Goal: Use online tool/utility: Utilize a website feature to perform a specific function

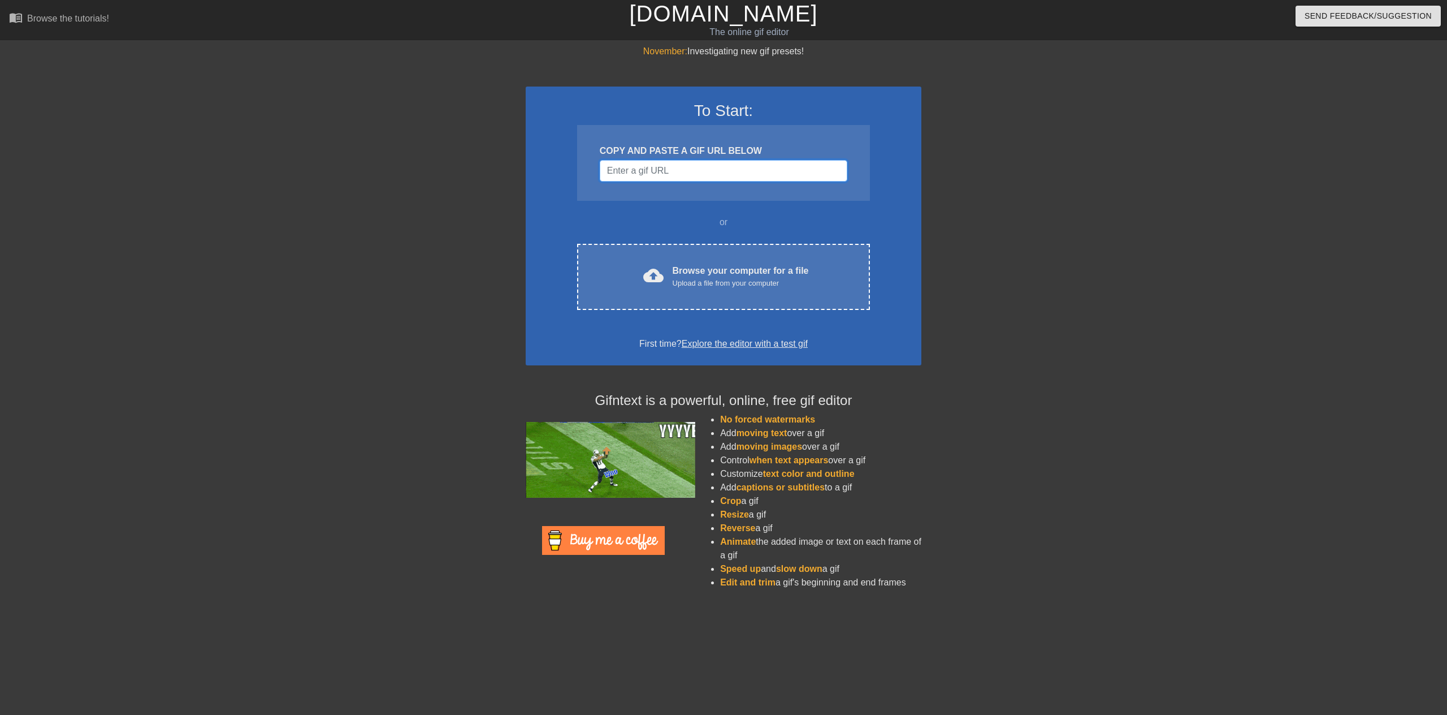
click at [630, 177] on input "Username" at bounding box center [724, 170] width 248 height 21
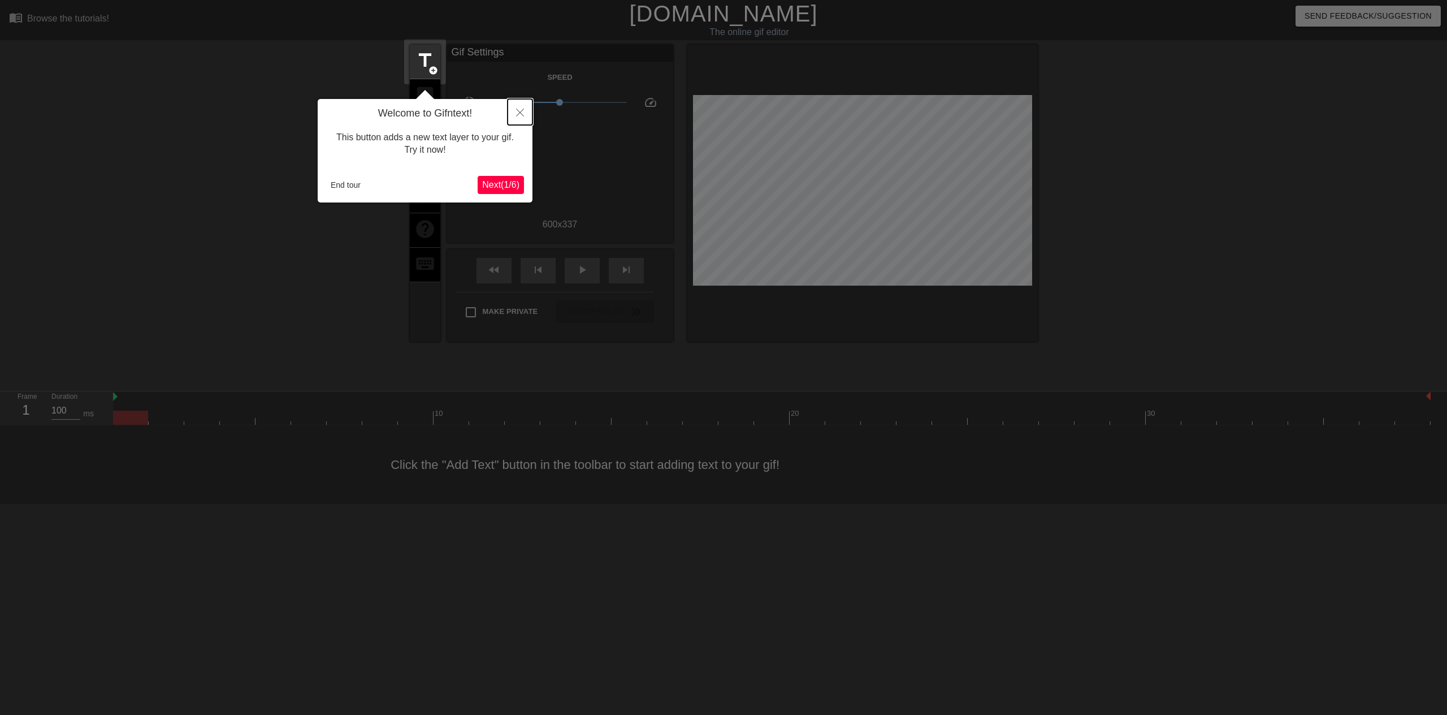
click at [519, 114] on icon "Close" at bounding box center [520, 113] width 8 height 8
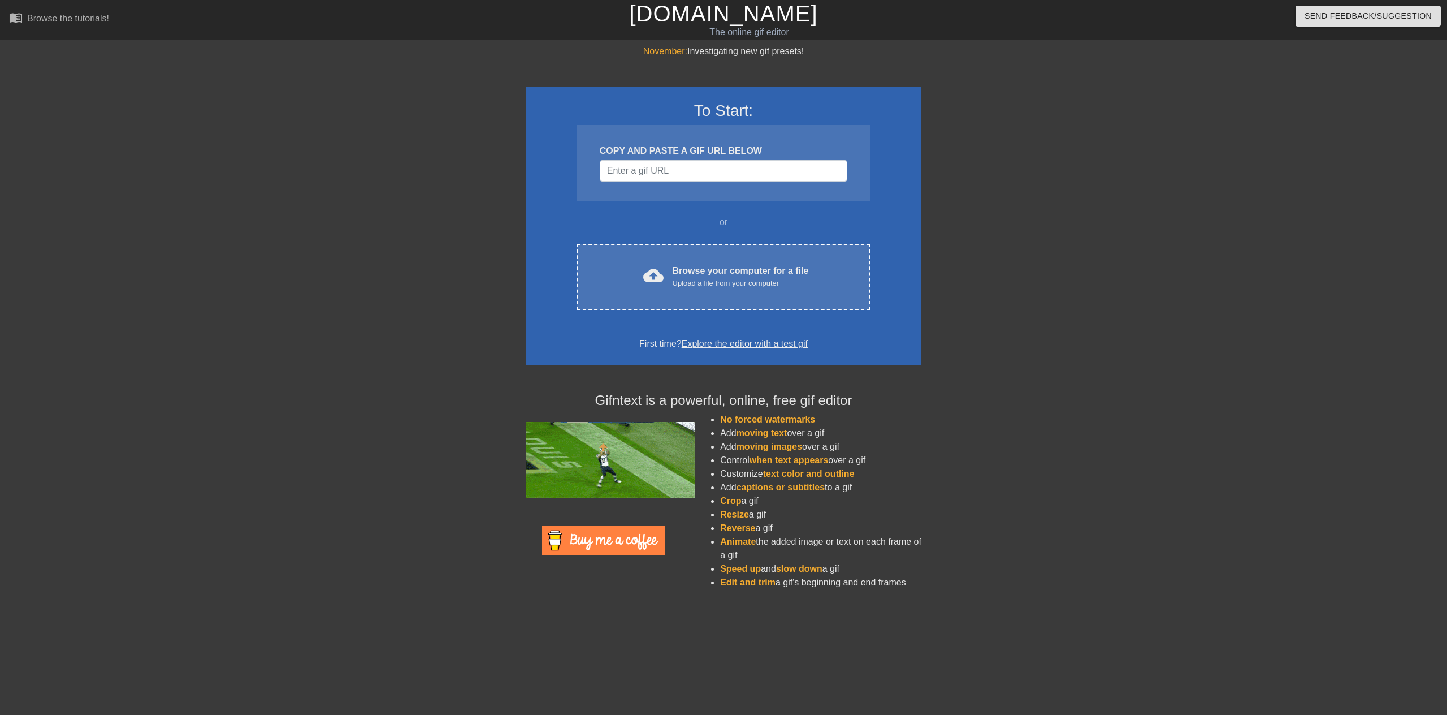
click at [656, 189] on div "COPY AND PASTE A GIF URL BELOW" at bounding box center [723, 163] width 293 height 76
click at [655, 174] on input "Username" at bounding box center [724, 170] width 248 height 21
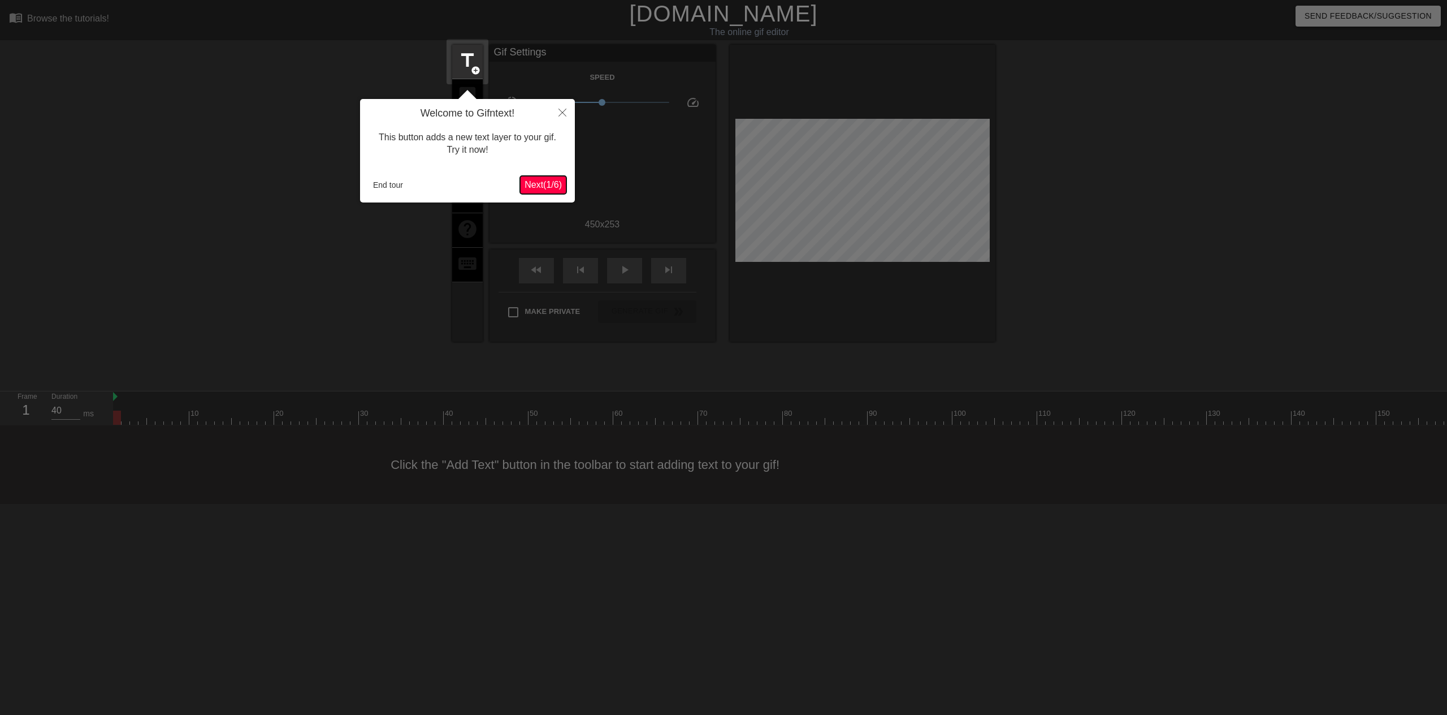
click at [547, 189] on span "Next ( 1 / 6 )" at bounding box center [543, 185] width 37 height 10
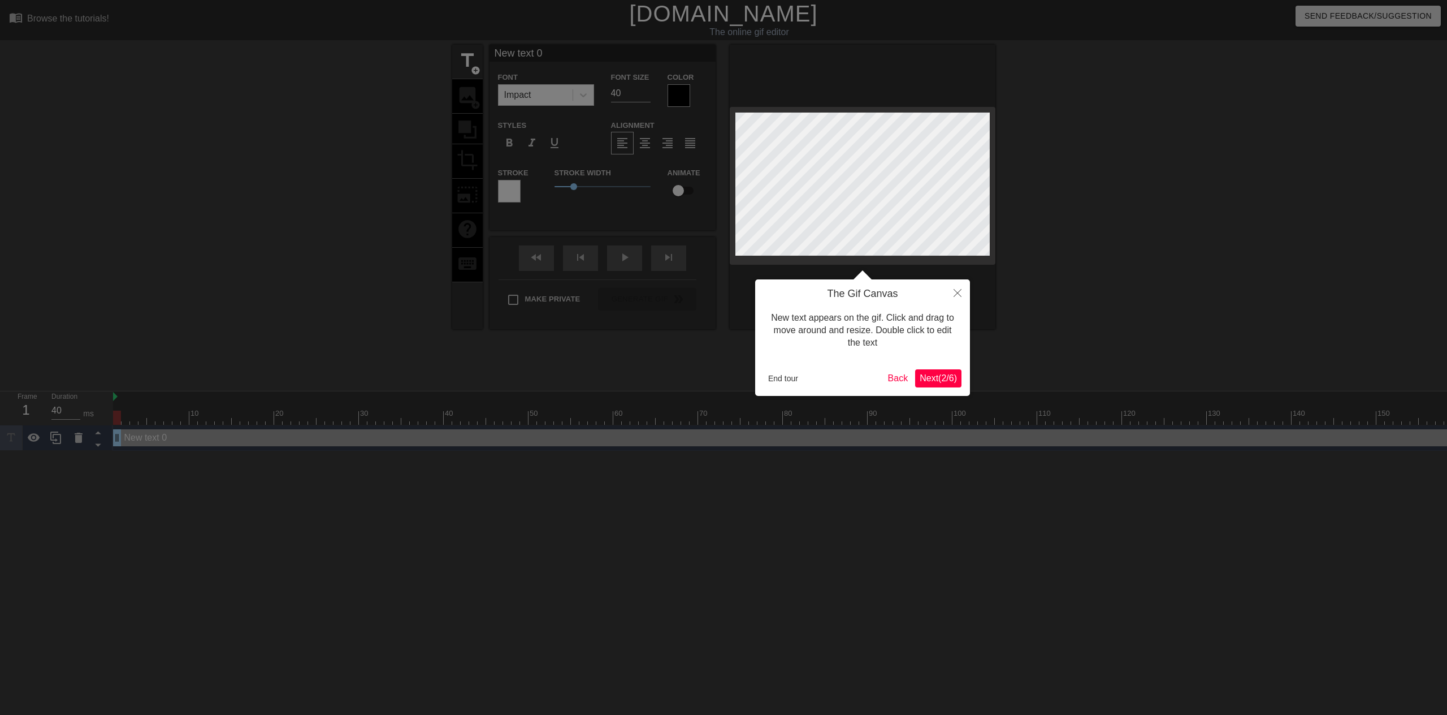
click at [934, 375] on span "Next ( 2 / 6 )" at bounding box center [938, 378] width 37 height 10
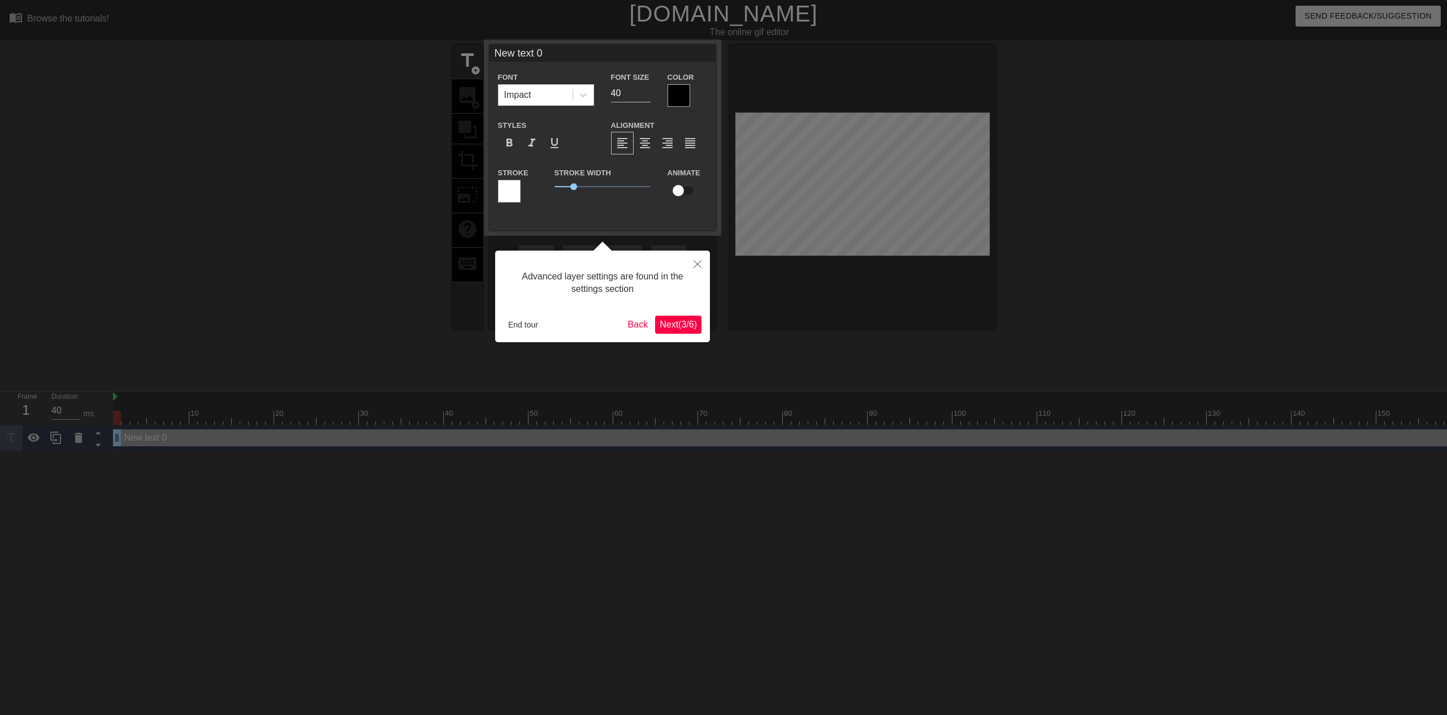
click at [683, 327] on span "Next ( 3 / 6 )" at bounding box center [678, 324] width 37 height 10
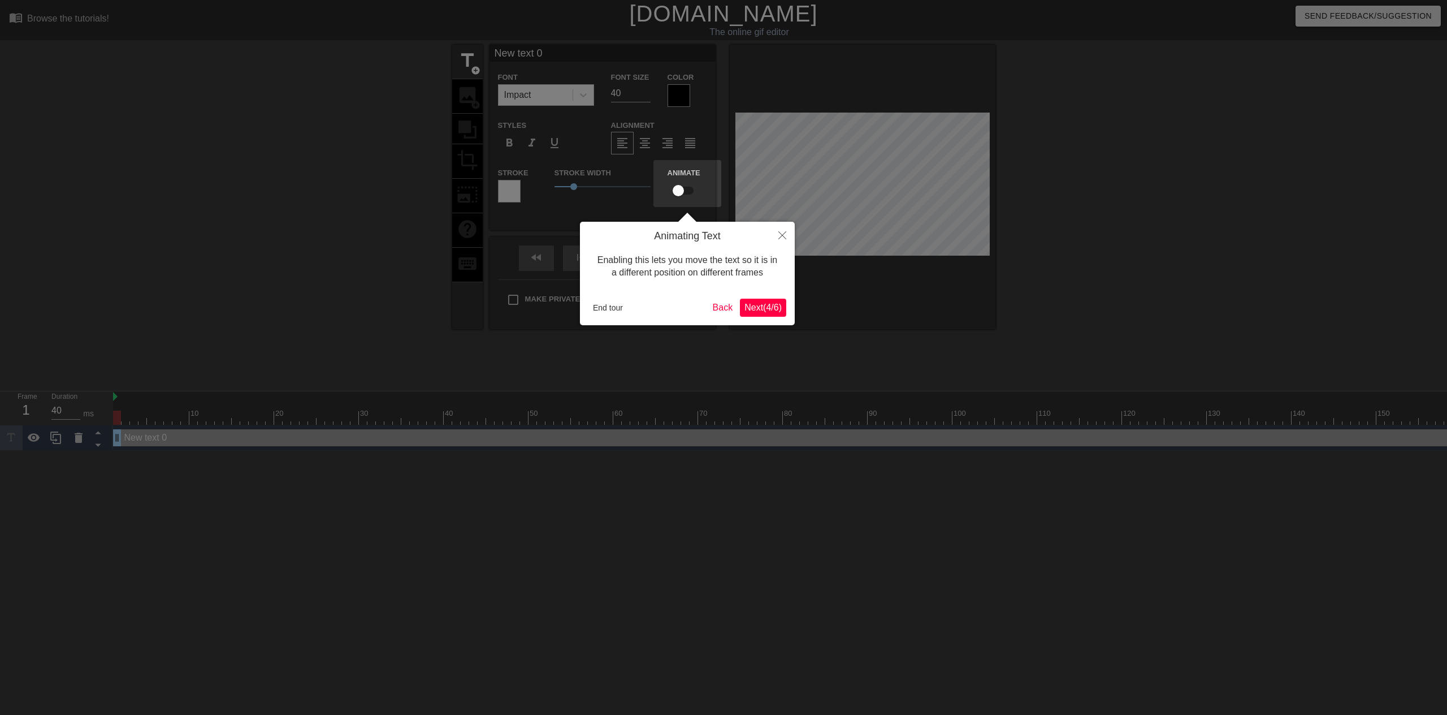
click at [769, 309] on span "Next ( 4 / 6 )" at bounding box center [762, 307] width 37 height 10
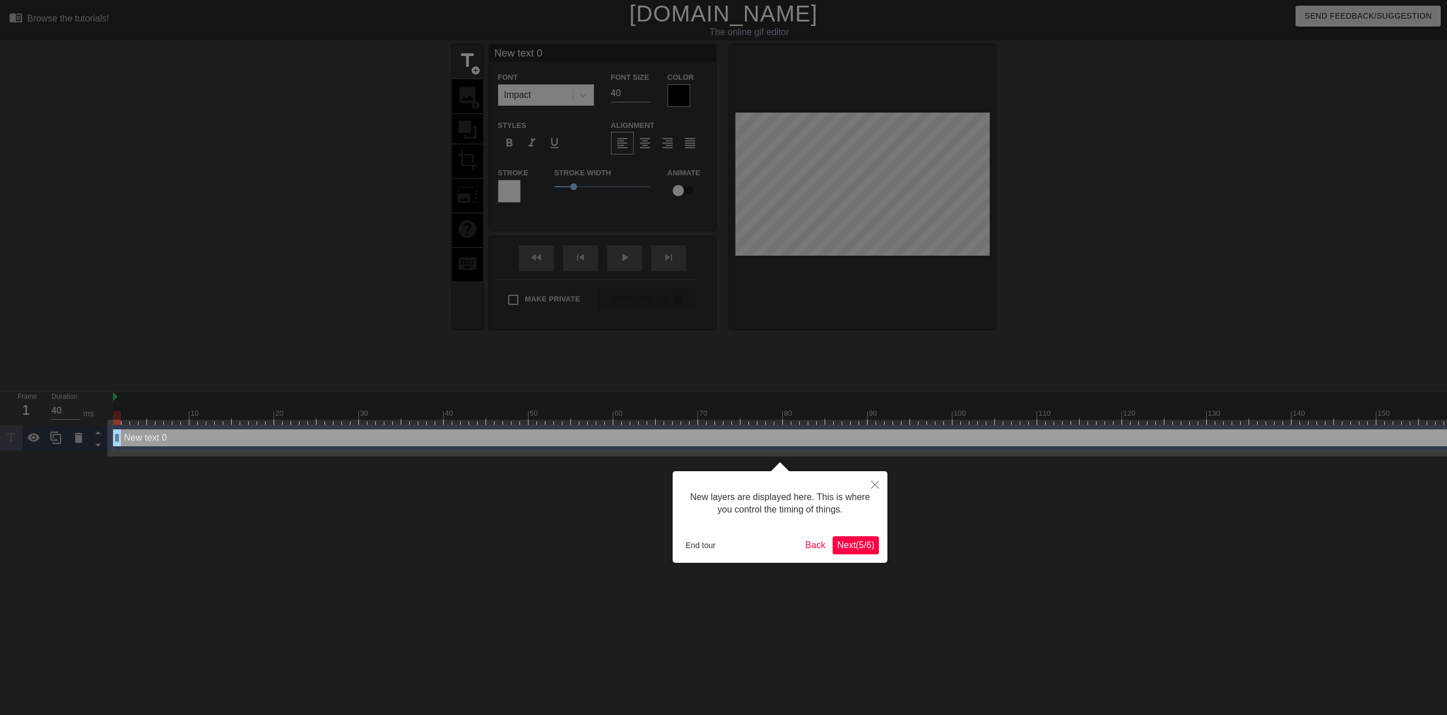
click at [856, 545] on span "Next ( 5 / 6 )" at bounding box center [855, 545] width 37 height 10
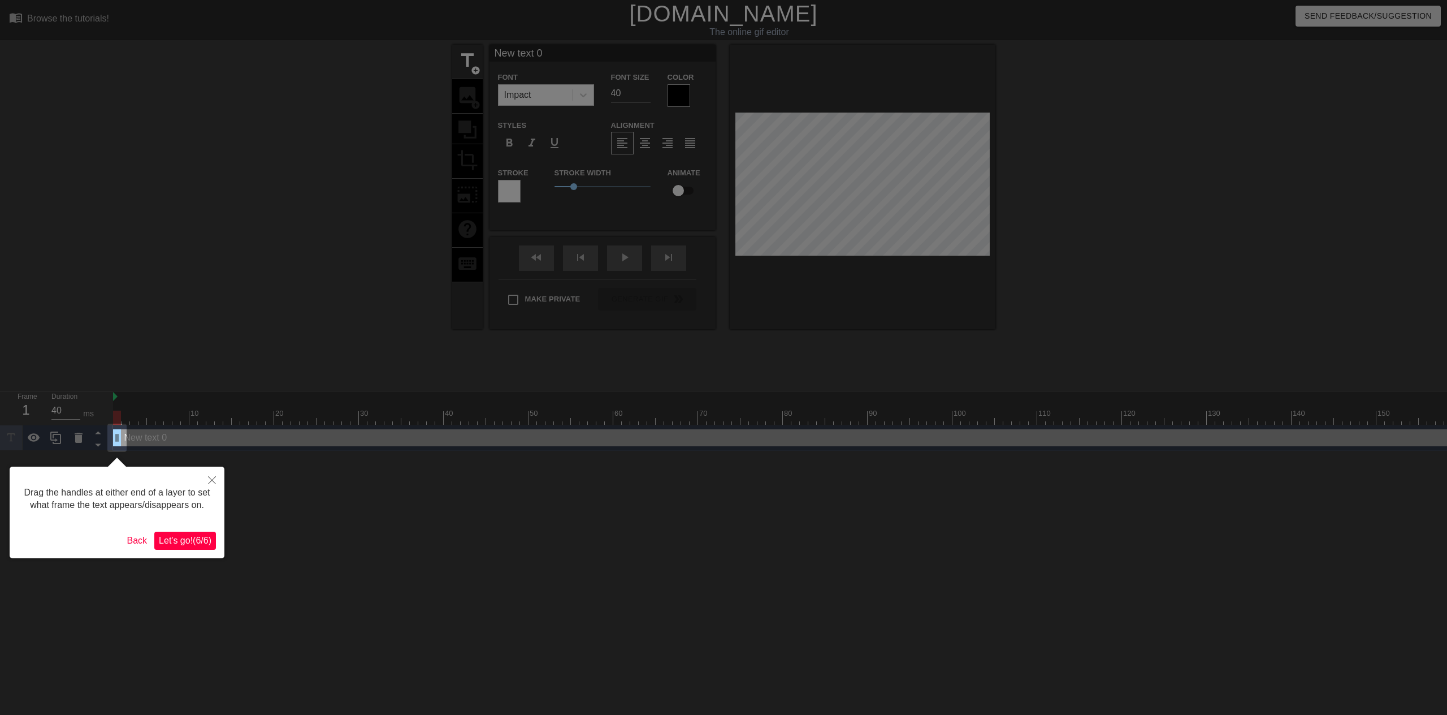
click at [201, 544] on span "Let's go! ( 6 / 6 )" at bounding box center [185, 540] width 53 height 10
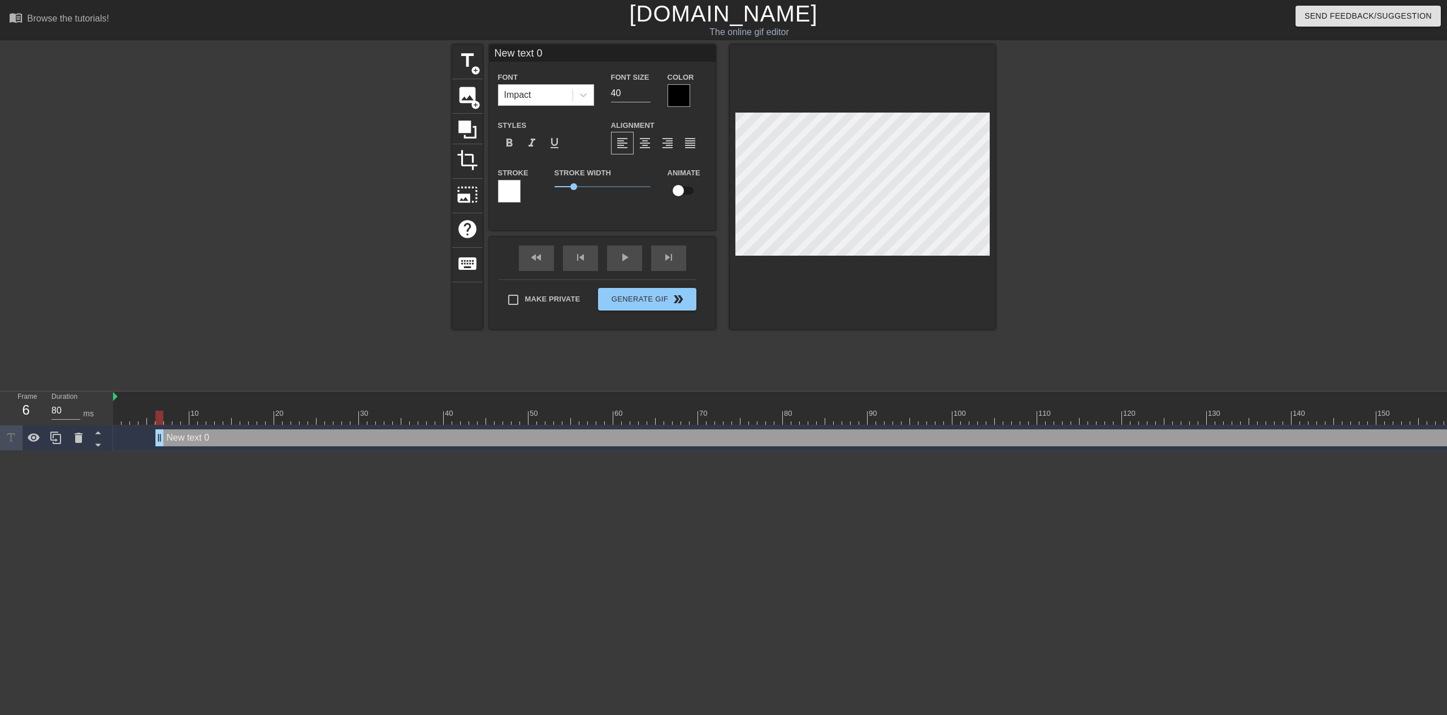
type input "40"
drag, startPoint x: 117, startPoint y: 436, endPoint x: 81, endPoint y: 443, distance: 36.8
click at [81, 443] on div "Frame 1 Duration 40 ms 10 20 30 40 50 60 70 80 90 100 110 120 130 140 150" at bounding box center [723, 420] width 1447 height 59
click at [541, 51] on input "New text 0" at bounding box center [603, 53] width 226 height 17
click at [471, 103] on span "add_circle" at bounding box center [476, 105] width 10 height 10
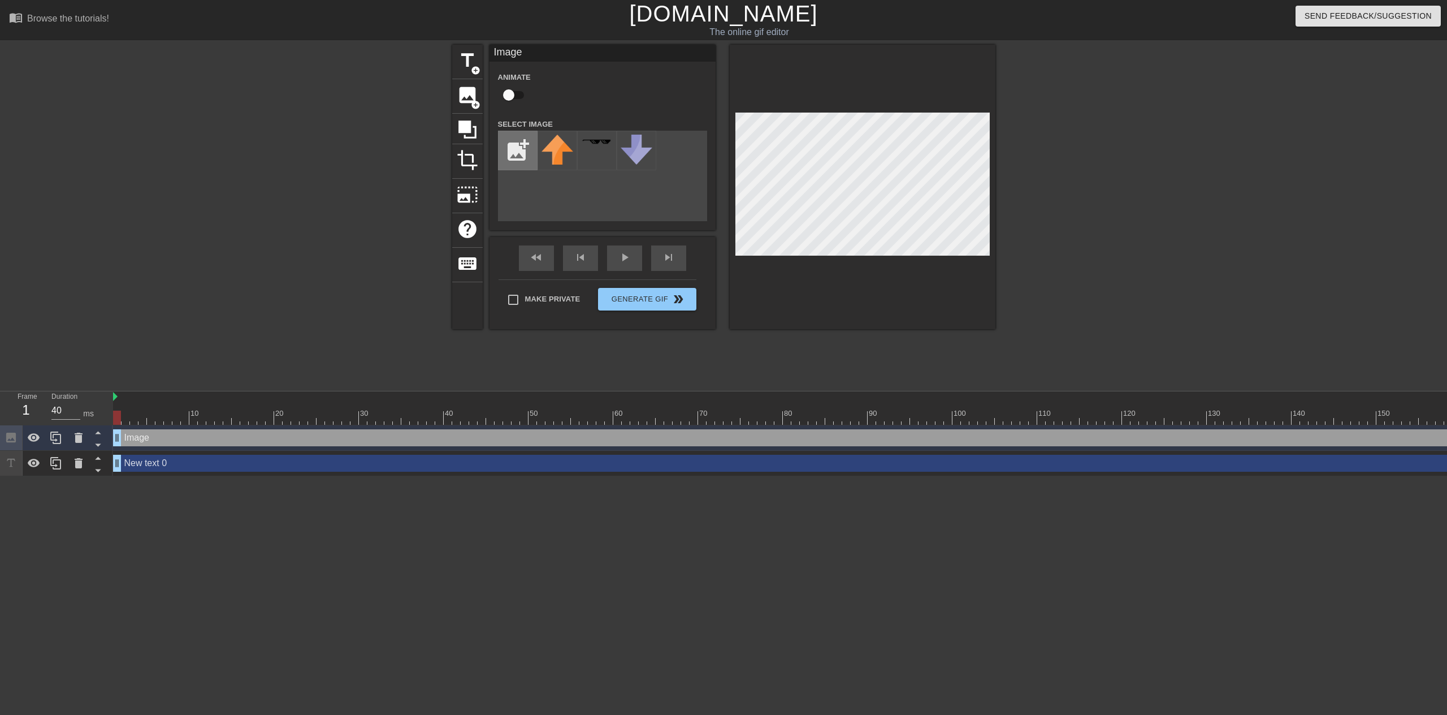
click at [524, 154] on input "file" at bounding box center [518, 150] width 38 height 38
type input "C:\fakepath\[PERSON_NAME] true.webp"
click at [554, 155] on img at bounding box center [558, 151] width 32 height 32
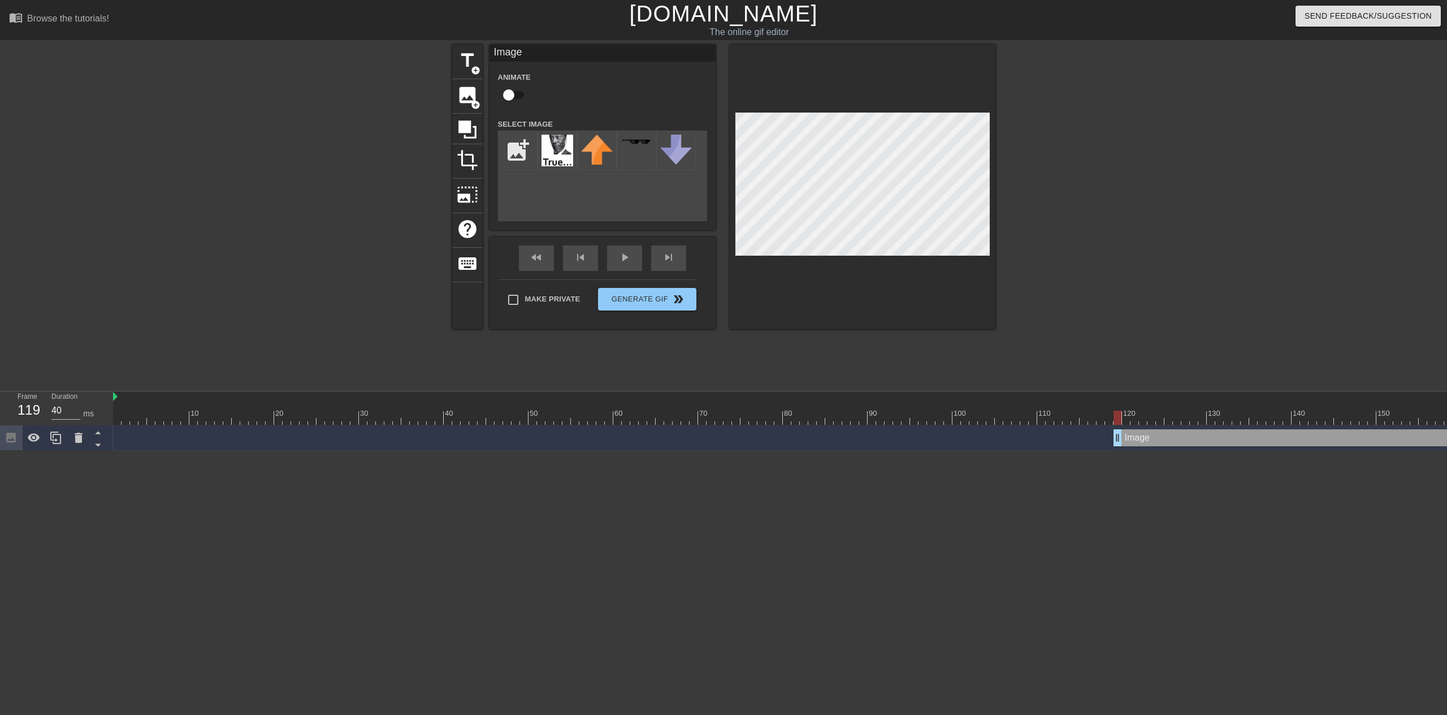
drag, startPoint x: 116, startPoint y: 442, endPoint x: 1120, endPoint y: 418, distance: 1004.2
click at [1120, 418] on div "10 20 30 40 50 60 70 80 90 100 110 120 130 140 150 160" at bounding box center [780, 420] width 1334 height 59
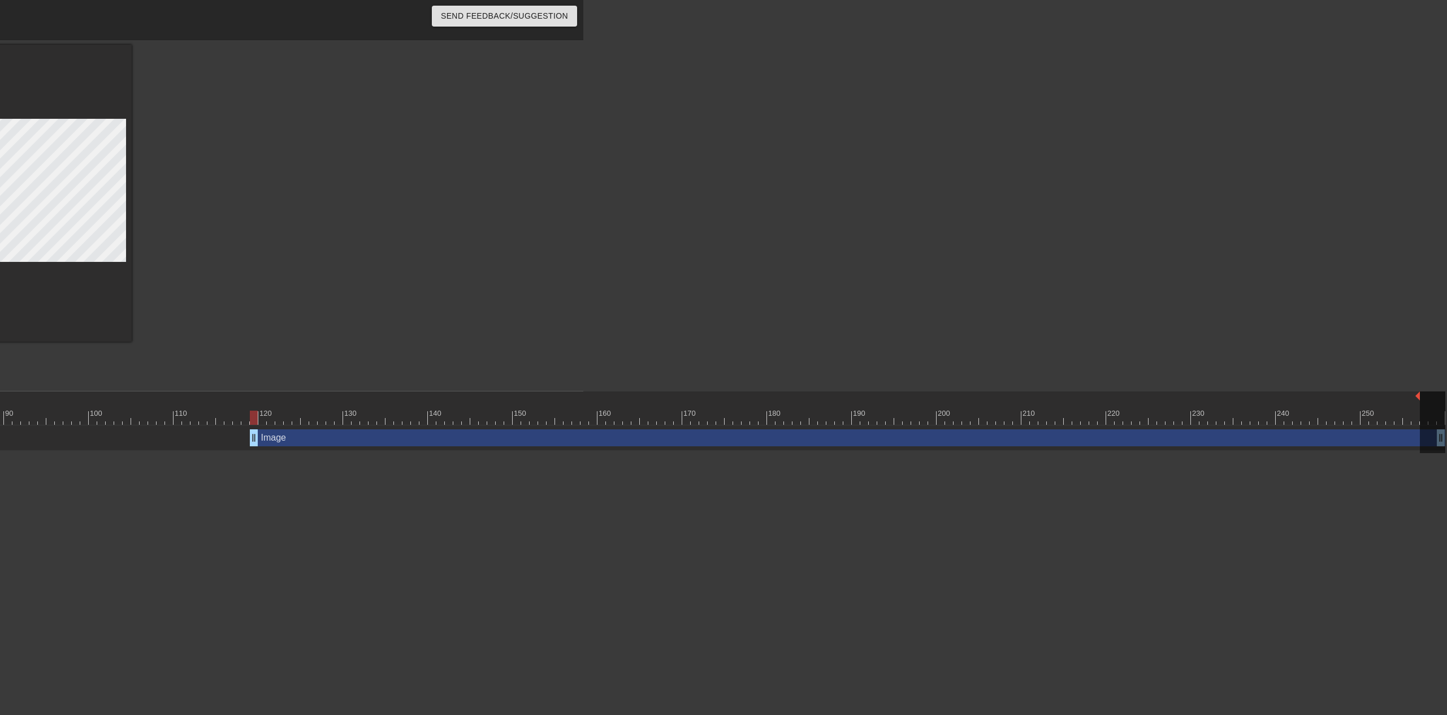
scroll to position [0, 864]
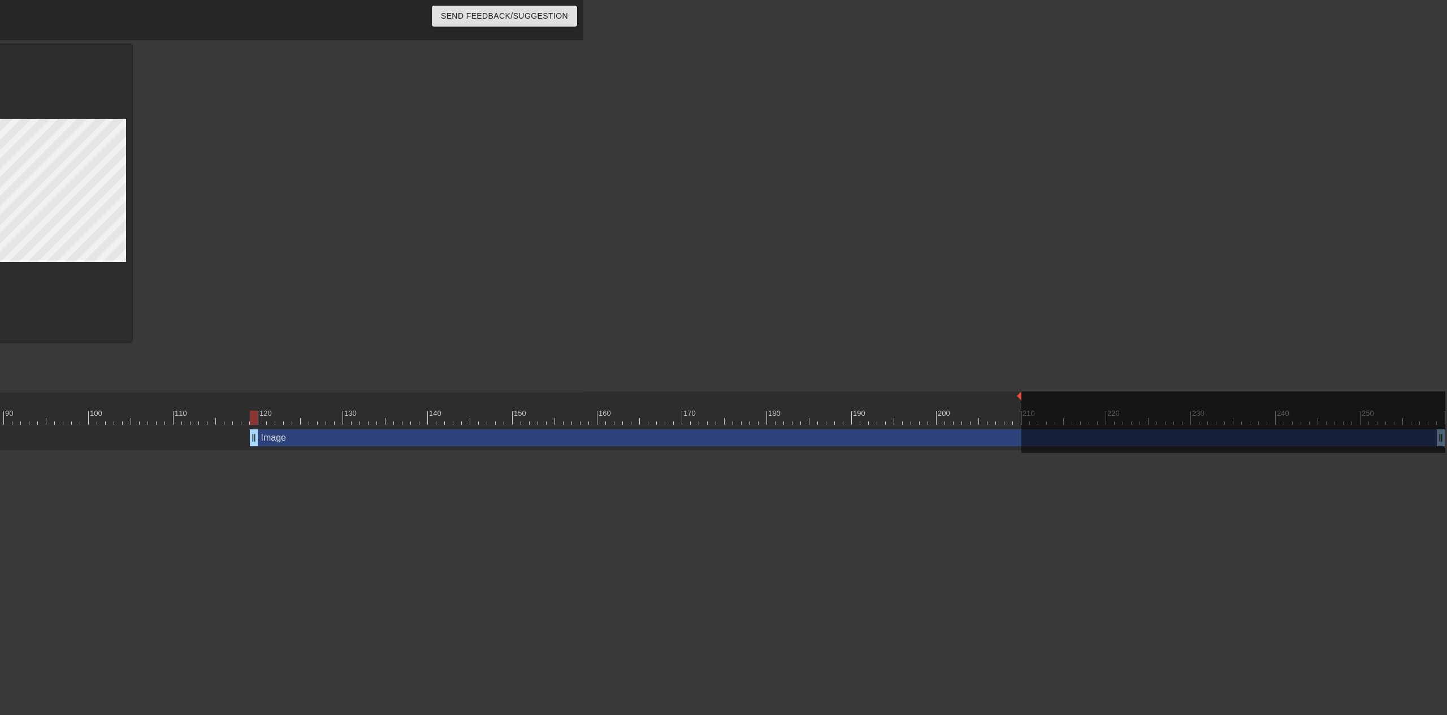
drag, startPoint x: 1442, startPoint y: 396, endPoint x: 1016, endPoint y: 410, distance: 425.9
click at [1016, 410] on div "10 20 30 40 50 60 70 80 90 100 110 120 130 140 150 160" at bounding box center [347, 407] width 2196 height 33
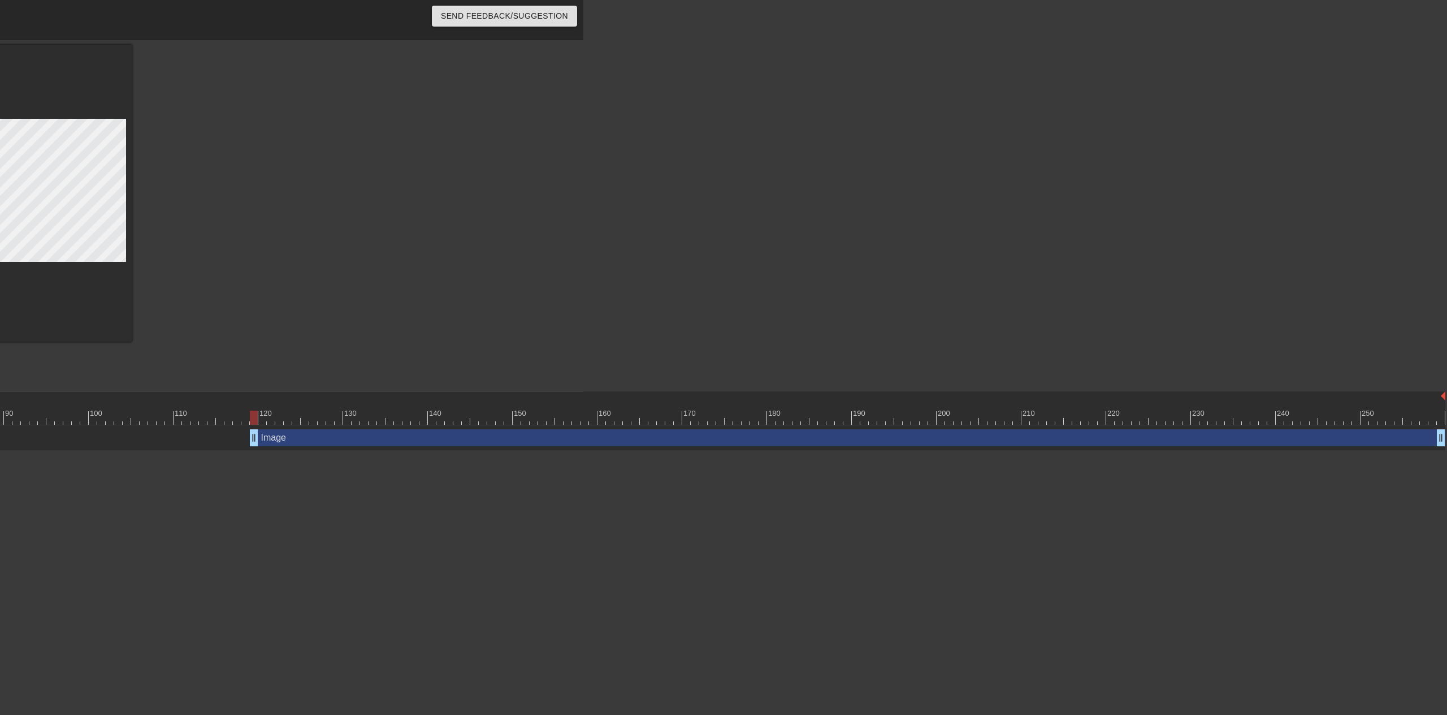
drag, startPoint x: 1023, startPoint y: 398, endPoint x: 1447, endPoint y: 386, distance: 424.1
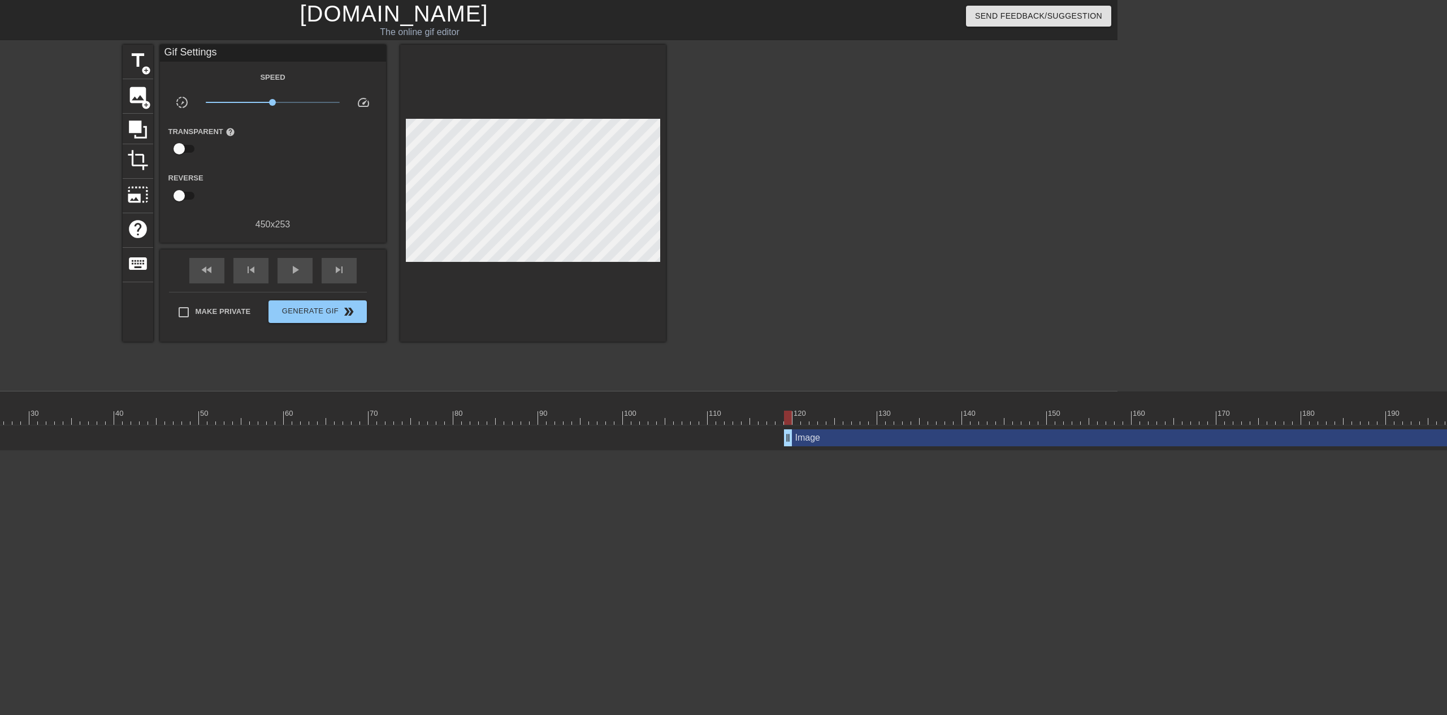
scroll to position [0, 0]
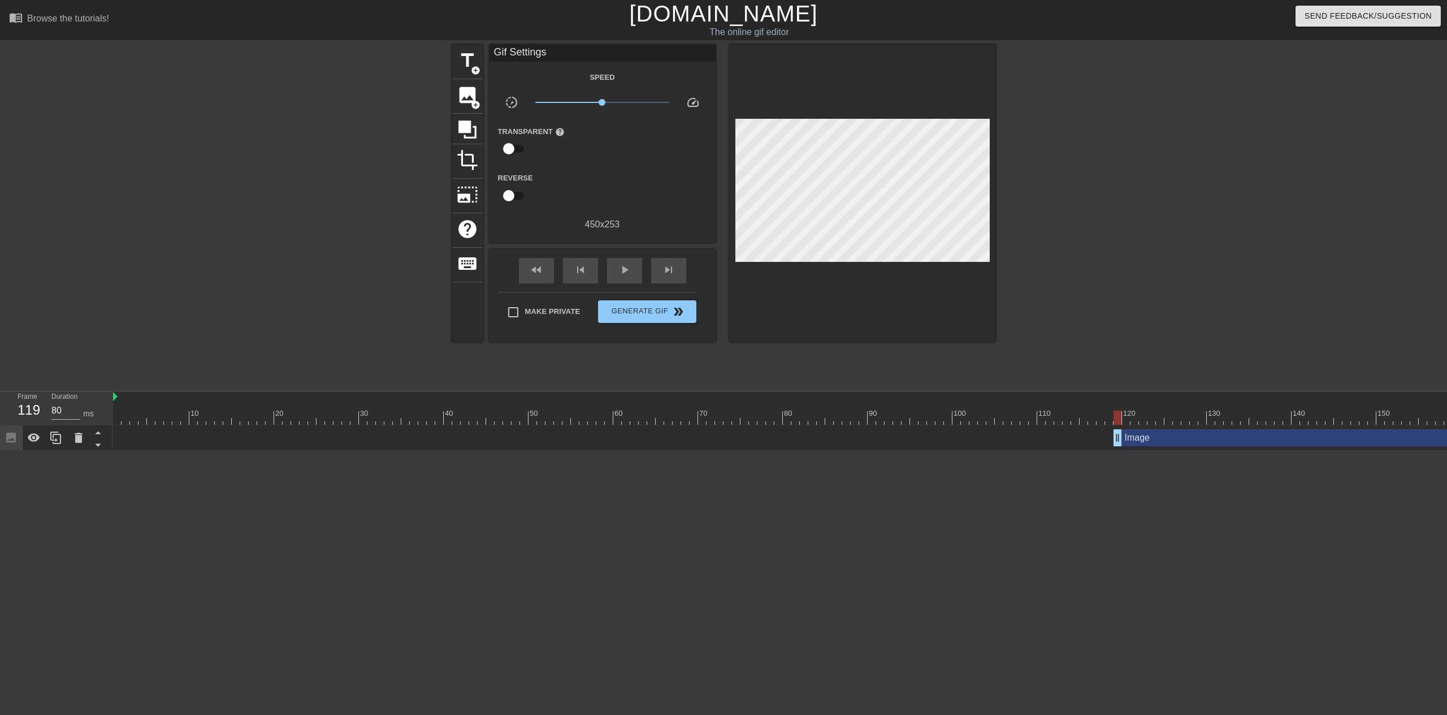
drag, startPoint x: 141, startPoint y: 400, endPoint x: 168, endPoint y: 406, distance: 27.8
click at [161, 403] on div "10 20 30 40 50 60 70 80 90 100 110 120 130 140 150 160" at bounding box center [1211, 407] width 2196 height 33
drag, startPoint x: 144, startPoint y: 409, endPoint x: 1040, endPoint y: 417, distance: 896.0
click at [1040, 417] on div "10 20 30 40 50 60 70 80 90 100 110 120 130 140 150 160" at bounding box center [1211, 407] width 2196 height 33
drag, startPoint x: 154, startPoint y: 438, endPoint x: 122, endPoint y: 440, distance: 31.7
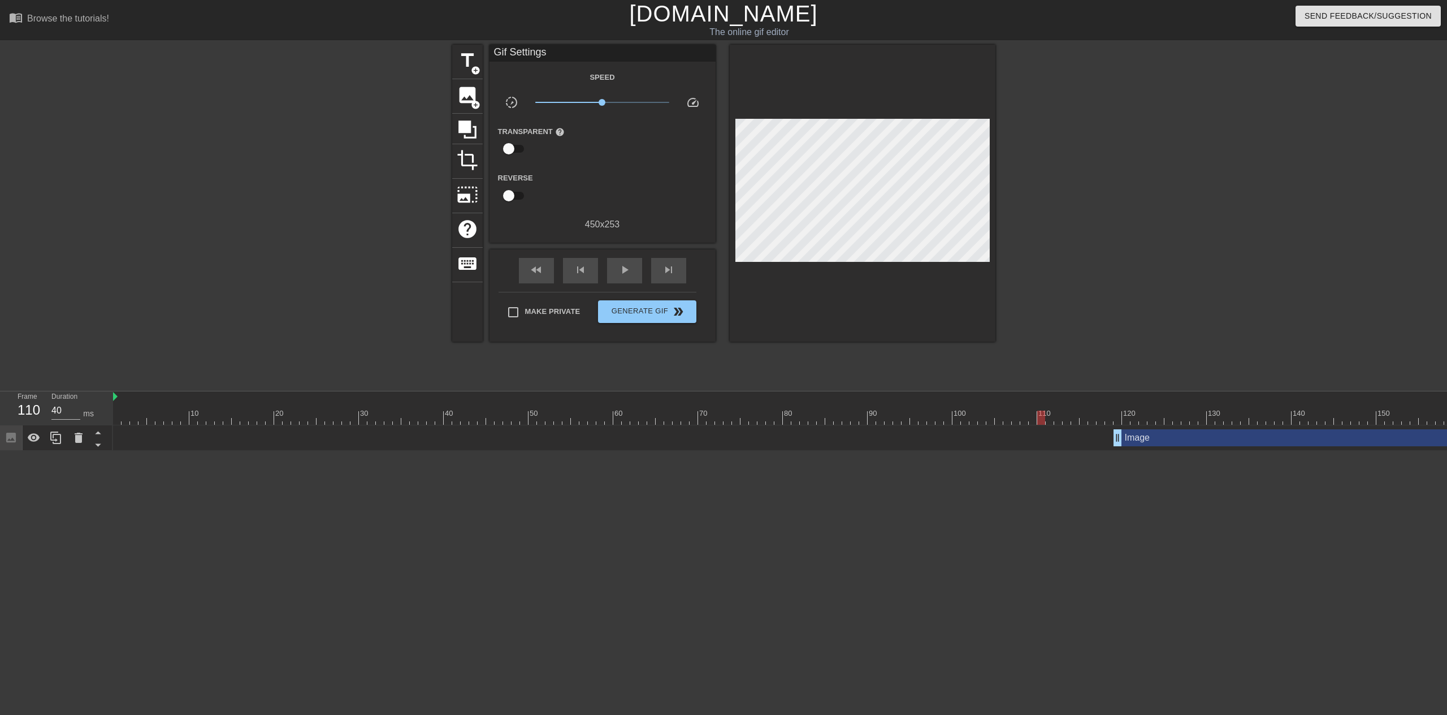
click at [122, 440] on div "Image drag_handle drag_handle" at bounding box center [1211, 437] width 2196 height 17
drag, startPoint x: 209, startPoint y: 436, endPoint x: 142, endPoint y: 441, distance: 66.3
click at [143, 441] on div "Image drag_handle drag_handle" at bounding box center [1211, 437] width 2196 height 17
drag, startPoint x: 6, startPoint y: 440, endPoint x: 12, endPoint y: 446, distance: 8.0
click at [12, 446] on div at bounding box center [11, 437] width 23 height 25
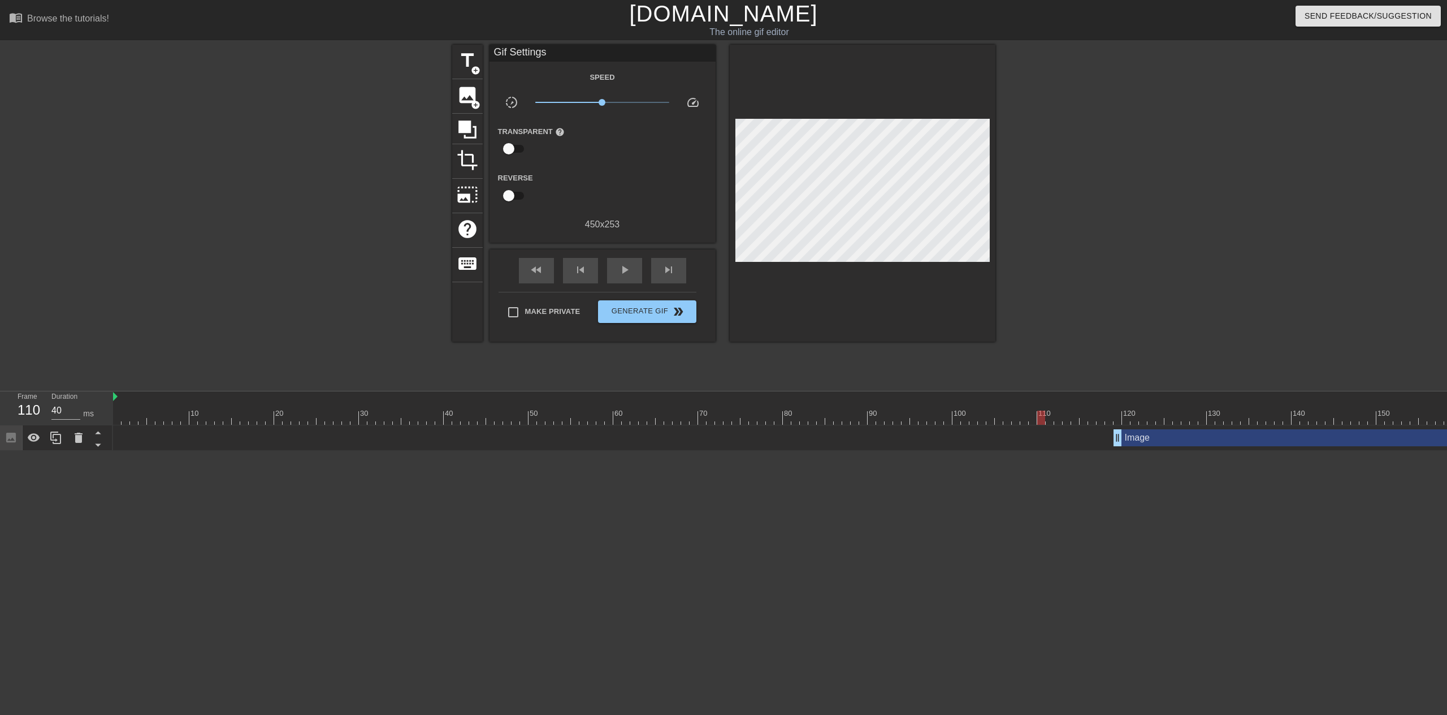
click at [12, 440] on icon at bounding box center [11, 437] width 13 height 13
drag, startPoint x: 1119, startPoint y: 442, endPoint x: 1447, endPoint y: 434, distance: 327.4
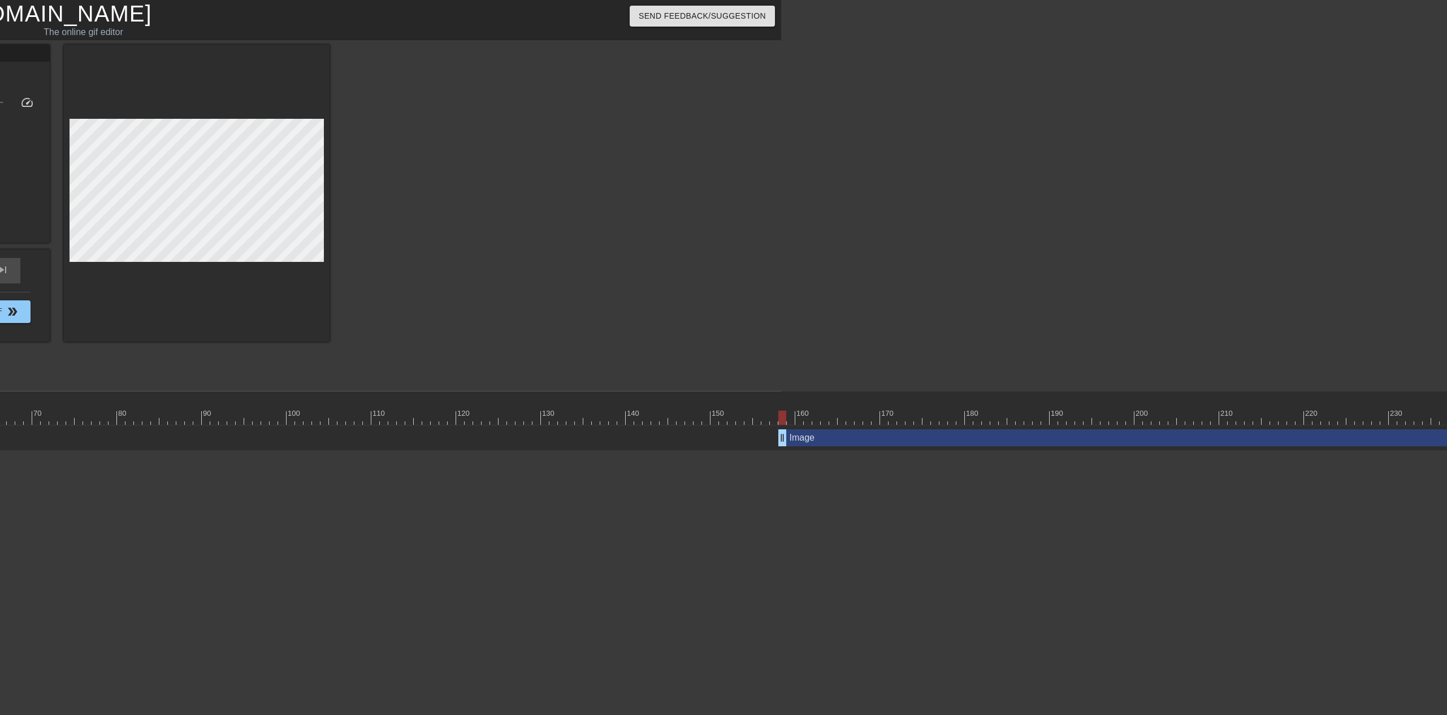
scroll to position [0, 670]
drag, startPoint x: 779, startPoint y: 440, endPoint x: 799, endPoint y: 425, distance: 25.4
click at [768, 393] on div at bounding box center [541, 396] width 2196 height 11
drag, startPoint x: 768, startPoint y: 392, endPoint x: 785, endPoint y: 391, distance: 17.0
click at [785, 391] on div at bounding box center [541, 396] width 2196 height 11
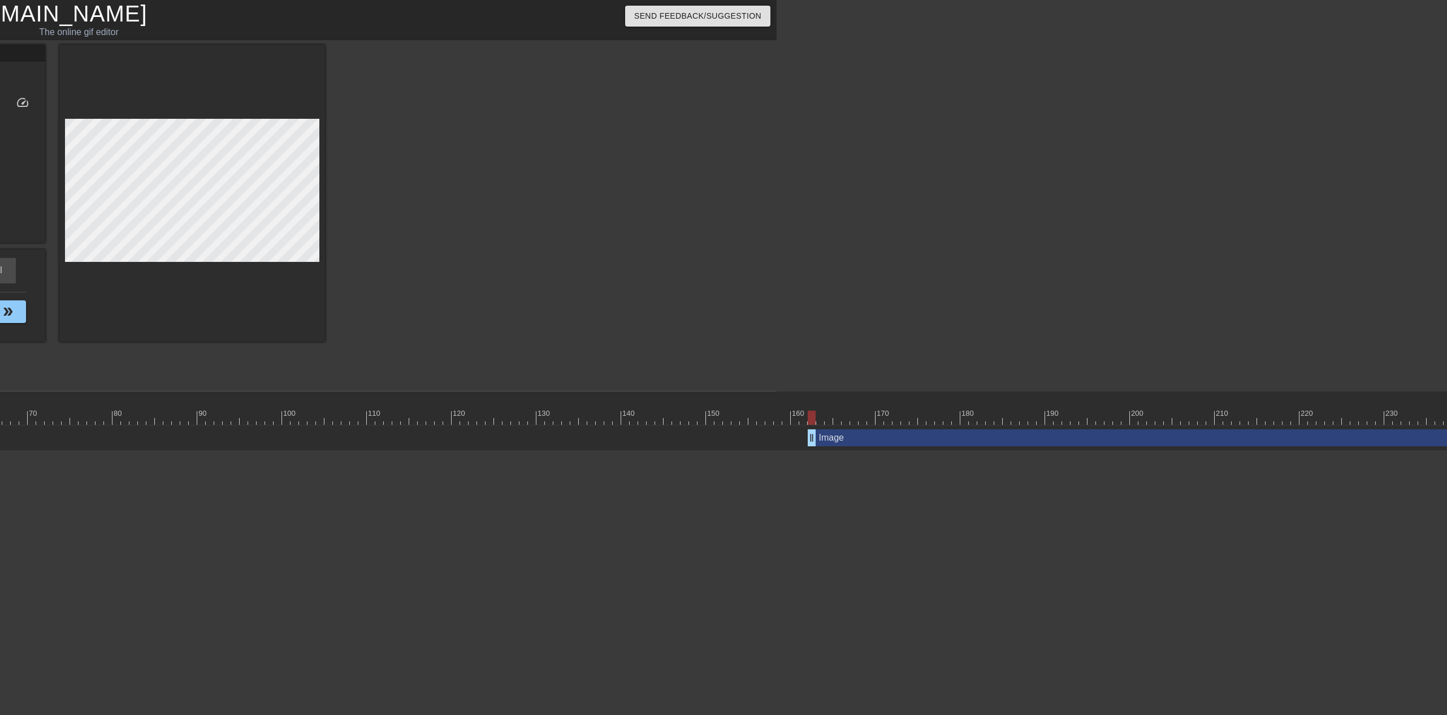
drag, startPoint x: 773, startPoint y: 391, endPoint x: 811, endPoint y: 392, distance: 38.5
click at [811, 392] on div at bounding box center [541, 396] width 2196 height 11
drag, startPoint x: 792, startPoint y: 712, endPoint x: 656, endPoint y: 709, distance: 136.3
click at [656, 451] on html "menu_book Browse the tutorials! Gifntext.com The online gif editor Send Feedbac…" at bounding box center [53, 225] width 1447 height 451
drag, startPoint x: 647, startPoint y: 708, endPoint x: 532, endPoint y: 694, distance: 115.1
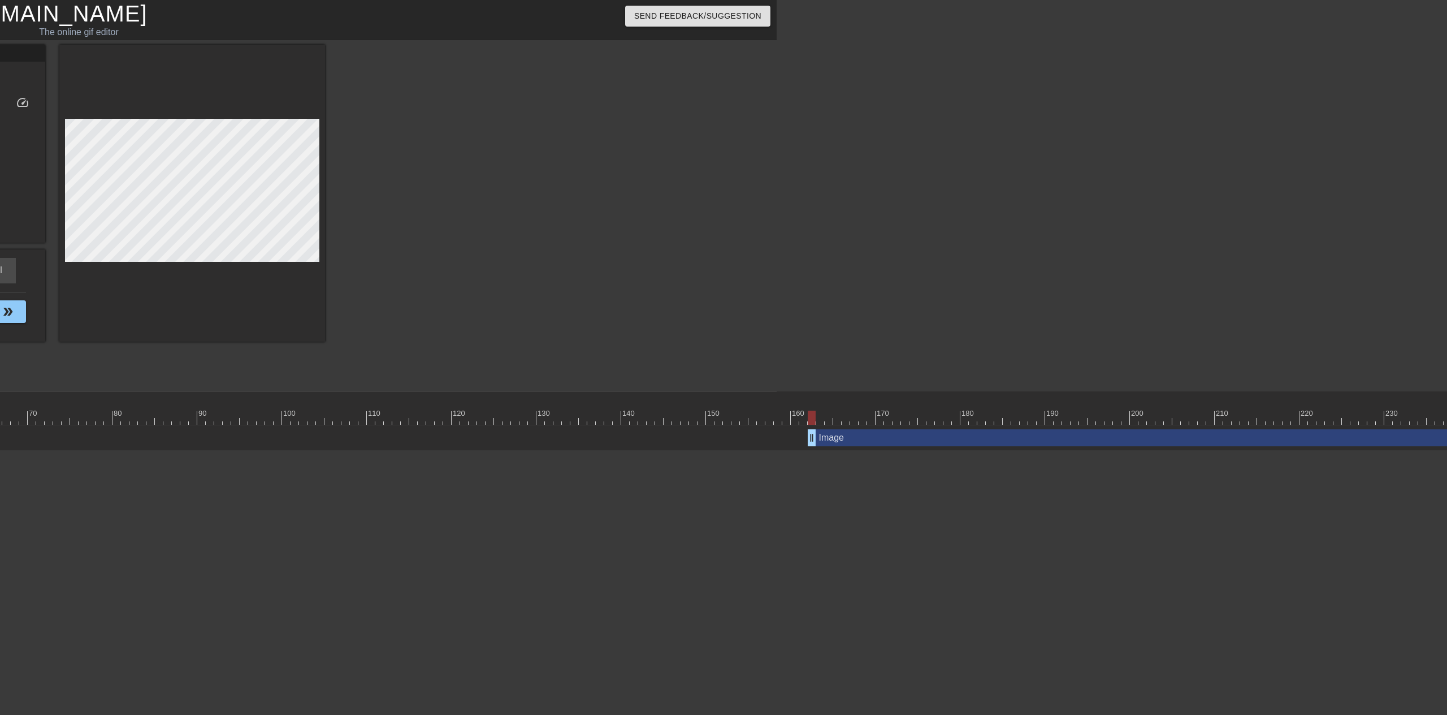
click at [532, 451] on html "menu_book Browse the tutorials! Gifntext.com The online gif editor Send Feedbac…" at bounding box center [53, 225] width 1447 height 451
drag, startPoint x: 527, startPoint y: 714, endPoint x: 423, endPoint y: 695, distance: 105.2
click at [423, 451] on html "menu_book Browse the tutorials! Gifntext.com The online gif editor Send Feedbac…" at bounding box center [53, 225] width 1447 height 451
click at [555, 410] on div at bounding box center [541, 417] width 2196 height 14
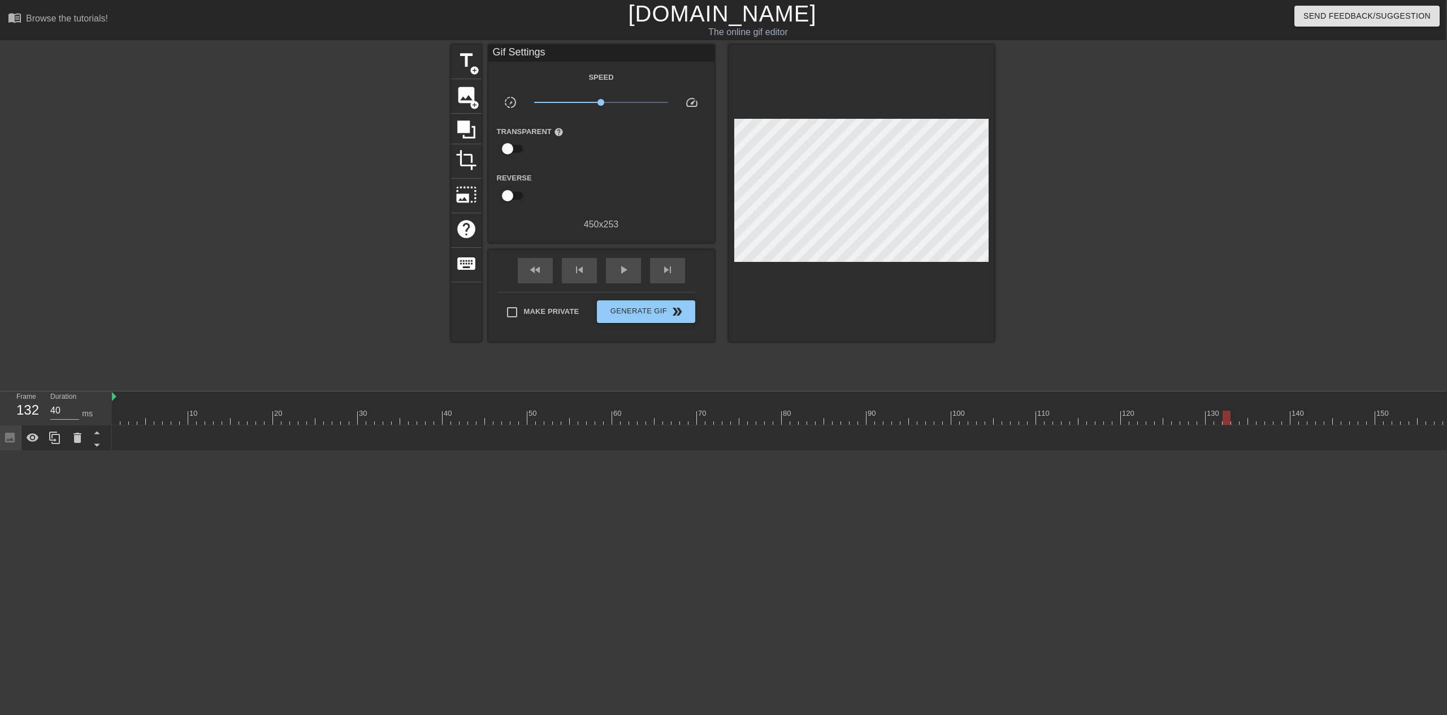
scroll to position [0, 0]
click at [101, 440] on icon at bounding box center [98, 445] width 14 height 14
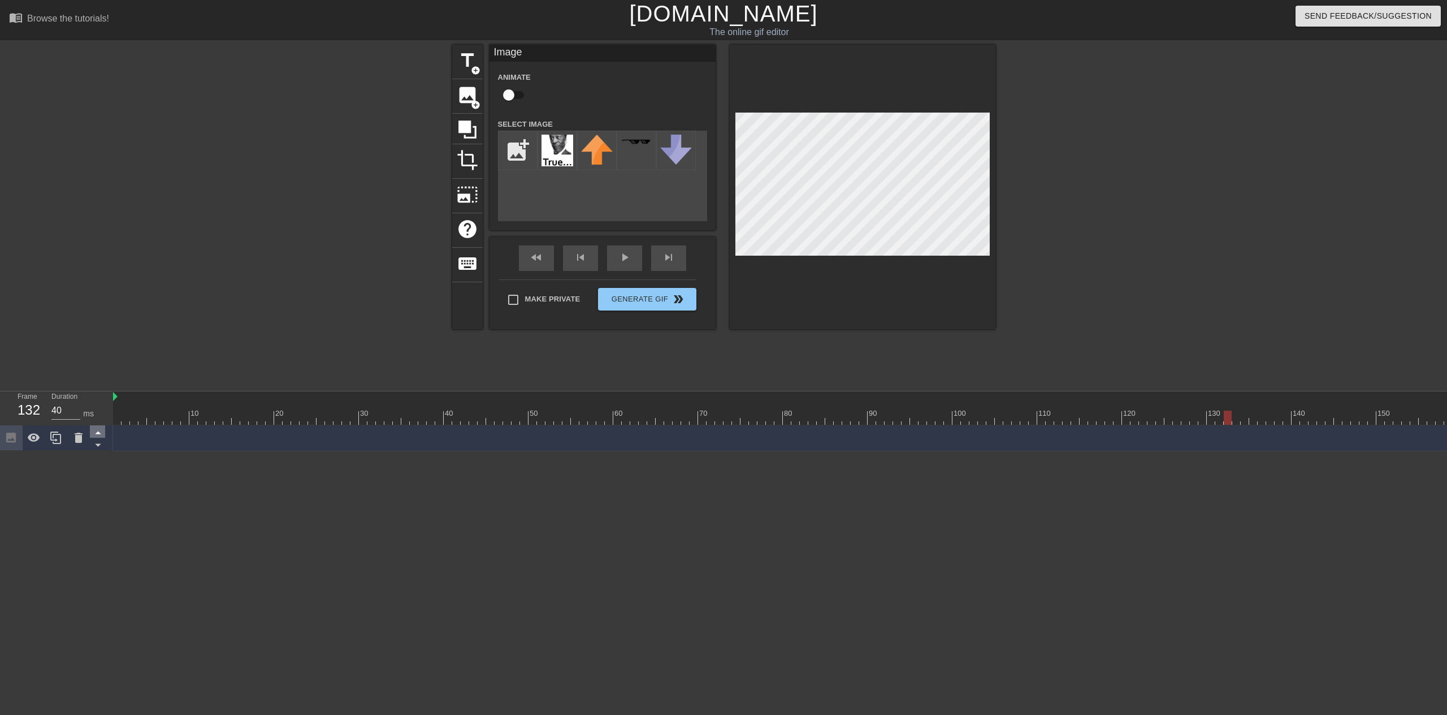
click at [99, 436] on icon at bounding box center [98, 432] width 14 height 14
click at [97, 435] on icon at bounding box center [98, 432] width 14 height 14
click at [553, 157] on img at bounding box center [558, 151] width 32 height 32
drag, startPoint x: 203, startPoint y: 447, endPoint x: 211, endPoint y: 445, distance: 8.6
click at [209, 446] on div "Image drag_handle drag_handle" at bounding box center [1211, 437] width 2196 height 25
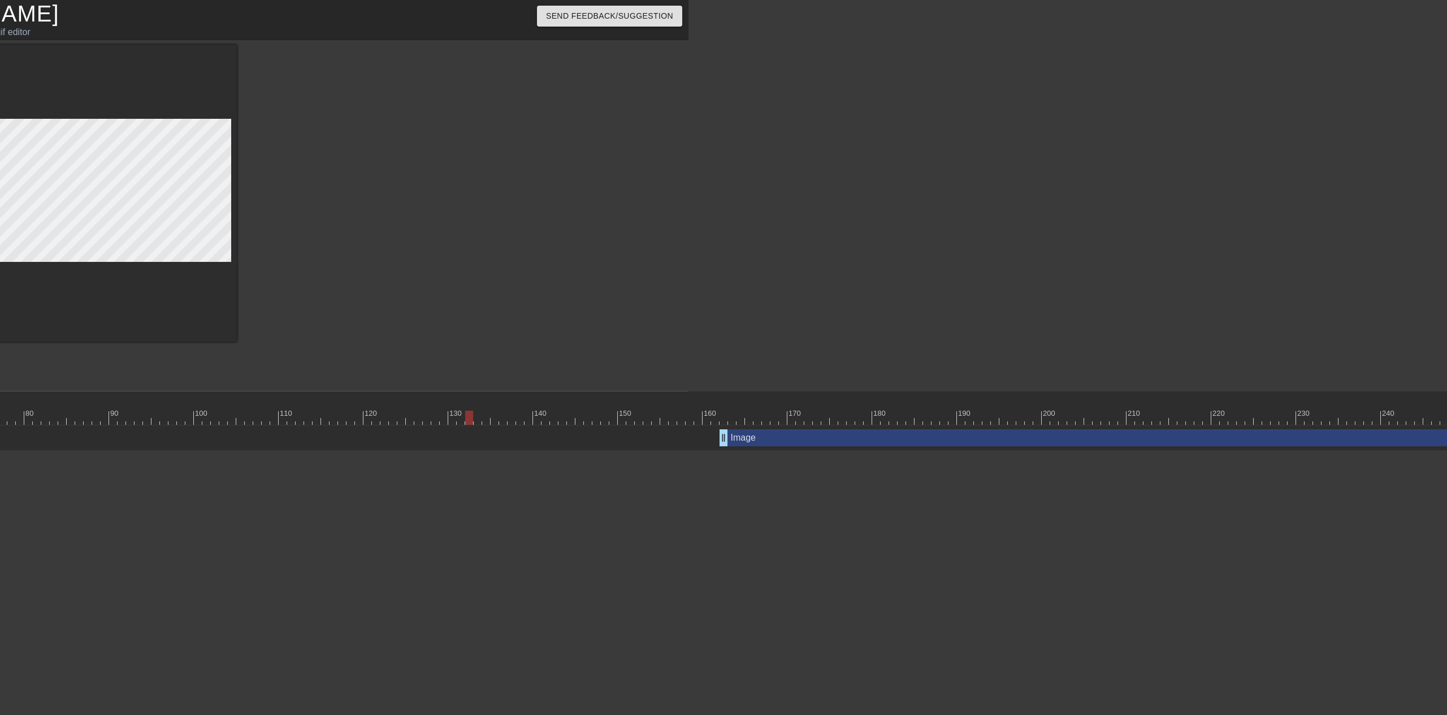
scroll to position [0, 865]
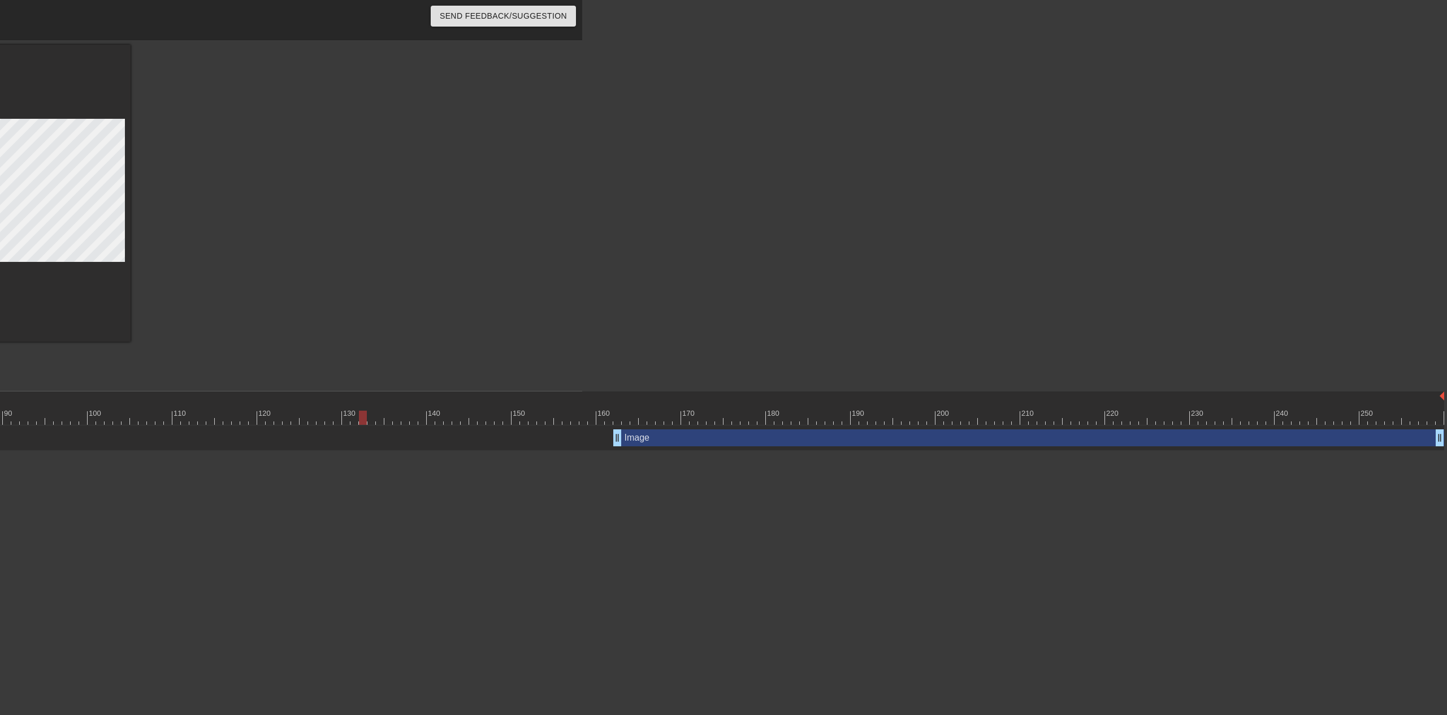
click at [610, 438] on div "Image drag_handle drag_handle" at bounding box center [346, 437] width 2196 height 17
drag, startPoint x: 617, startPoint y: 440, endPoint x: 787, endPoint y: 435, distance: 170.2
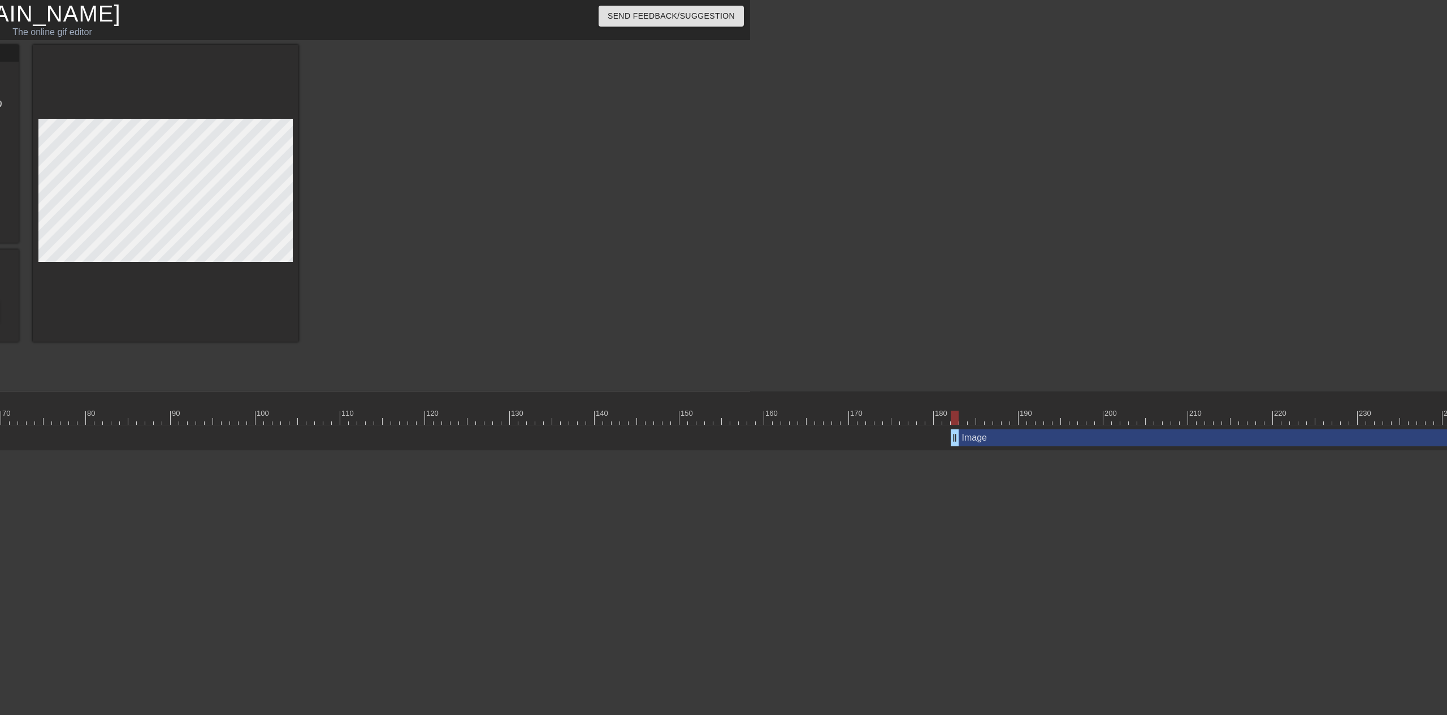
scroll to position [0, 696]
drag, startPoint x: 959, startPoint y: 439, endPoint x: 1176, endPoint y: 438, distance: 217.1
drag, startPoint x: 1174, startPoint y: 440, endPoint x: 1297, endPoint y: 426, distance: 123.4
click at [1297, 426] on div "Image drag_handle drag_handle" at bounding box center [515, 437] width 2196 height 25
click at [1289, 421] on div at bounding box center [515, 417] width 2196 height 14
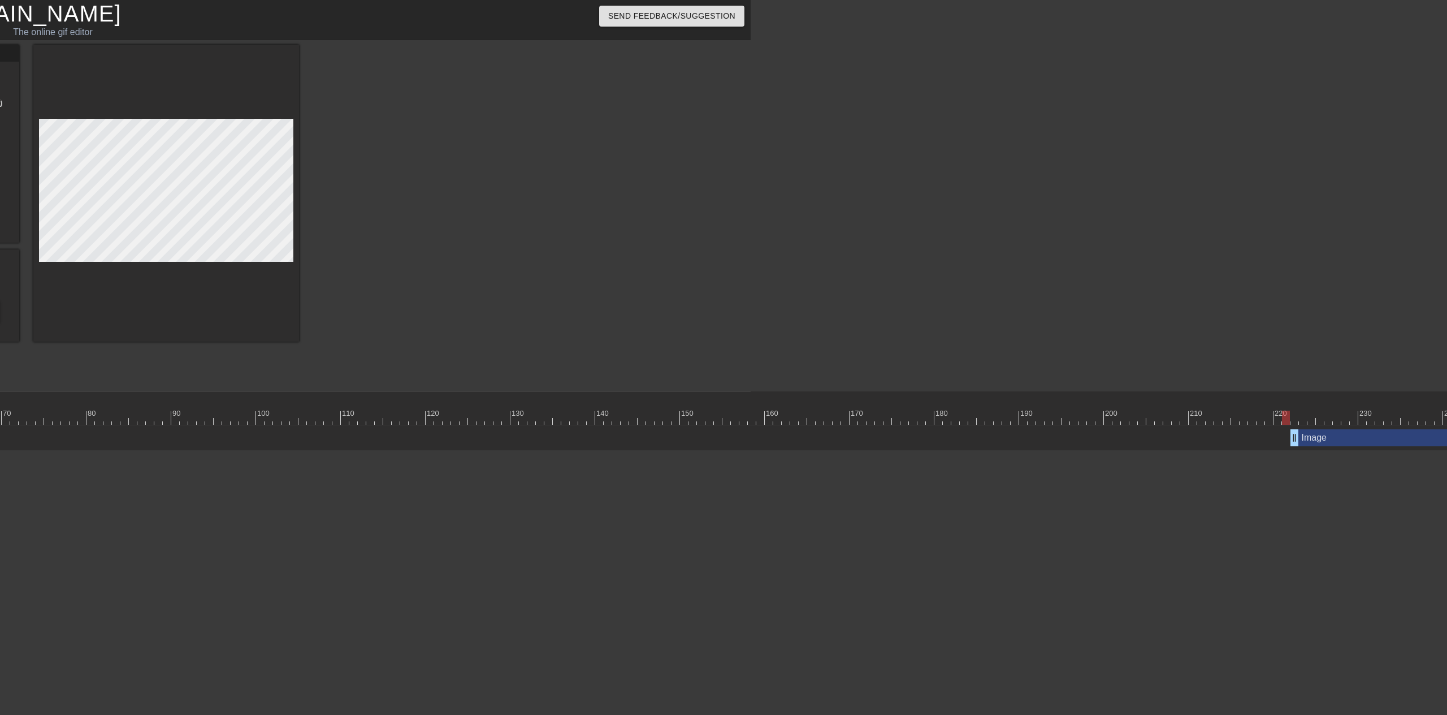
click at [1293, 420] on div at bounding box center [515, 417] width 2196 height 14
click at [1304, 420] on div at bounding box center [515, 417] width 2196 height 14
click at [1297, 420] on div at bounding box center [515, 417] width 2196 height 14
drag, startPoint x: 1297, startPoint y: 434, endPoint x: 1304, endPoint y: 434, distance: 6.8
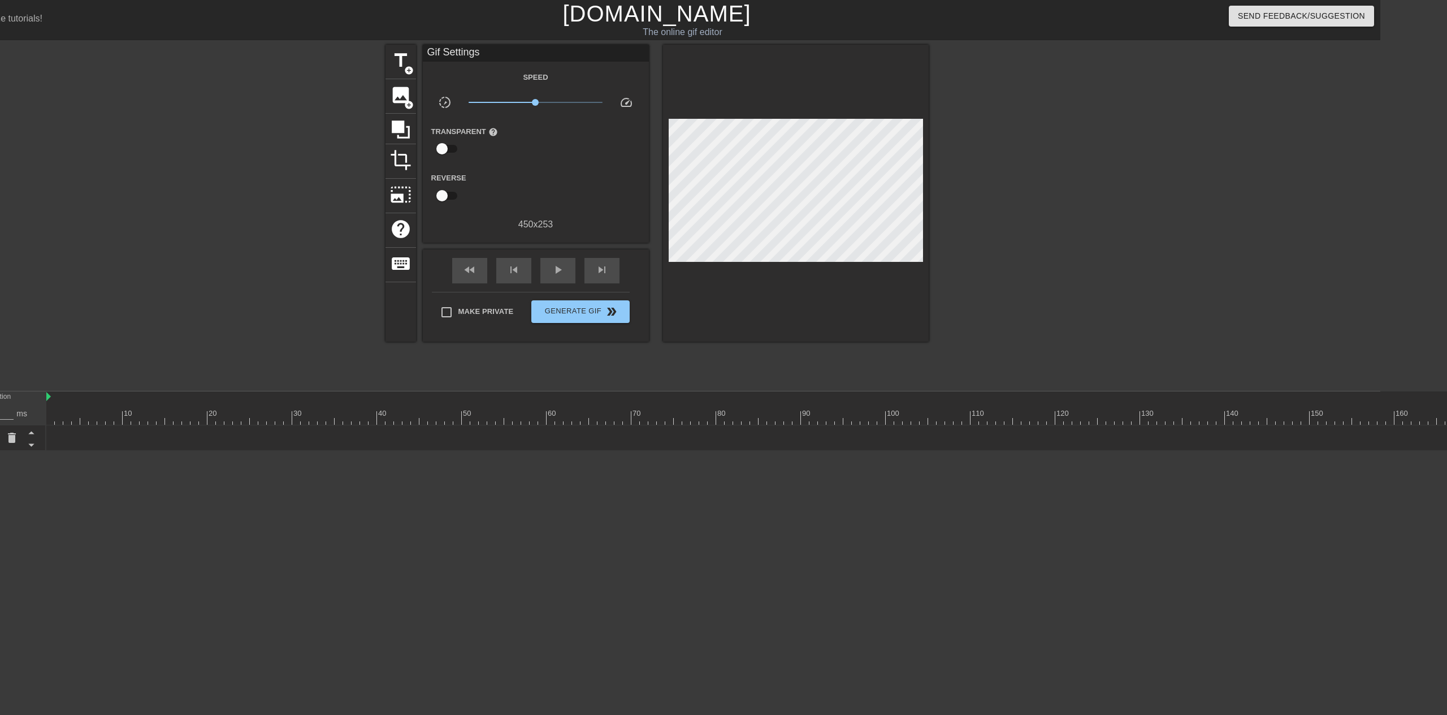
scroll to position [0, 44]
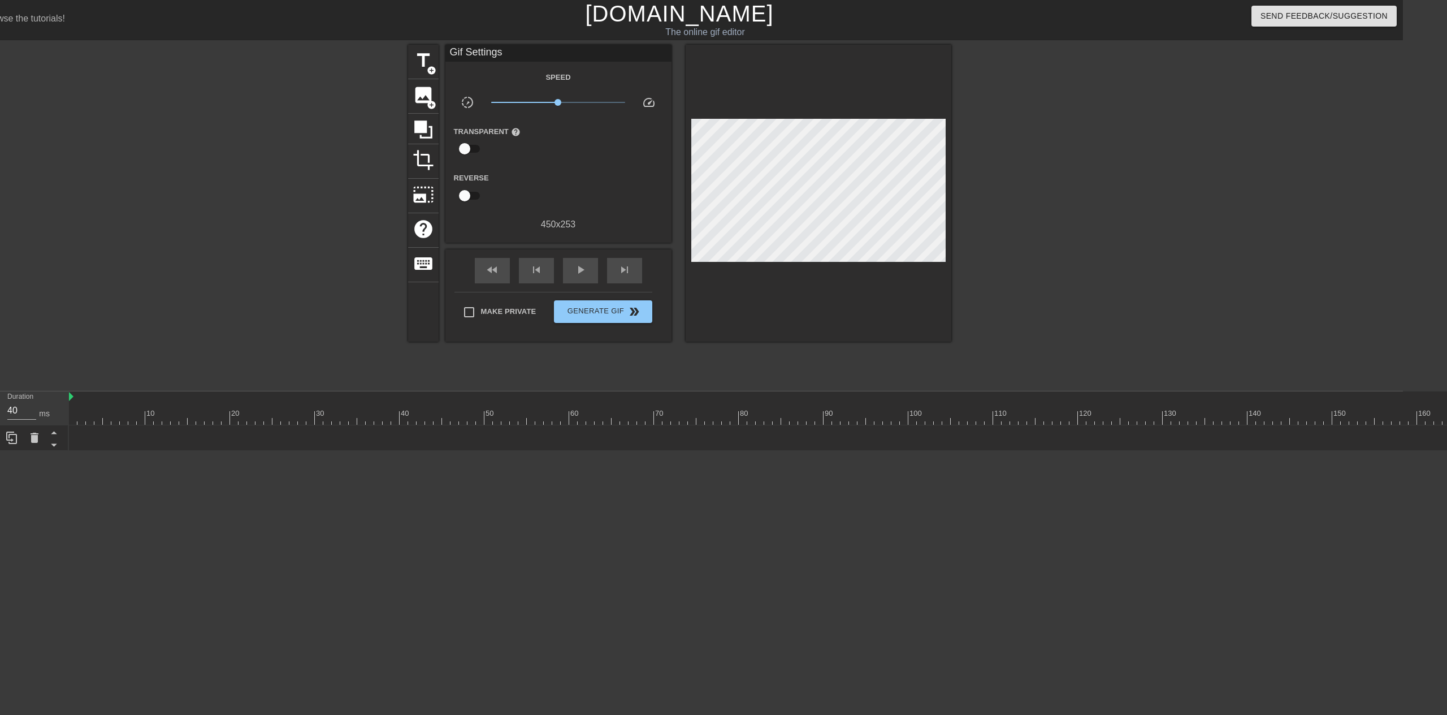
click at [626, 451] on html "menu_book Browse the tutorials! Gifntext.com The online gif editor Send Feedbac…" at bounding box center [679, 225] width 1447 height 451
click at [55, 435] on icon at bounding box center [54, 432] width 14 height 14
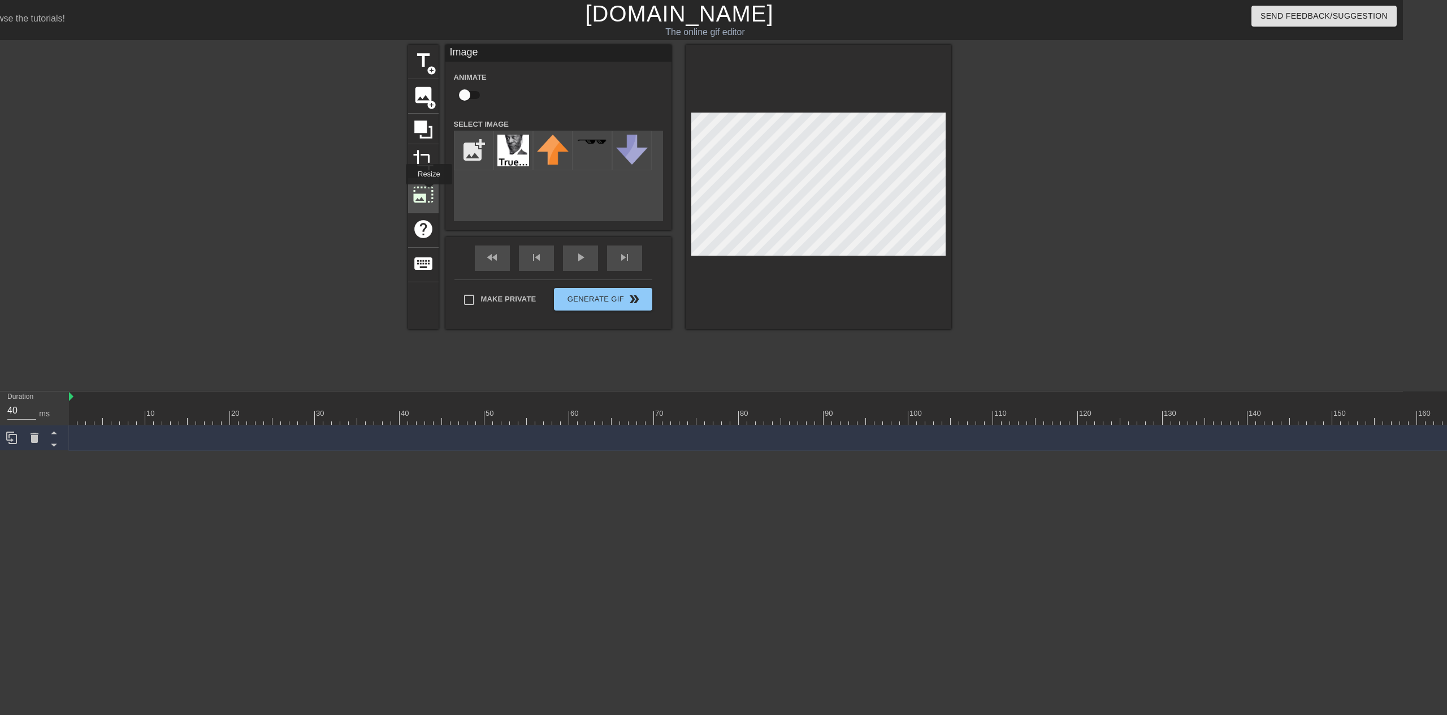
click at [428, 192] on span "photo_size_select_large" at bounding box center [423, 194] width 21 height 21
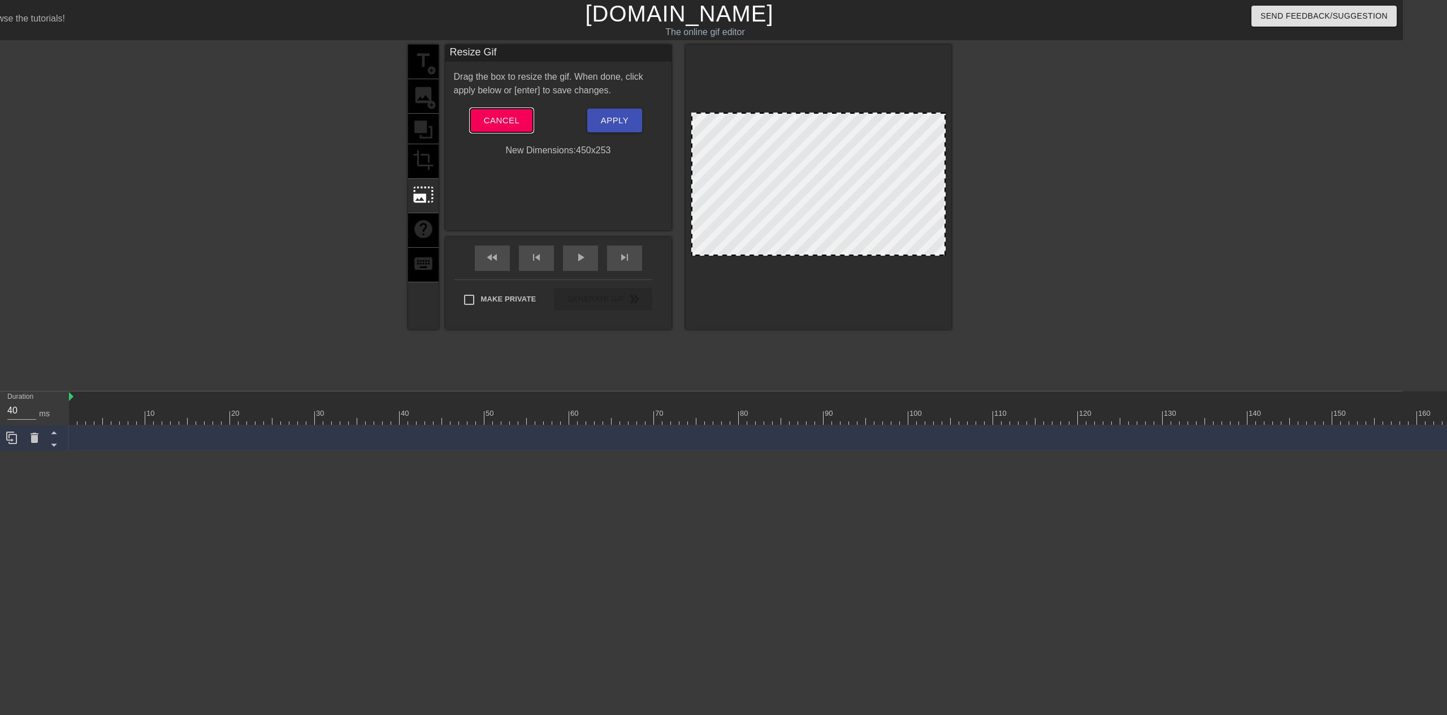
click at [502, 115] on span "Cancel" at bounding box center [502, 120] width 36 height 15
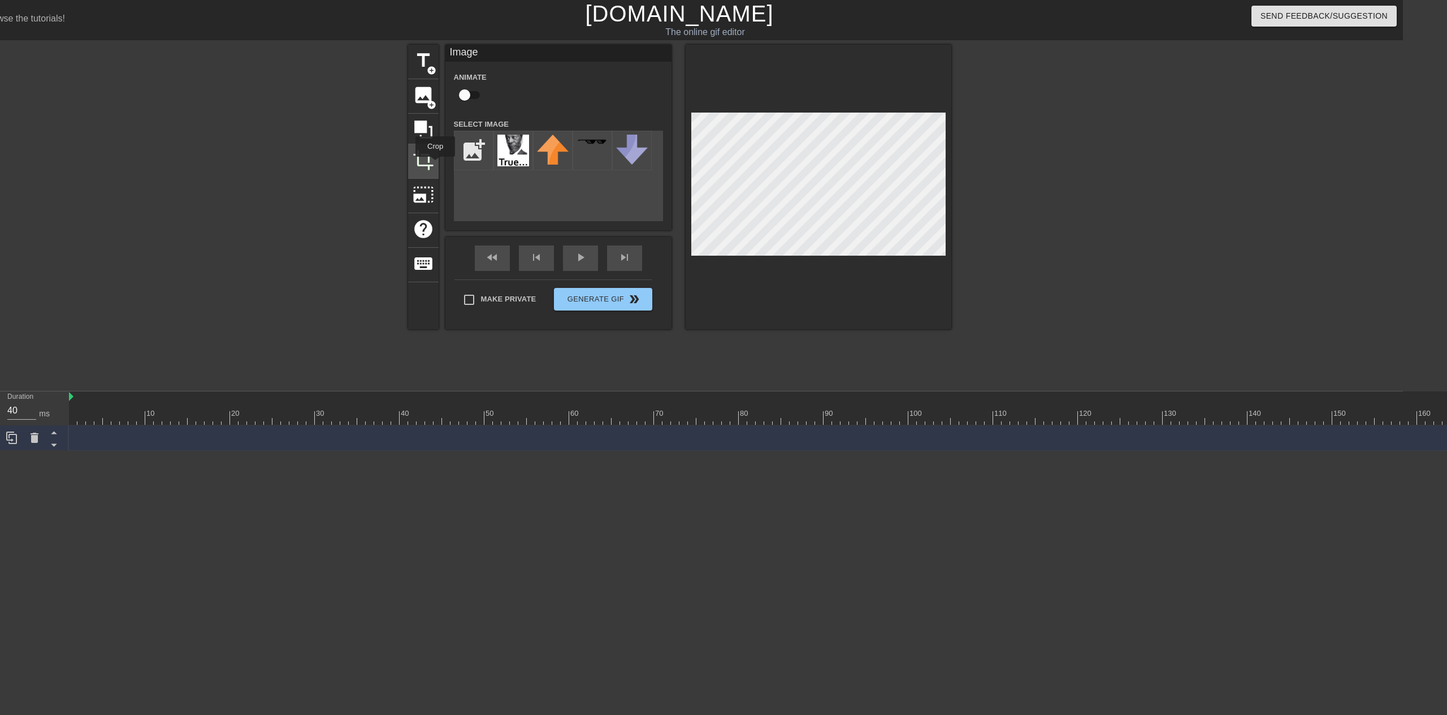
click at [435, 164] on div "crop" at bounding box center [423, 161] width 31 height 34
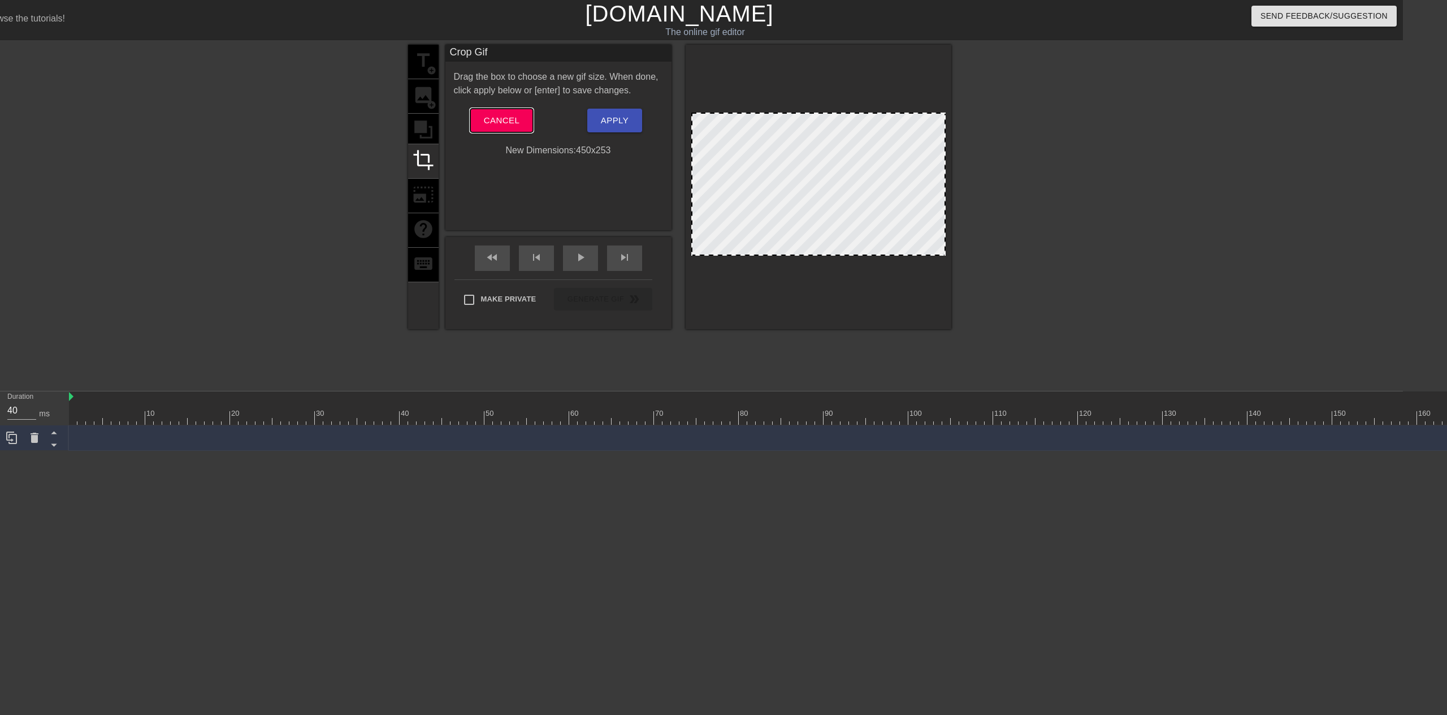
click at [500, 122] on span "Cancel" at bounding box center [502, 120] width 36 height 15
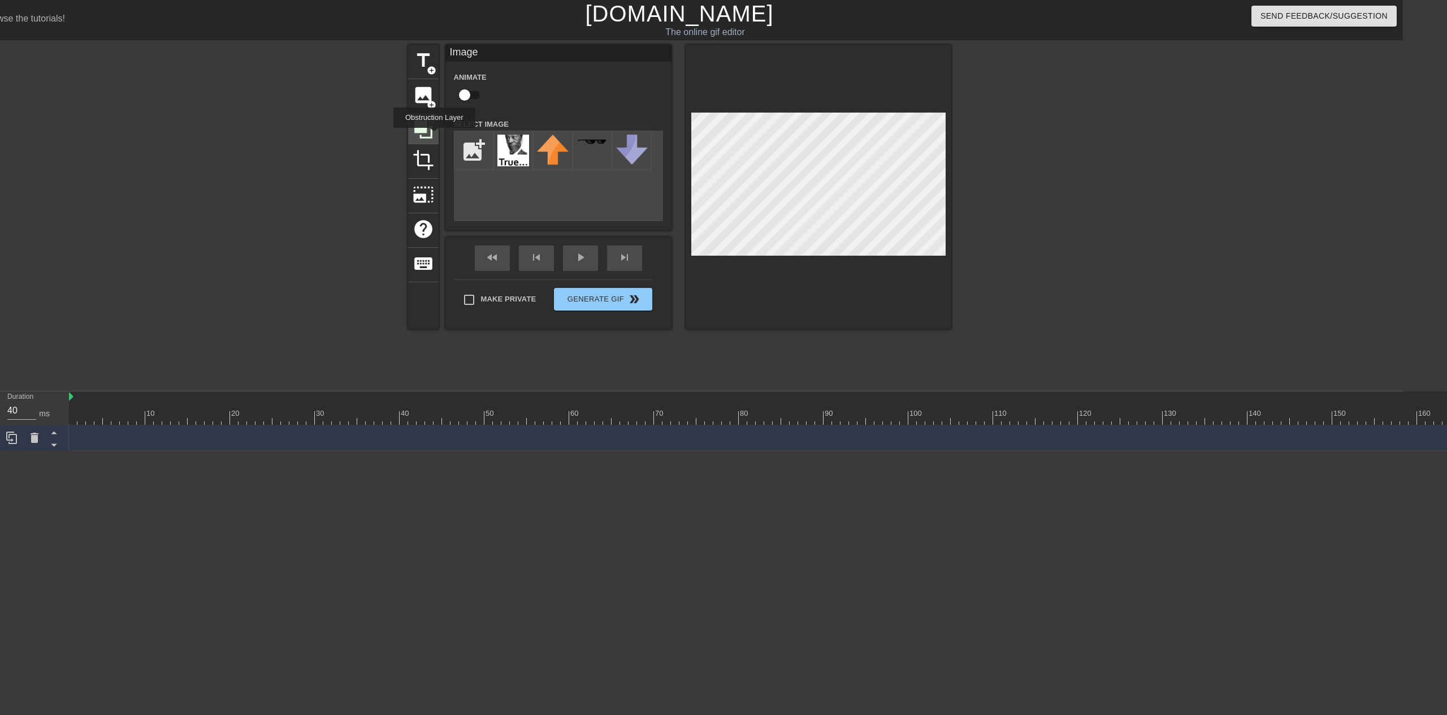
click at [434, 136] on div at bounding box center [423, 129] width 31 height 31
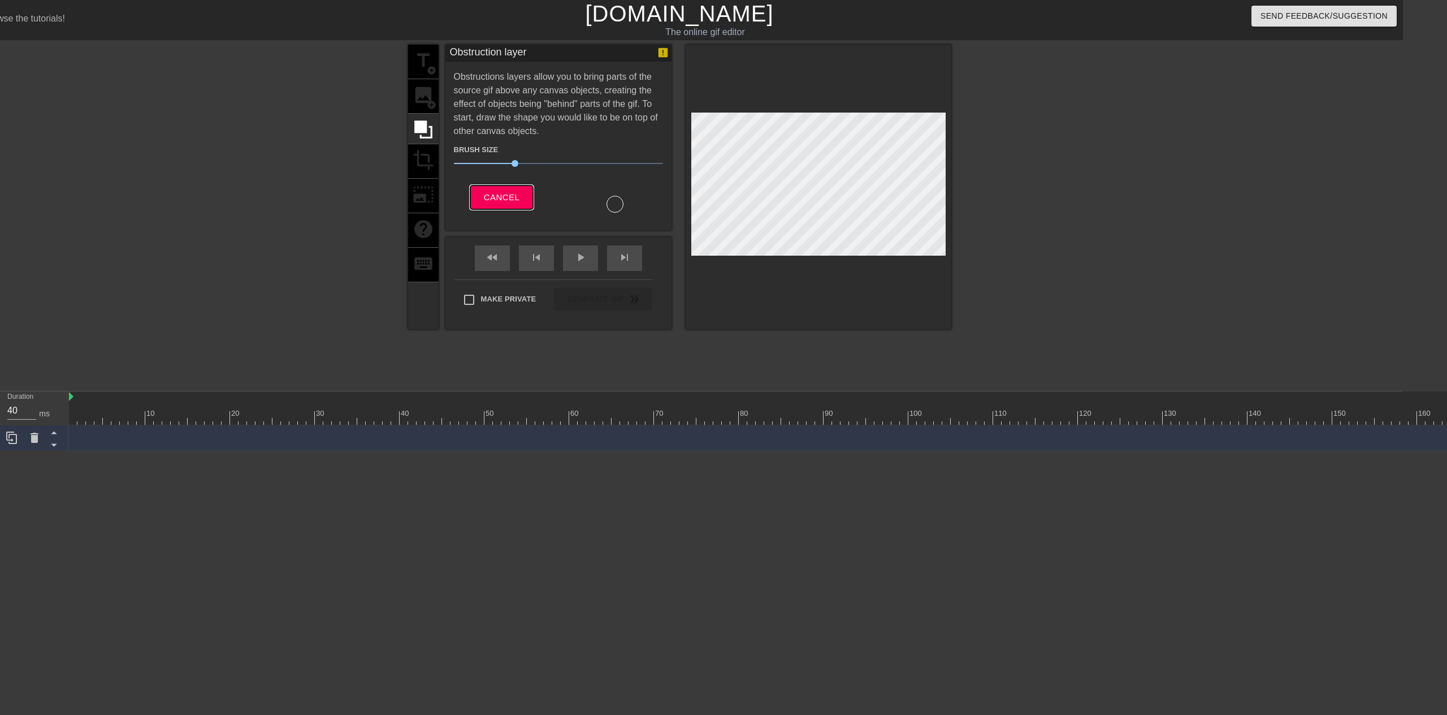
click at [518, 197] on span "Cancel" at bounding box center [502, 197] width 36 height 15
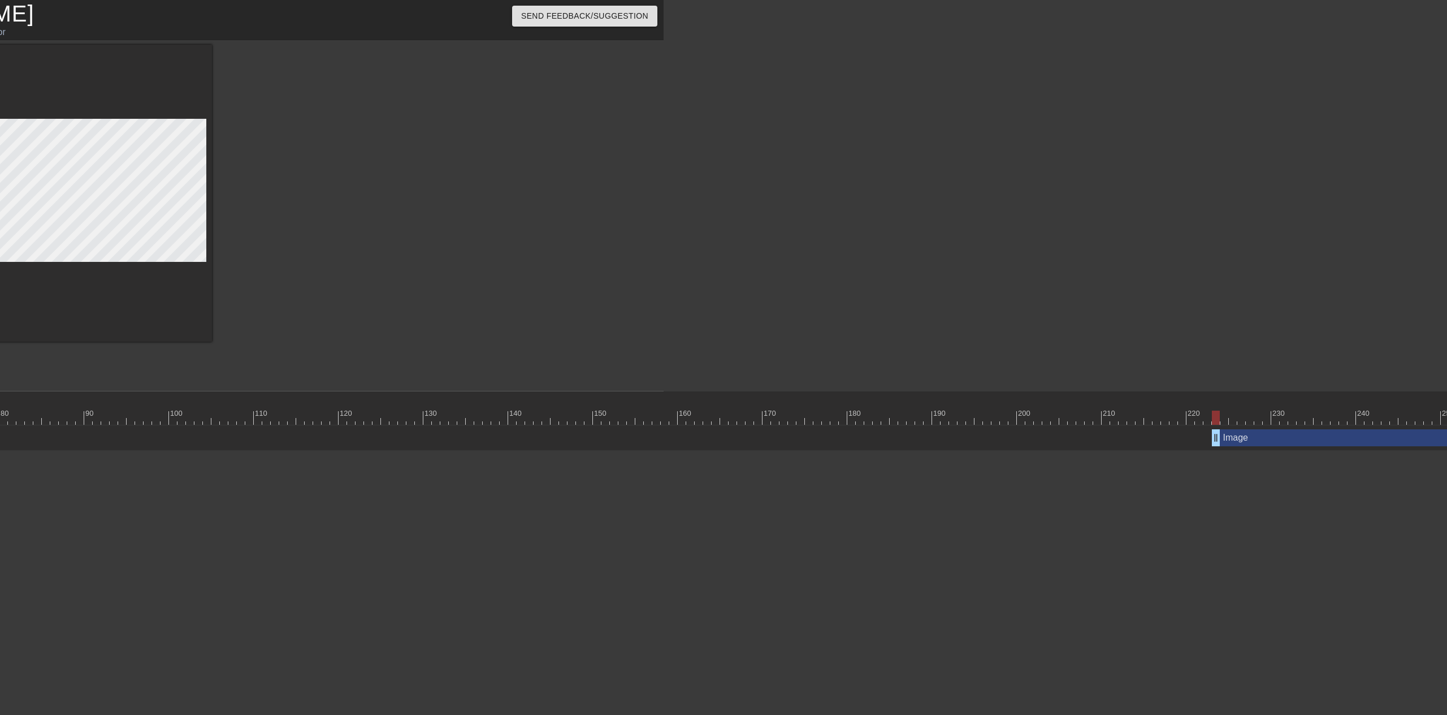
scroll to position [0, 775]
click at [1214, 419] on div at bounding box center [436, 417] width 2196 height 14
click at [1227, 417] on div at bounding box center [436, 417] width 2196 height 14
type input "40"
drag, startPoint x: 1226, startPoint y: 420, endPoint x: 1444, endPoint y: 409, distance: 217.9
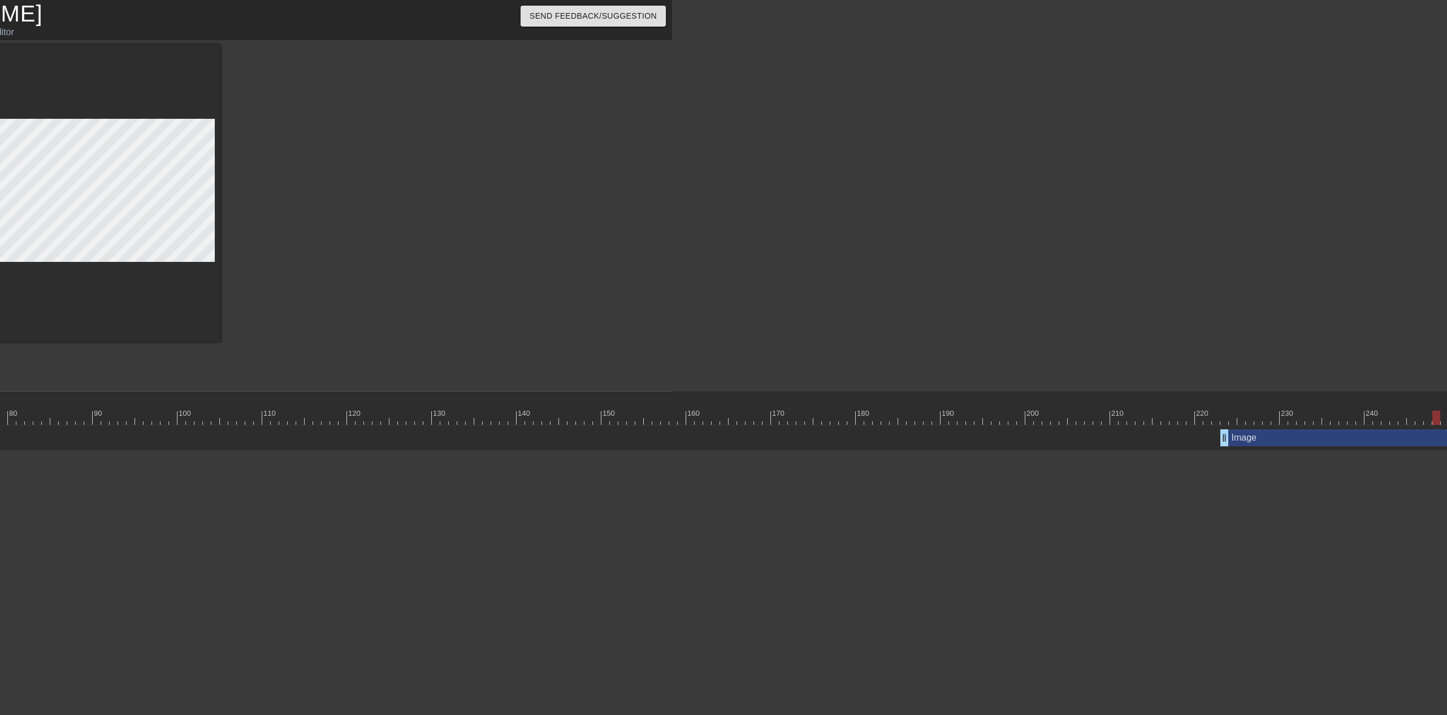
click at [1444, 409] on div "10 20 30 40 50 60 70 80 90 100 110 120 130 140 150 160" at bounding box center [436, 407] width 2196 height 33
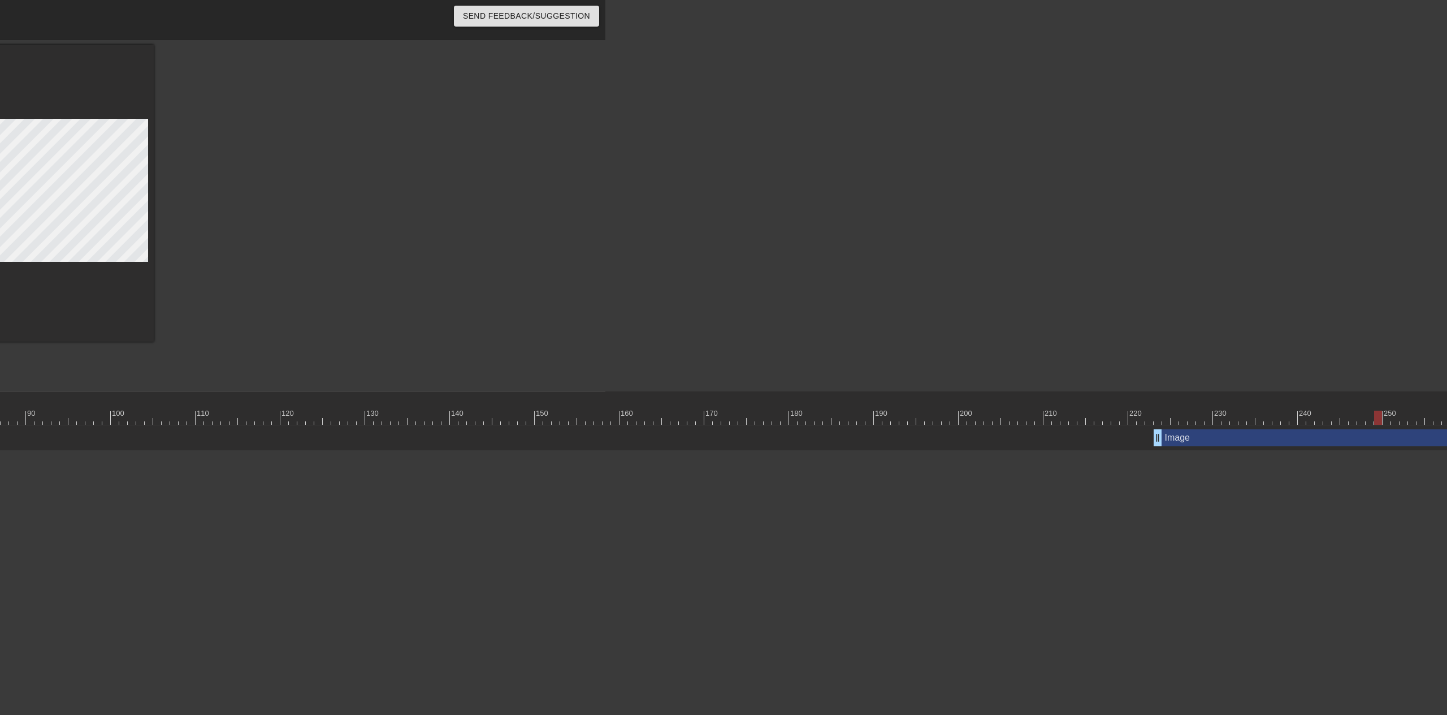
scroll to position [0, 865]
click at [1438, 412] on div at bounding box center [346, 417] width 2196 height 14
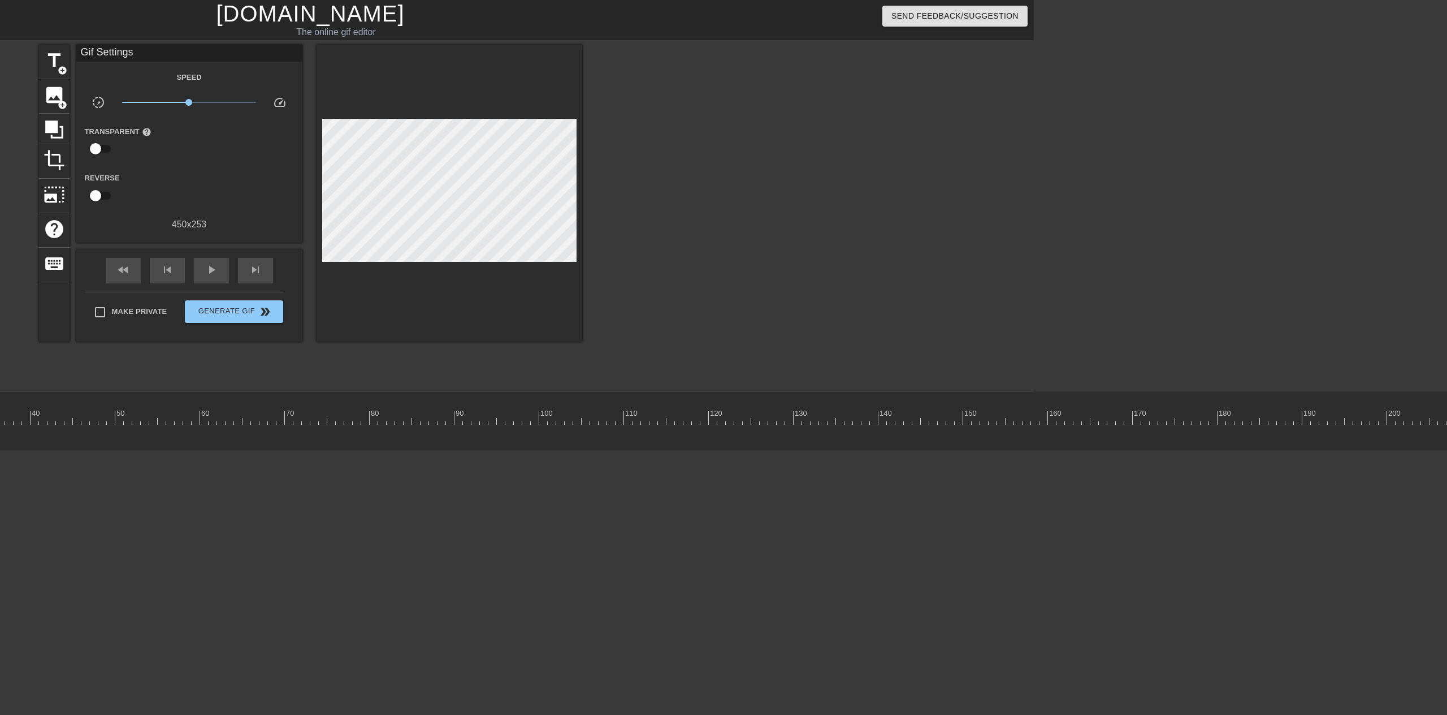
scroll to position [0, 0]
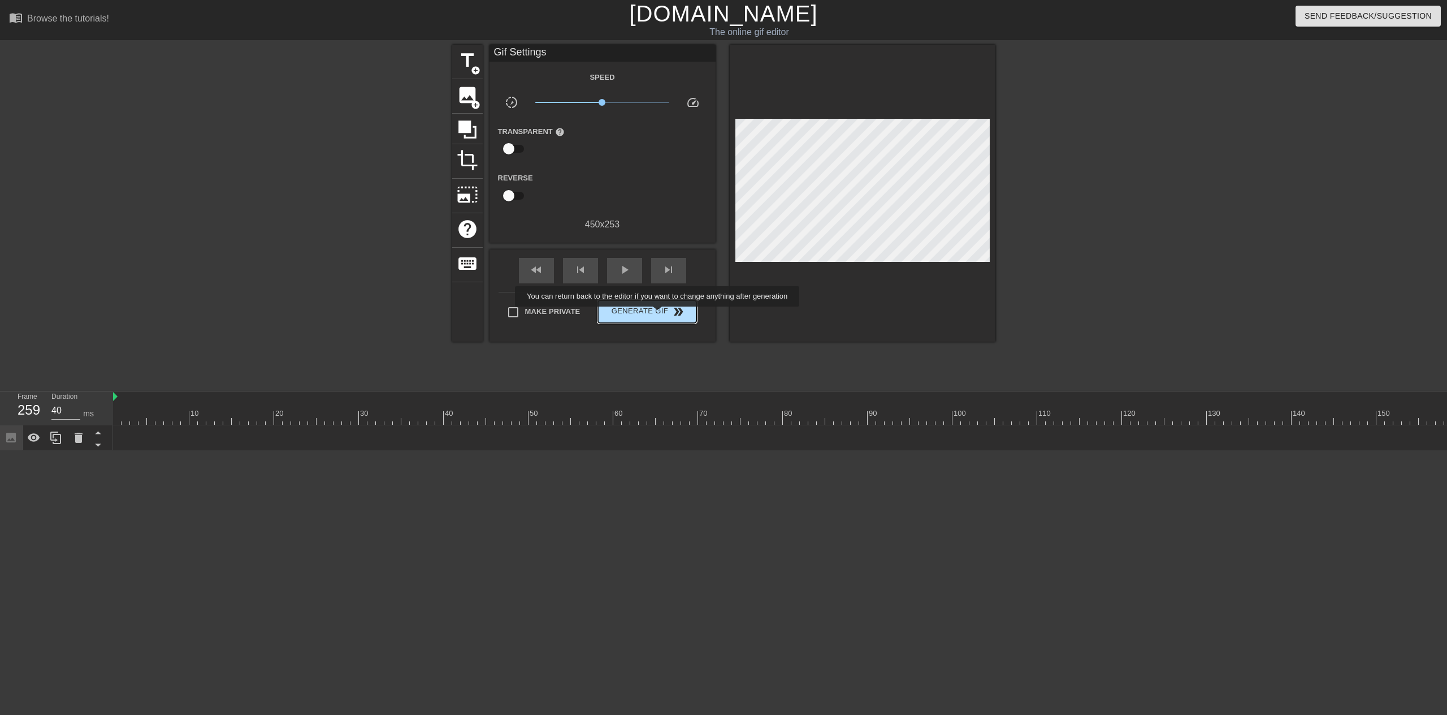
click at [659, 314] on span "Generate Gif double_arrow" at bounding box center [647, 312] width 89 height 14
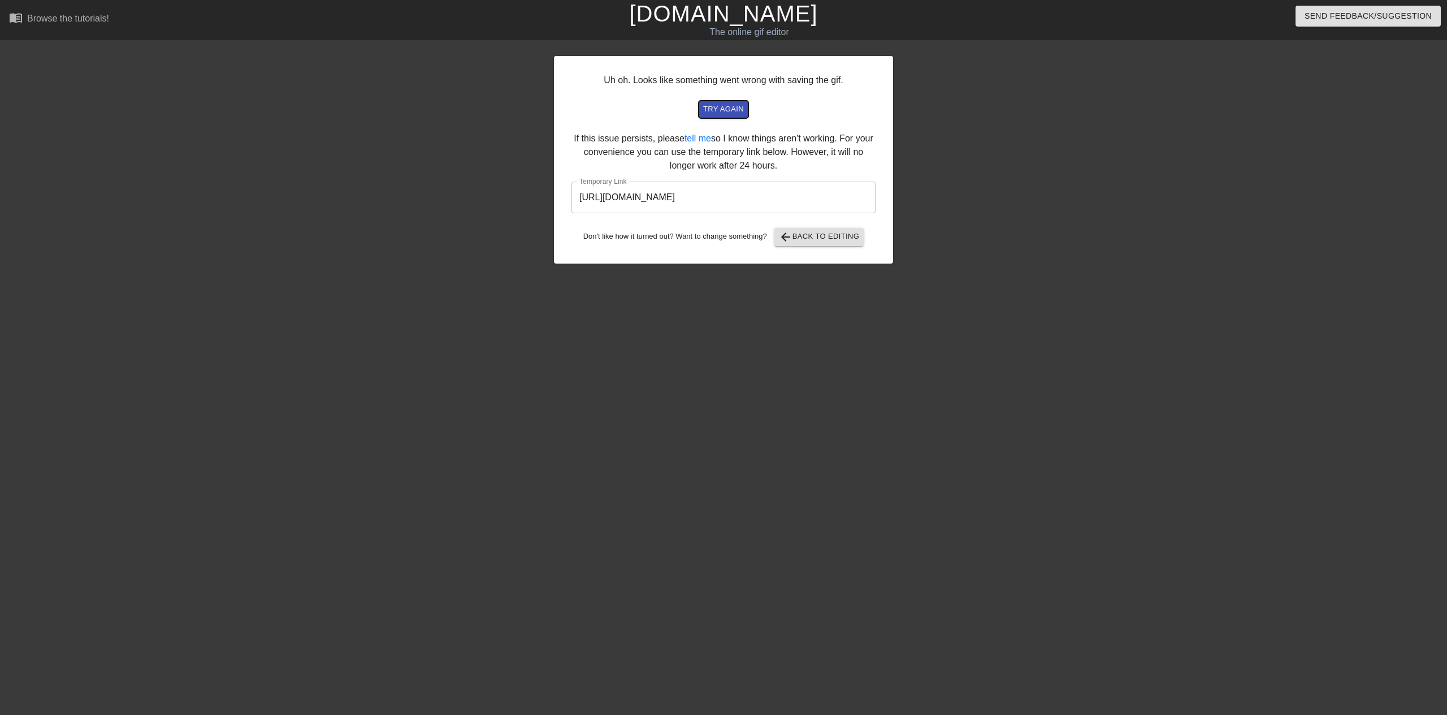
click at [713, 114] on span "try again" at bounding box center [723, 109] width 41 height 13
click at [698, 197] on input "https://www.gifntext.com/temp_generations/FKO2q4JD.gif" at bounding box center [723, 197] width 304 height 32
click at [697, 197] on input "https://www.gifntext.com/temp_generations/FKO2q4JD.gif" at bounding box center [723, 197] width 304 height 32
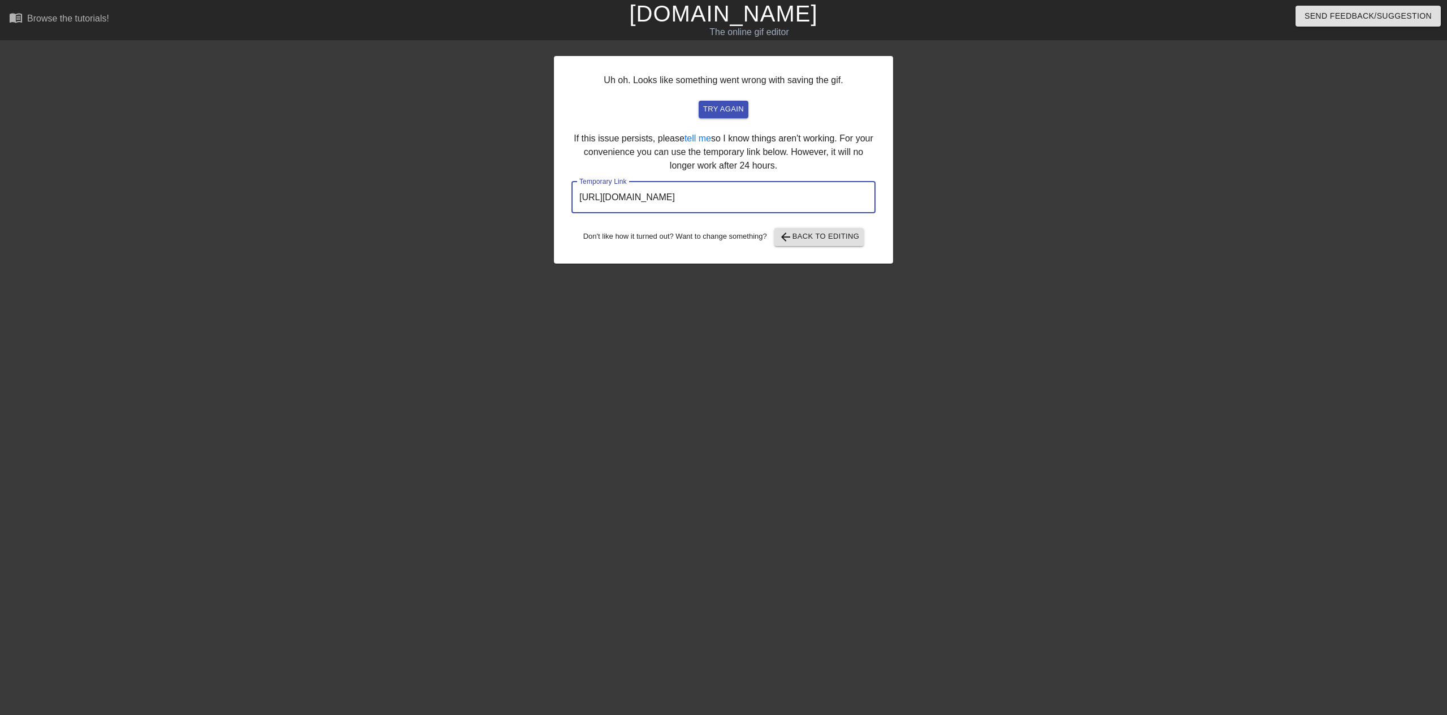
click at [698, 12] on link "[DOMAIN_NAME]" at bounding box center [723, 13] width 188 height 25
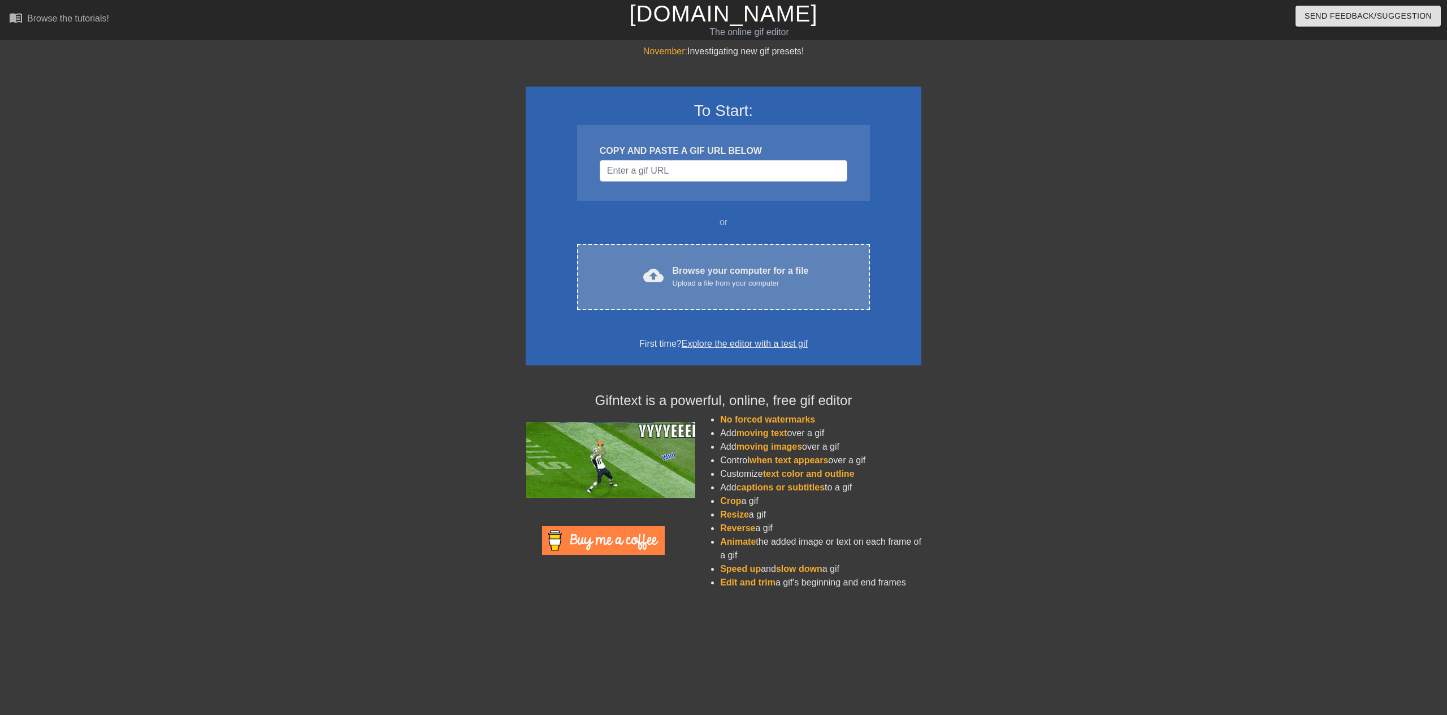
click at [715, 283] on div "Upload a file from your computer" at bounding box center [741, 283] width 136 height 11
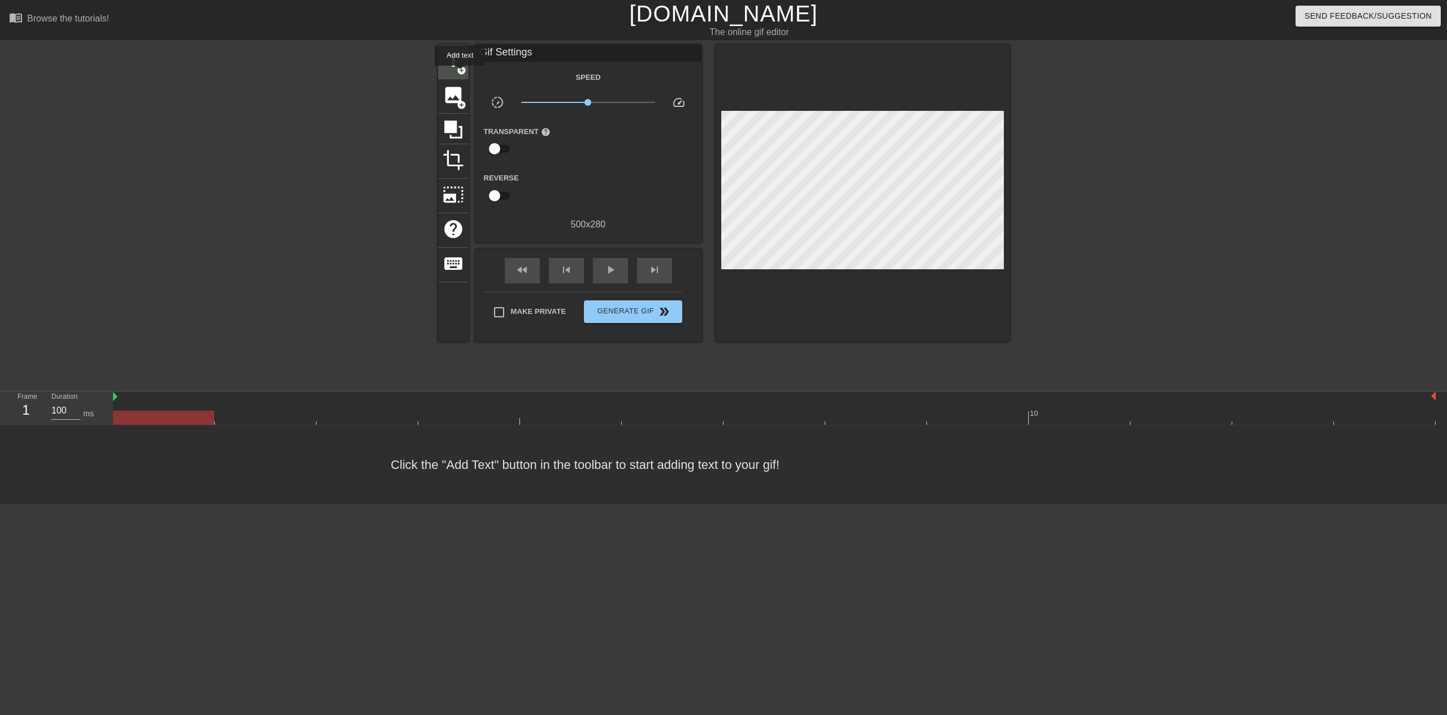
click at [460, 73] on span "add_circle" at bounding box center [462, 71] width 10 height 10
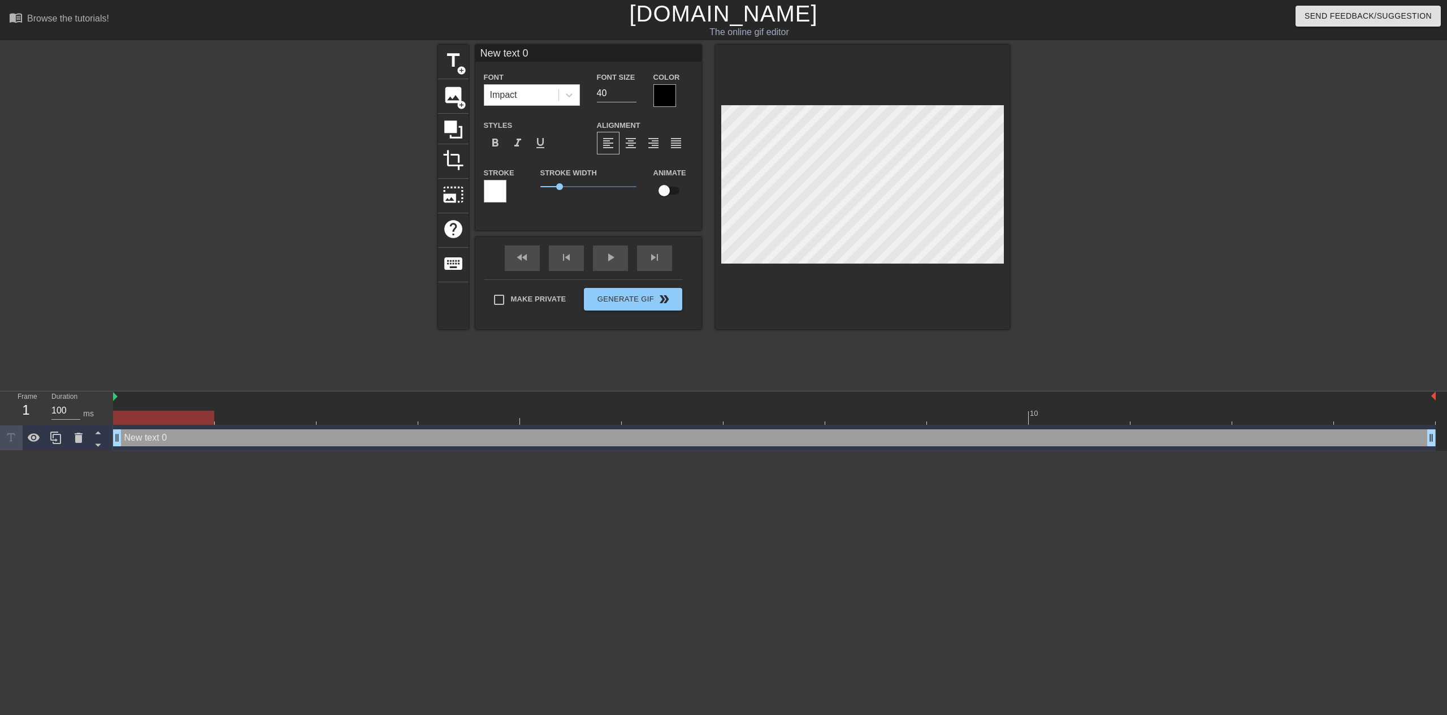
scroll to position [2, 3]
type input "T"
type textarea "T"
type input "TH"
type textarea "THE"
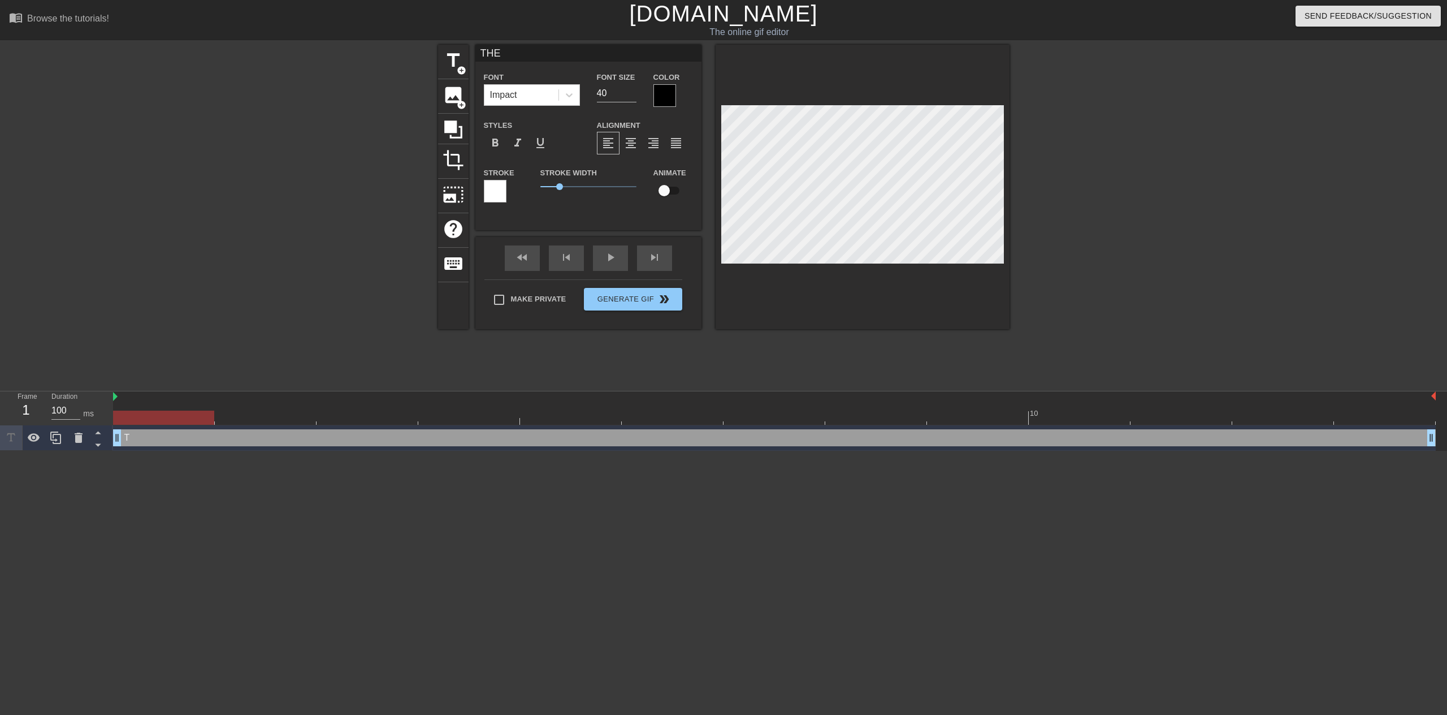
type input "THE"
type textarea "THE"
type input "THE B"
type textarea "THE B"
type input "THE BA"
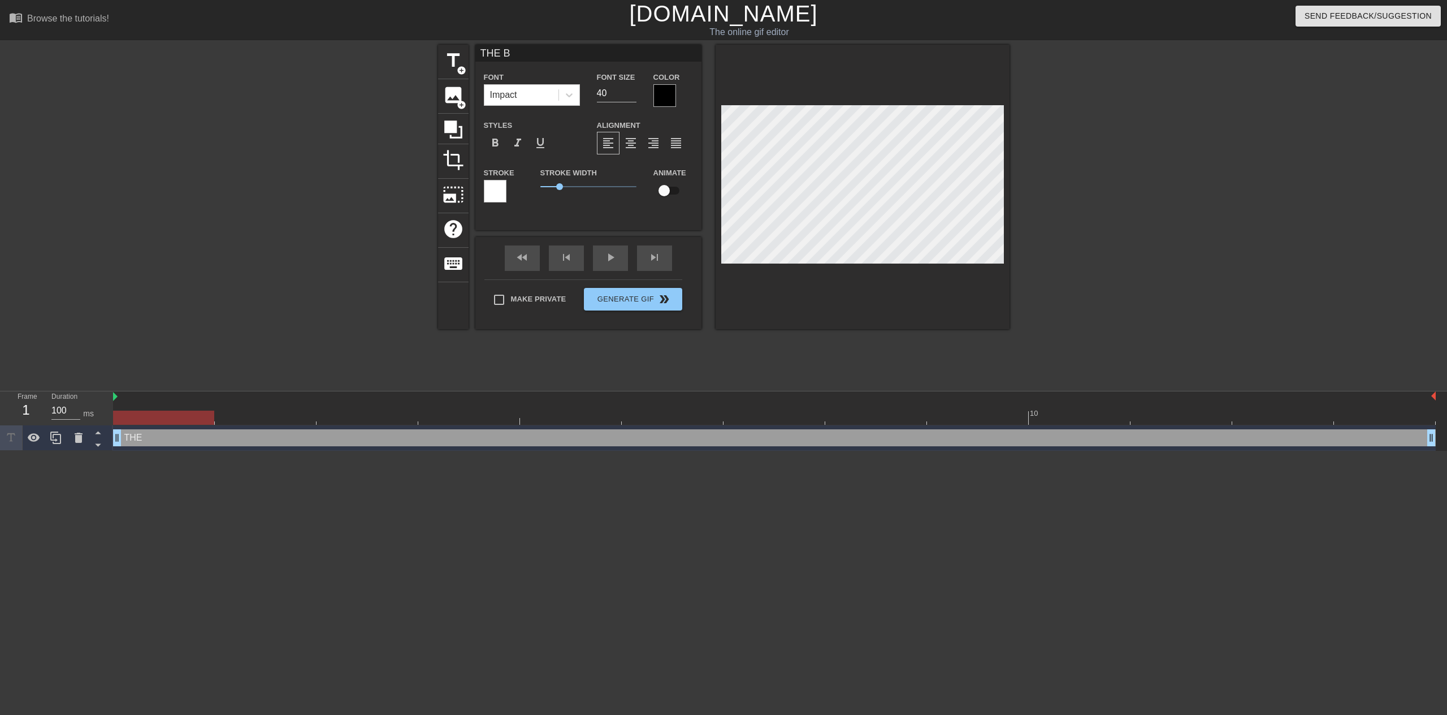
type textarea "THE BA"
type input "THE BAI"
type textarea "THE BAI"
type input "THE BAIT"
type textarea "THE BAIT"
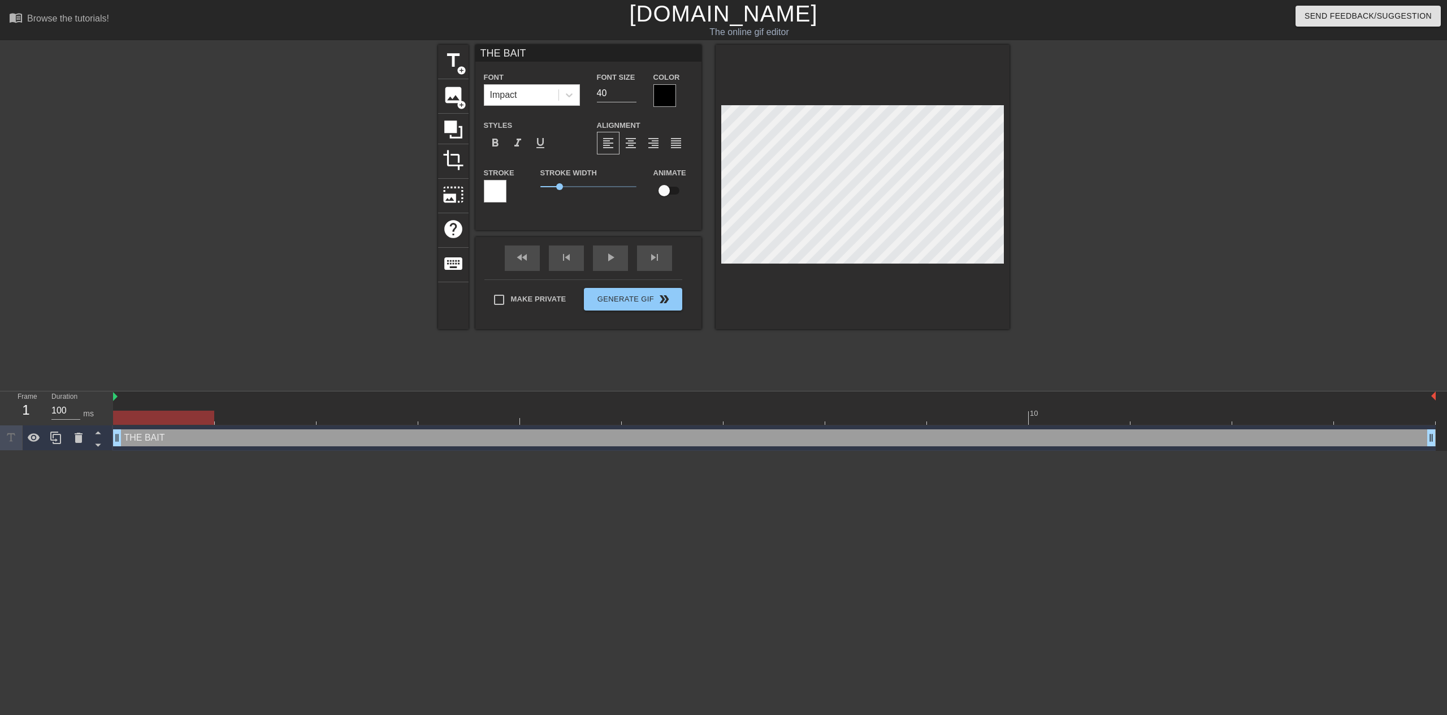
type input "THE BAITI"
type textarea "THE BAITI"
type input "THE BAITIN"
type textarea "THE BAITIN"
type input "THE BAITING"
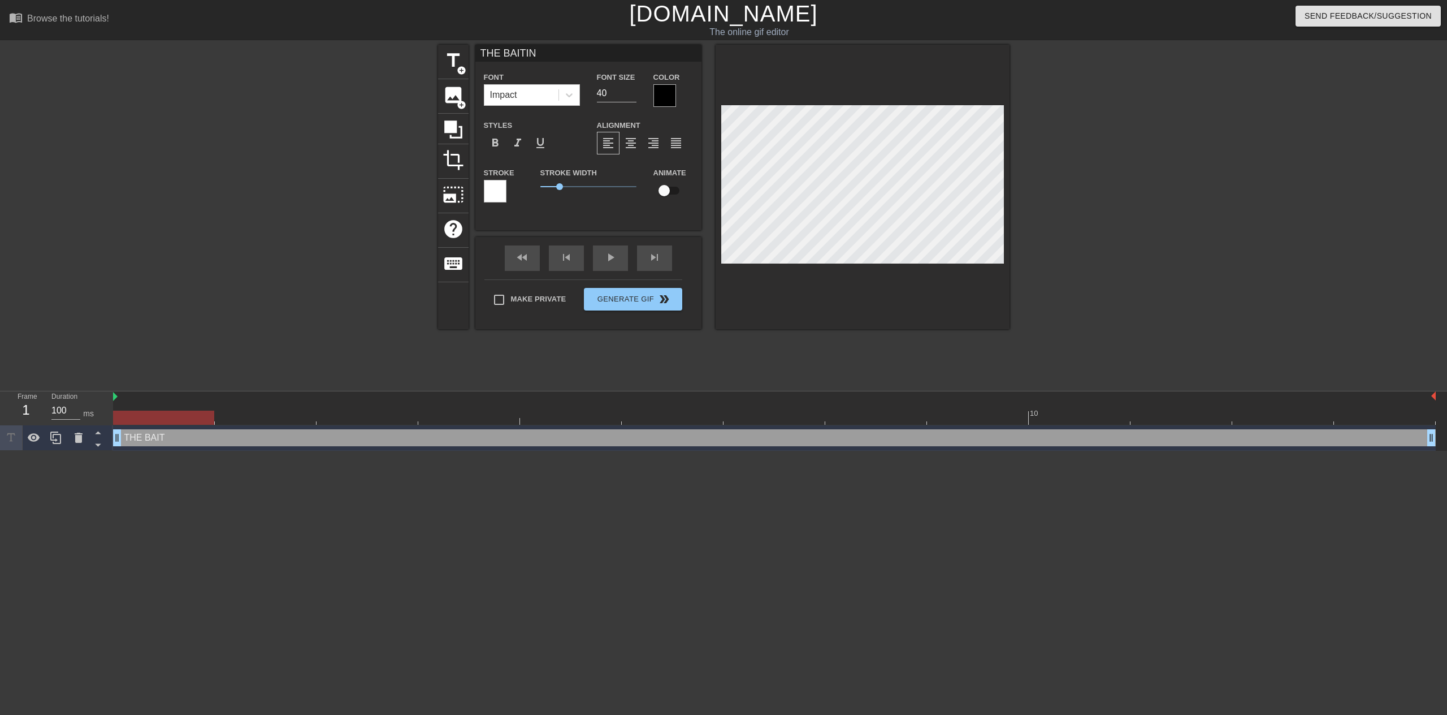
type textarea "THE BAITING"
type input "THE BAITING"
type textarea "THE BAITING"
type input "THE BAITING W"
type textarea "THE BAITING W"
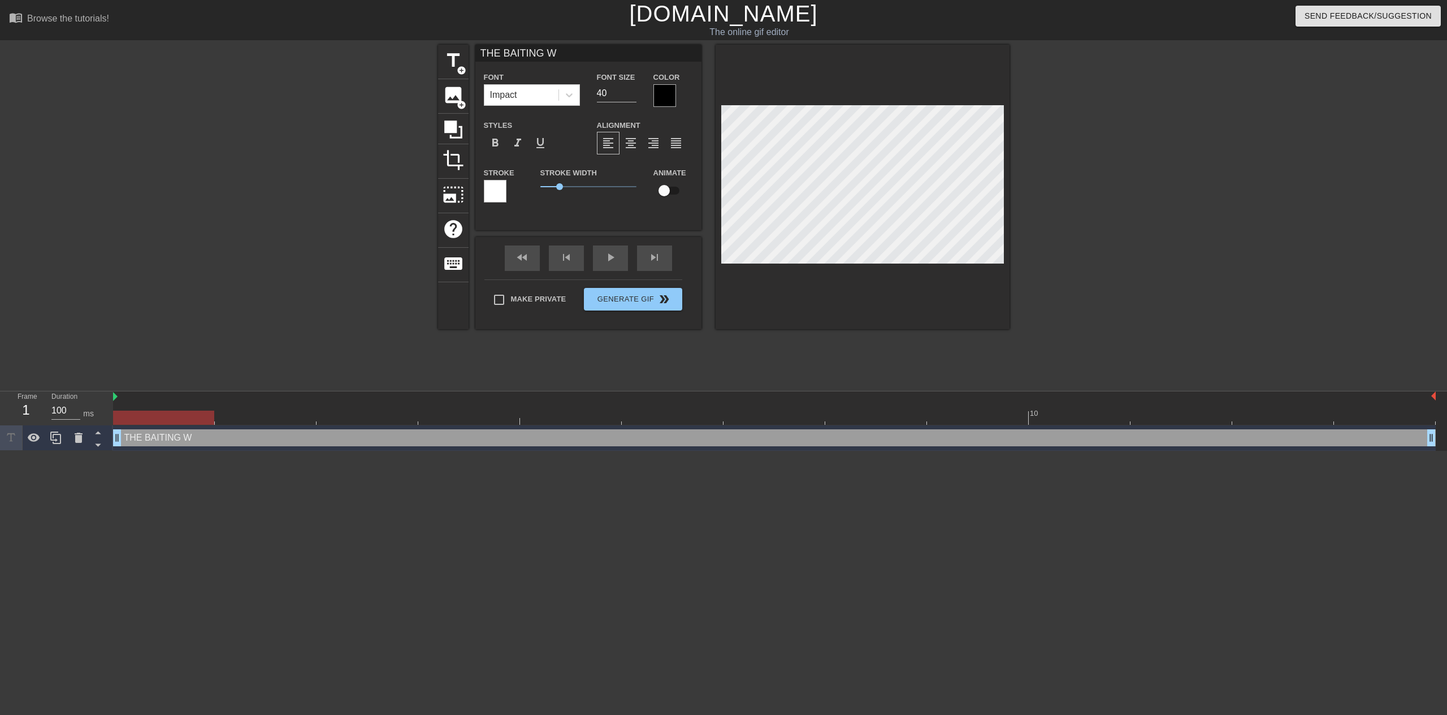
type input "THE BAITING WO"
type textarea "THE BAITING WO"
type input "THE BAITING WOR"
type textarea "THE BAITING WORK"
type input "THE BAITING WORKE"
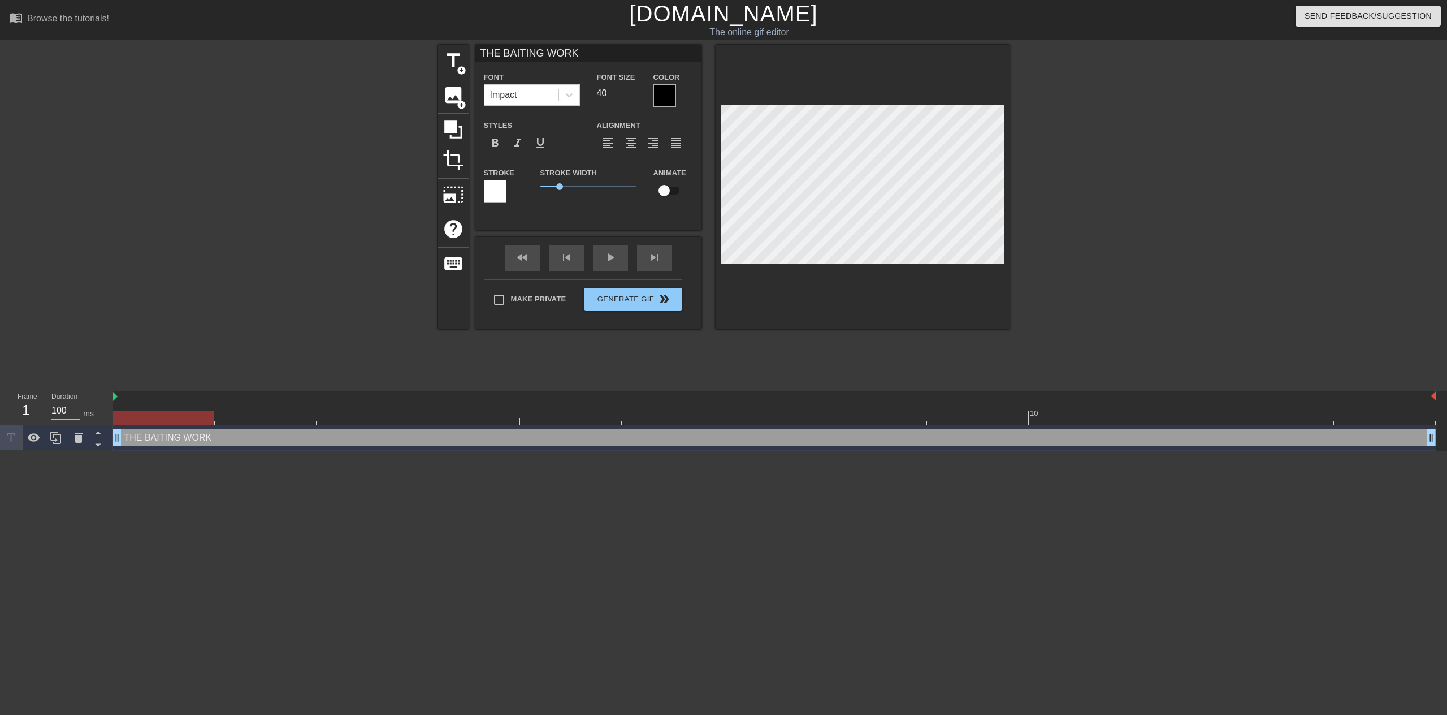
type textarea "THE BAITING WORKE"
type input "THE BAITING WORKED"
type textarea "THE BAITING WORKED"
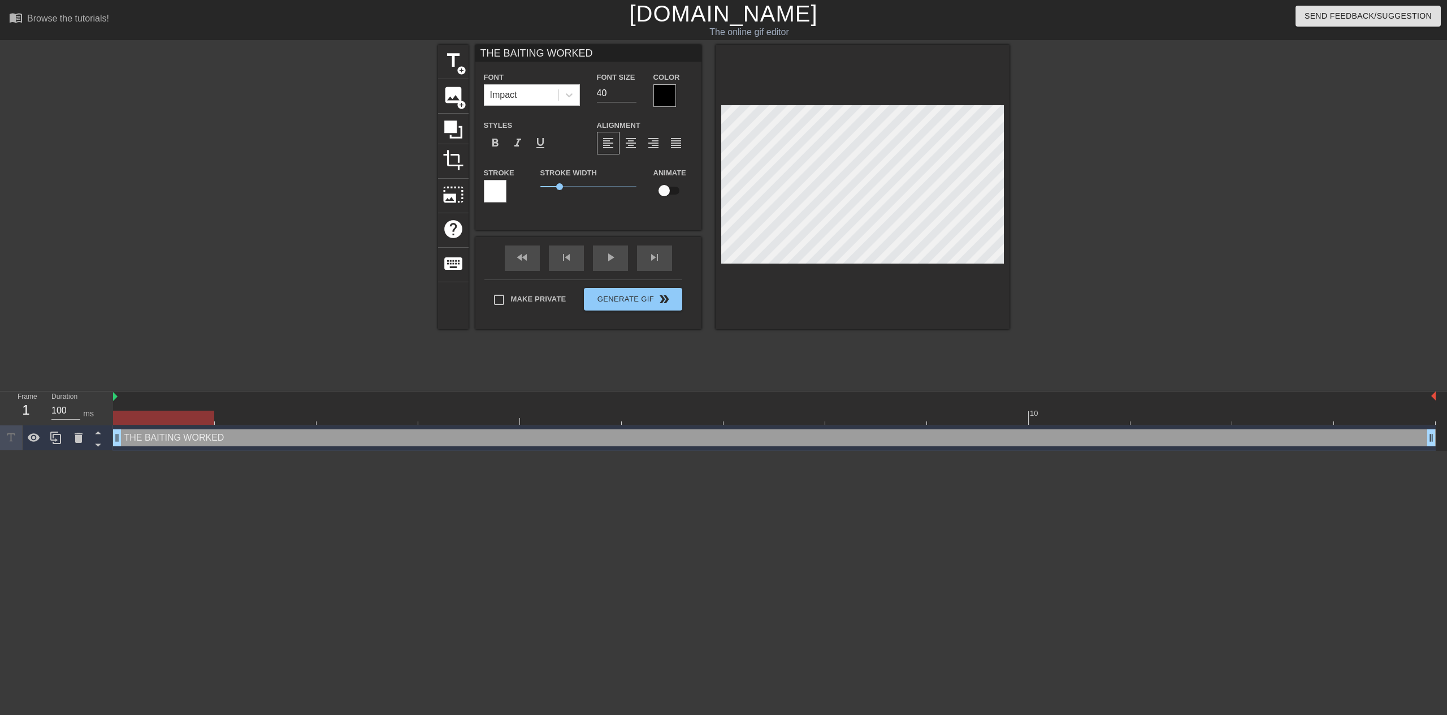
click at [1054, 256] on div at bounding box center [1108, 214] width 170 height 339
click at [660, 92] on div at bounding box center [664, 95] width 23 height 23
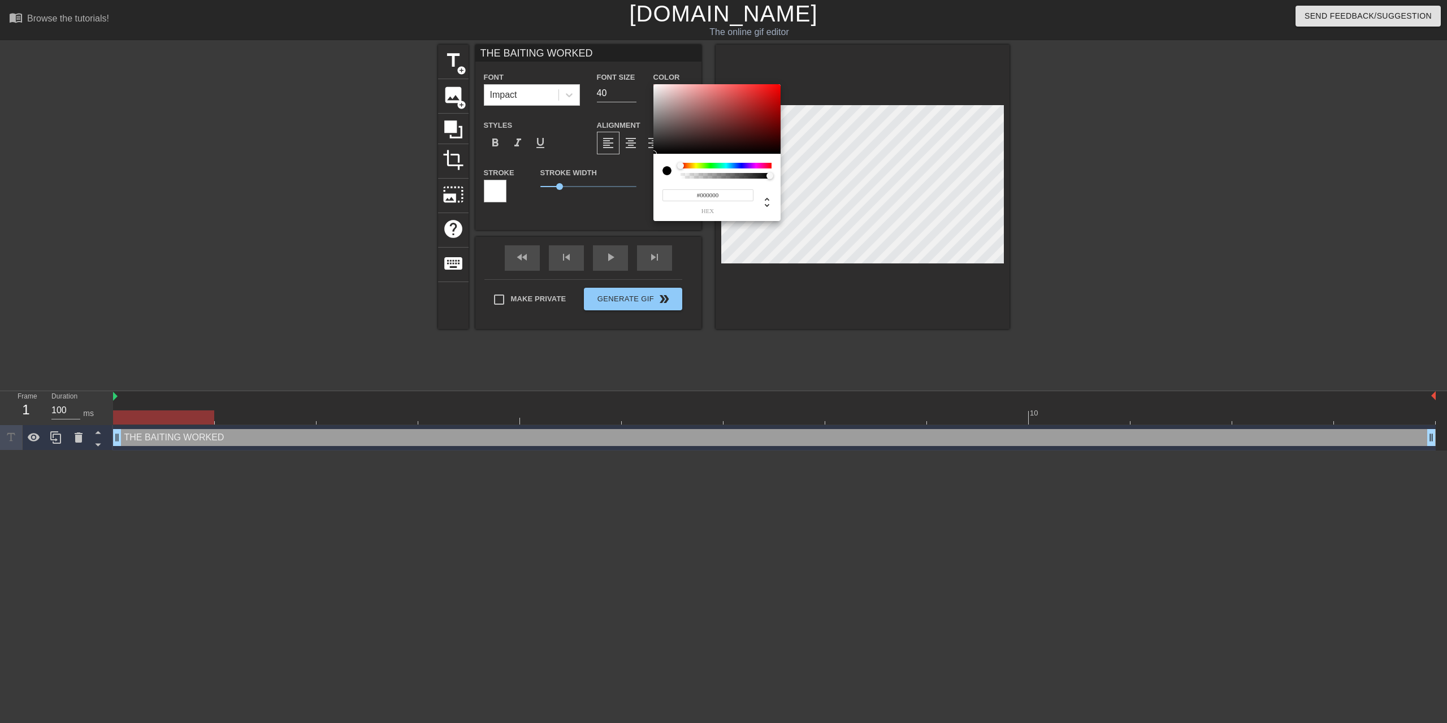
type input "0"
drag, startPoint x: 702, startPoint y: 174, endPoint x: 668, endPoint y: 175, distance: 34.5
click at [668, 175] on div at bounding box center [717, 171] width 109 height 16
click at [667, 169] on div at bounding box center [667, 170] width 9 height 9
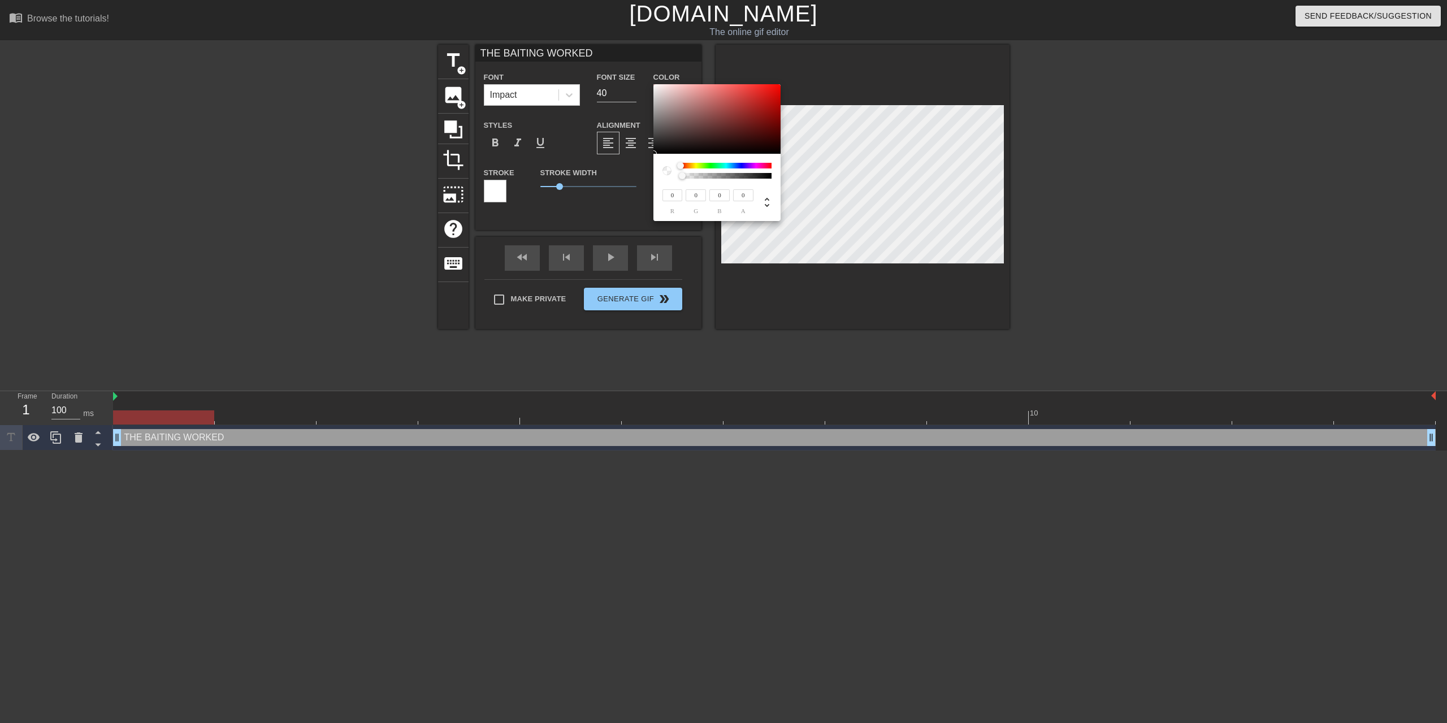
drag, startPoint x: 681, startPoint y: 166, endPoint x: 669, endPoint y: 166, distance: 11.3
click at [669, 166] on div at bounding box center [717, 171] width 109 height 16
click at [674, 166] on div at bounding box center [672, 171] width 18 height 16
type input "217"
type input "202"
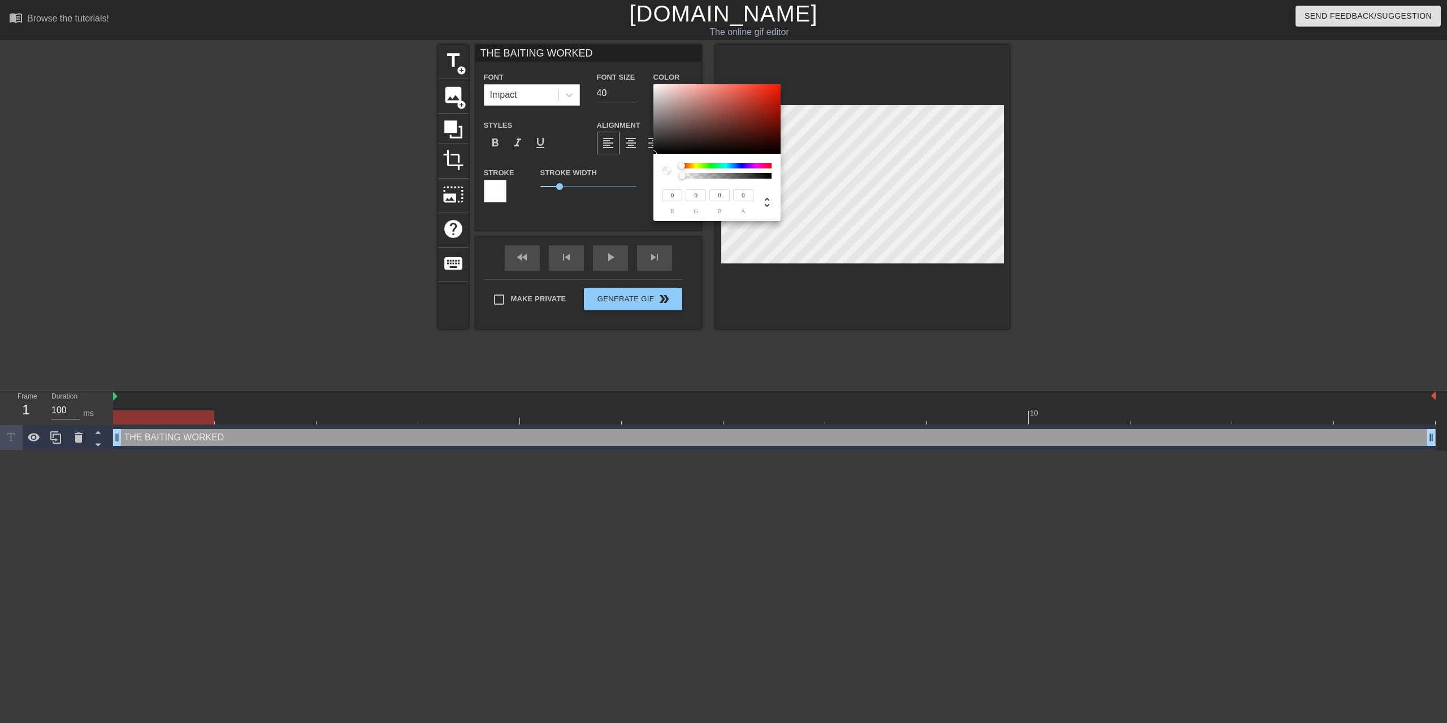
type input "200"
type input "229"
type input "216"
type input "214"
type input "254"
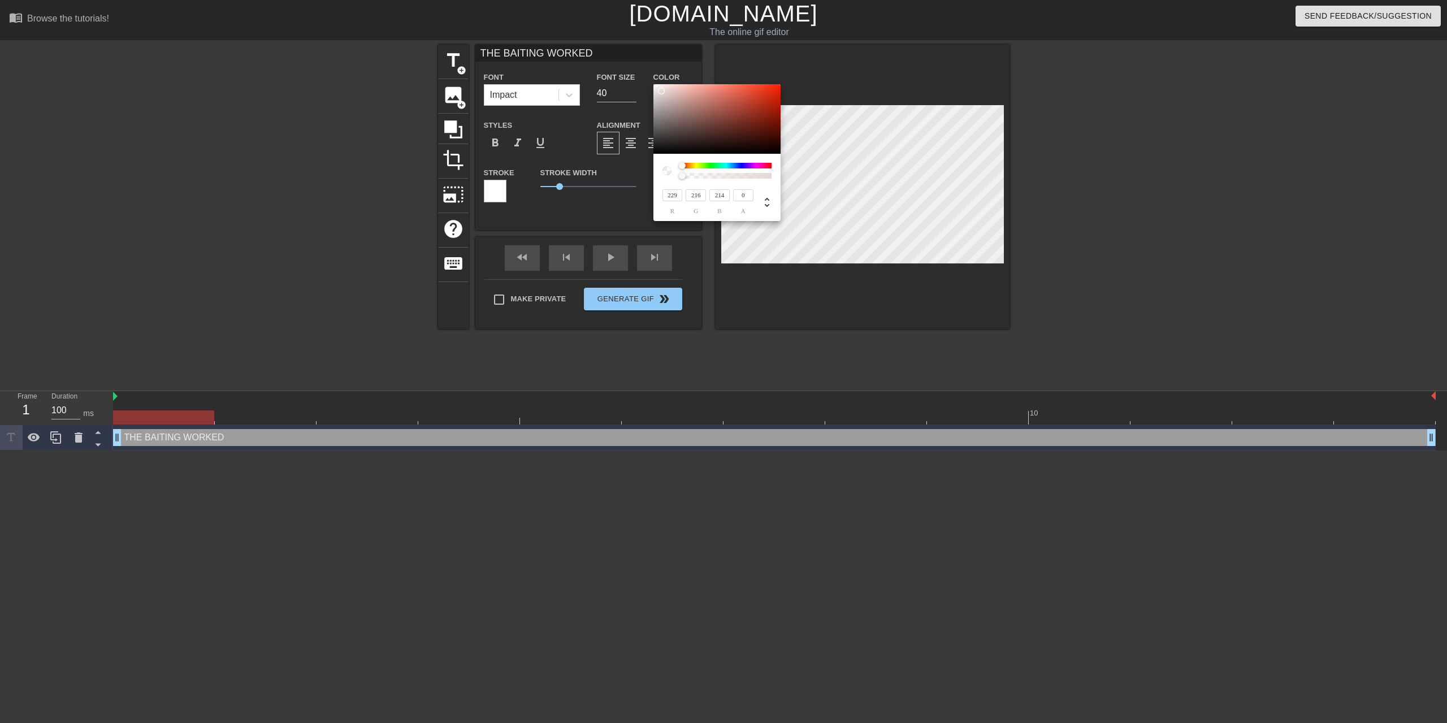
type input "247"
type input "246"
type input "255"
type input "253"
type input "252"
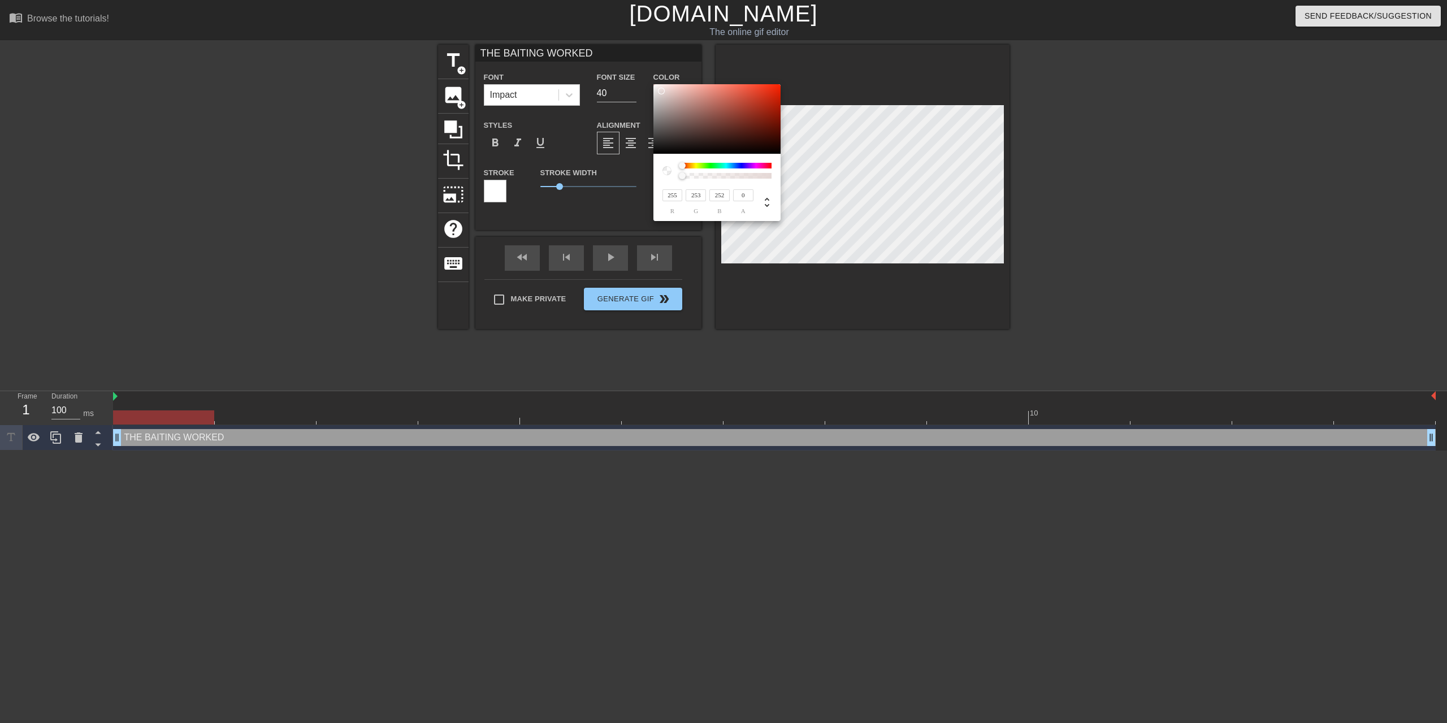
drag, startPoint x: 660, startPoint y: 88, endPoint x: 655, endPoint y: 79, distance: 9.9
click at [655, 79] on div "255 r 253 g 252 b 0 a" at bounding box center [723, 361] width 1447 height 723
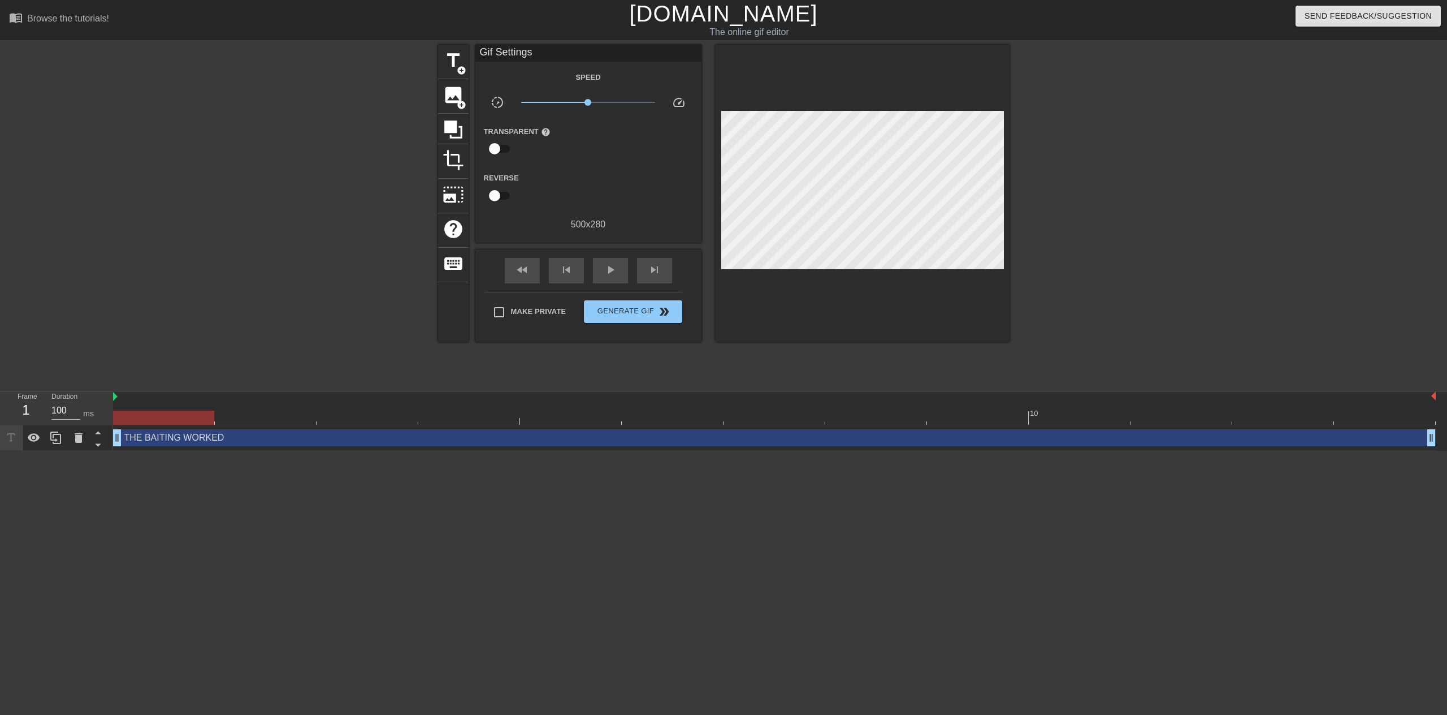
drag, startPoint x: 652, startPoint y: 88, endPoint x: 650, endPoint y: 82, distance: 6.1
click at [448, 58] on span "title" at bounding box center [453, 60] width 21 height 21
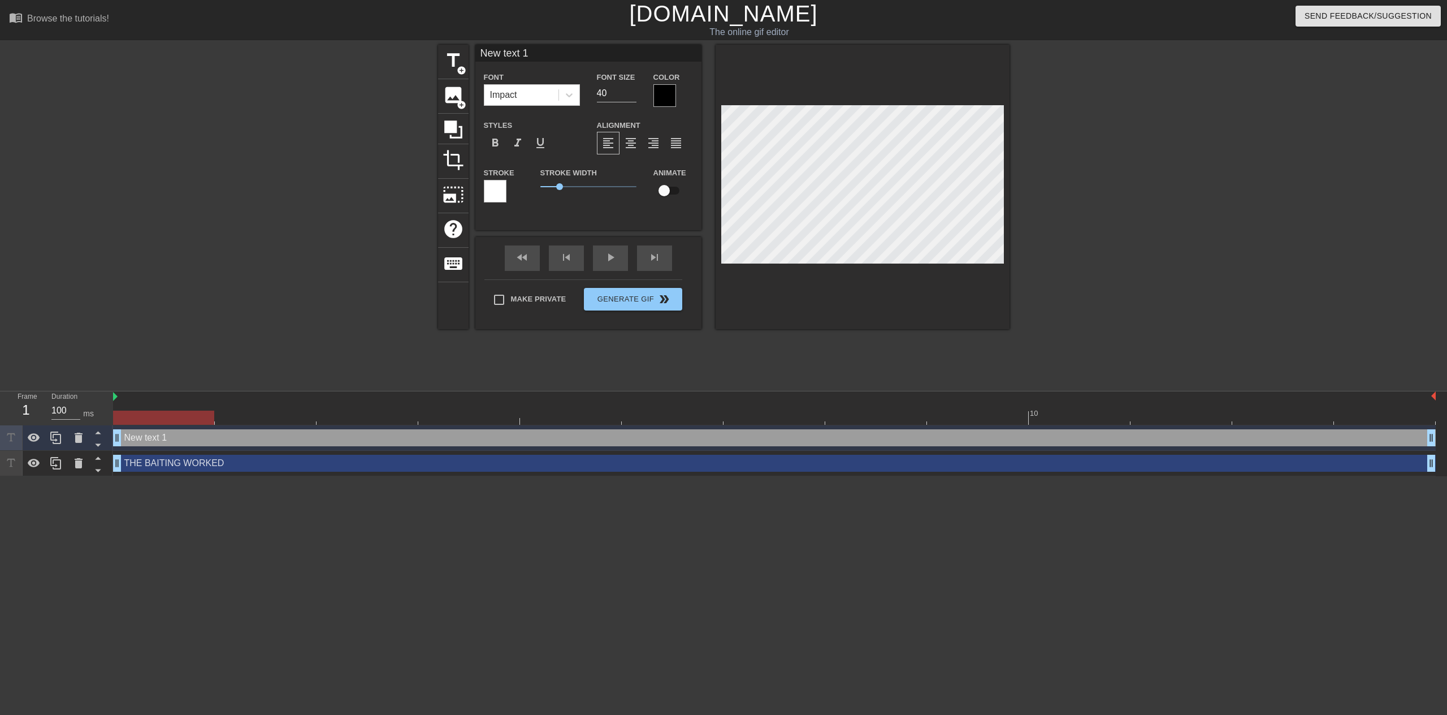
click at [670, 92] on div at bounding box center [664, 95] width 23 height 23
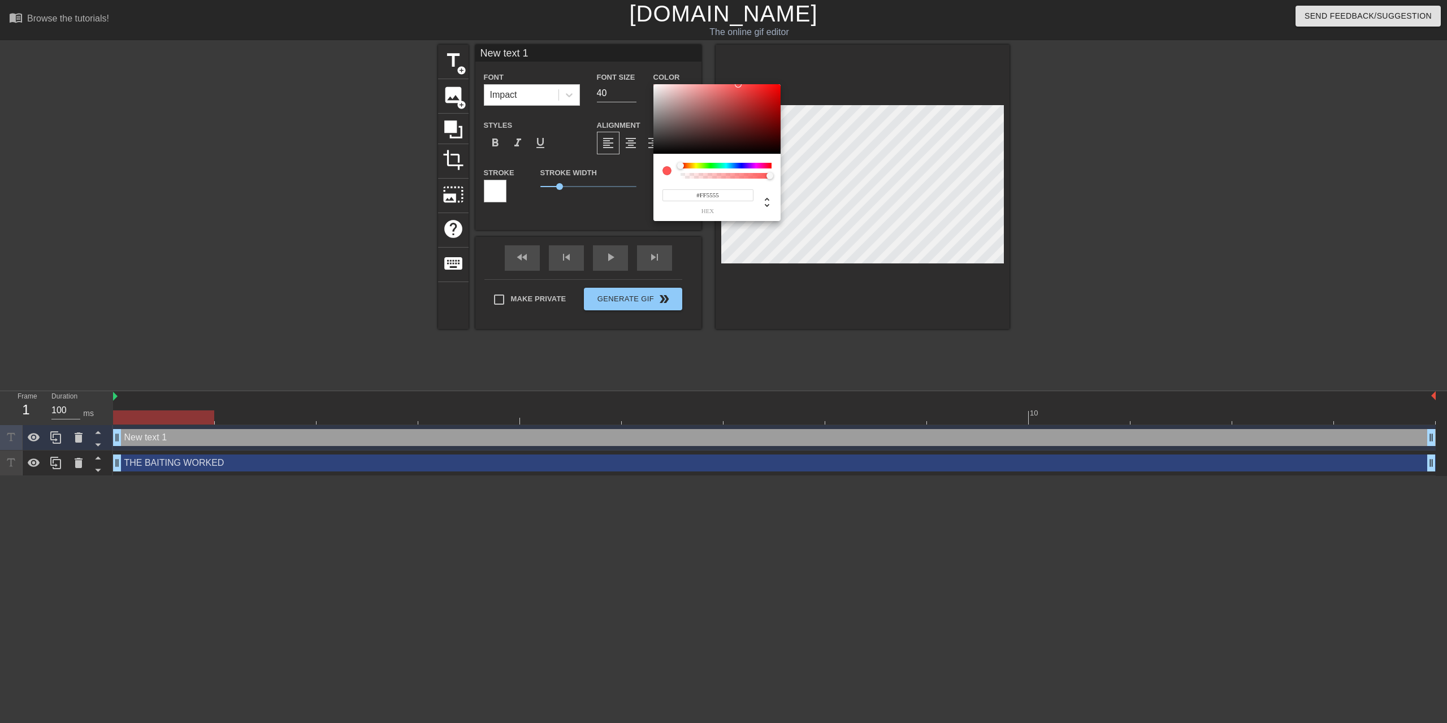
type input "#FFC6C6"
drag, startPoint x: 655, startPoint y: 150, endPoint x: 653, endPoint y: 80, distance: 69.5
click at [653, 80] on div "#FFC6C6 hex" at bounding box center [723, 361] width 1447 height 723
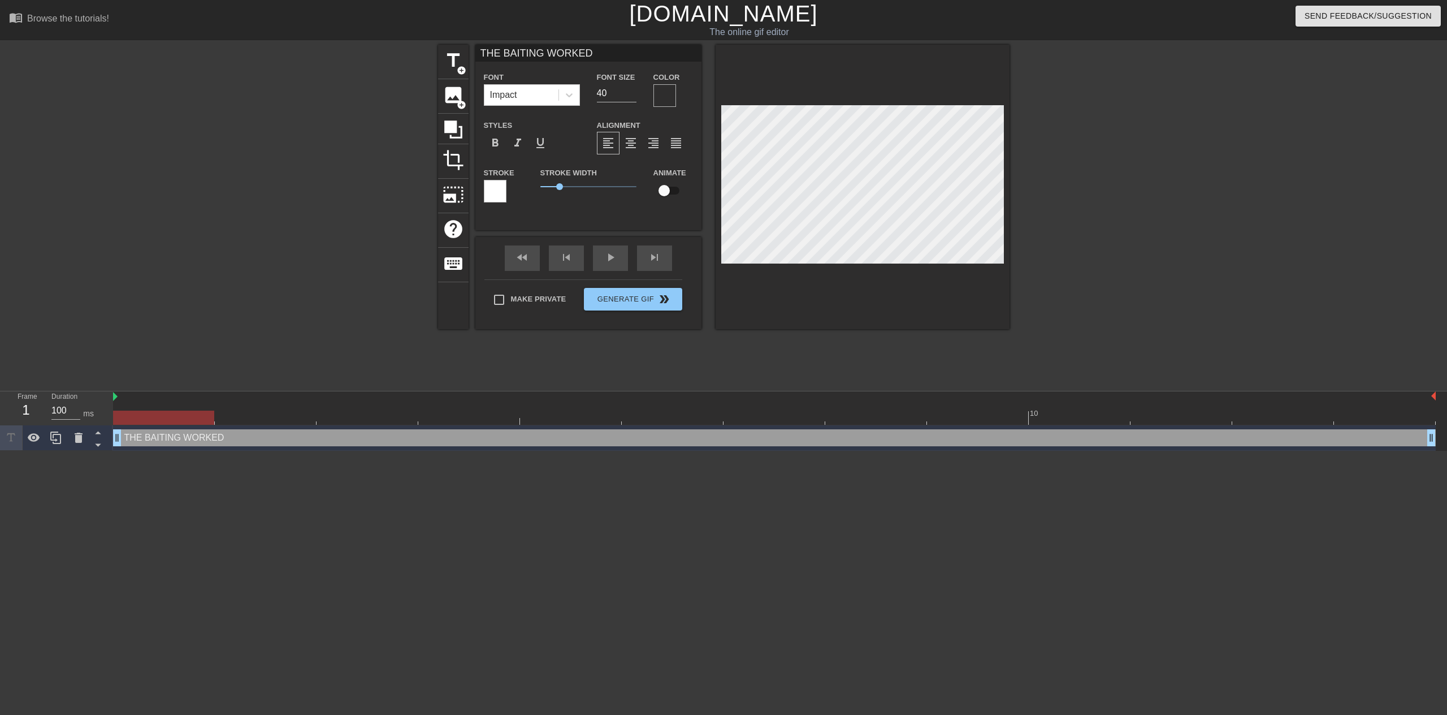
click at [670, 89] on div at bounding box center [664, 95] width 23 height 23
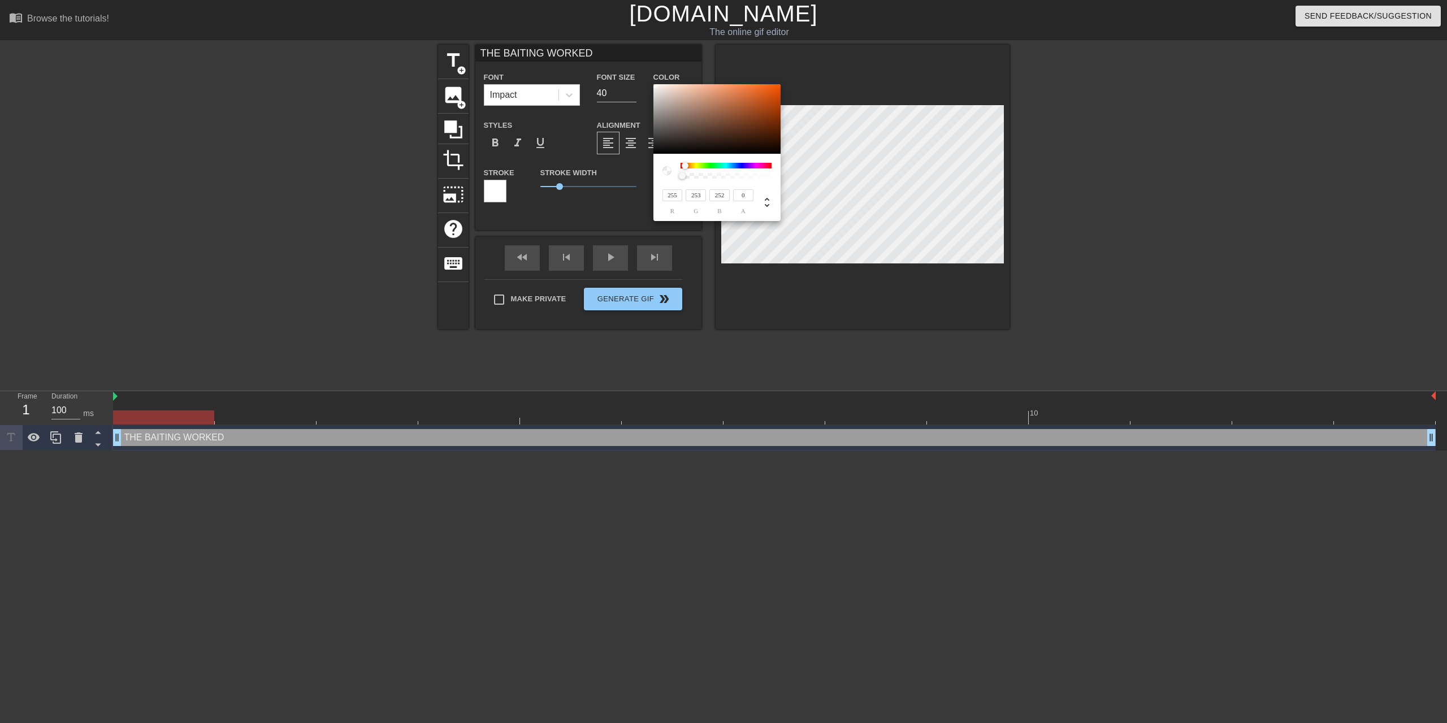
type input "186"
type input "181"
type input "178"
type input "207"
type input "201"
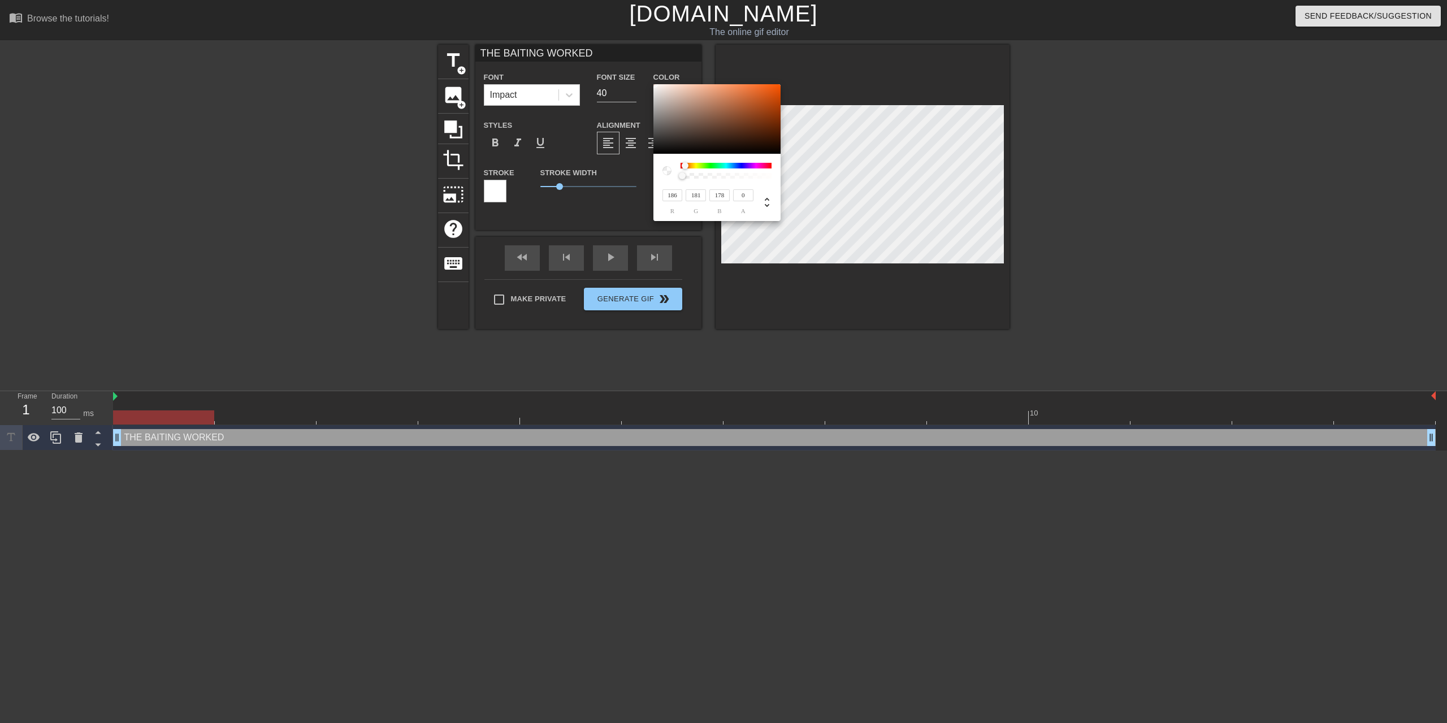
type input "197"
type input "221"
type input "215"
type input "211"
type input "235"
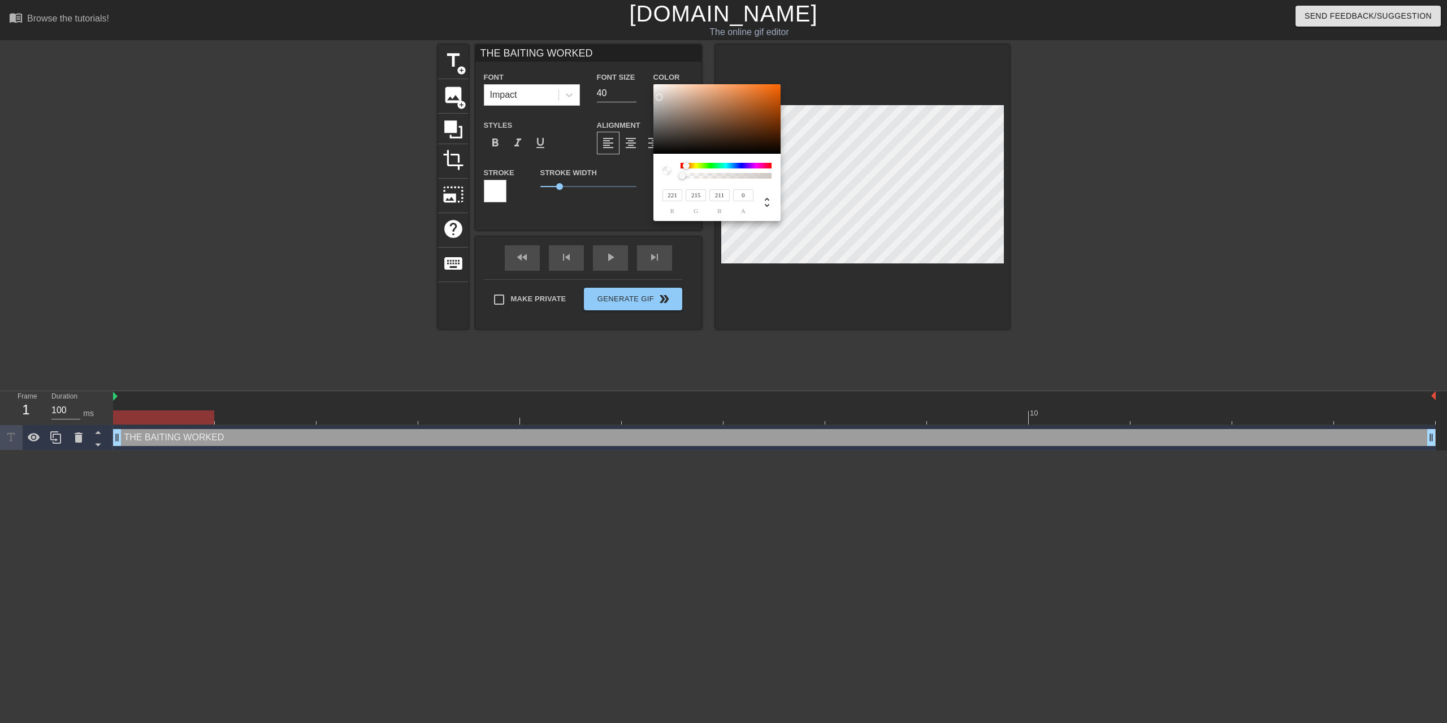
type input "229"
type input "224"
type input "244"
type input "237"
type input "232"
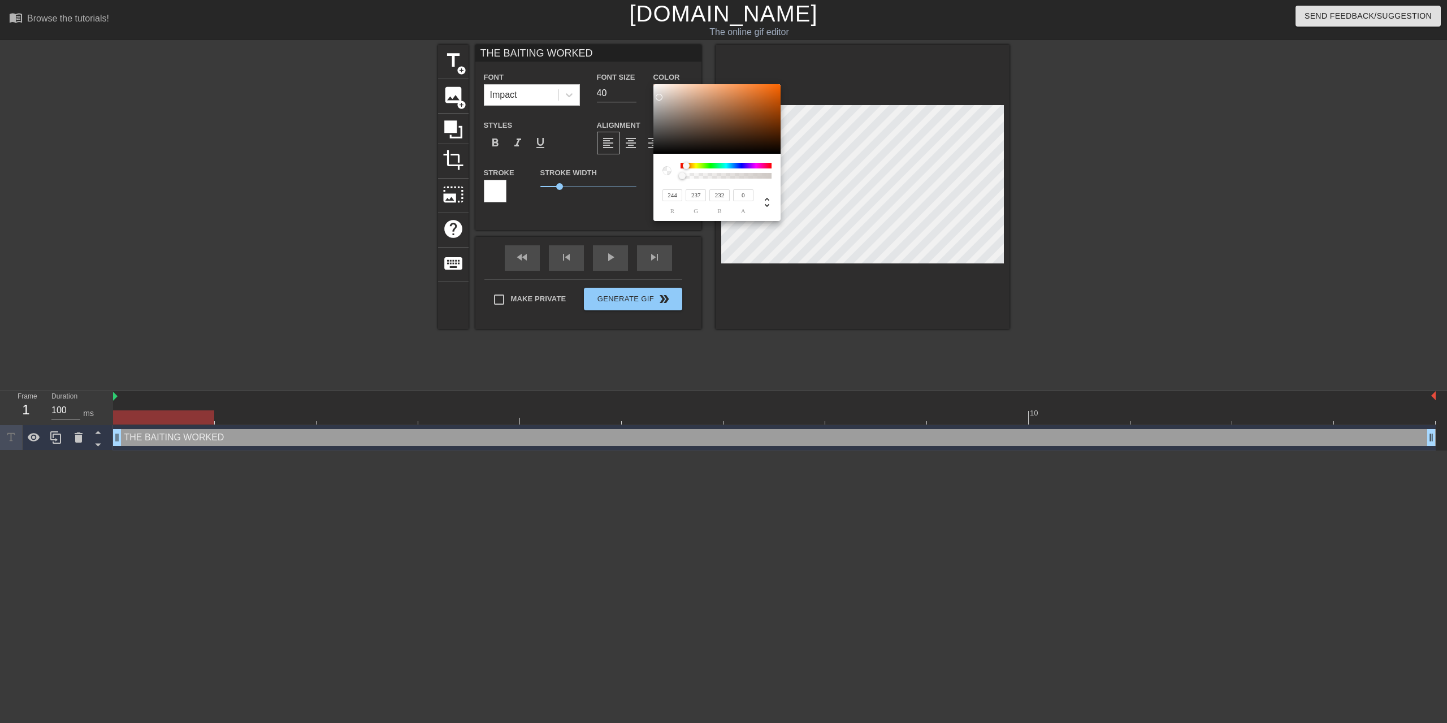
type input "248"
type input "241"
type input "236"
type input "250"
type input "243"
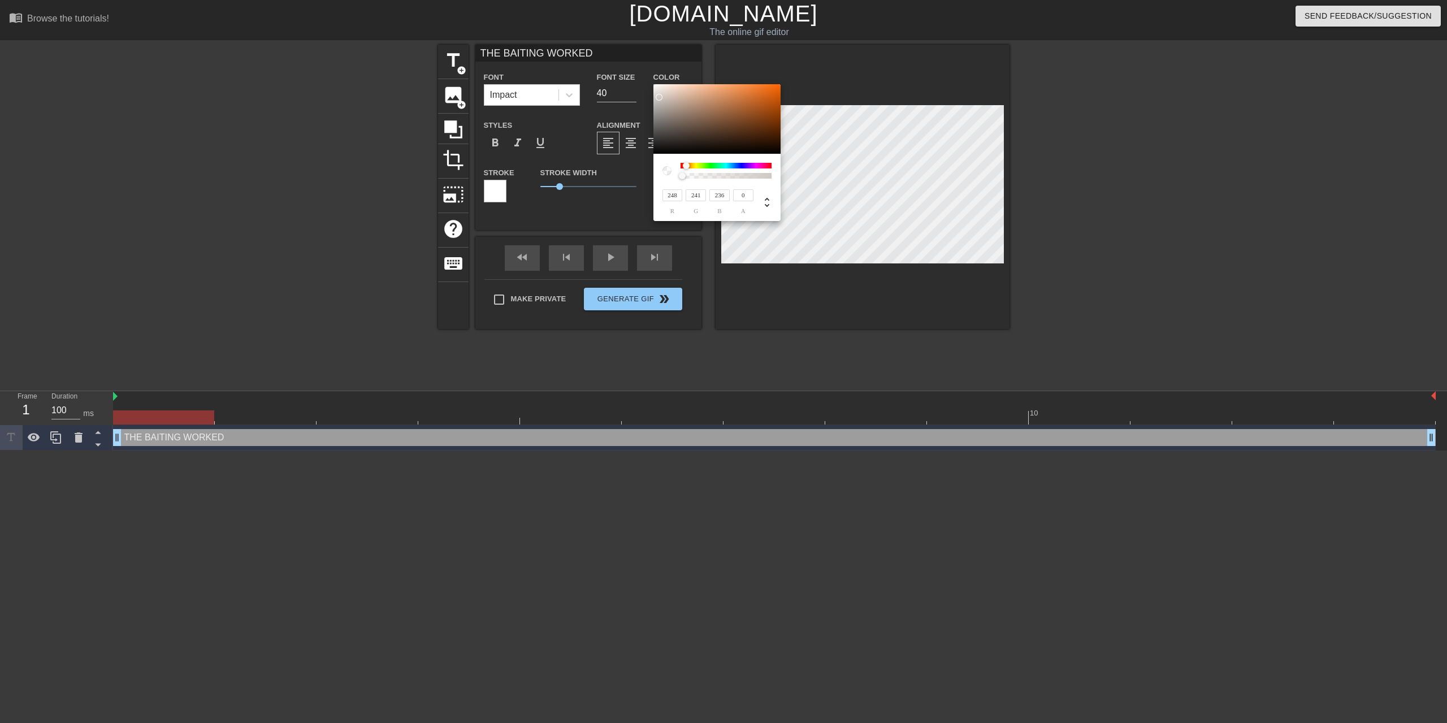
type input "238"
type input "244"
type input "240"
type input "252"
type input "247"
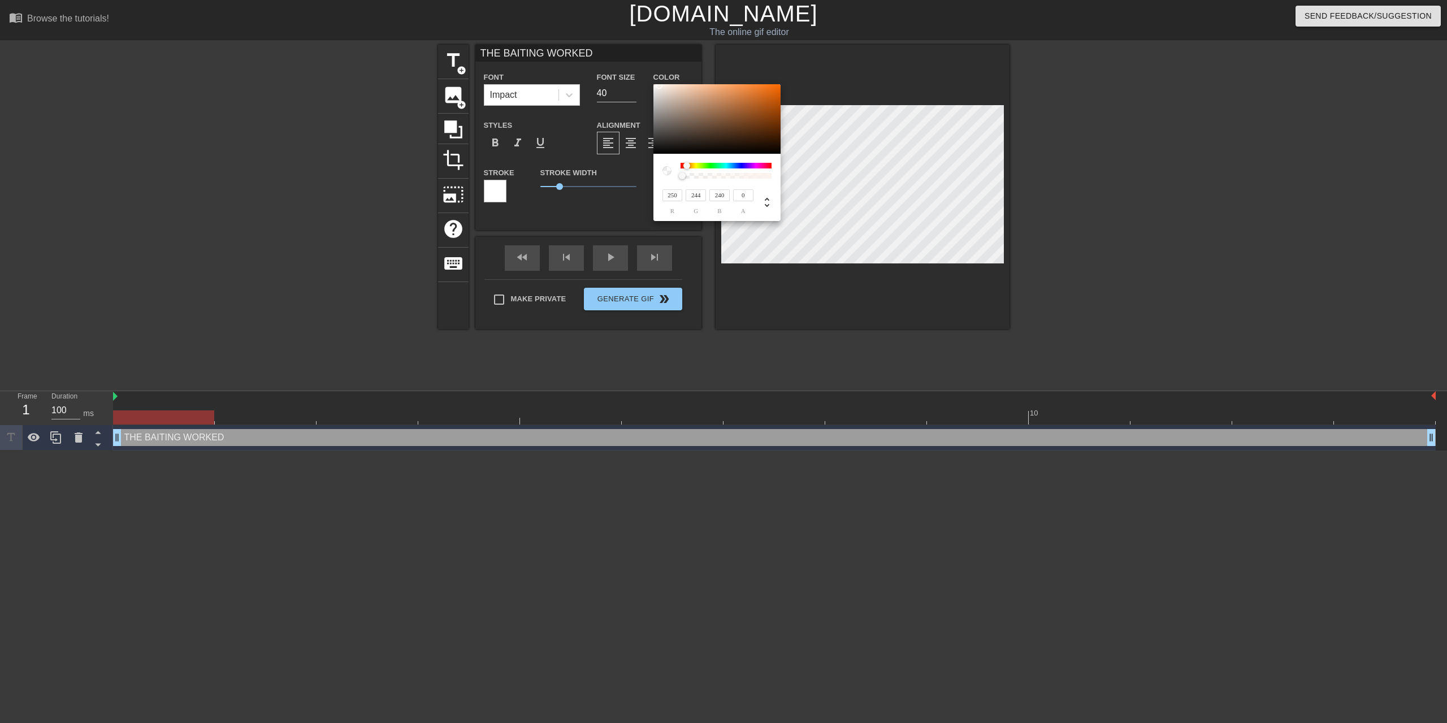
type input "244"
type input "254"
type input "250"
type input "248"
type input "255"
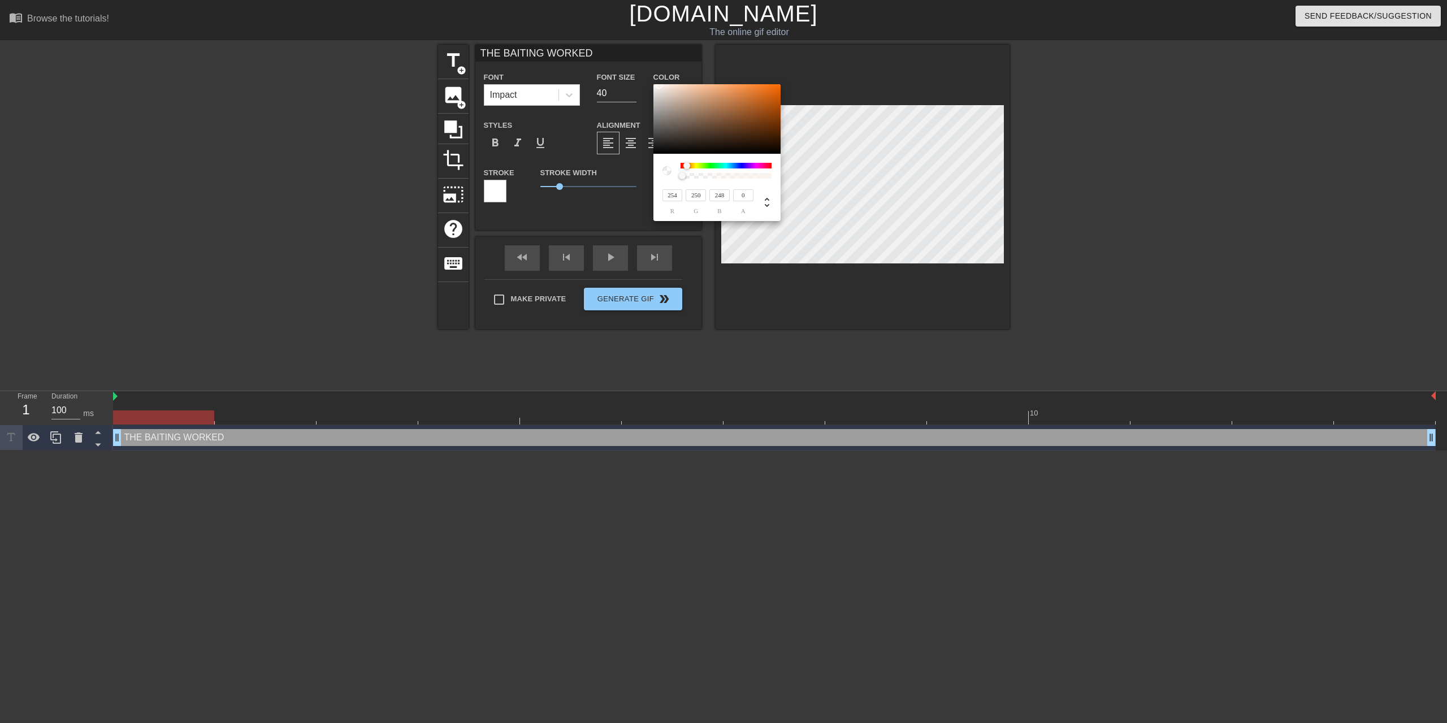
type input "252"
type input "251"
type input "253"
type input "252"
type input "142"
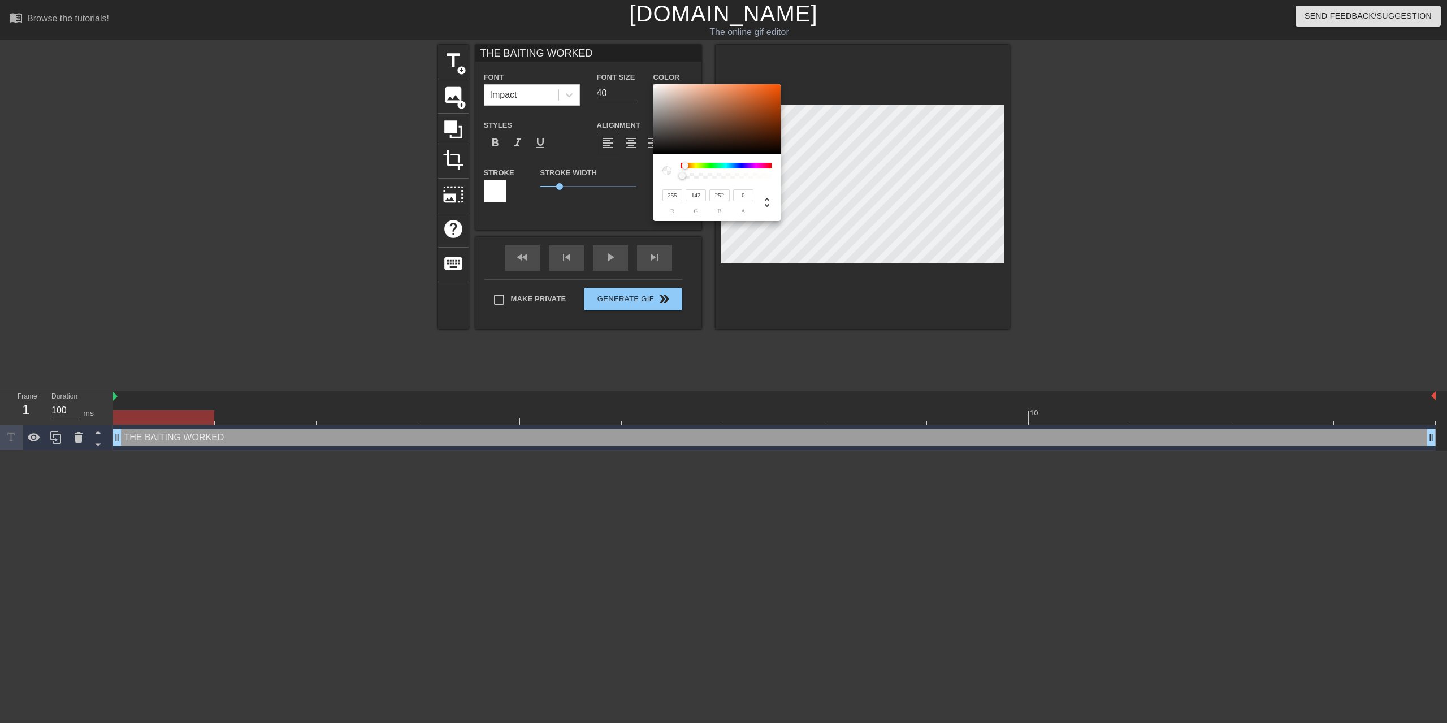
type input "85"
type input "217"
type input "198"
type input "255"
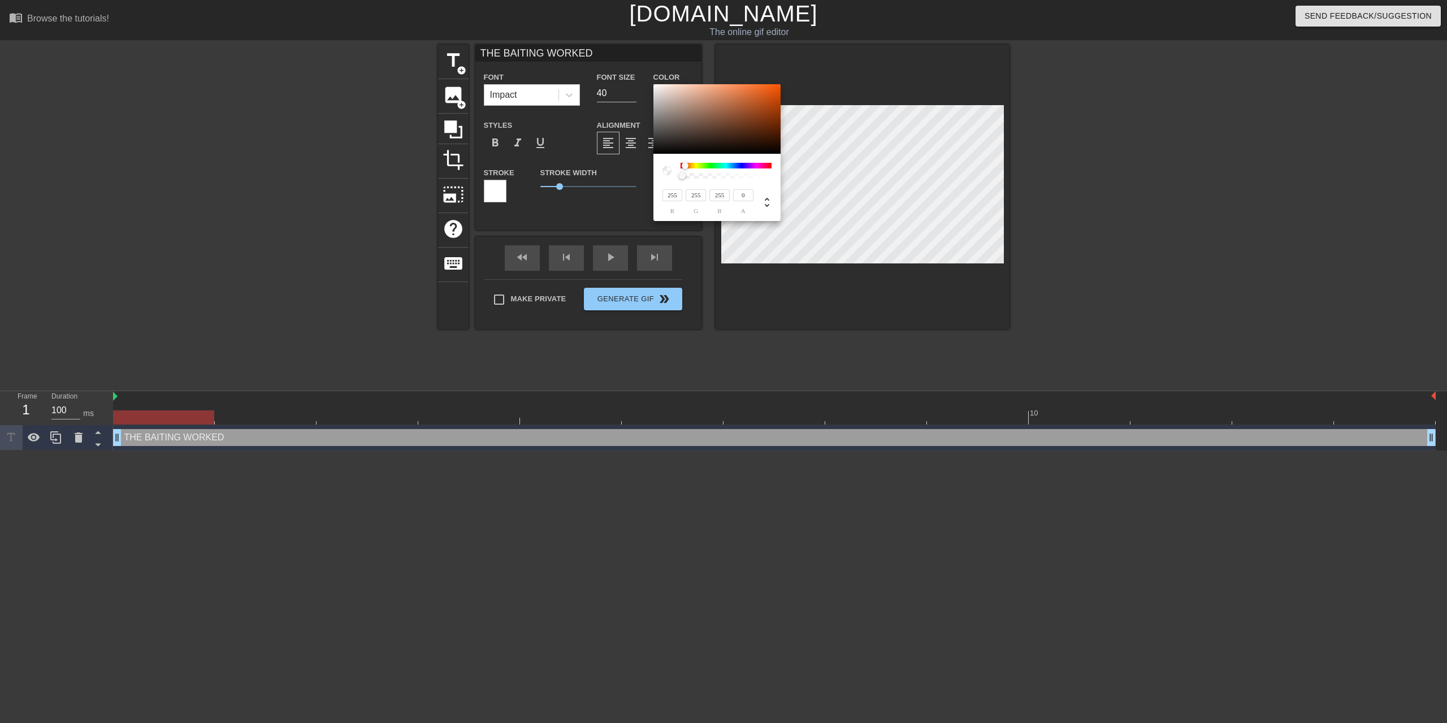
type input "252"
type input "250"
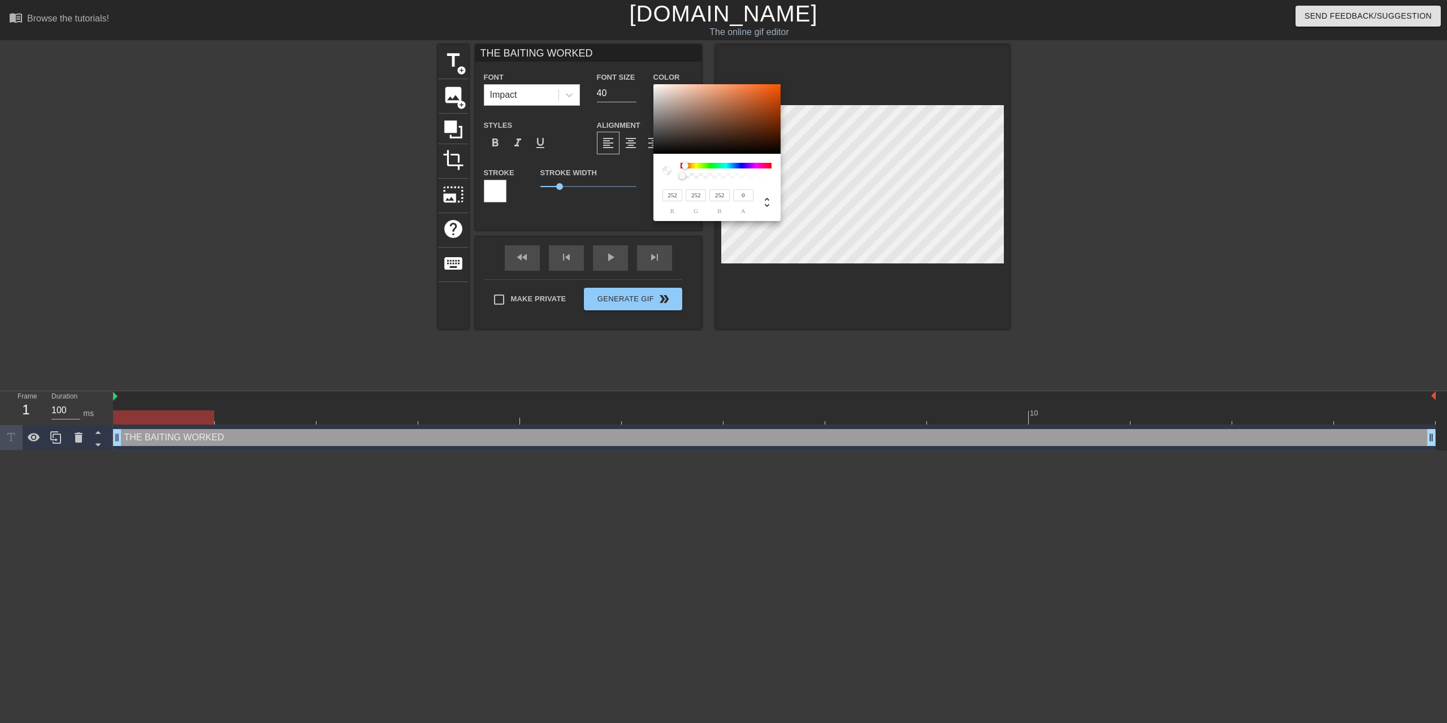
type input "250"
type input "248"
type input "246"
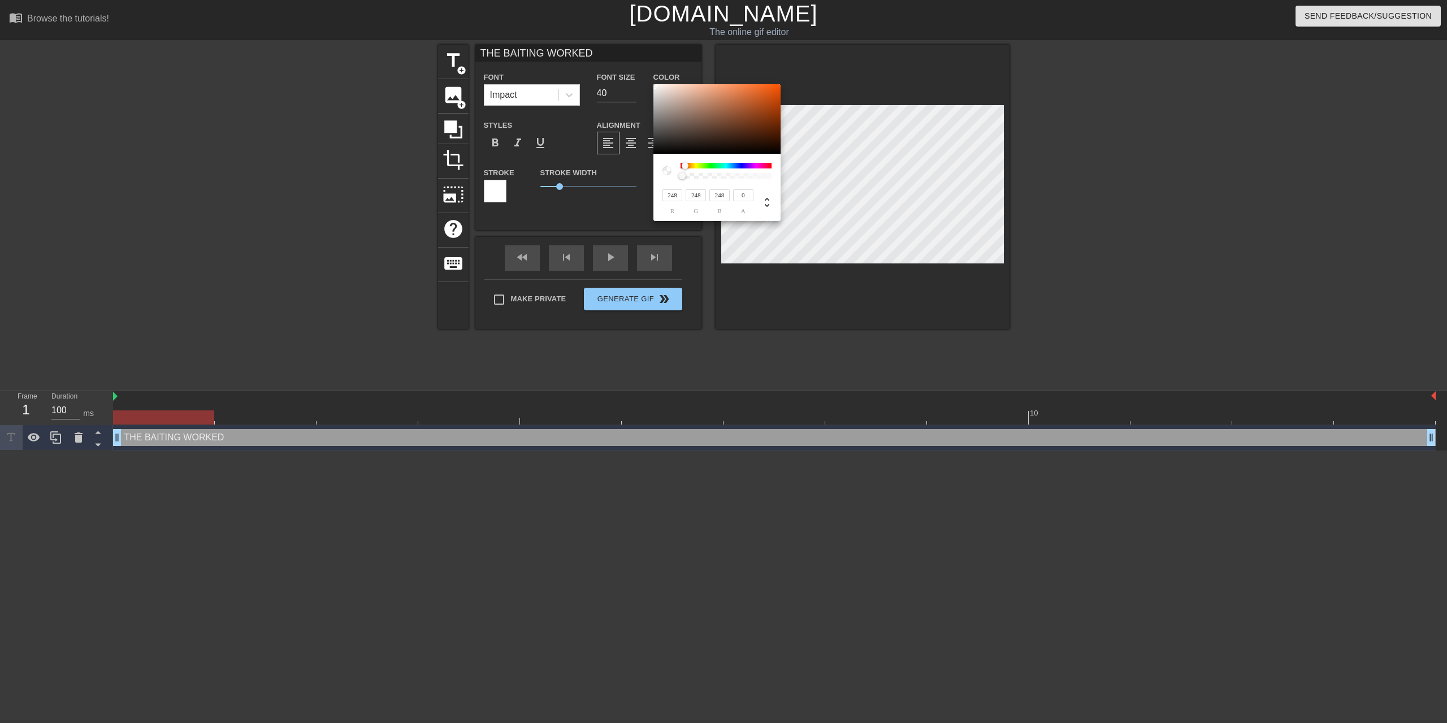
type input "246"
drag, startPoint x: 659, startPoint y: 100, endPoint x: 649, endPoint y: 86, distance: 16.6
click at [649, 86] on div "246 r 246 g 246 b 0 a" at bounding box center [723, 361] width 1447 height 723
drag, startPoint x: 677, startPoint y: 177, endPoint x: 664, endPoint y: 177, distance: 13.0
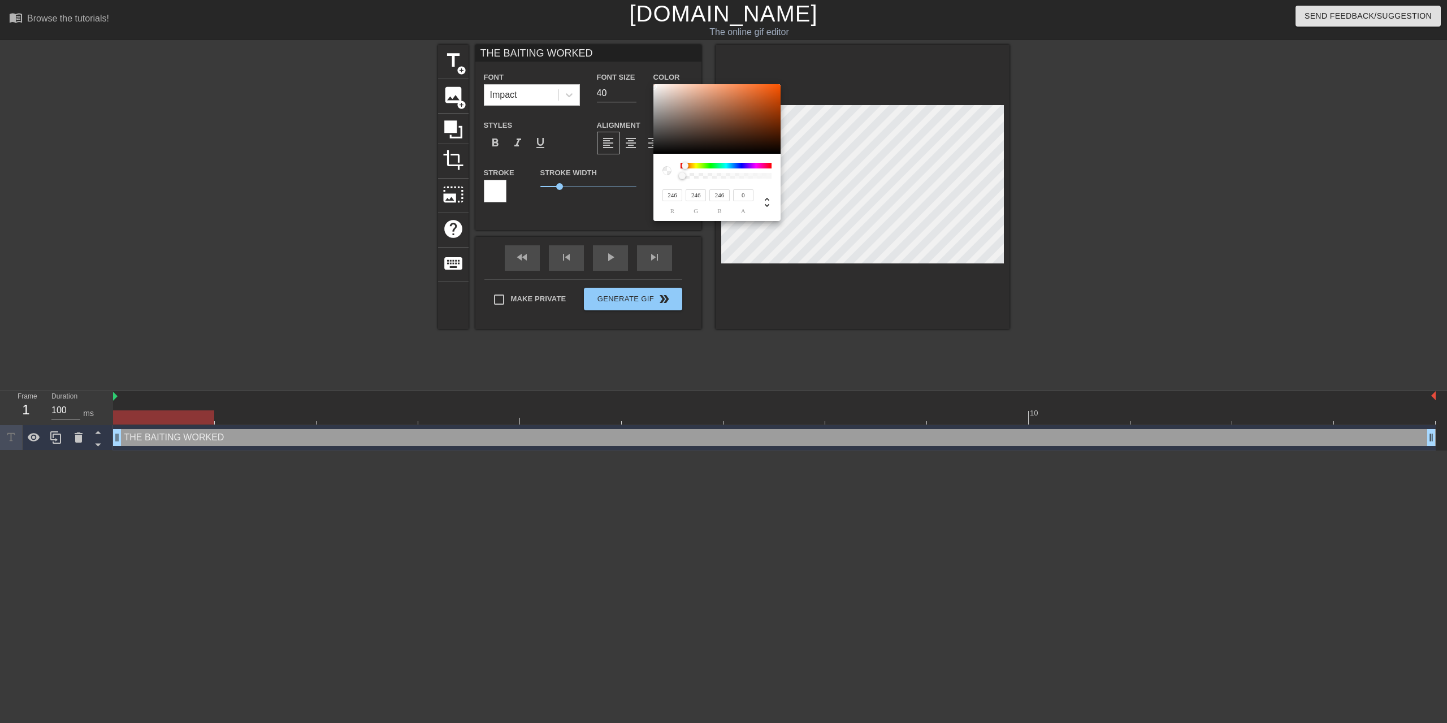
click at [664, 177] on div at bounding box center [717, 171] width 109 height 16
click at [671, 194] on input "246" at bounding box center [673, 195] width 20 height 12
type input "2246"
type input "1"
type input "255"
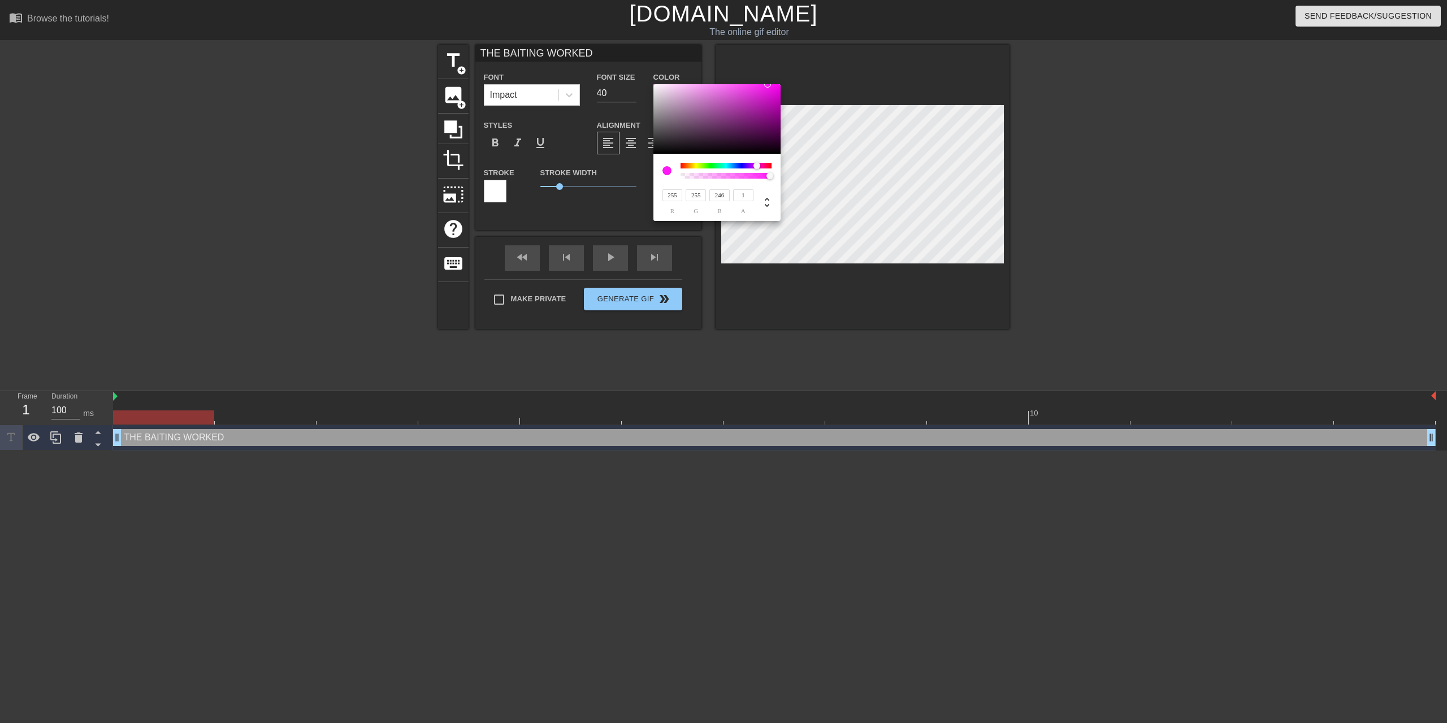
type input "255"
type input "1"
click at [720, 206] on div "255 b" at bounding box center [719, 201] width 20 height 27
click at [664, 187] on div "255 r 255 g 255 b 1 a" at bounding box center [717, 197] width 109 height 36
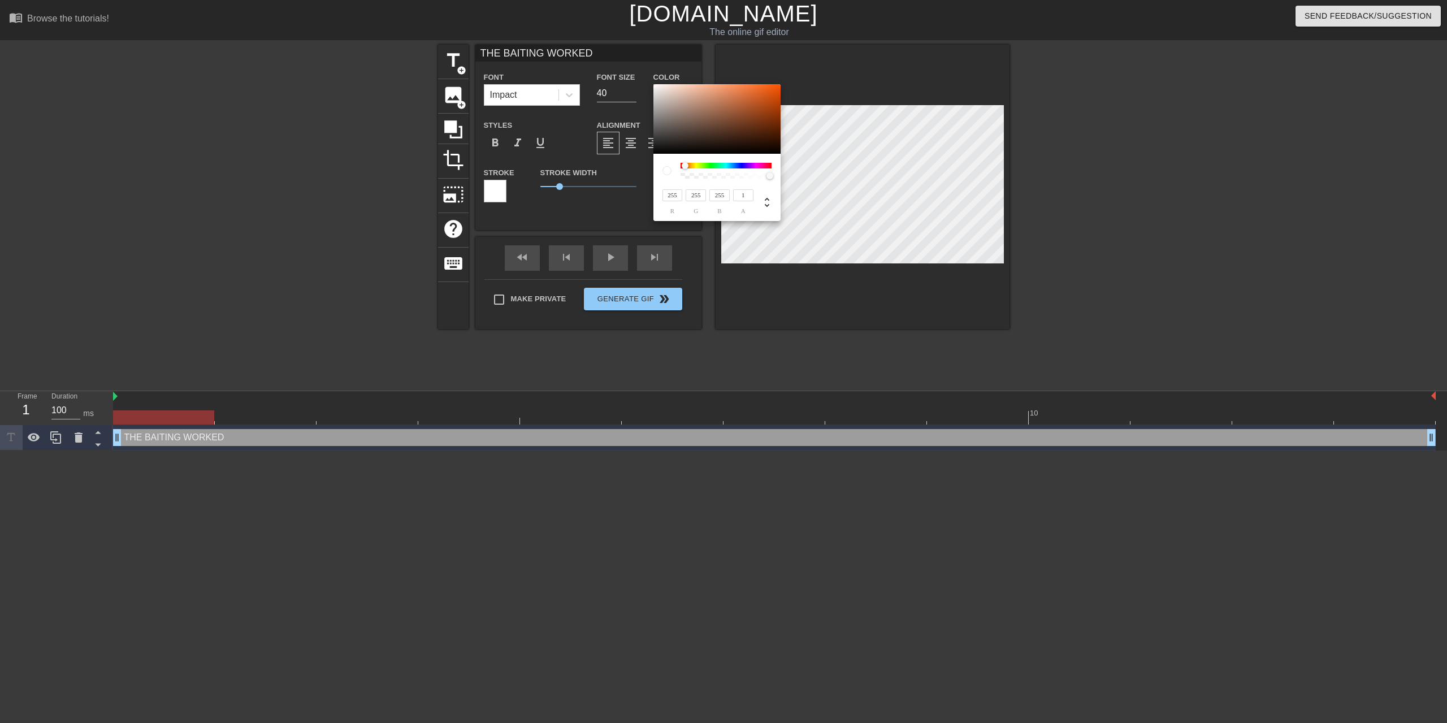
click at [660, 183] on div "255 r 255 g 255 b 1 a" at bounding box center [716, 187] width 127 height 67
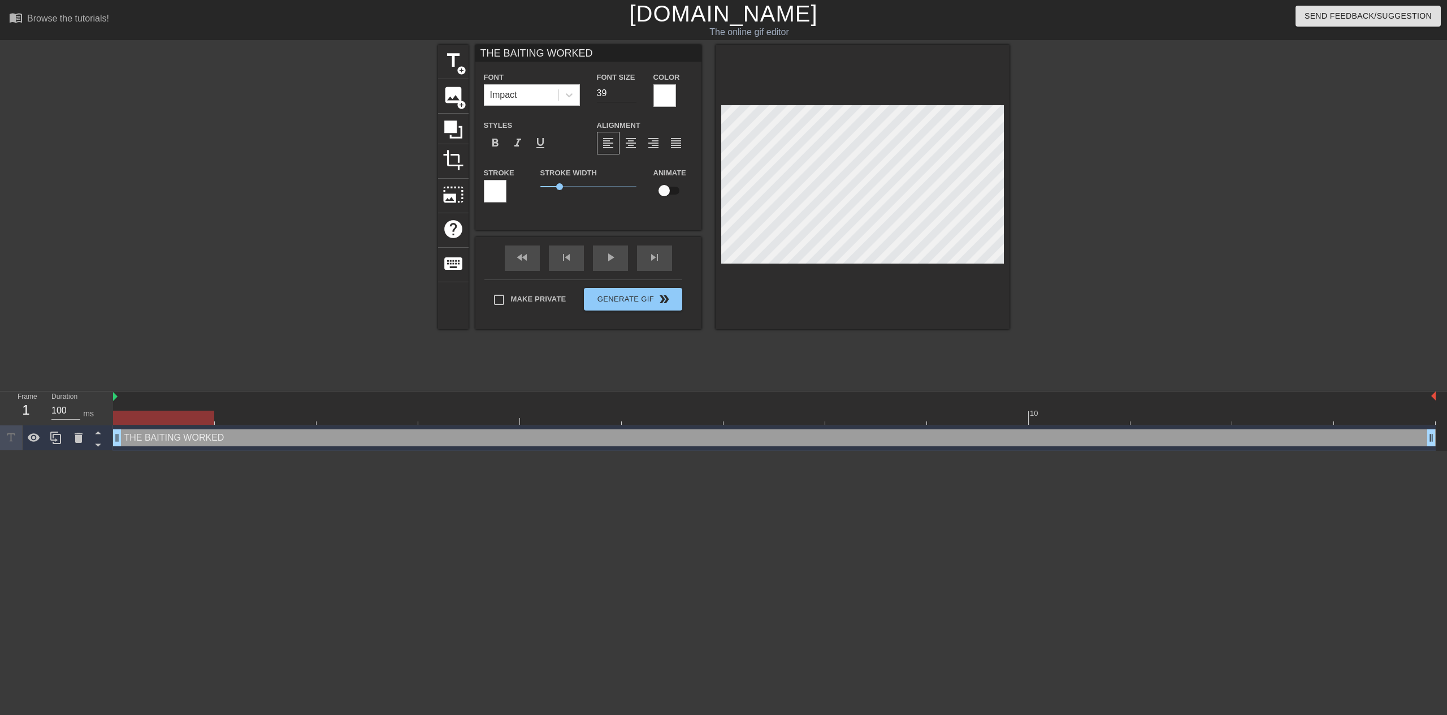
click at [634, 96] on input "39" at bounding box center [617, 93] width 40 height 18
click at [634, 96] on input "38" at bounding box center [617, 93] width 40 height 18
click at [634, 96] on input "37" at bounding box center [617, 93] width 40 height 18
click at [634, 96] on input "36" at bounding box center [617, 93] width 40 height 18
click at [634, 96] on input "35" at bounding box center [617, 93] width 40 height 18
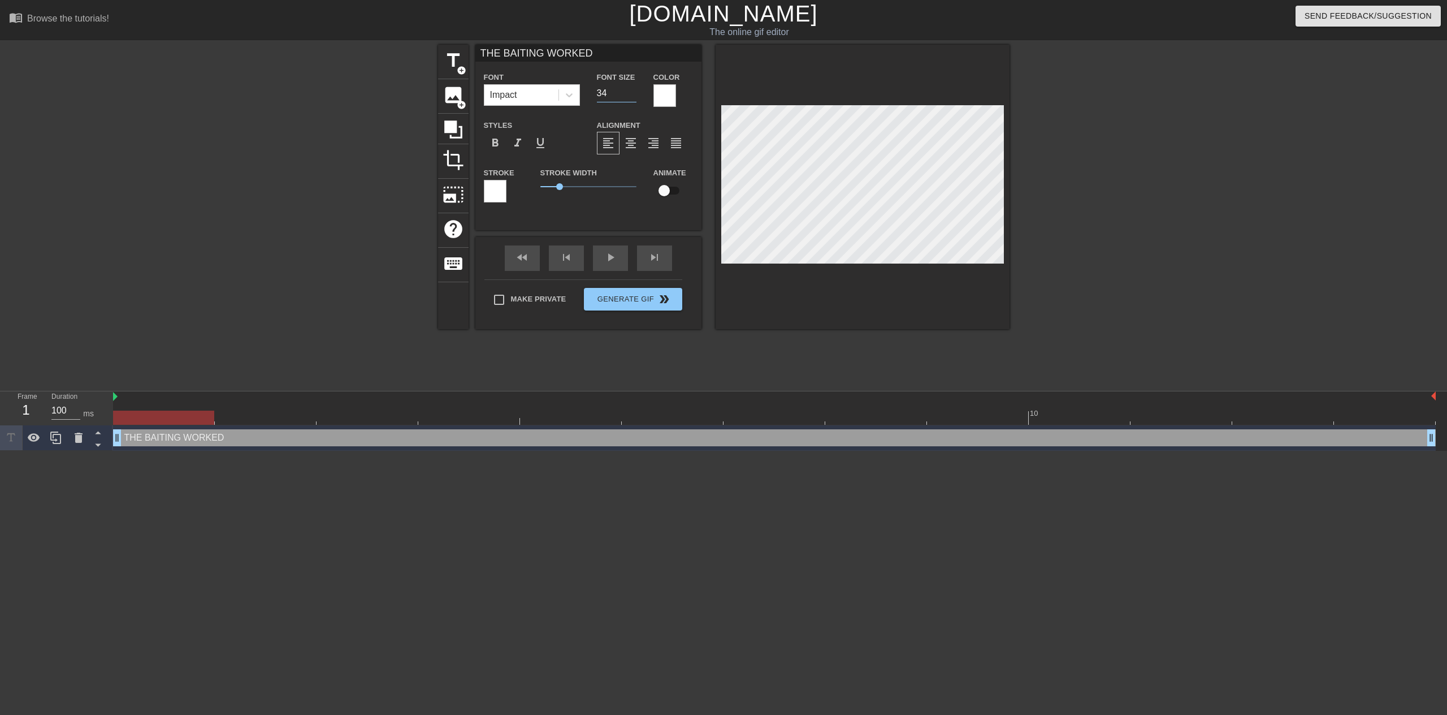
click at [634, 96] on input "34" at bounding box center [617, 93] width 40 height 18
click at [634, 96] on input "33" at bounding box center [617, 93] width 40 height 18
click at [634, 96] on input "32" at bounding box center [617, 93] width 40 height 18
drag, startPoint x: 622, startPoint y: 94, endPoint x: 594, endPoint y: 92, distance: 27.8
click at [594, 92] on div "Font Size 32" at bounding box center [616, 88] width 57 height 37
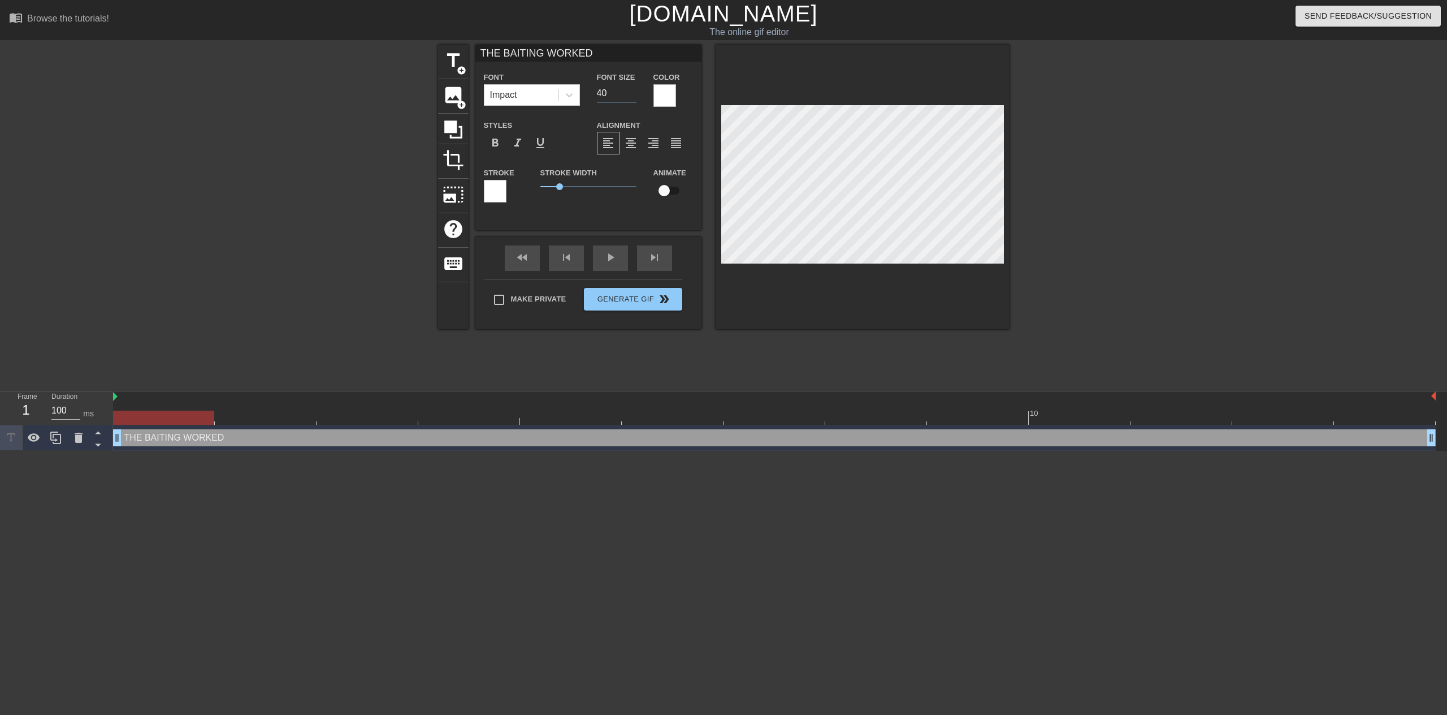
type input "40"
click at [677, 16] on link "[DOMAIN_NAME]" at bounding box center [723, 13] width 188 height 25
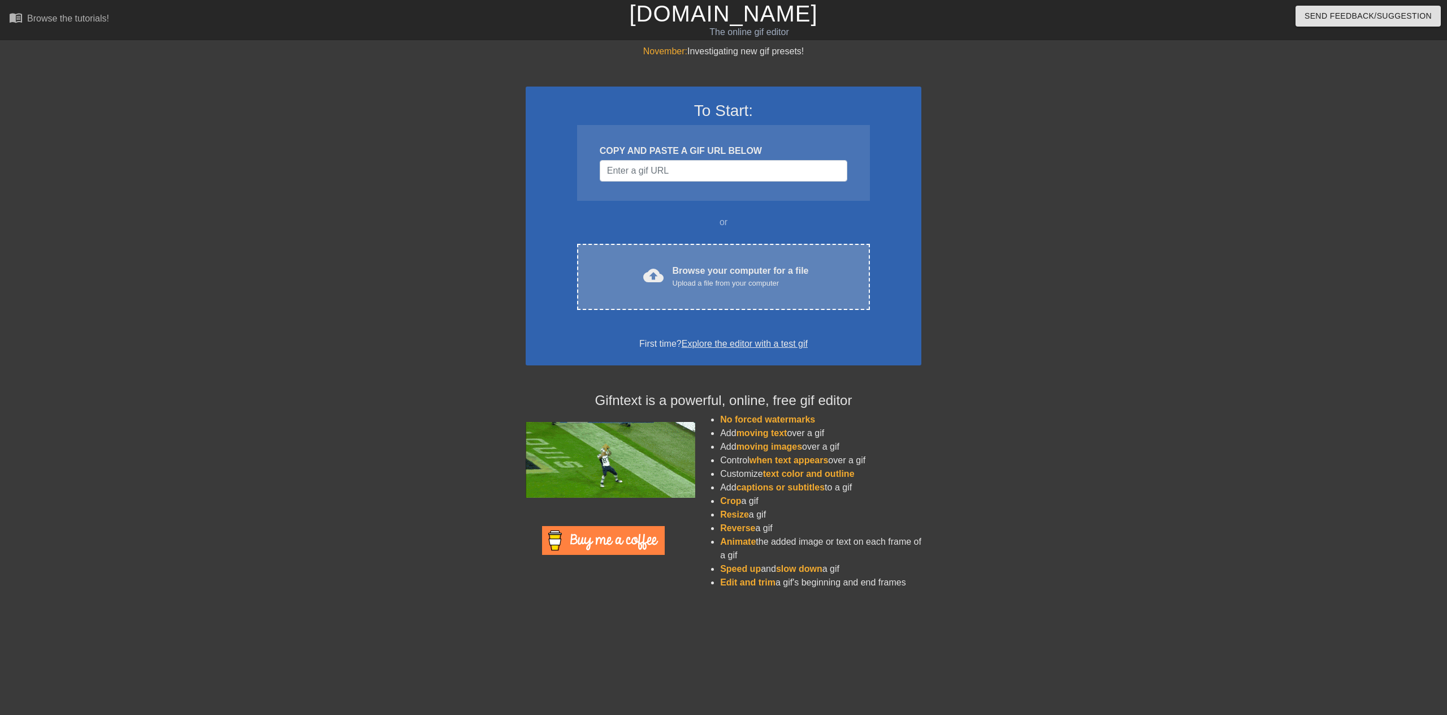
click at [691, 263] on div "cloud_upload Browse your computer for a file Upload a file from your computer C…" at bounding box center [723, 277] width 293 height 66
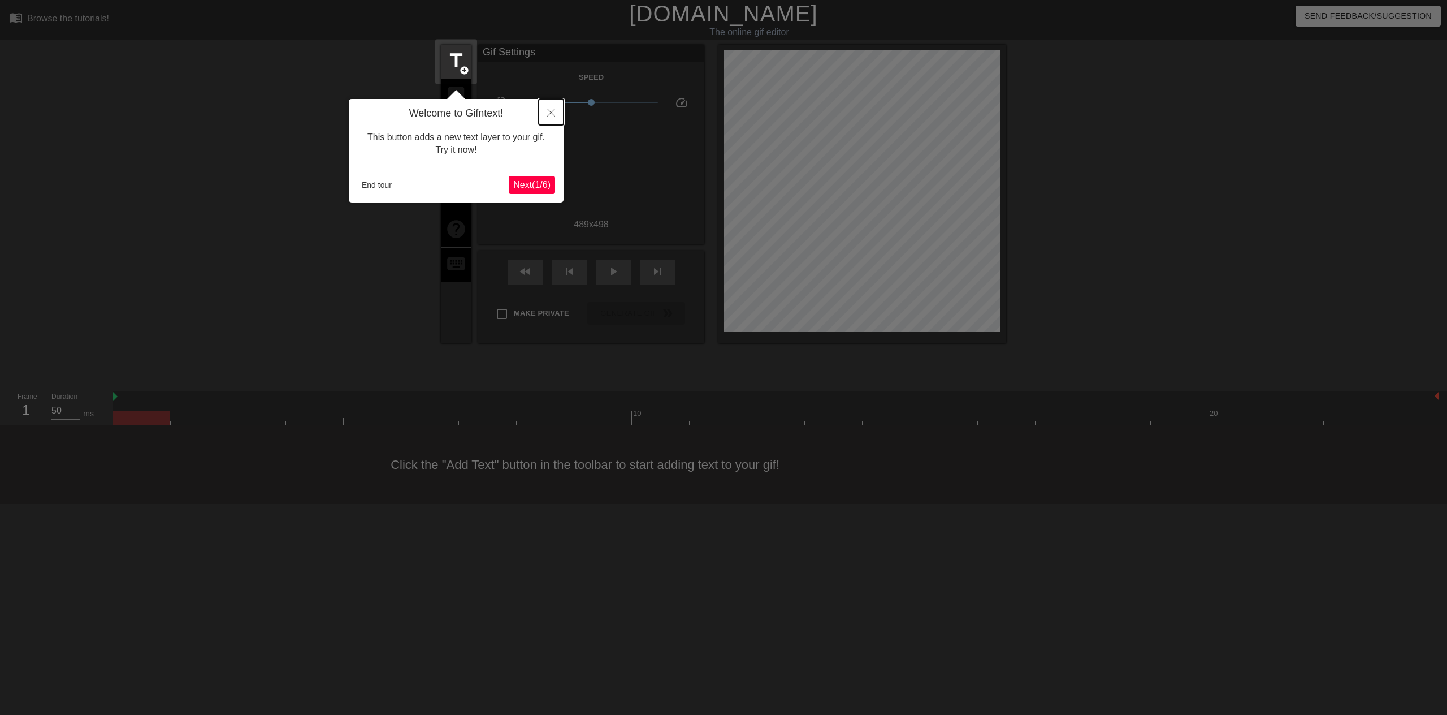
click at [549, 117] on button "Close" at bounding box center [551, 112] width 25 height 26
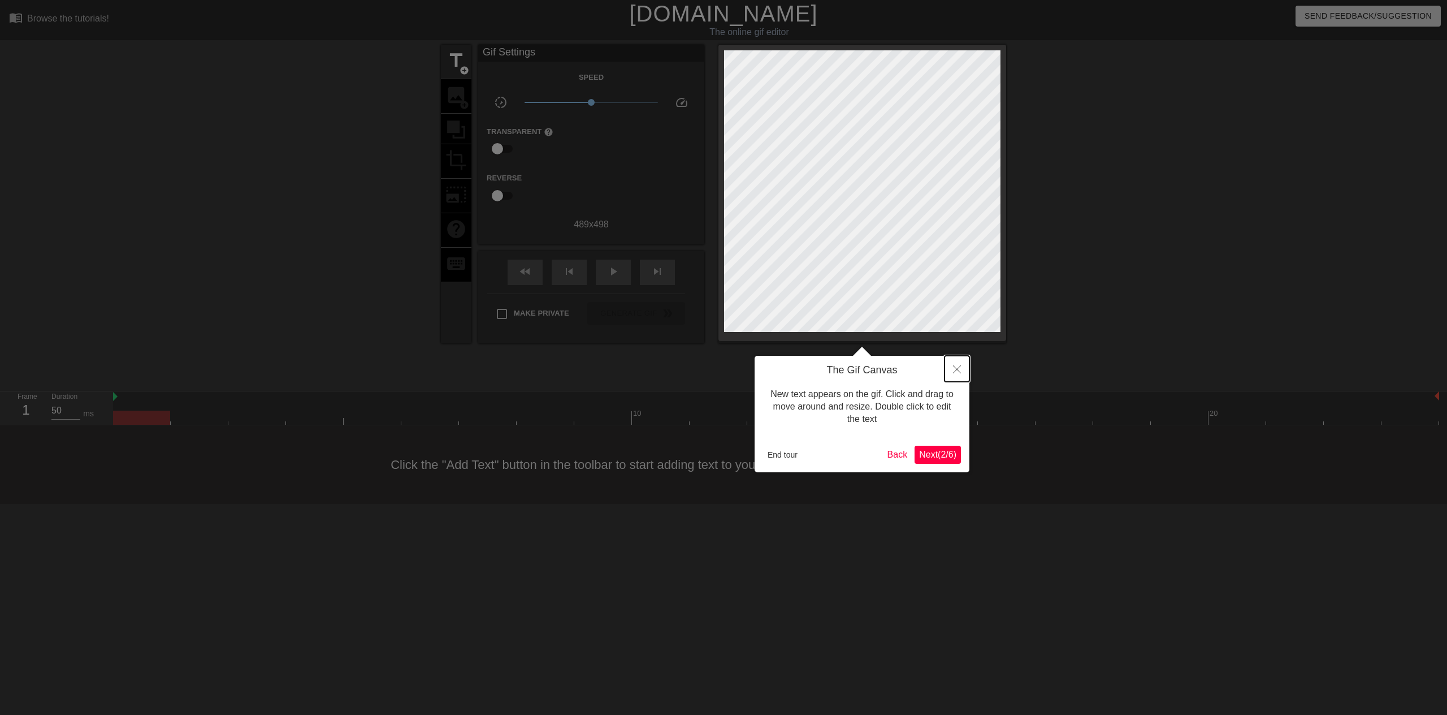
click at [960, 369] on icon "Close" at bounding box center [957, 369] width 8 height 8
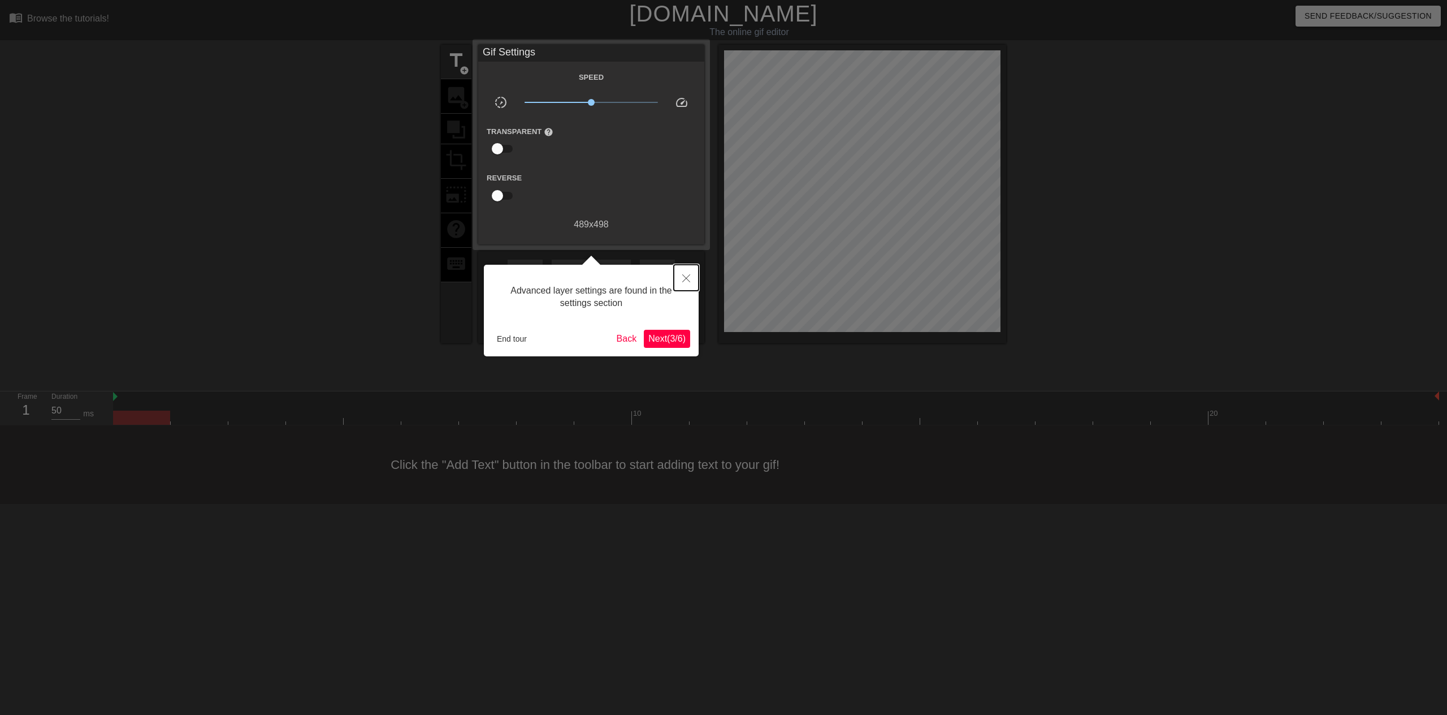
click at [689, 280] on icon "Close" at bounding box center [686, 278] width 8 height 8
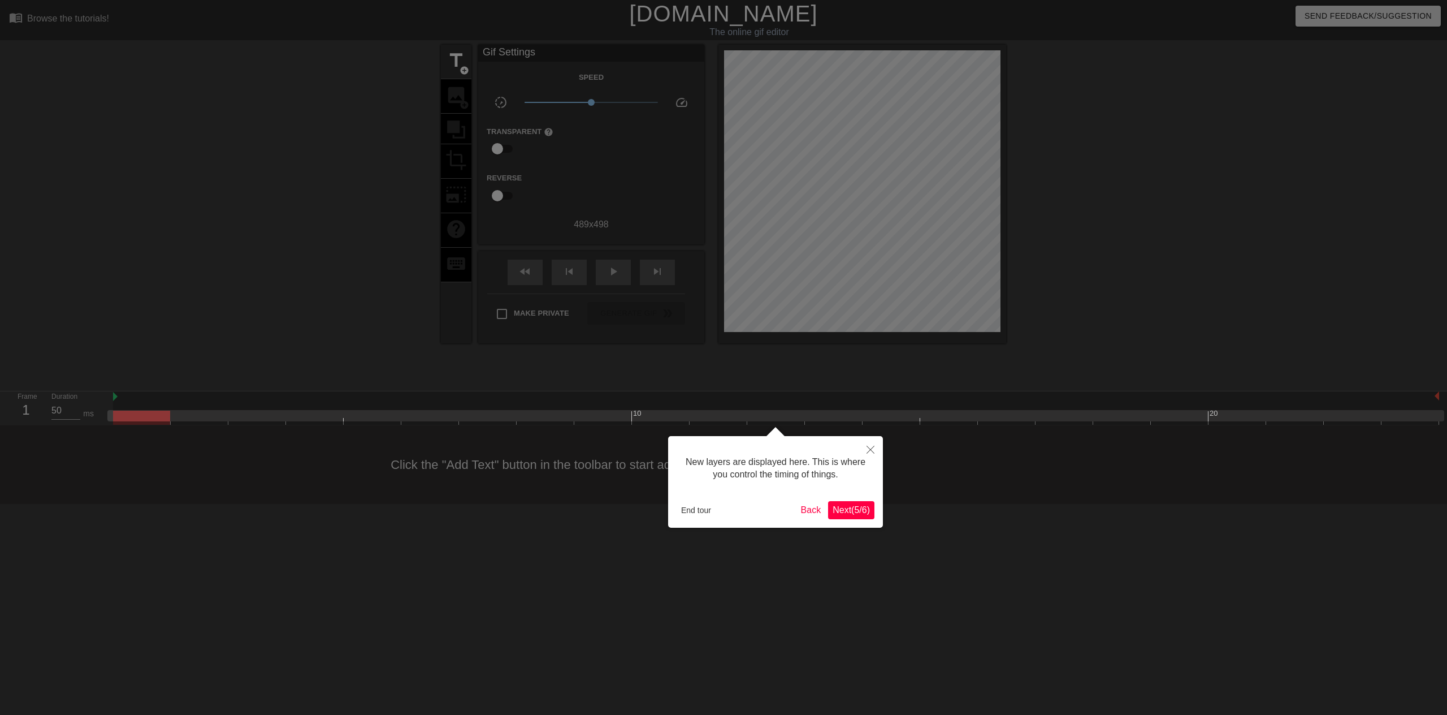
scroll to position [10, 0]
click at [875, 448] on button "Close" at bounding box center [870, 449] width 25 height 26
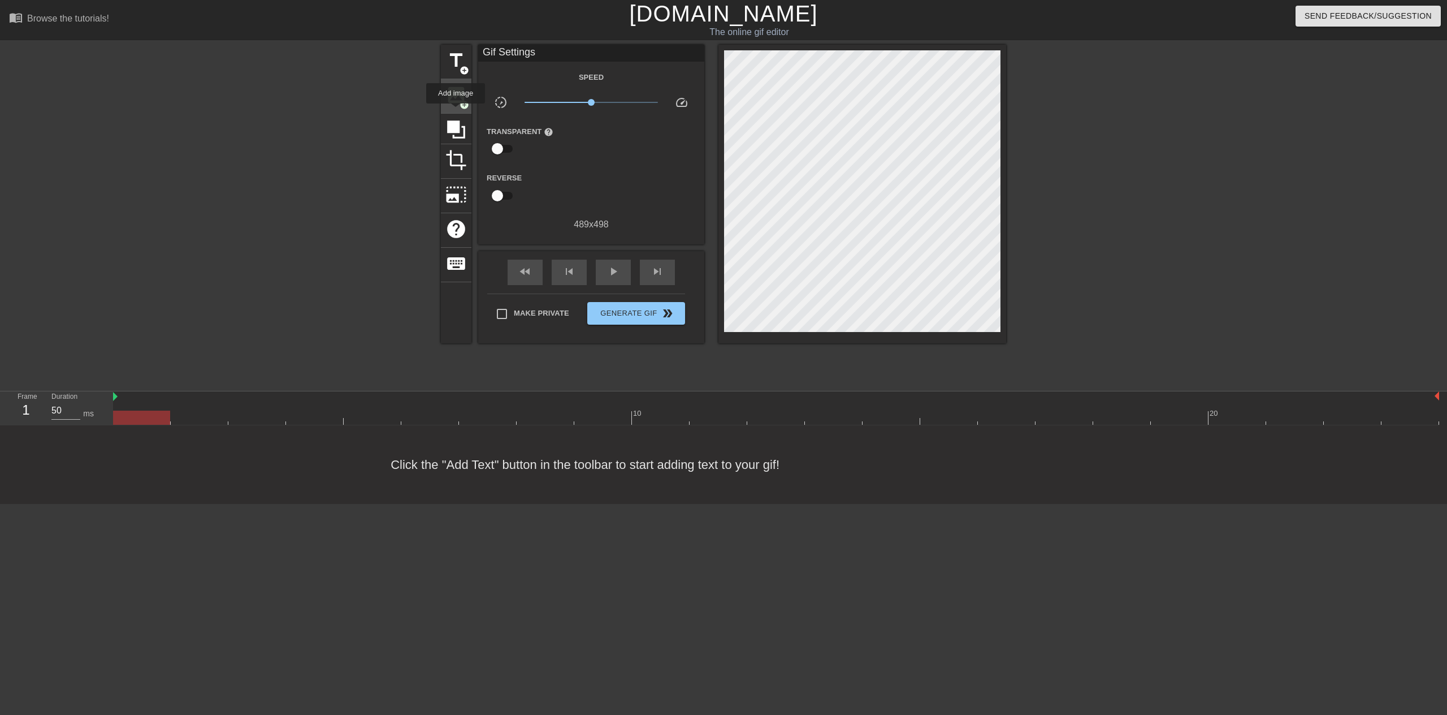
click at [456, 111] on div "image add_circle" at bounding box center [456, 96] width 31 height 34
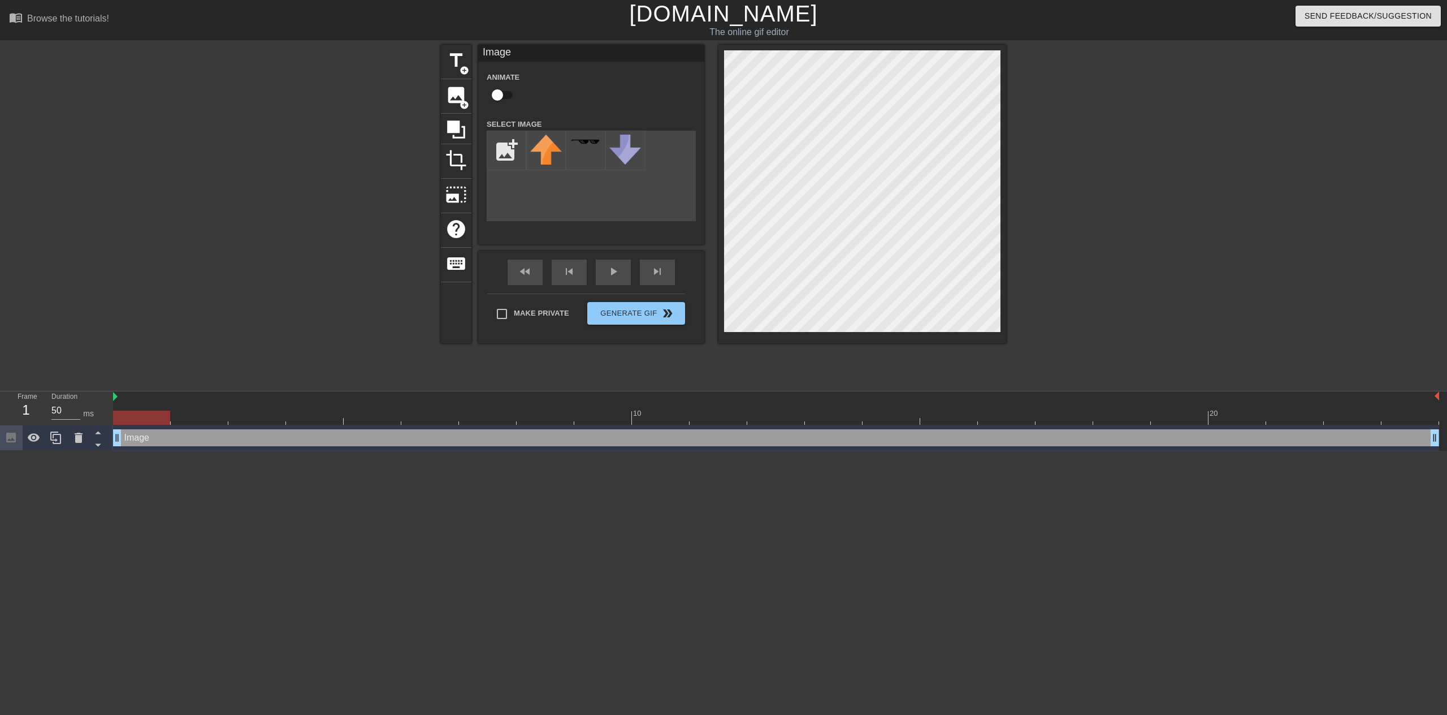
scroll to position [0, 0]
click at [504, 155] on input "file" at bounding box center [506, 150] width 38 height 38
type input "C:\fakepath\morgan freeman true.webp"
click at [545, 154] on img at bounding box center [546, 151] width 32 height 32
click at [1067, 306] on div at bounding box center [1105, 214] width 170 height 339
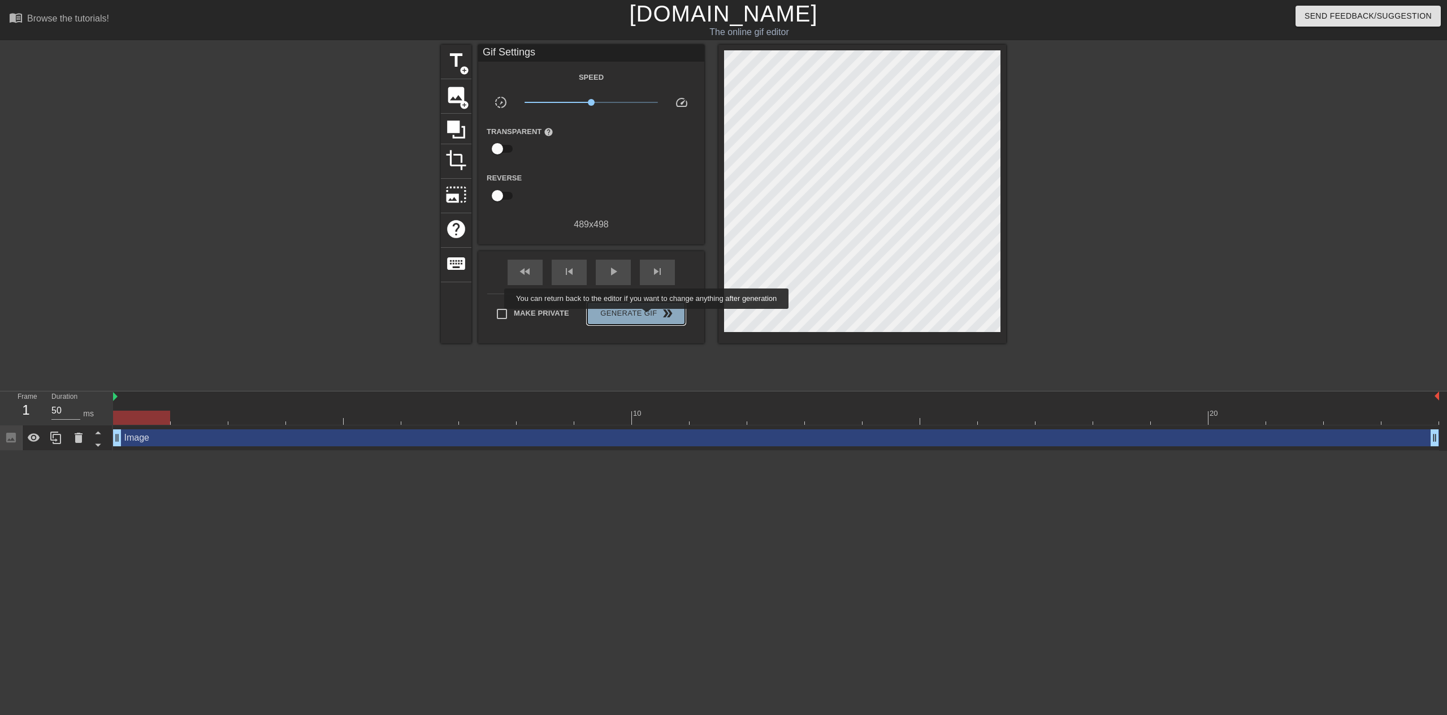
click at [648, 317] on span "Generate Gif double_arrow" at bounding box center [636, 313] width 89 height 14
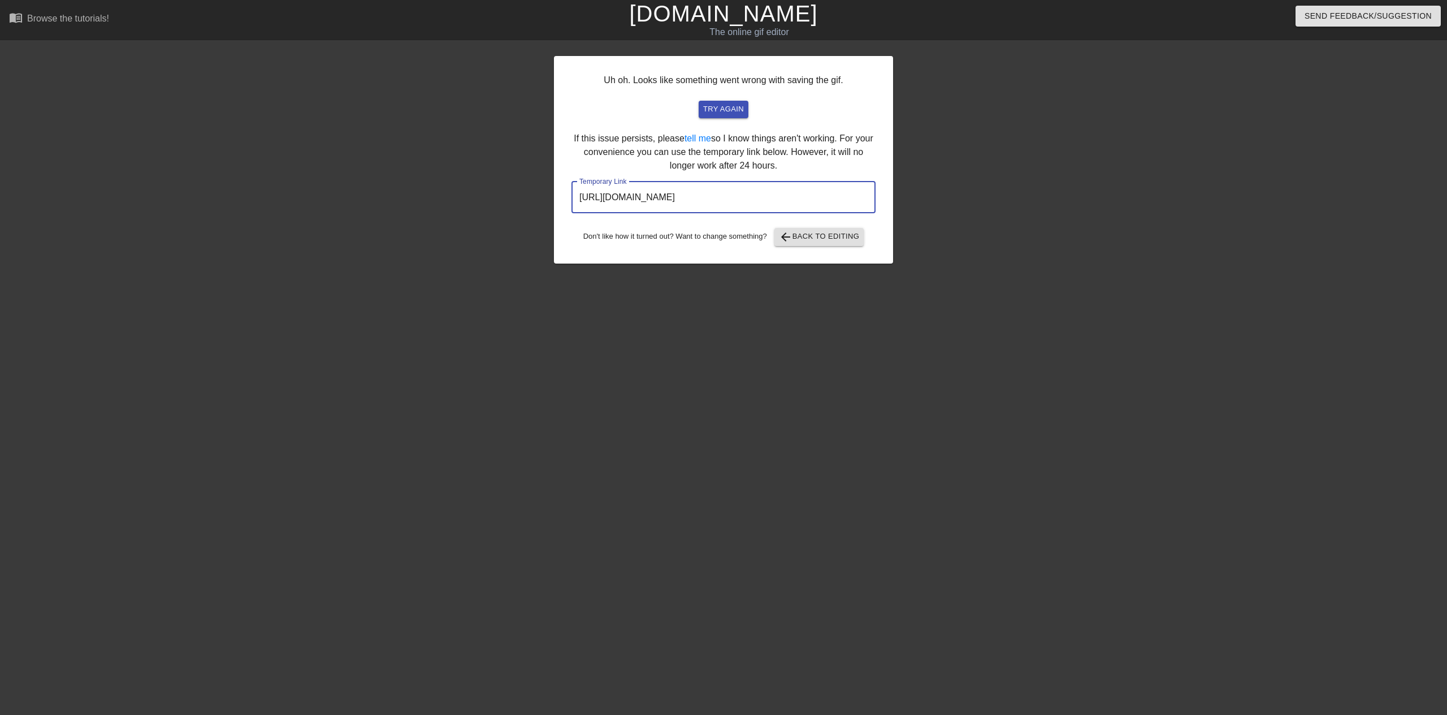
click at [673, 198] on input "https://www.gifntext.com/temp_generations/xk77FEoV.gif" at bounding box center [723, 197] width 304 height 32
click at [693, 20] on link "[DOMAIN_NAME]" at bounding box center [723, 13] width 188 height 25
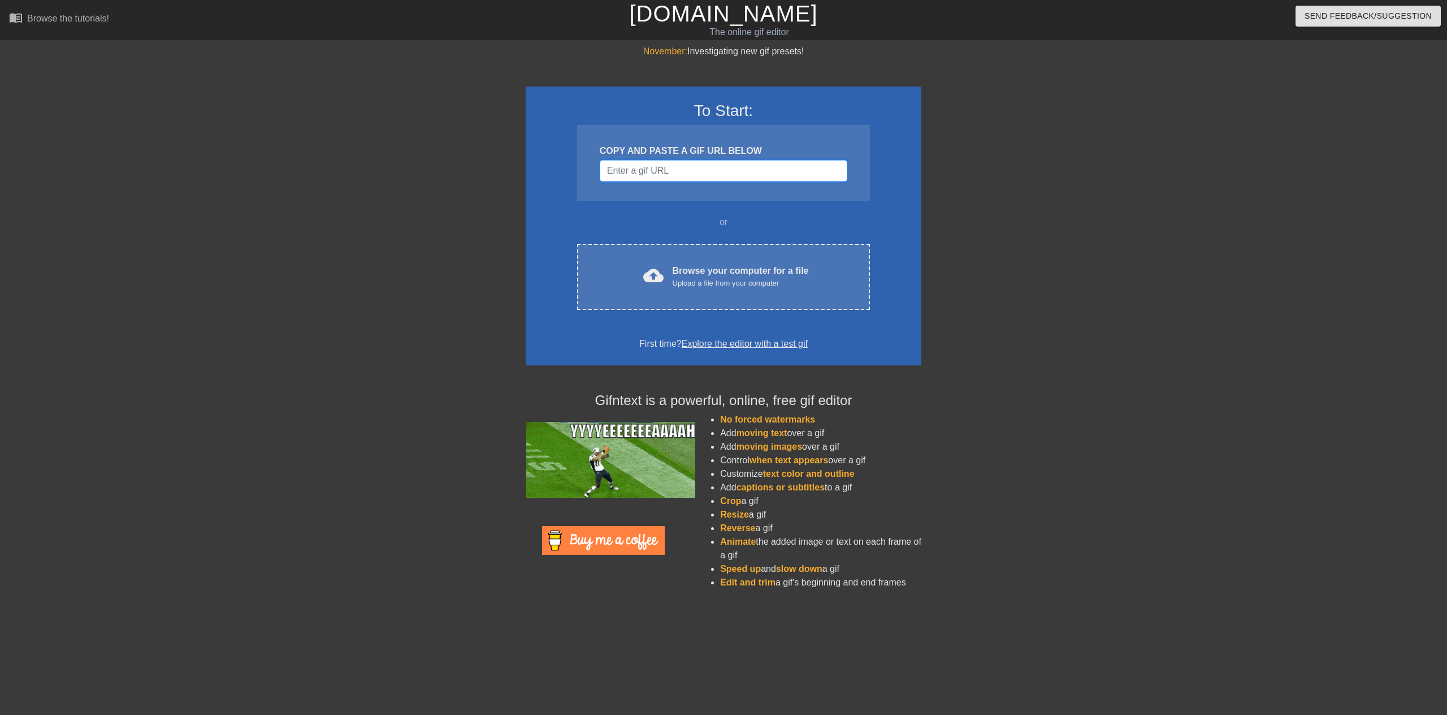
click at [642, 172] on input "Username" at bounding box center [724, 170] width 248 height 21
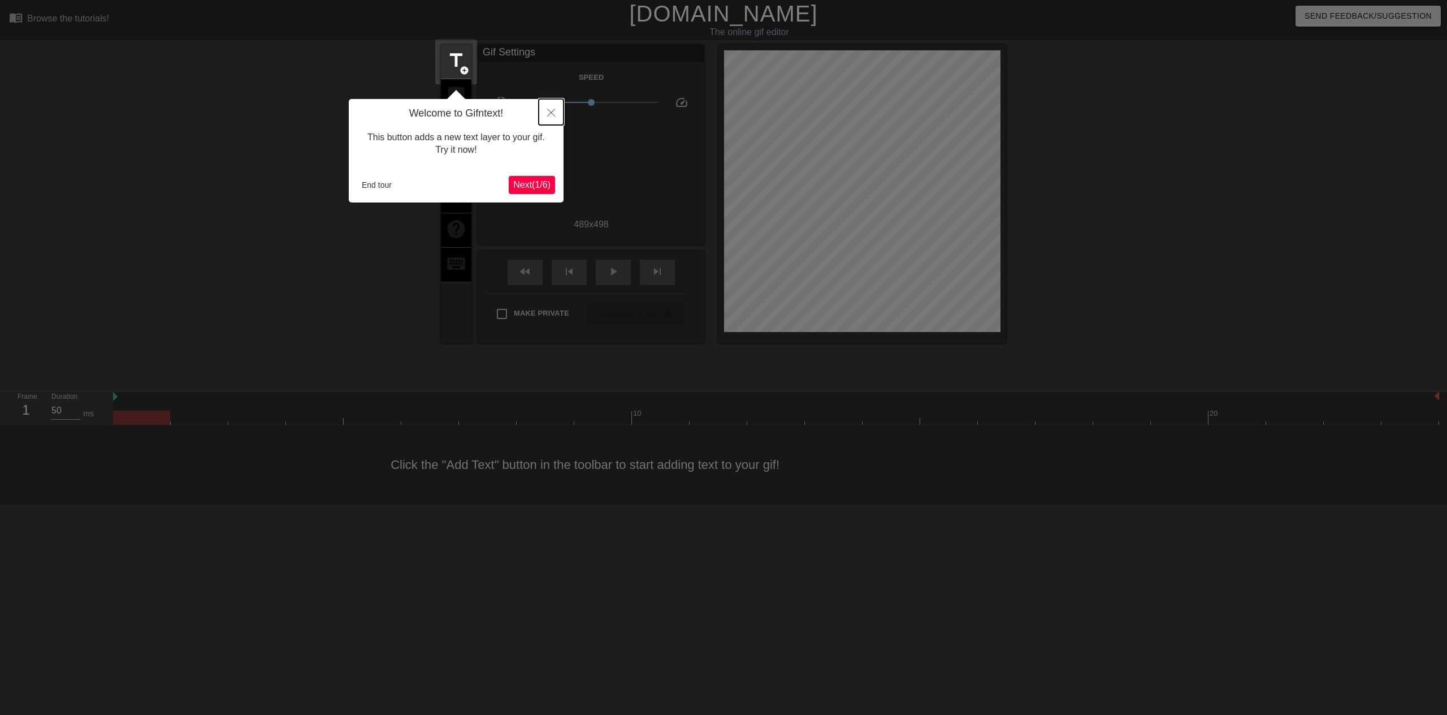
click at [542, 115] on button "Close" at bounding box center [551, 112] width 25 height 26
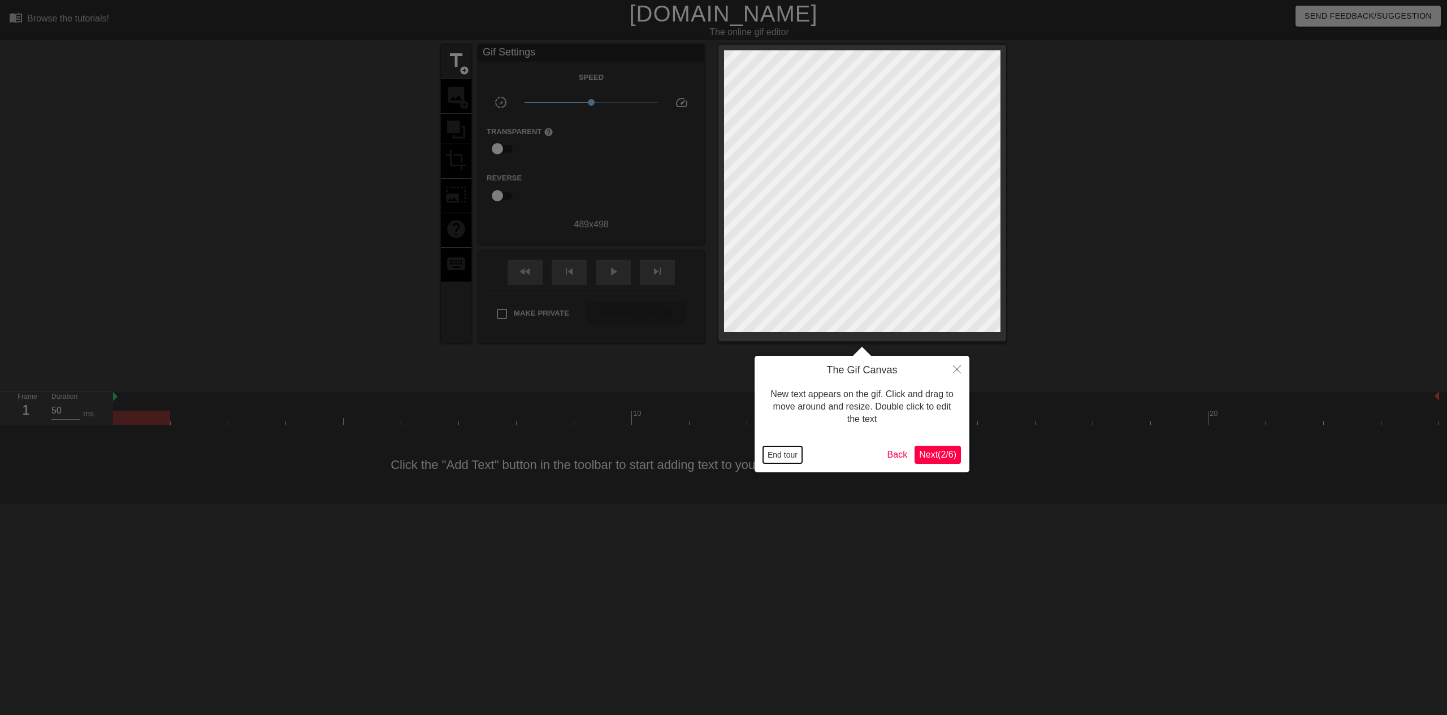
click at [796, 458] on button "End tour" at bounding box center [782, 454] width 39 height 17
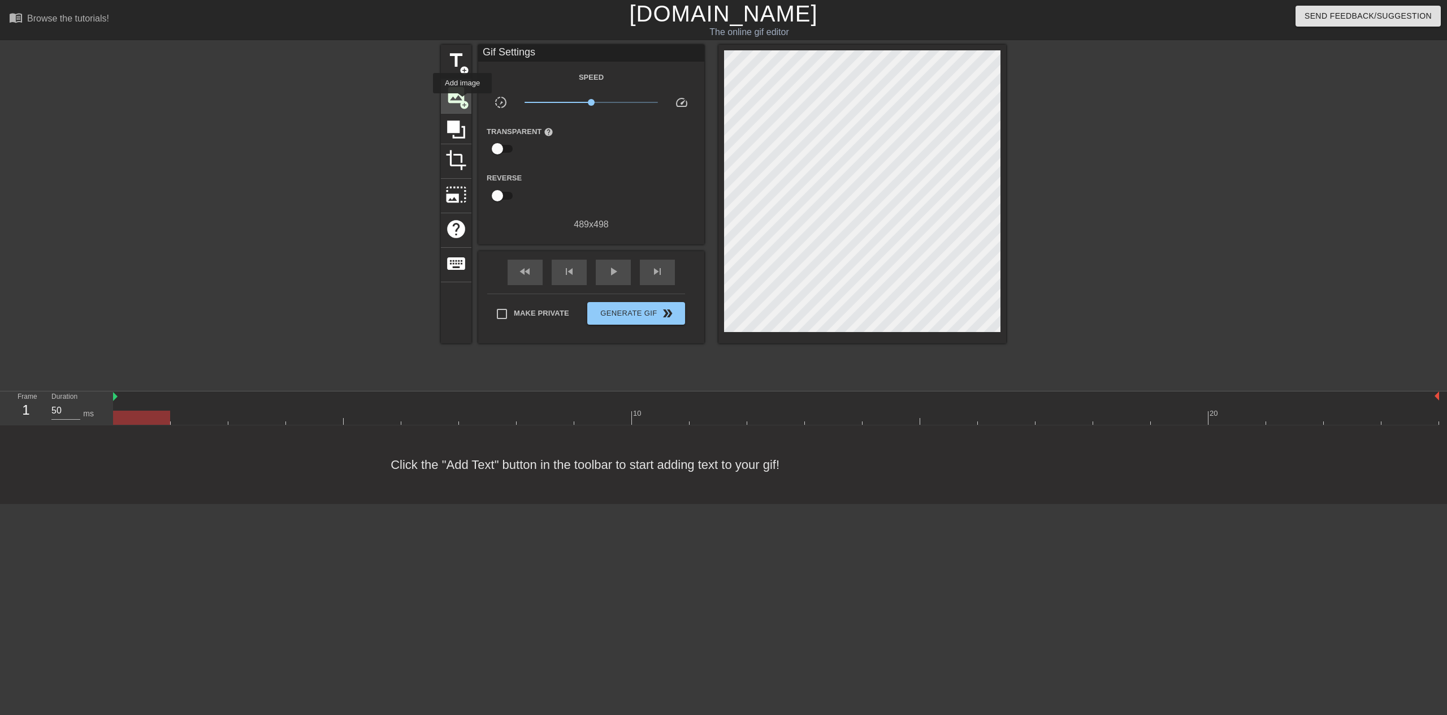
click at [460, 100] on span "add_circle" at bounding box center [465, 105] width 10 height 10
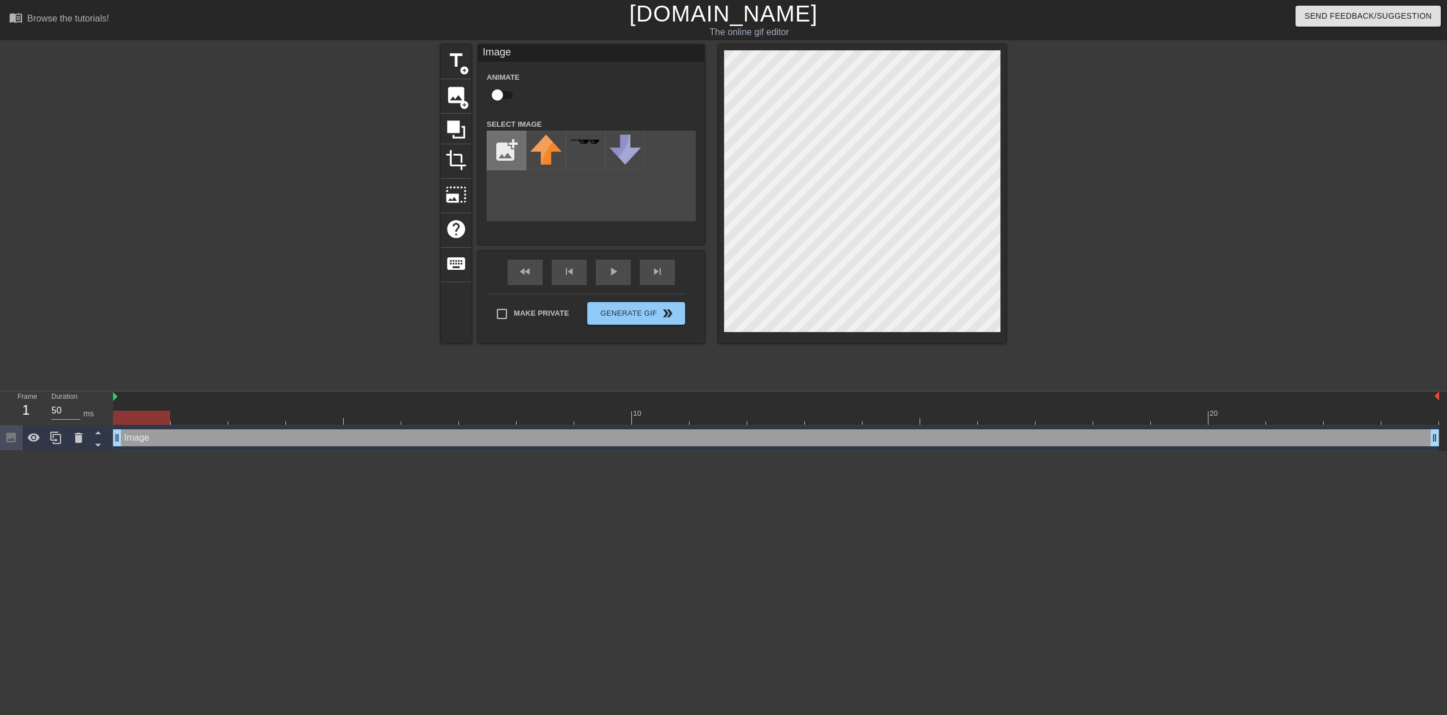
click at [505, 153] on input "file" at bounding box center [506, 150] width 38 height 38
type input "C:\fakepath\[PERSON_NAME] false.jpg"
click at [558, 161] on img at bounding box center [546, 151] width 32 height 32
click at [599, 315] on span "Generate Gif double_arrow" at bounding box center [636, 313] width 89 height 14
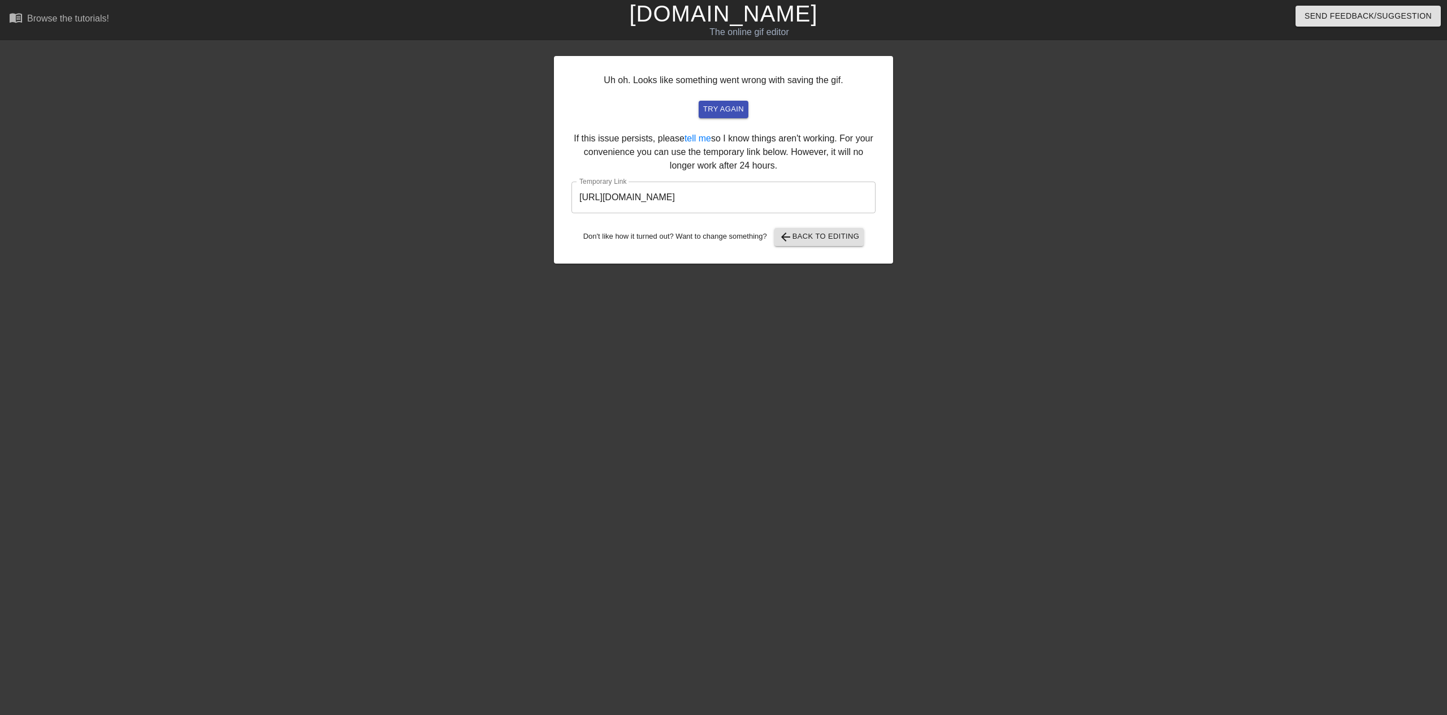
click at [728, 200] on input "https://www.gifntext.com/temp_generations/4iYMwX9d.gif" at bounding box center [723, 197] width 304 height 32
click at [715, 32] on div "The online gif editor" at bounding box center [749, 32] width 522 height 14
click at [715, 20] on link "[DOMAIN_NAME]" at bounding box center [723, 13] width 188 height 25
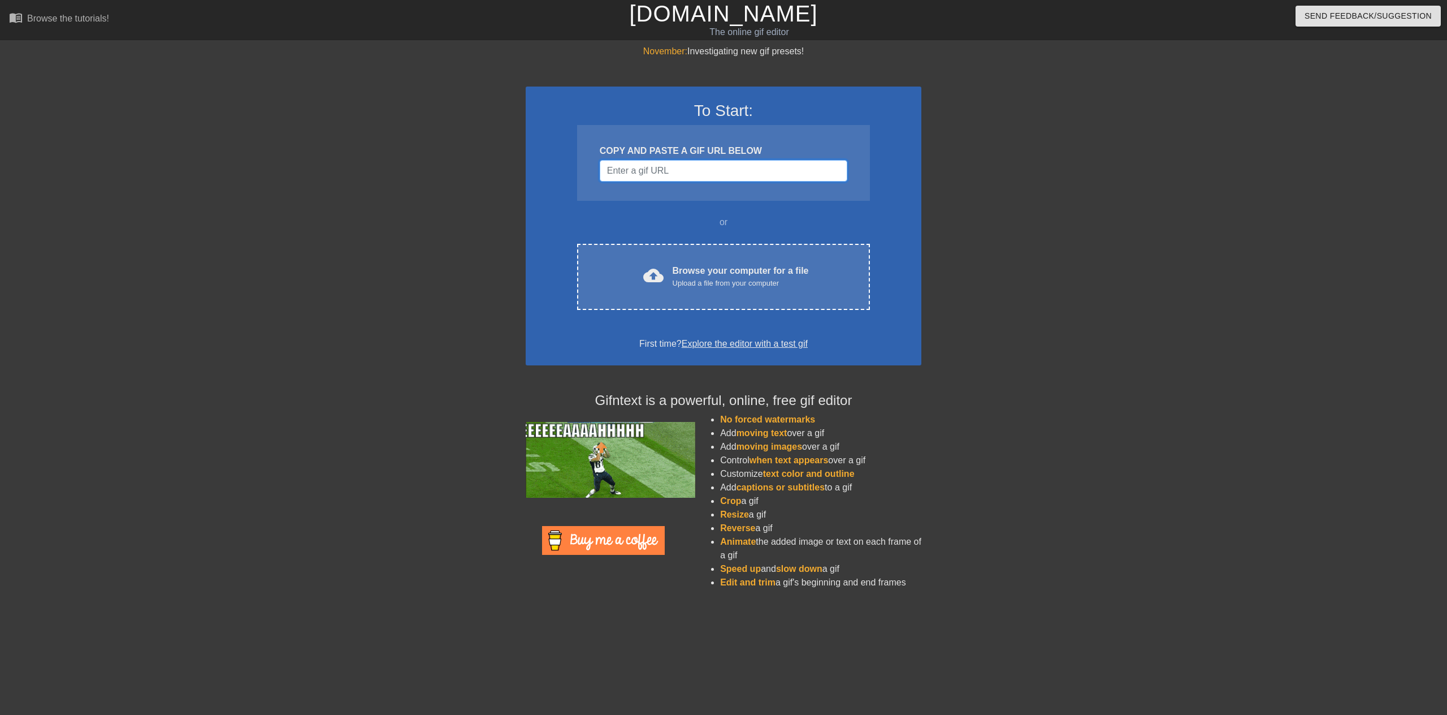
click at [687, 170] on input "Username" at bounding box center [724, 170] width 248 height 21
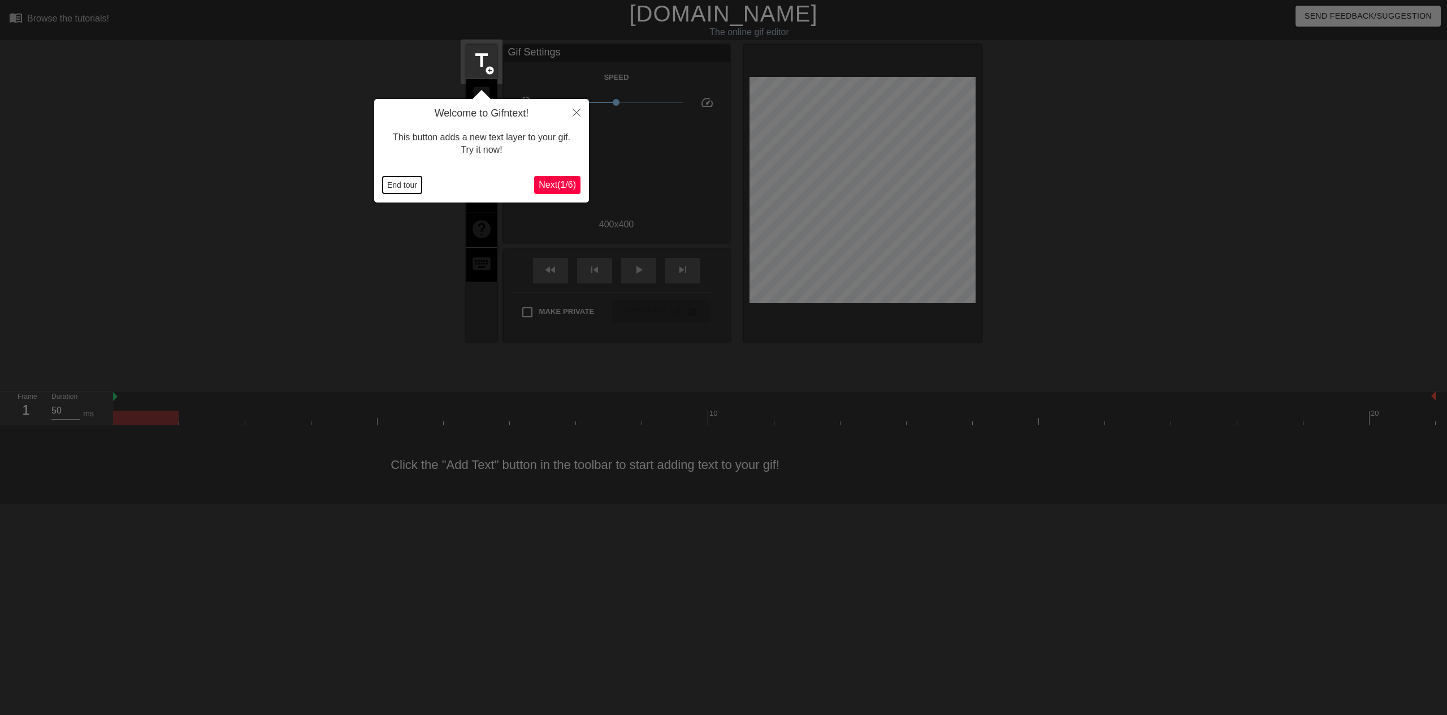
click at [412, 189] on button "End tour" at bounding box center [402, 184] width 39 height 17
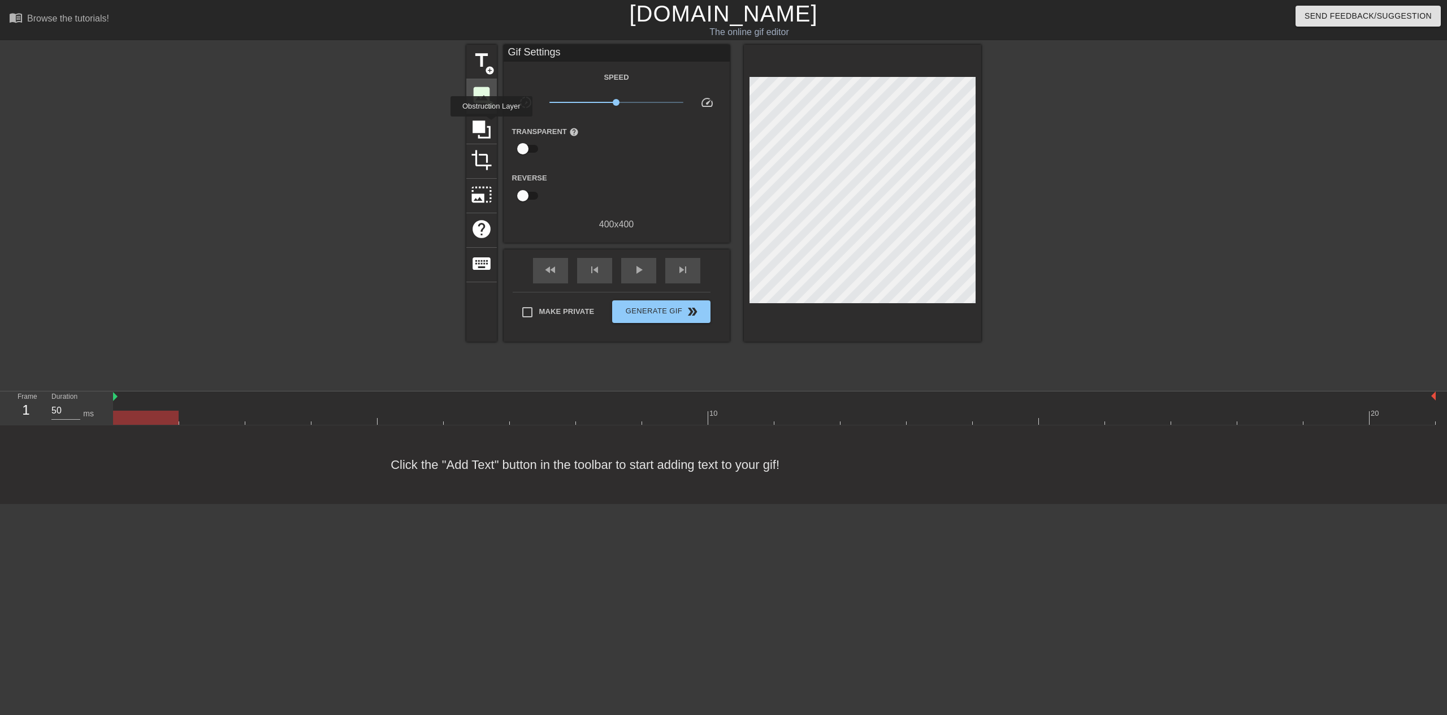
click at [480, 94] on span "image" at bounding box center [481, 94] width 21 height 21
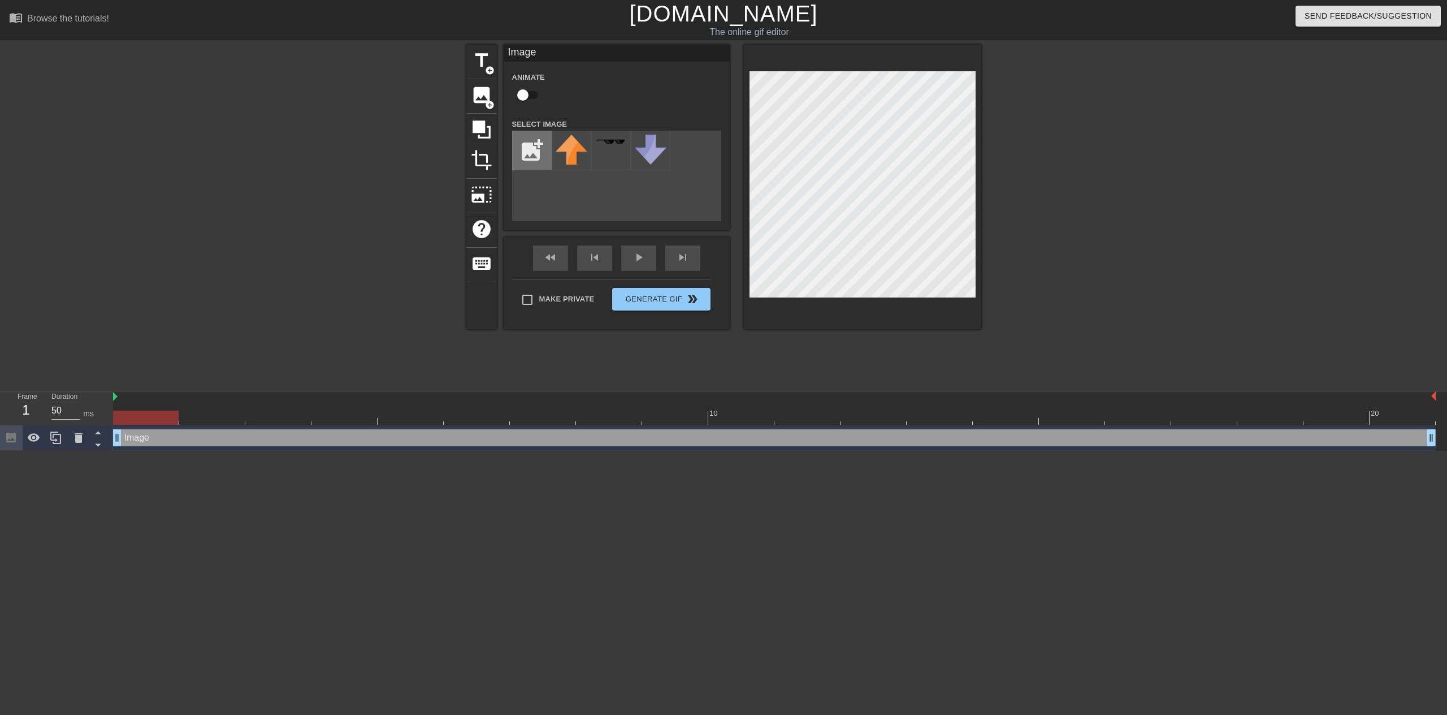
click at [526, 147] on input "file" at bounding box center [532, 150] width 38 height 38
click at [538, 152] on input "file" at bounding box center [532, 150] width 38 height 38
type input "C:\fakepath\[PERSON_NAME] true.webp"
click at [558, 157] on img at bounding box center [572, 151] width 32 height 32
click at [138, 415] on div at bounding box center [146, 417] width 66 height 14
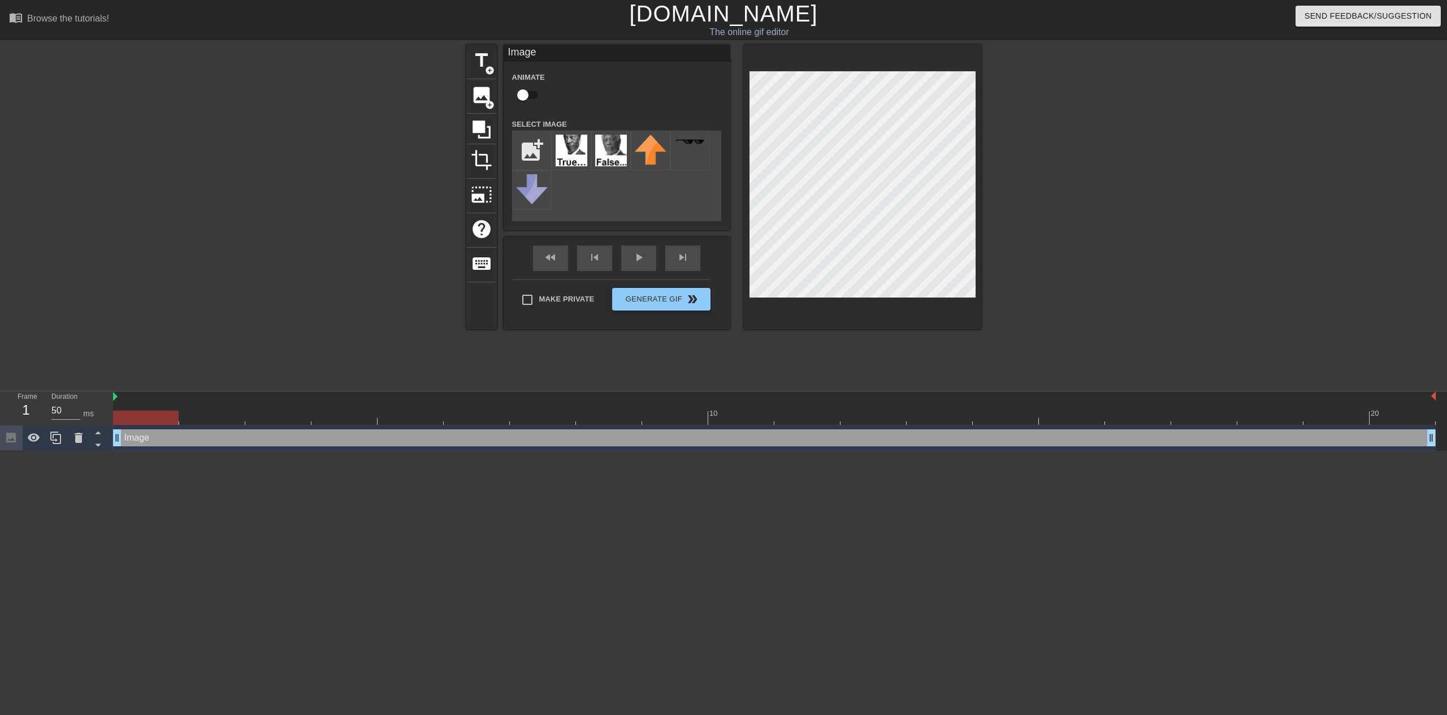
click at [204, 415] on div at bounding box center [774, 417] width 1323 height 14
click at [262, 418] on div at bounding box center [774, 417] width 1323 height 14
click at [340, 419] on div at bounding box center [774, 417] width 1323 height 14
click at [431, 421] on div at bounding box center [774, 417] width 1323 height 14
click at [487, 266] on span "keyboard" at bounding box center [481, 263] width 21 height 21
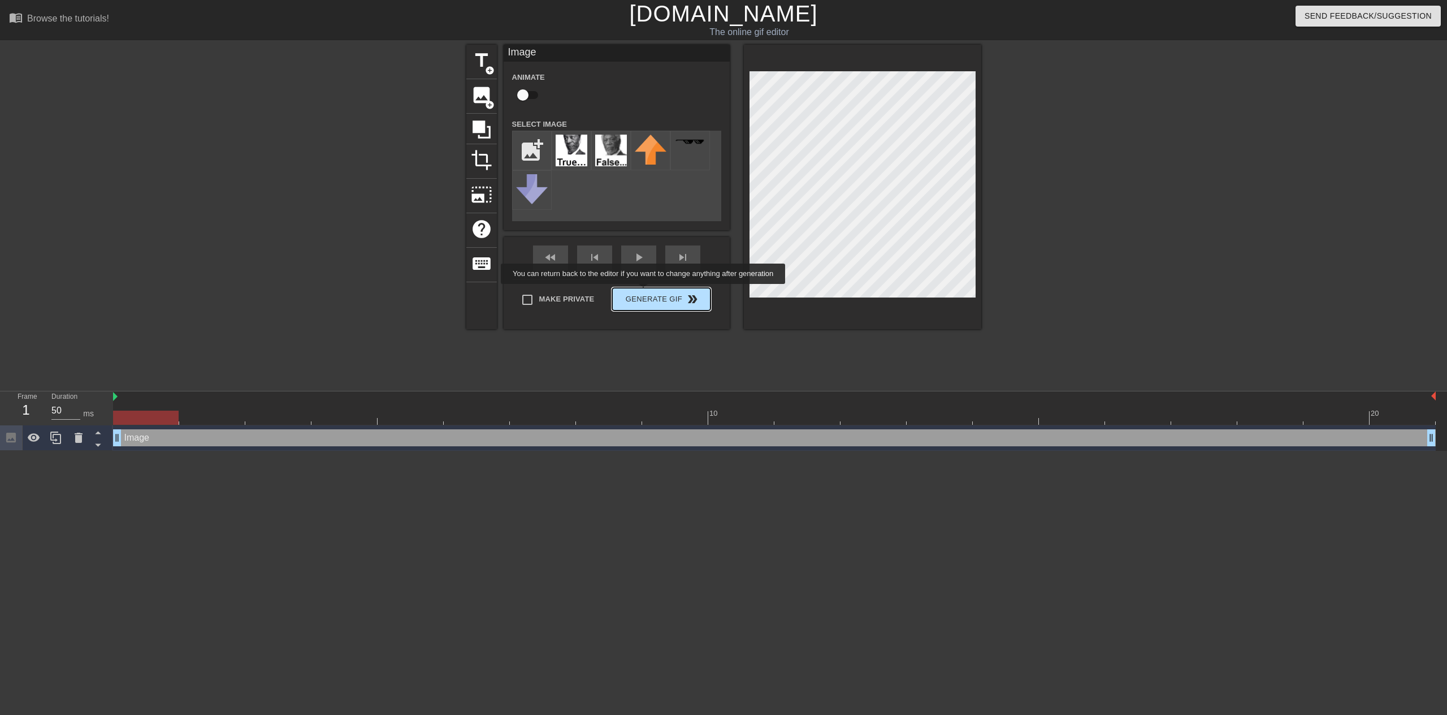
click at [644, 292] on div "Make Private Generate Gif double_arrow" at bounding box center [612, 301] width 198 height 45
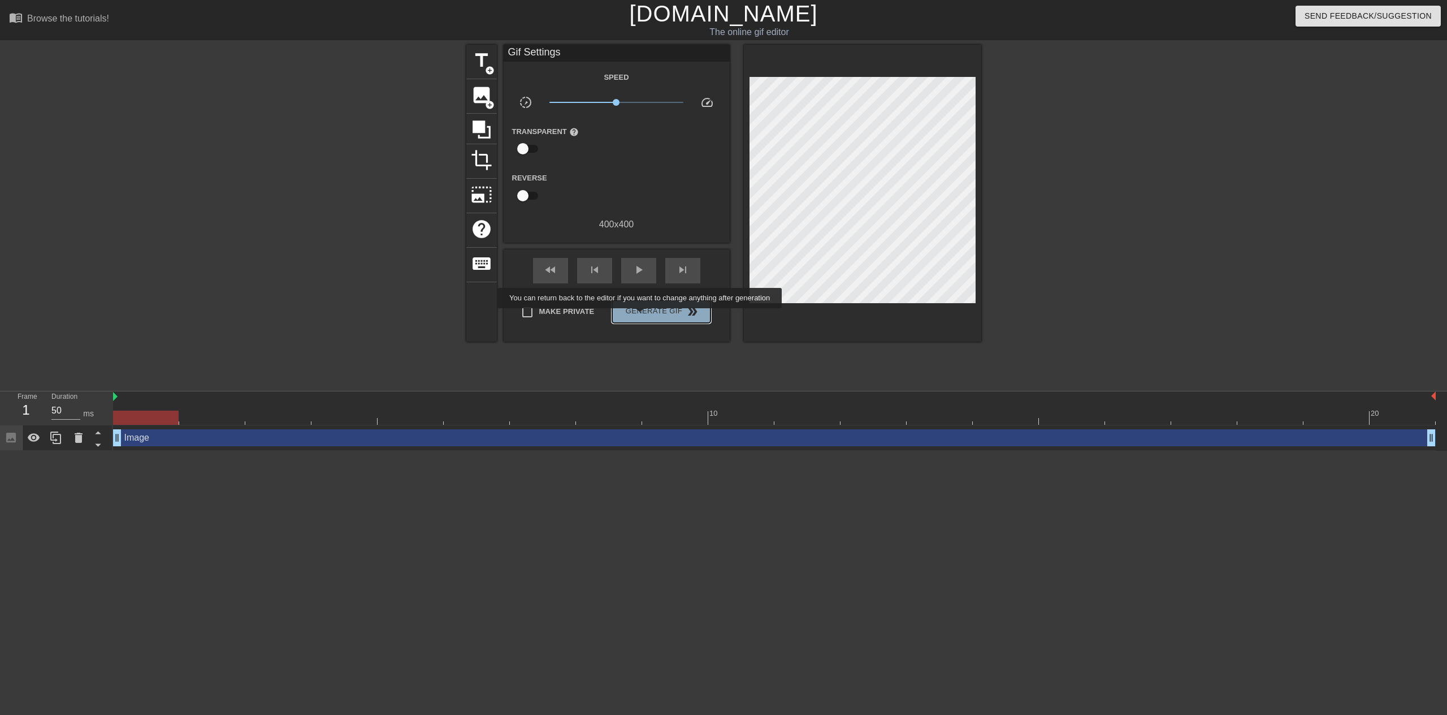
click at [641, 316] on span "Generate Gif double_arrow" at bounding box center [661, 312] width 89 height 14
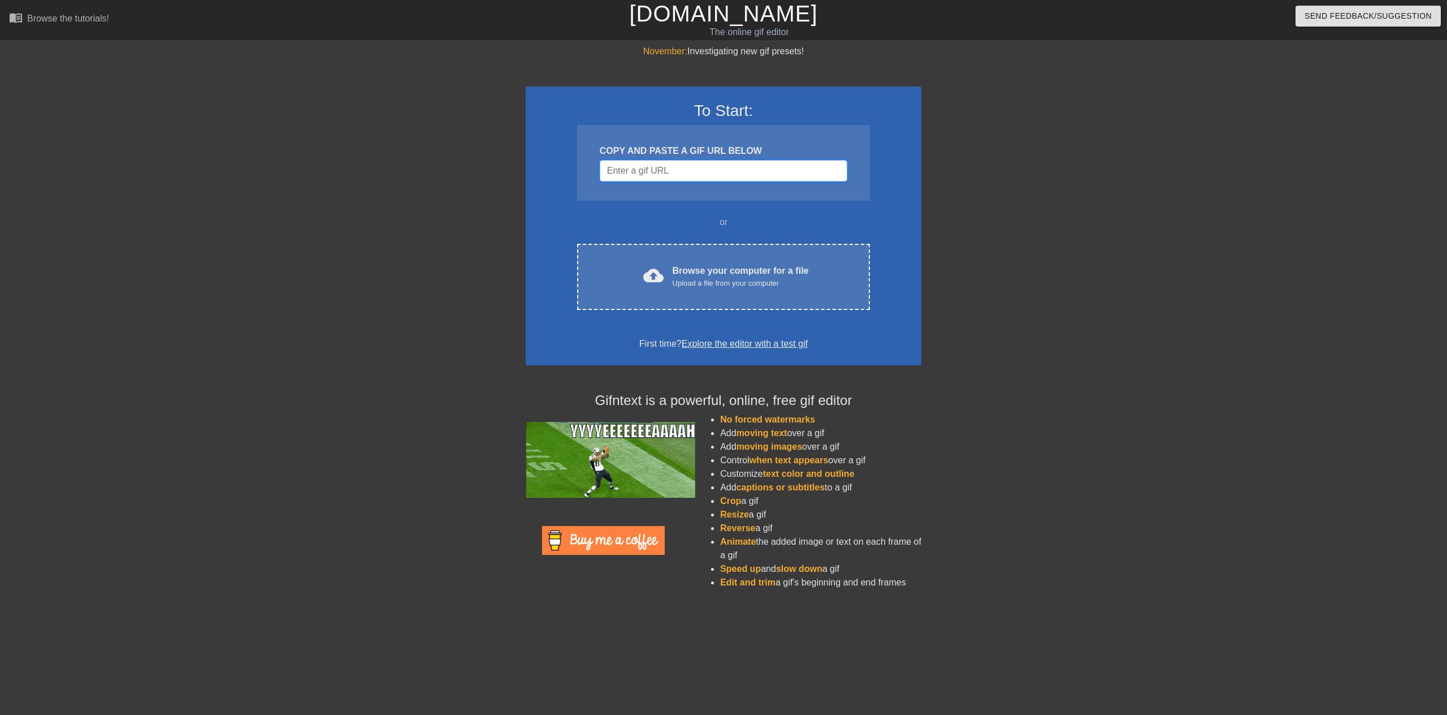
click at [694, 176] on input "Username" at bounding box center [724, 170] width 248 height 21
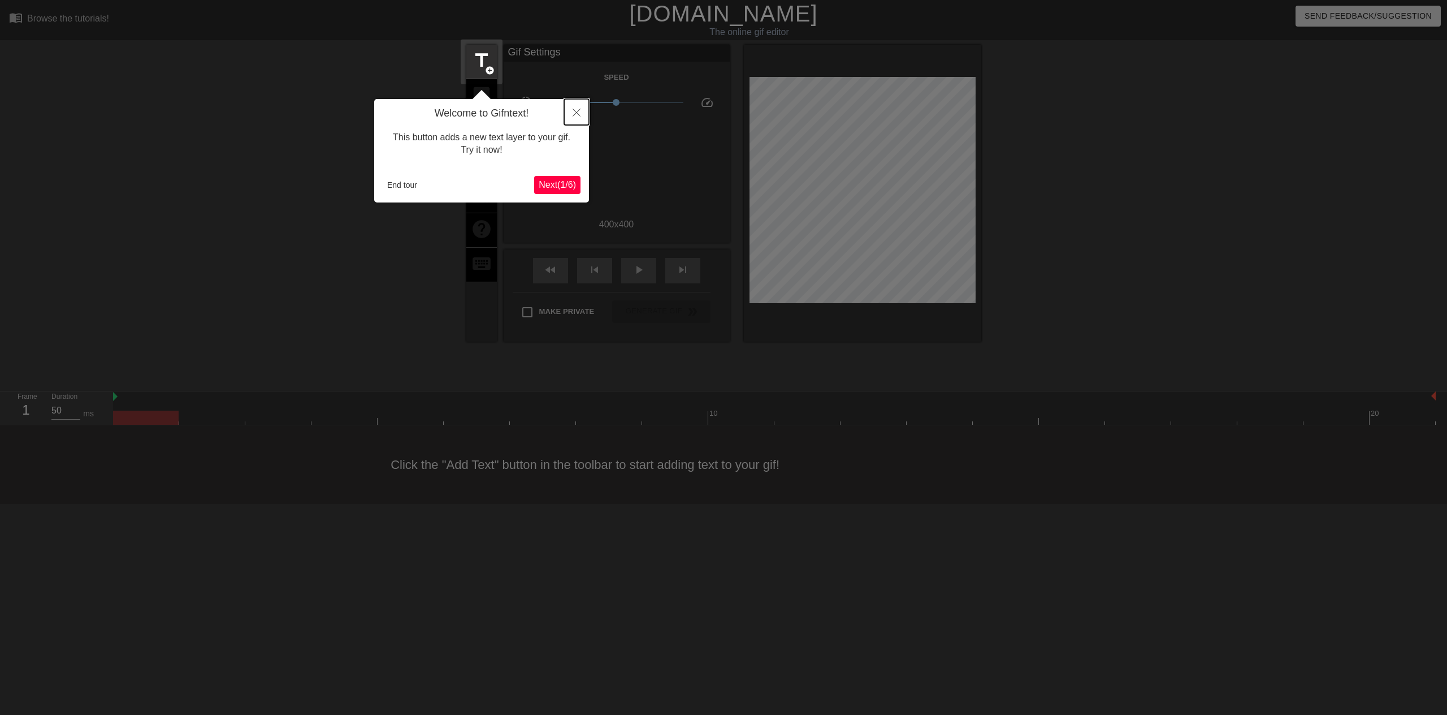
click at [573, 118] on button "Close" at bounding box center [576, 112] width 25 height 26
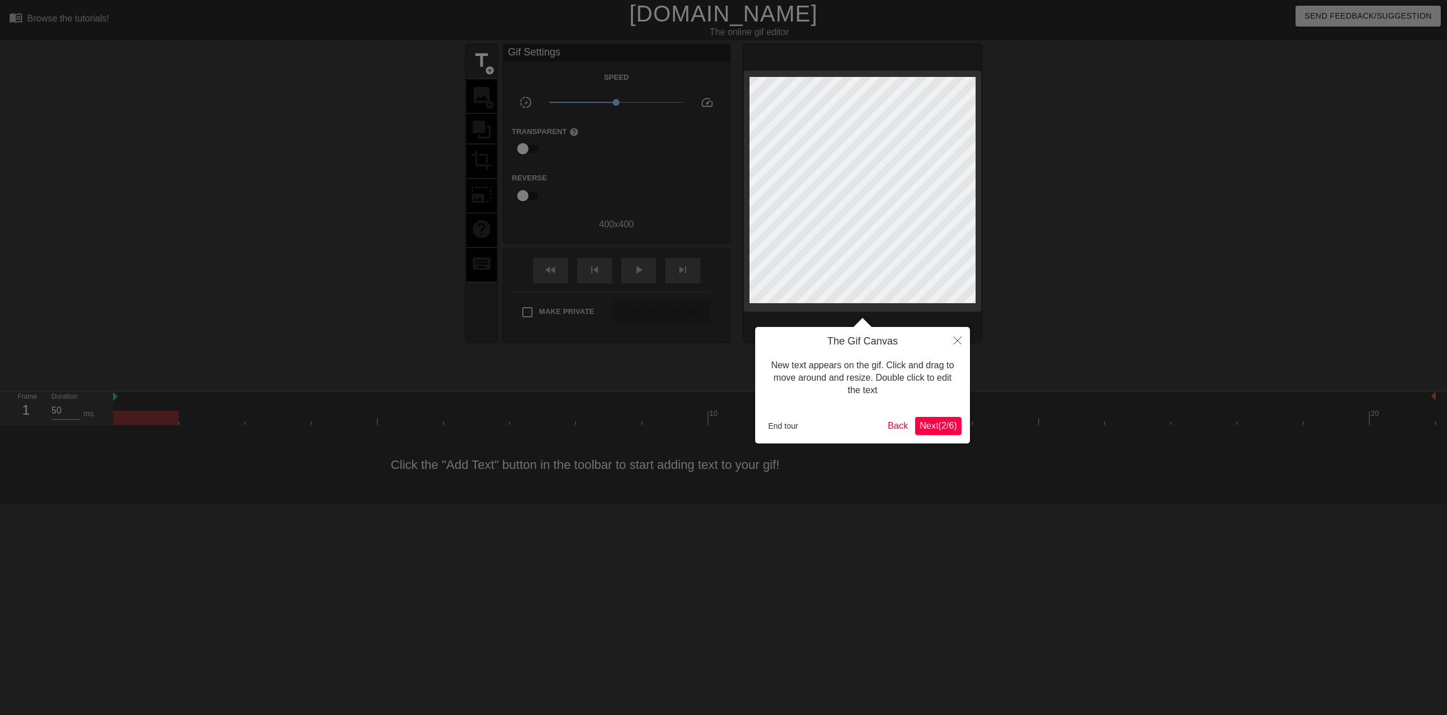
click at [942, 339] on h4 "The Gif Canvas" at bounding box center [863, 341] width 198 height 12
click at [936, 421] on span "Next ( 2 / 6 )" at bounding box center [938, 426] width 37 height 10
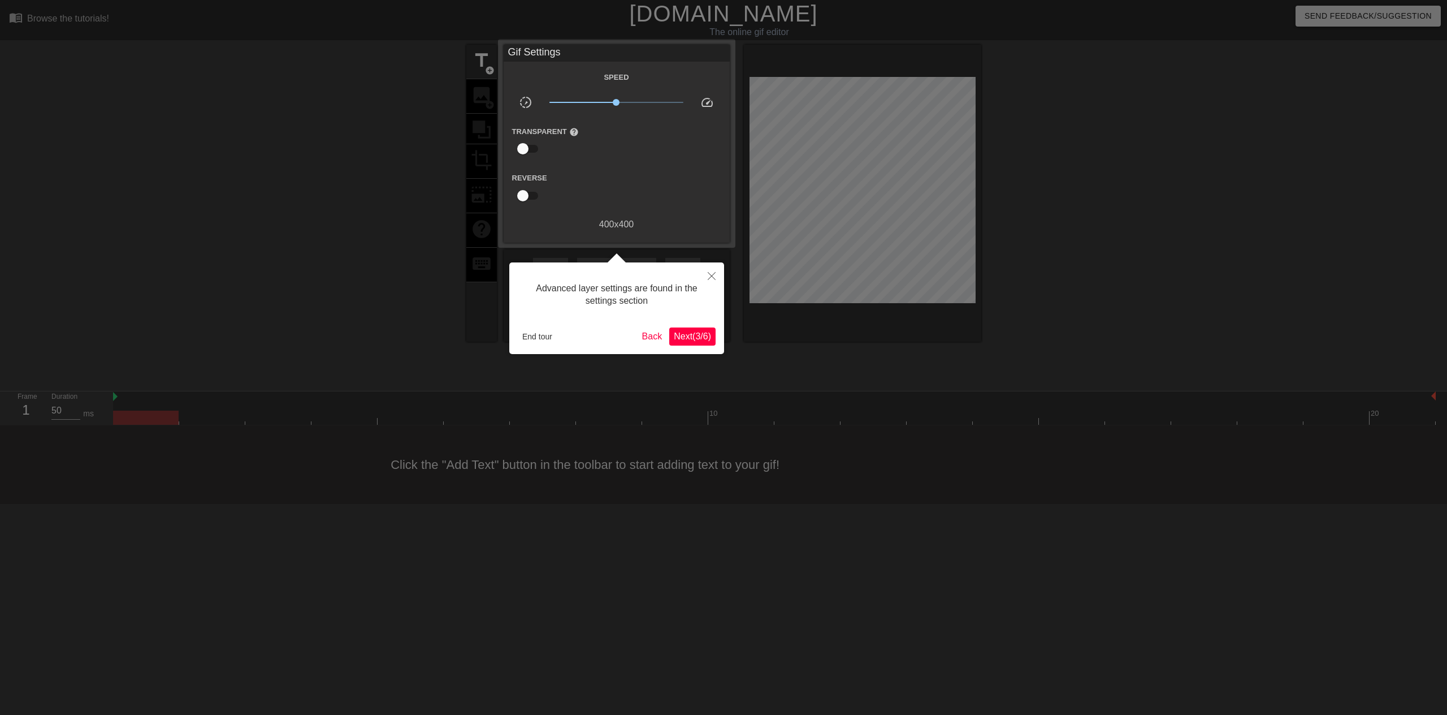
click at [682, 334] on span "Next ( 3 / 6 )" at bounding box center [692, 336] width 37 height 10
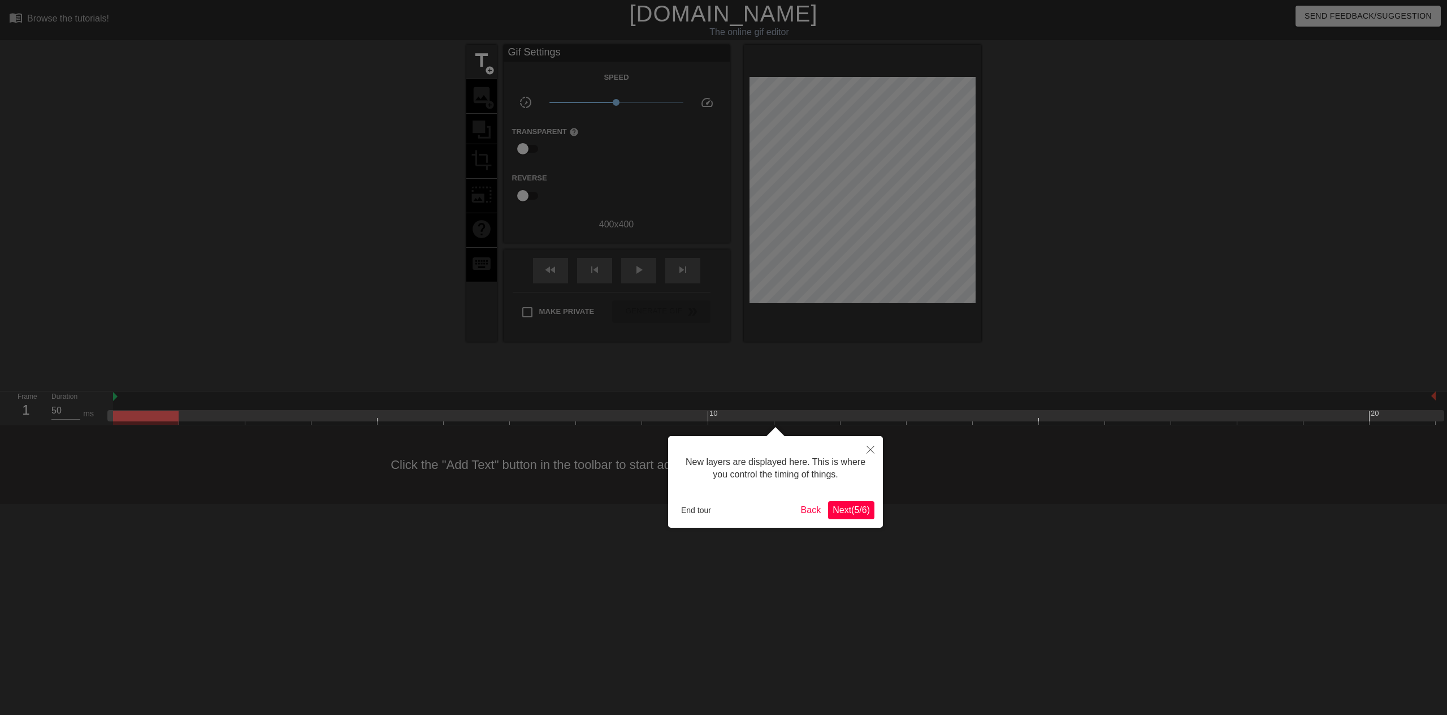
click at [847, 516] on button "Next ( 5 / 6 )" at bounding box center [851, 510] width 46 height 18
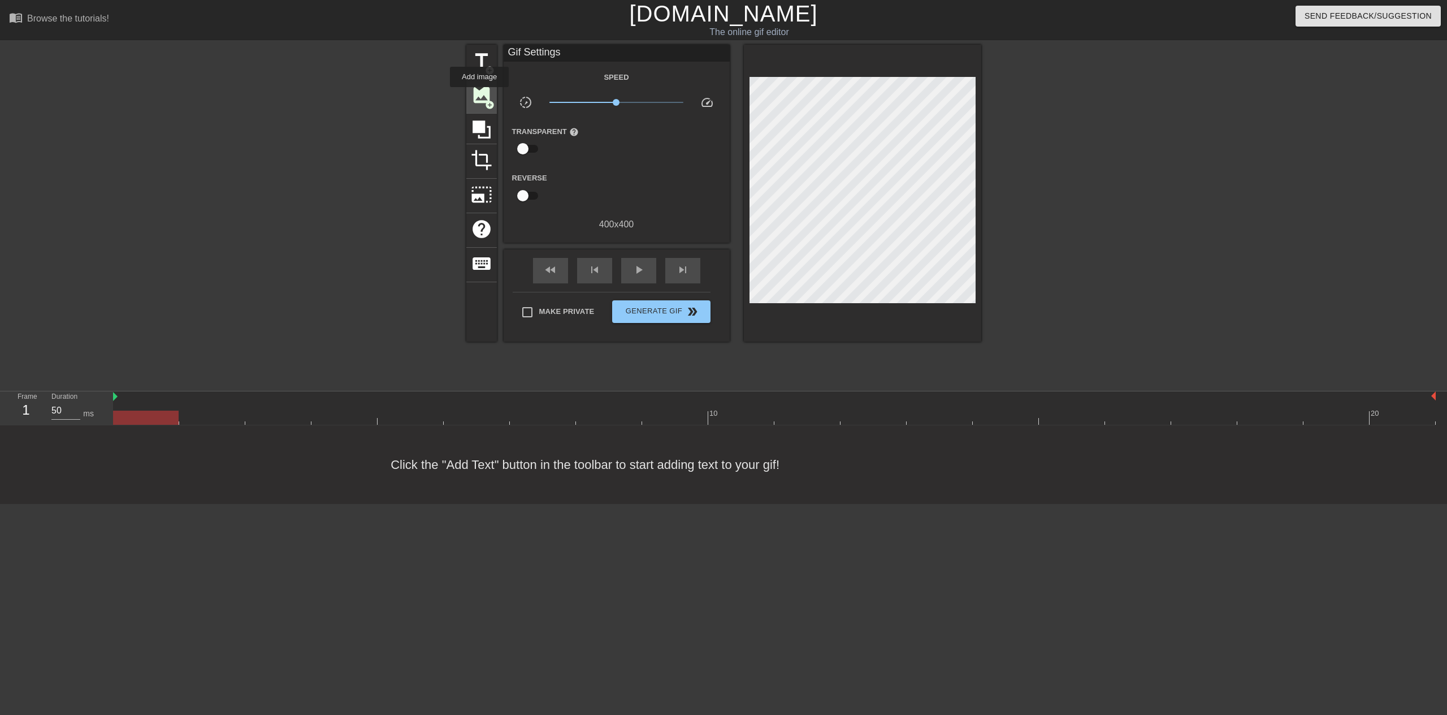
click at [479, 95] on span "image" at bounding box center [481, 94] width 21 height 21
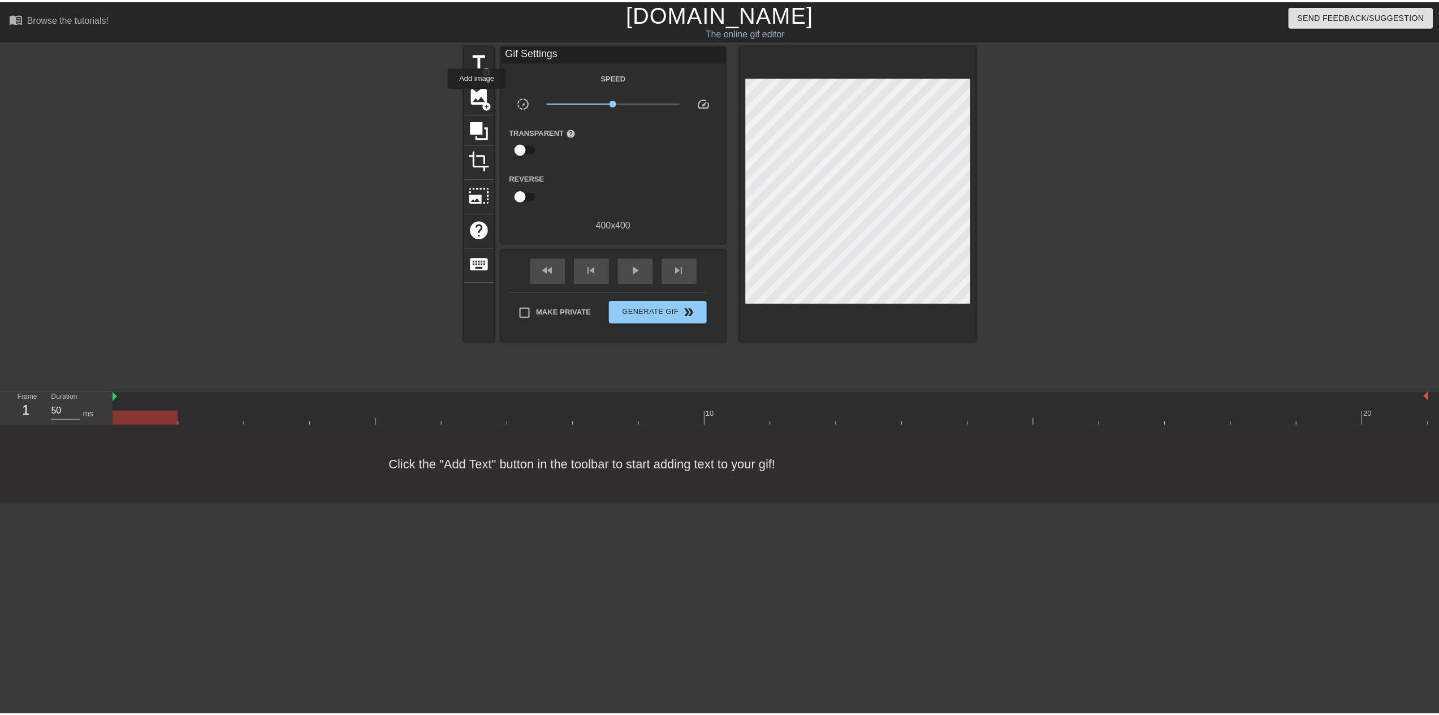
scroll to position [0, 0]
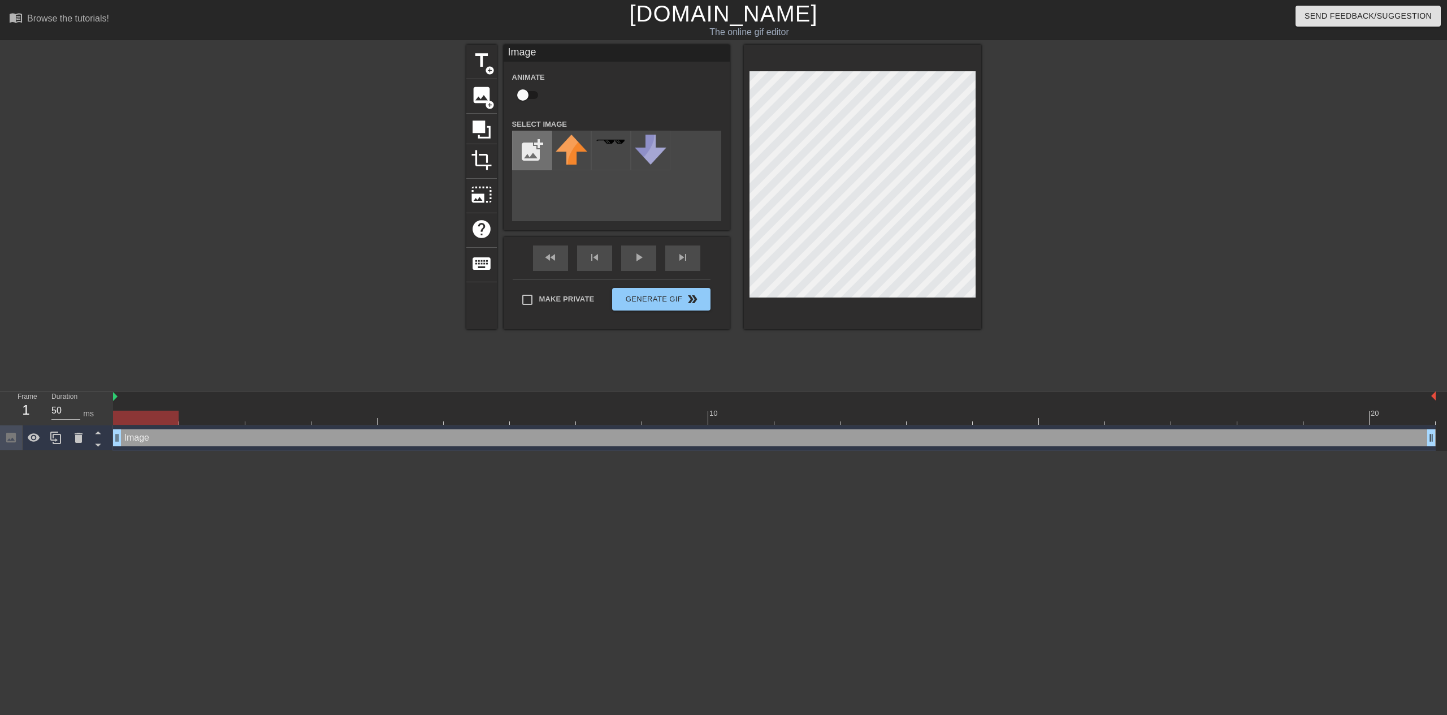
click at [533, 150] on input "file" at bounding box center [532, 150] width 38 height 38
type input "C:\fakepath\[PERSON_NAME] true.webp"
drag, startPoint x: 570, startPoint y: 151, endPoint x: 599, endPoint y: 157, distance: 29.5
click at [570, 151] on img at bounding box center [572, 151] width 32 height 32
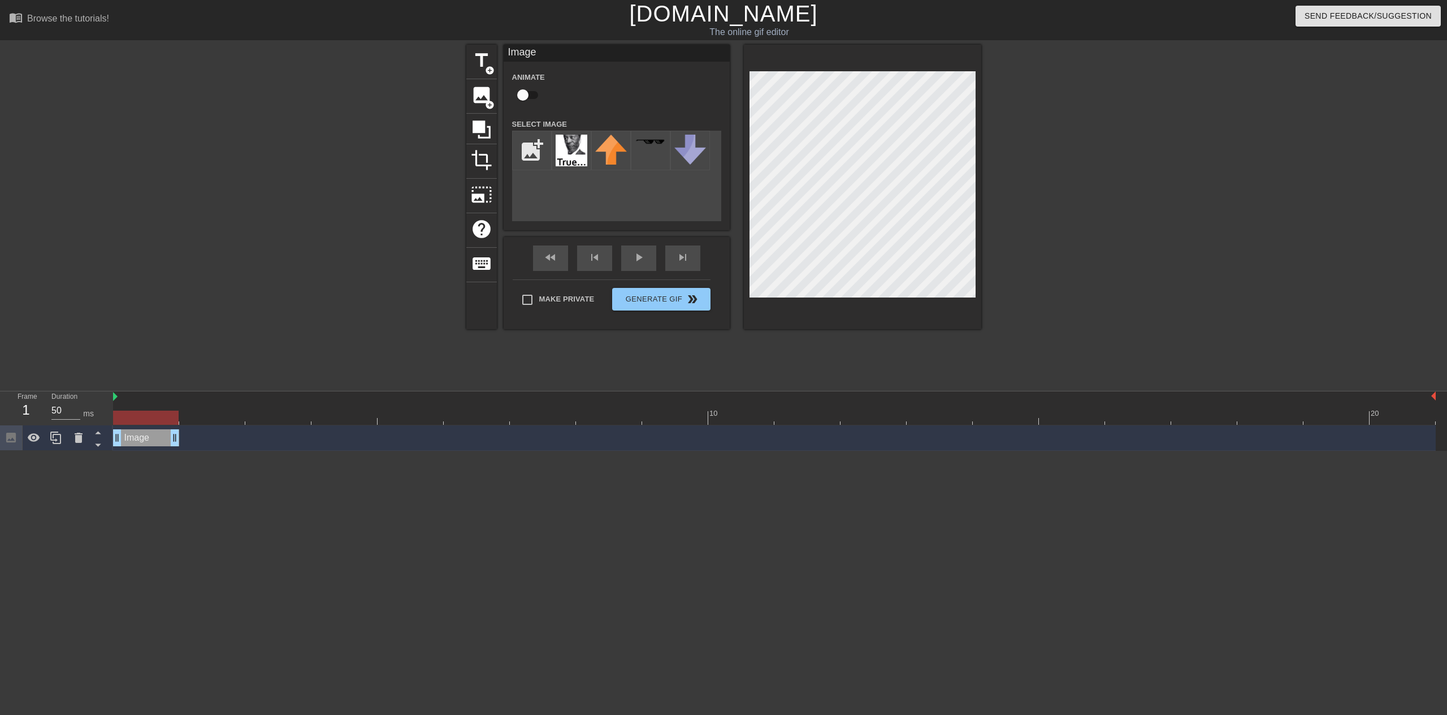
drag, startPoint x: 1429, startPoint y: 436, endPoint x: 191, endPoint y: 438, distance: 1238.0
click at [191, 438] on div "Image drag_handle drag_handle" at bounding box center [774, 437] width 1323 height 17
click at [214, 439] on div "Image drag_handle drag_handle" at bounding box center [774, 437] width 1323 height 17
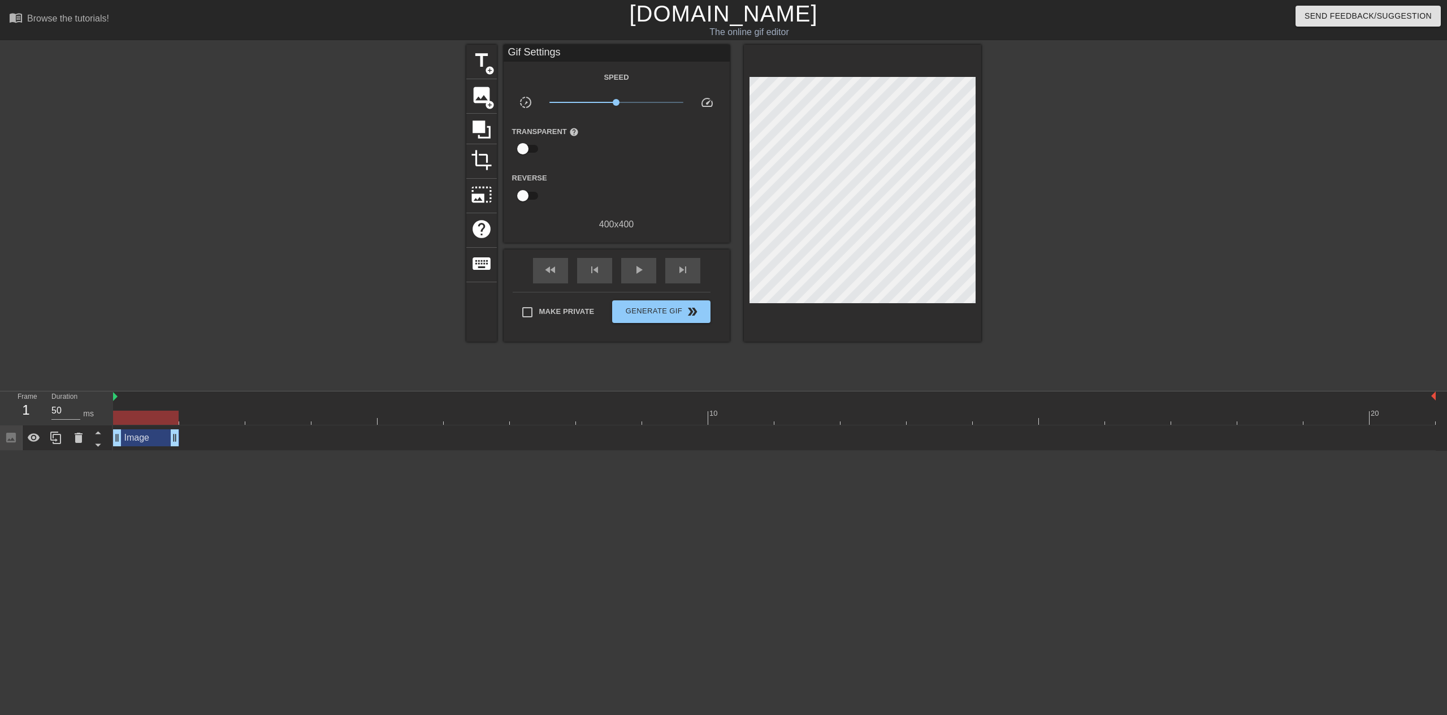
click at [166, 439] on div "Image drag_handle drag_handle" at bounding box center [146, 437] width 66 height 17
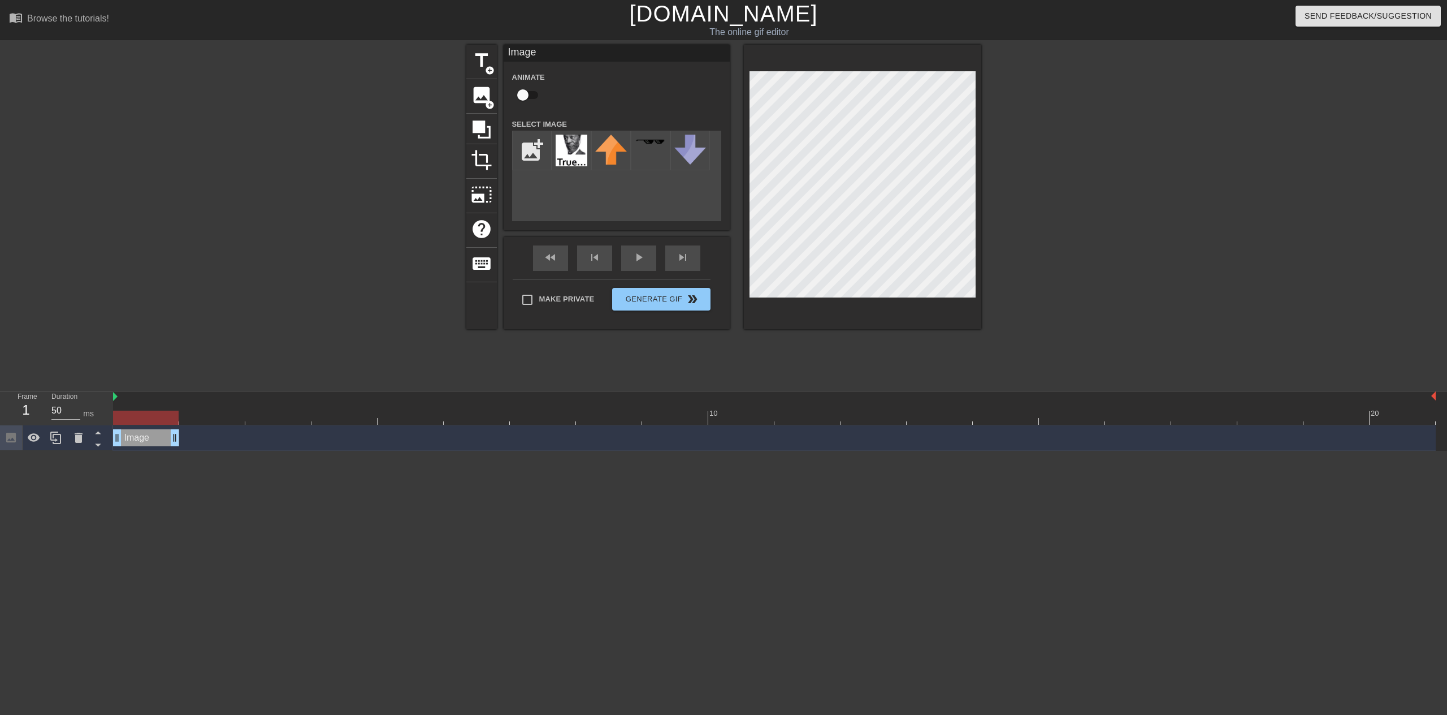
drag, startPoint x: 159, startPoint y: 440, endPoint x: 132, endPoint y: 440, distance: 27.7
click at [138, 440] on div "Image drag_handle drag_handle" at bounding box center [146, 437] width 66 height 17
click at [55, 441] on icon at bounding box center [56, 438] width 14 height 14
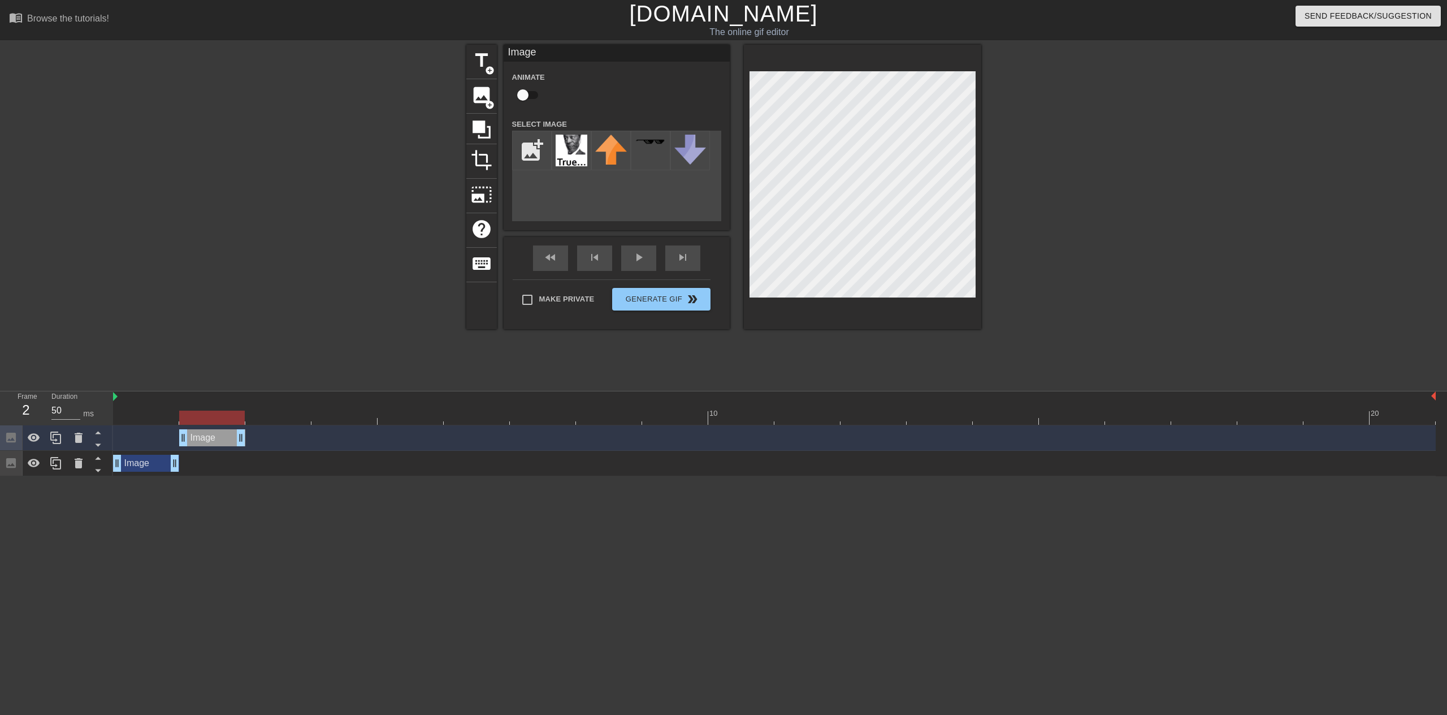
drag, startPoint x: 149, startPoint y: 439, endPoint x: 194, endPoint y: 439, distance: 44.7
click at [184, 439] on div "Image drag_handle drag_handle" at bounding box center [212, 437] width 66 height 17
click at [57, 445] on div at bounding box center [56, 437] width 23 height 25
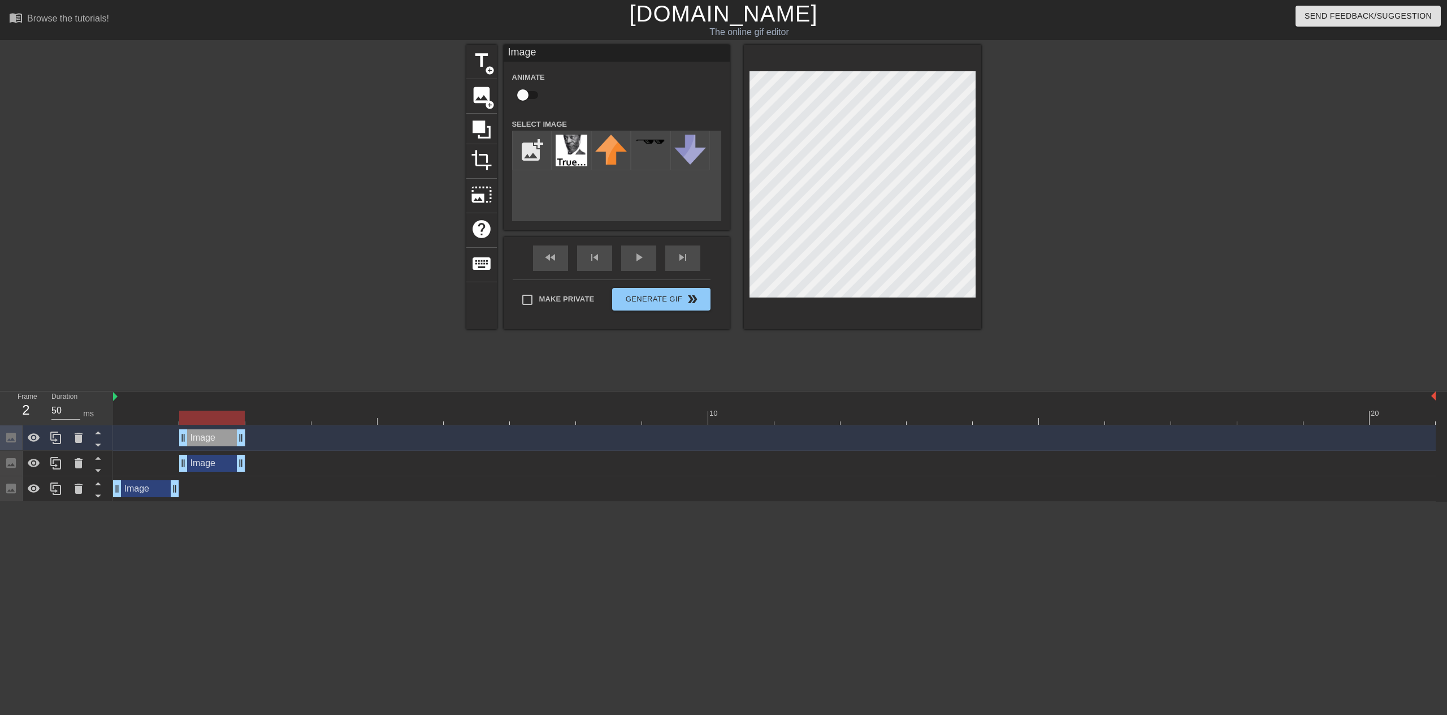
drag, startPoint x: 207, startPoint y: 438, endPoint x: 244, endPoint y: 436, distance: 36.8
click at [241, 436] on div "Image drag_handle drag_handle" at bounding box center [774, 437] width 1323 height 17
click at [57, 443] on icon at bounding box center [55, 437] width 11 height 12
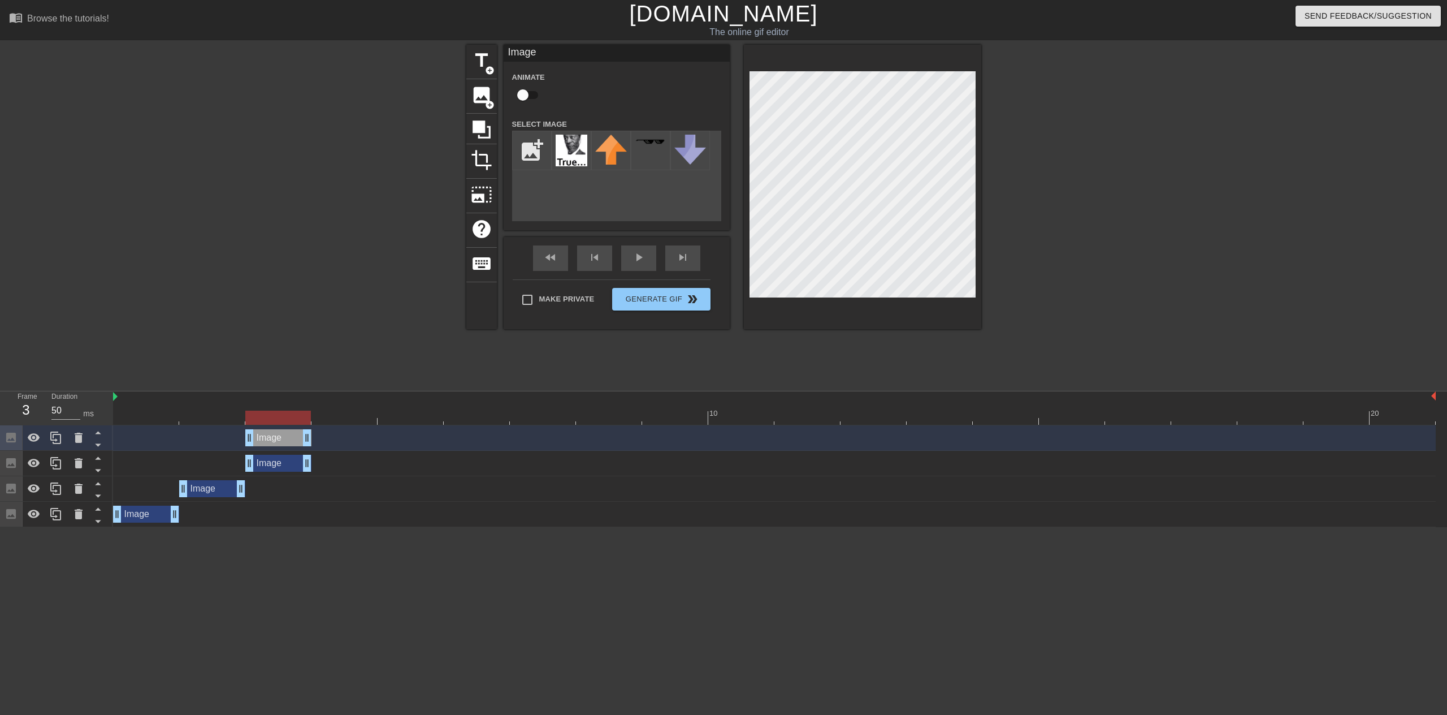
click at [338, 434] on div "Image drag_handle drag_handle" at bounding box center [774, 437] width 1323 height 17
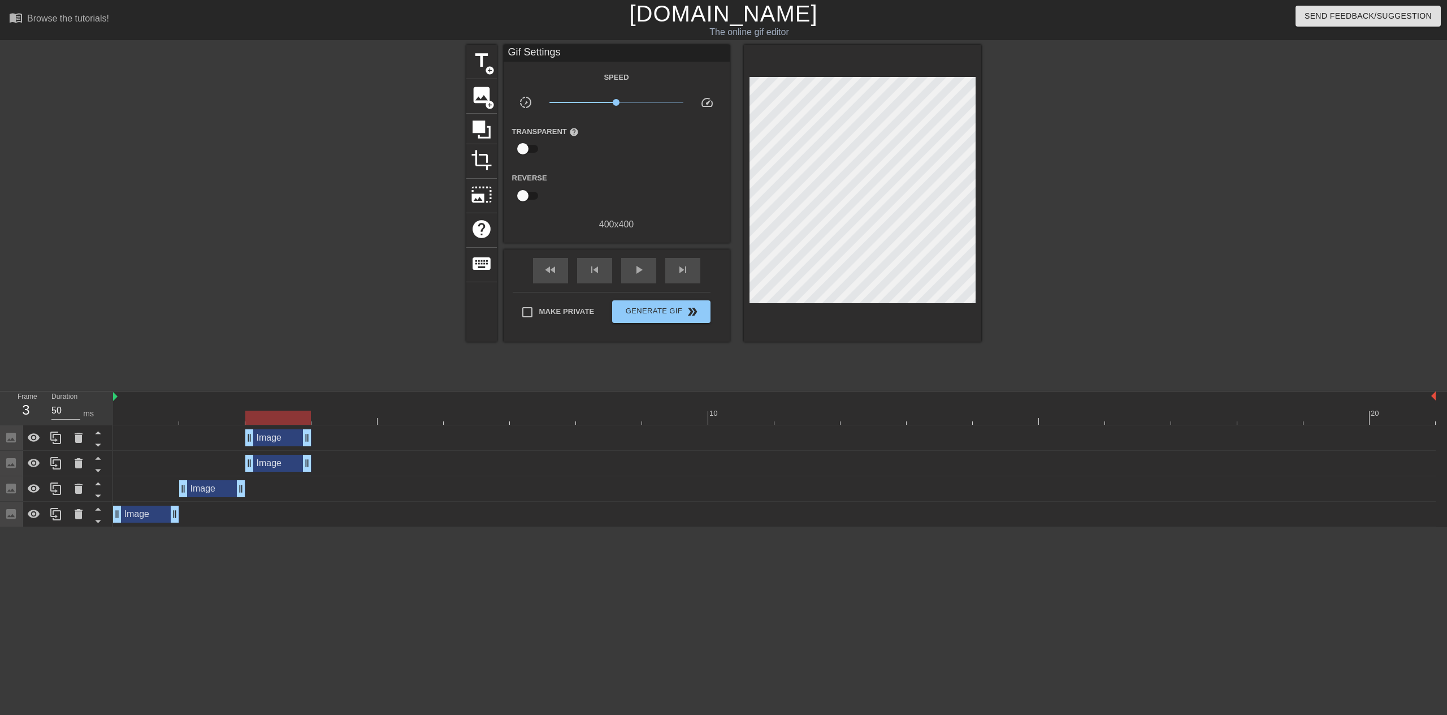
drag, startPoint x: 293, startPoint y: 438, endPoint x: 330, endPoint y: 437, distance: 37.3
click at [311, 437] on div "Image drag_handle drag_handle" at bounding box center [278, 437] width 66 height 17
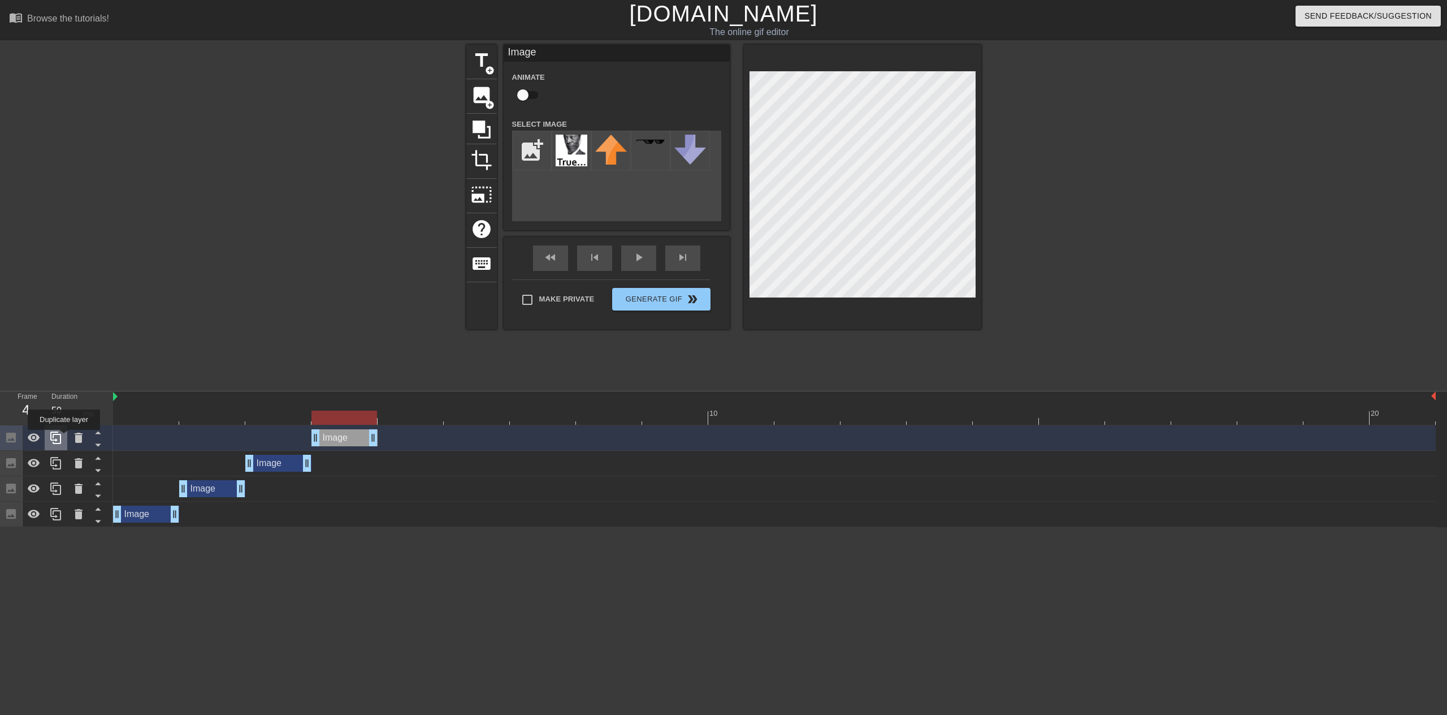
click at [64, 438] on div at bounding box center [56, 437] width 23 height 25
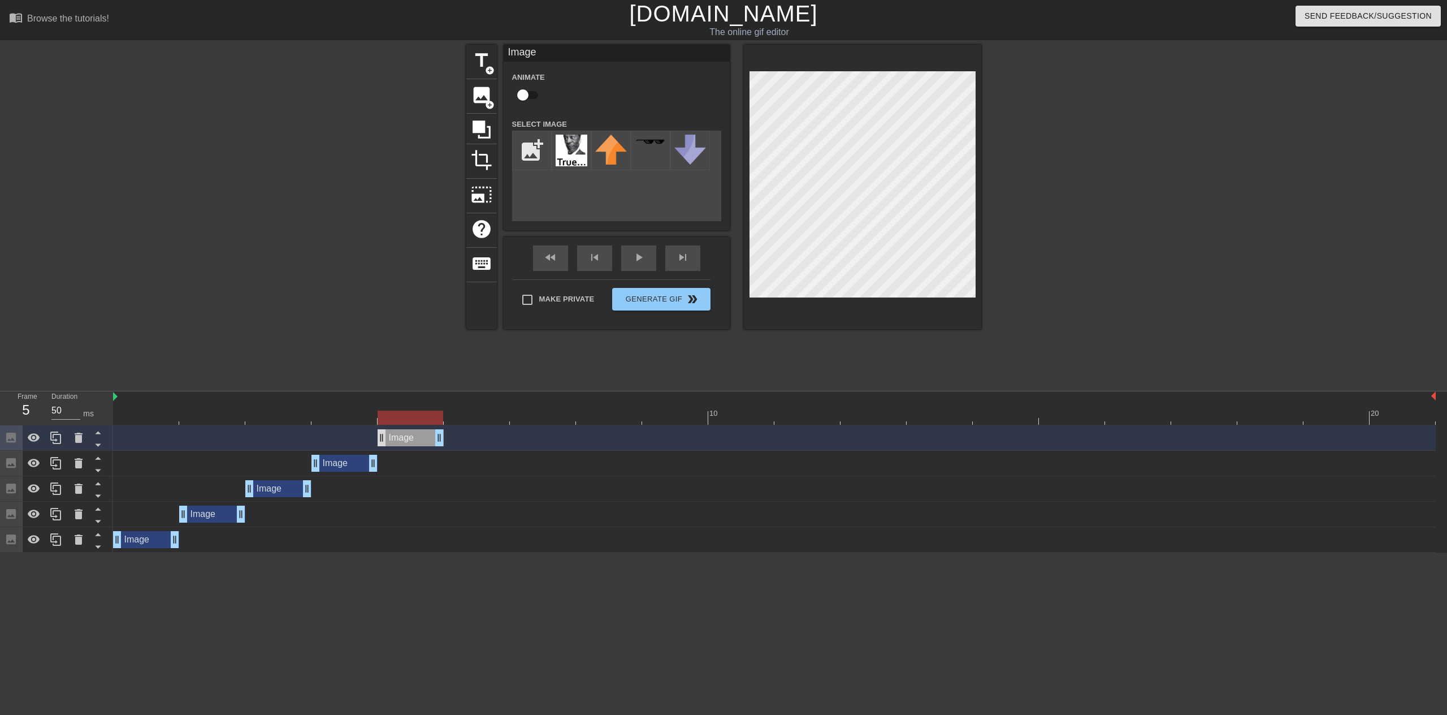
drag, startPoint x: 340, startPoint y: 443, endPoint x: 378, endPoint y: 442, distance: 37.9
click at [378, 442] on div "Image drag_handle drag_handle" at bounding box center [411, 437] width 66 height 17
click at [56, 443] on icon at bounding box center [56, 438] width 14 height 14
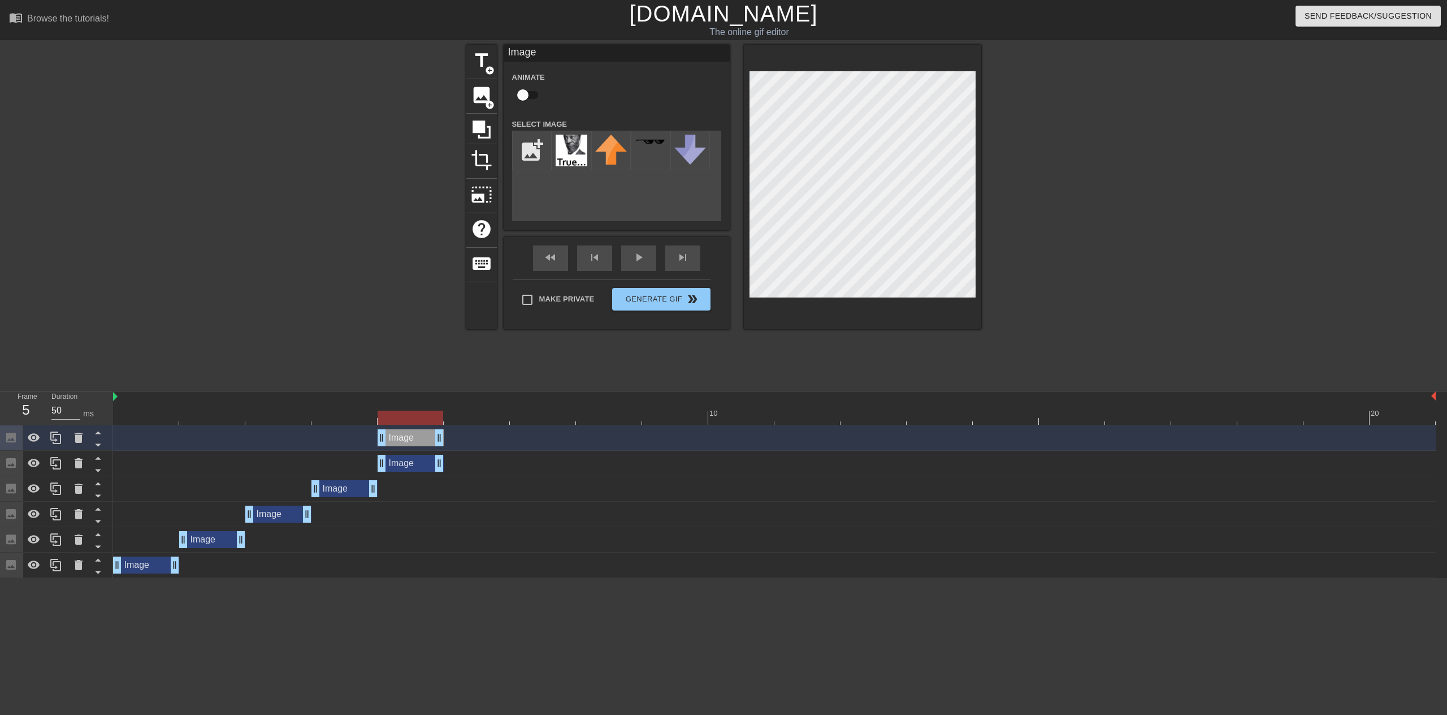
drag, startPoint x: 414, startPoint y: 440, endPoint x: 461, endPoint y: 439, distance: 46.4
click at [444, 439] on div "Image drag_handle drag_handle" at bounding box center [411, 437] width 66 height 17
click at [57, 441] on icon at bounding box center [55, 437] width 11 height 12
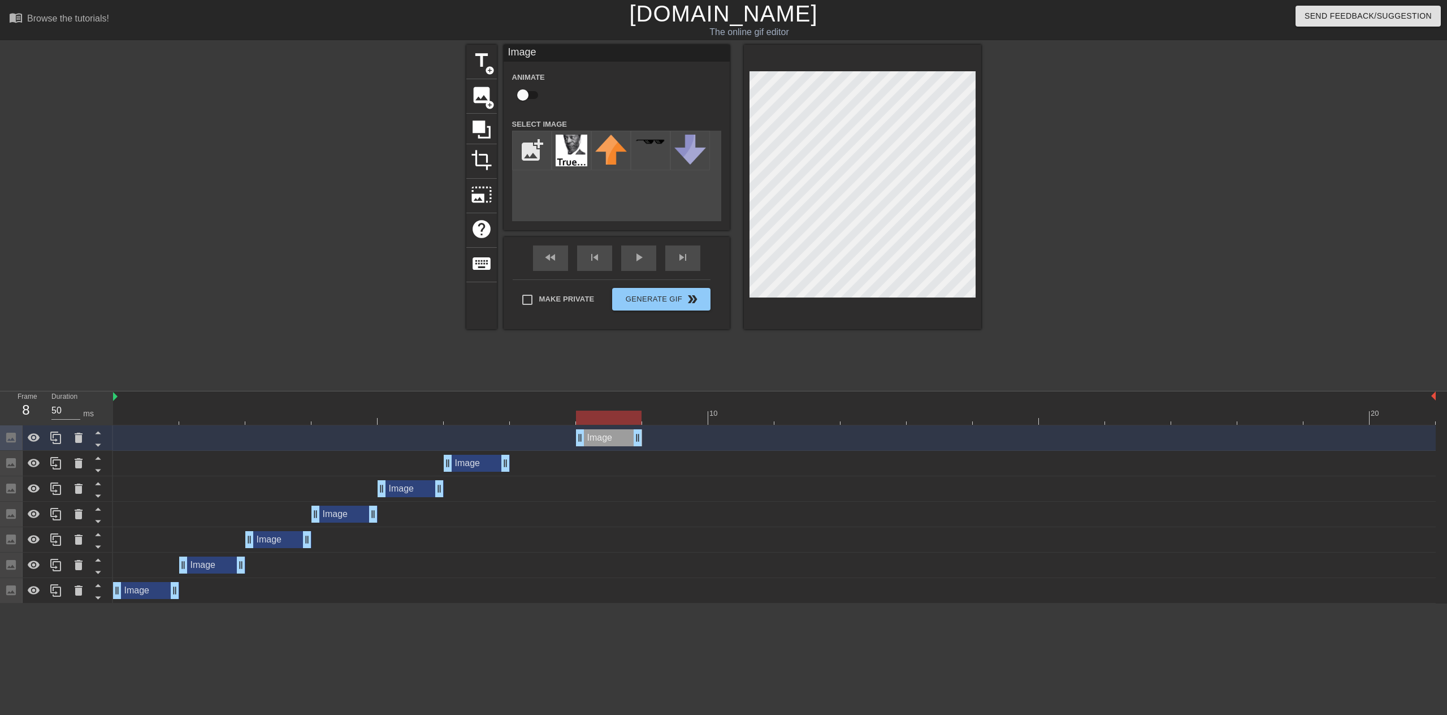
drag, startPoint x: 478, startPoint y: 440, endPoint x: 618, endPoint y: 439, distance: 140.2
click at [618, 439] on div "Image drag_handle drag_handle" at bounding box center [609, 437] width 66 height 17
drag, startPoint x: 618, startPoint y: 440, endPoint x: 577, endPoint y: 440, distance: 41.3
click at [577, 440] on div "Image drag_handle drag_handle" at bounding box center [774, 437] width 1323 height 17
click at [59, 440] on icon at bounding box center [56, 438] width 14 height 14
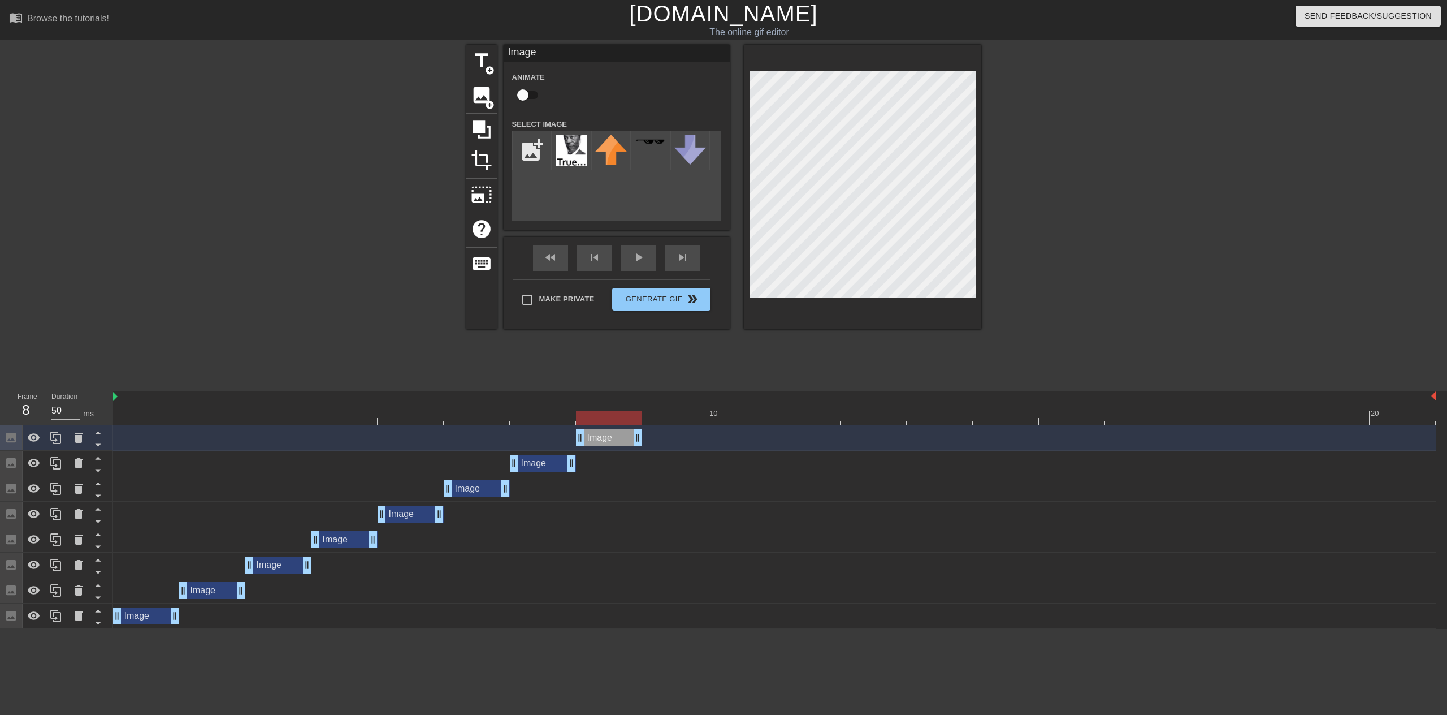
drag, startPoint x: 548, startPoint y: 435, endPoint x: 595, endPoint y: 436, distance: 46.4
click at [595, 436] on div "Image drag_handle drag_handle" at bounding box center [609, 437] width 66 height 17
drag, startPoint x: 57, startPoint y: 437, endPoint x: 582, endPoint y: 439, distance: 525.1
click at [582, 439] on div "Frame 8 Duration 50 ms 10 20 Image drag_handle drag_handle Image drag_handle dr…" at bounding box center [723, 509] width 1447 height 237
click at [58, 440] on icon at bounding box center [56, 438] width 14 height 14
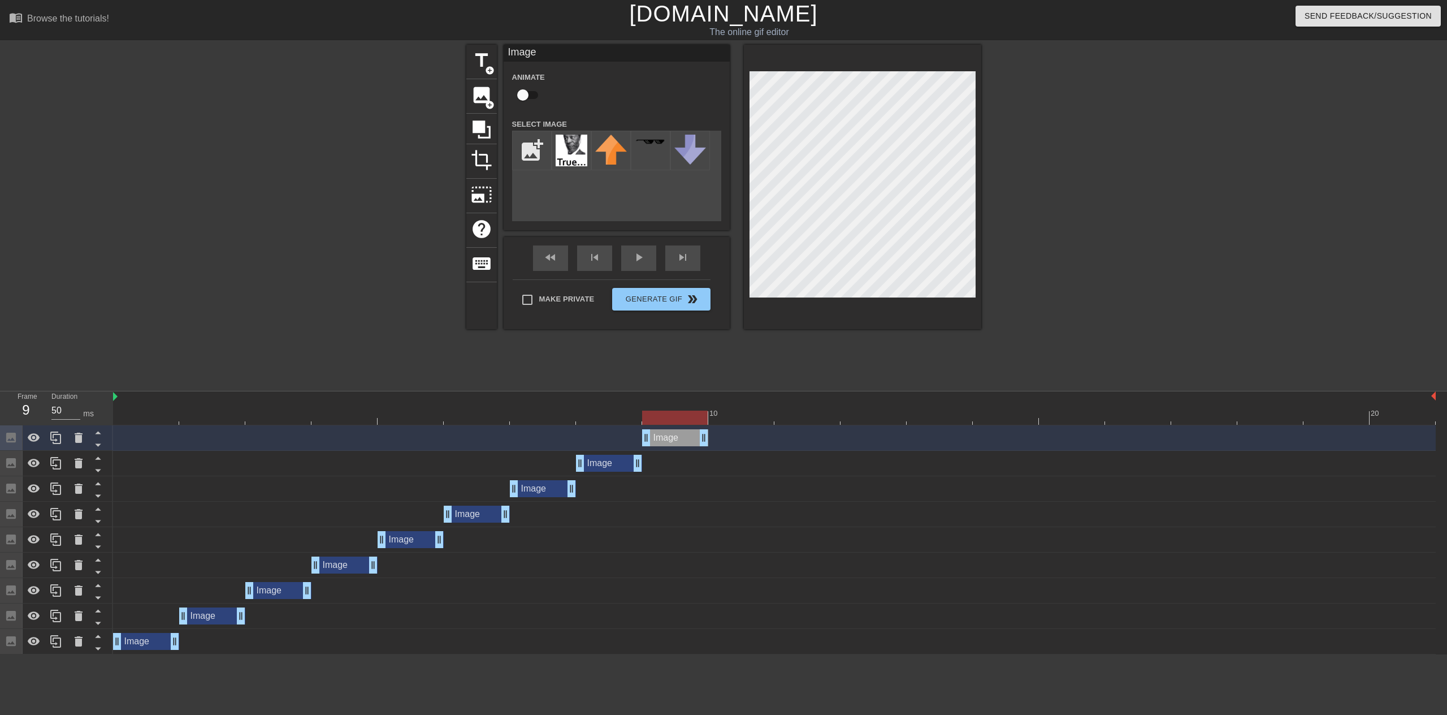
drag, startPoint x: 629, startPoint y: 436, endPoint x: 671, endPoint y: 436, distance: 42.4
click at [671, 436] on div "Image drag_handle drag_handle" at bounding box center [675, 437] width 66 height 17
click at [50, 442] on icon at bounding box center [56, 438] width 14 height 14
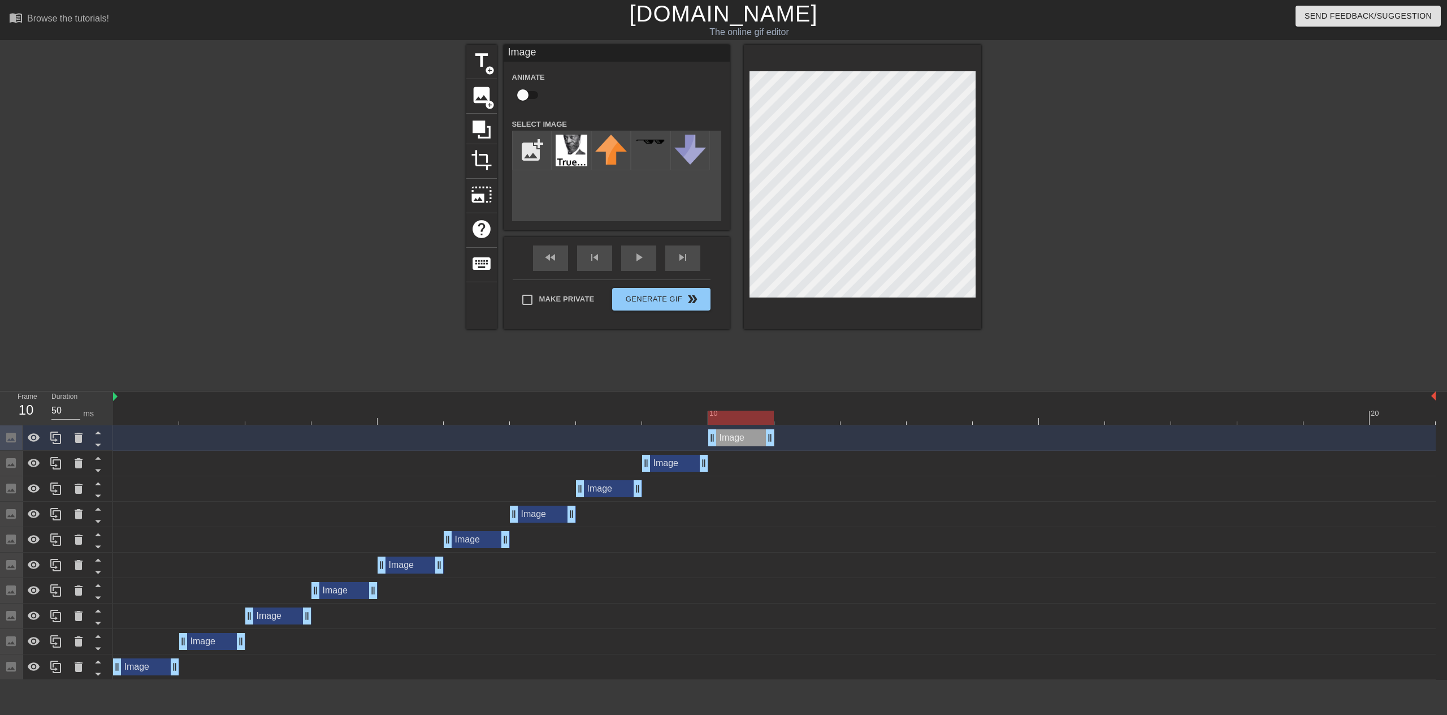
drag, startPoint x: 698, startPoint y: 443, endPoint x: 734, endPoint y: 442, distance: 36.2
click at [734, 442] on div "Image drag_handle drag_handle" at bounding box center [741, 437] width 66 height 17
click at [49, 440] on div at bounding box center [56, 437] width 23 height 25
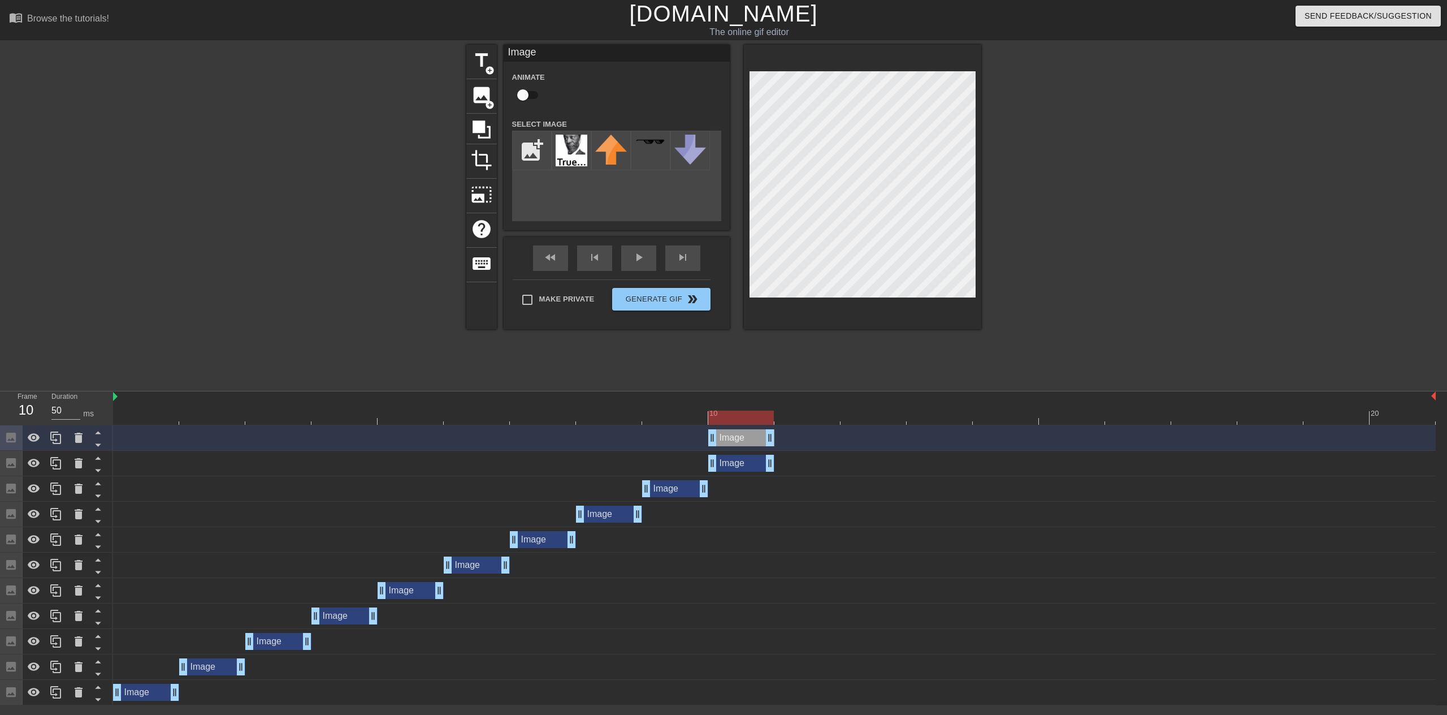
click at [803, 443] on div "Image drag_handle drag_handle" at bounding box center [774, 437] width 1323 height 17
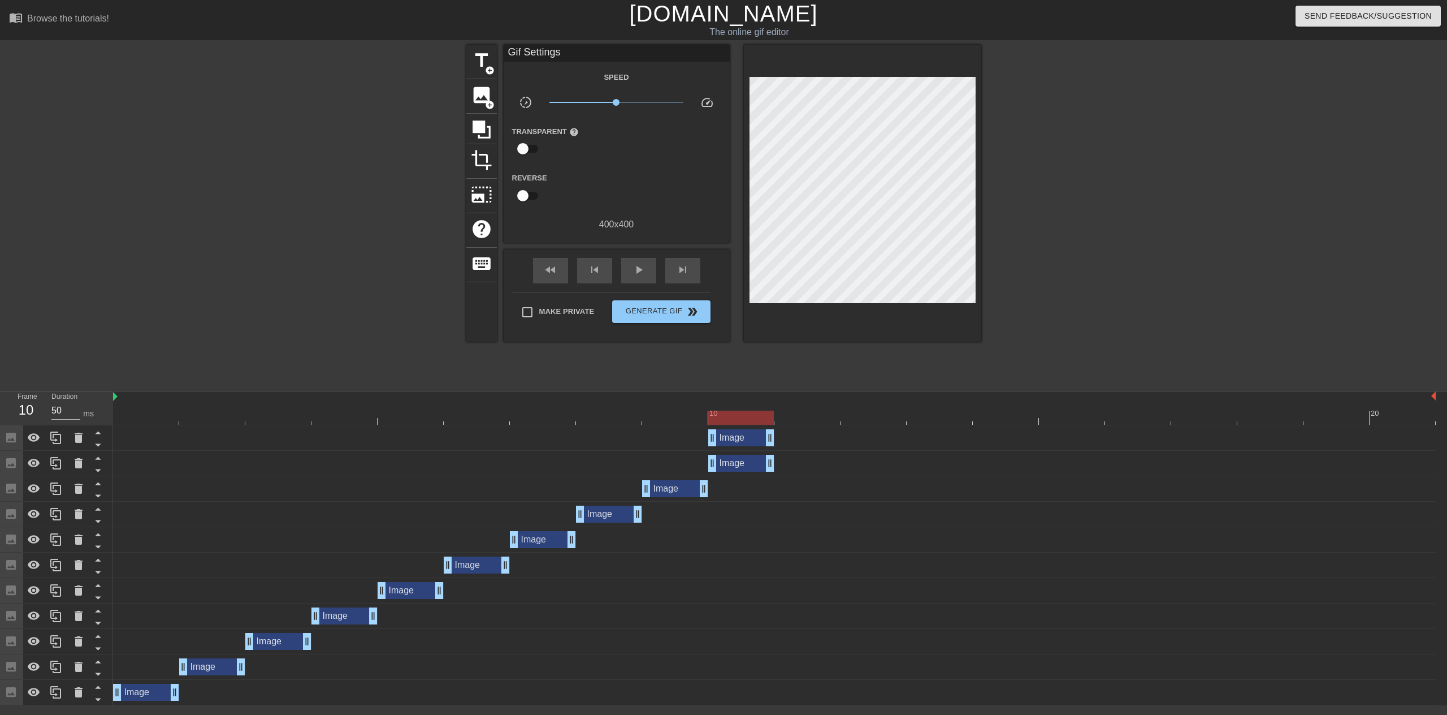
drag, startPoint x: 764, startPoint y: 440, endPoint x: 795, endPoint y: 439, distance: 31.7
click at [795, 439] on div "Image drag_handle drag_handle" at bounding box center [774, 437] width 1323 height 17
click at [756, 441] on div "Image drag_handle drag_handle" at bounding box center [741, 437] width 66 height 17
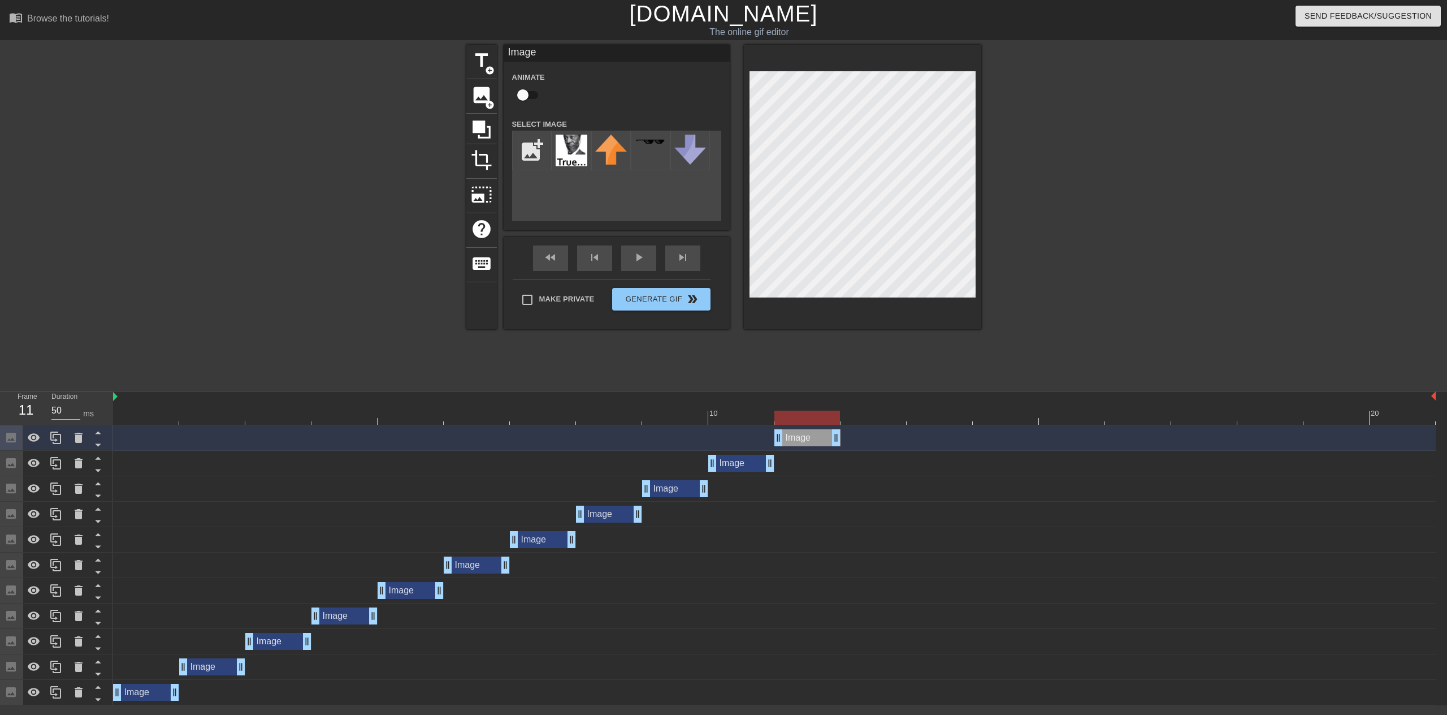
drag, startPoint x: 759, startPoint y: 439, endPoint x: 798, endPoint y: 441, distance: 39.1
click at [798, 441] on div "Image drag_handle drag_handle" at bounding box center [807, 437] width 66 height 17
drag, startPoint x: 55, startPoint y: 439, endPoint x: 166, endPoint y: 443, distance: 110.8
click at [54, 439] on icon at bounding box center [56, 438] width 14 height 14
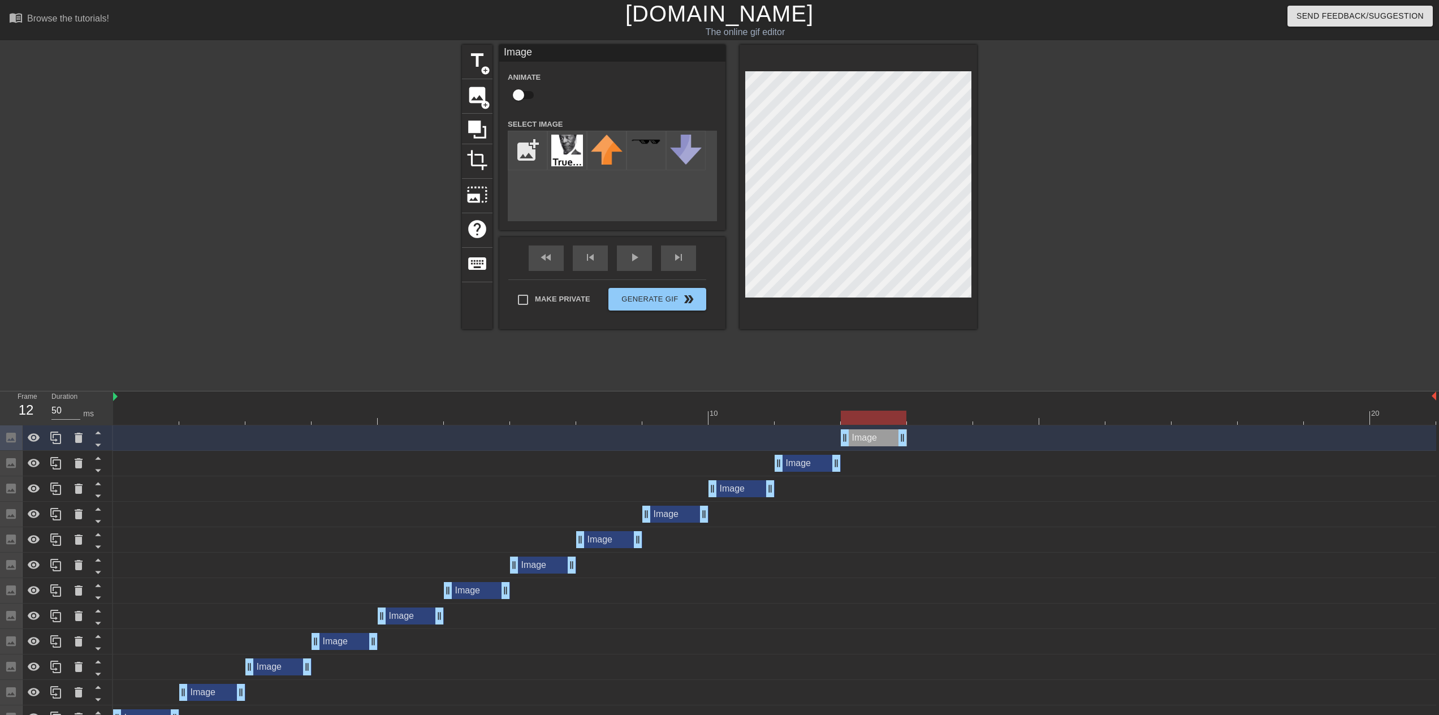
drag, startPoint x: 812, startPoint y: 437, endPoint x: 867, endPoint y: 440, distance: 54.9
click at [867, 440] on div "Image drag_handle drag_handle" at bounding box center [874, 437] width 66 height 17
click at [68, 442] on div at bounding box center [78, 437] width 23 height 25
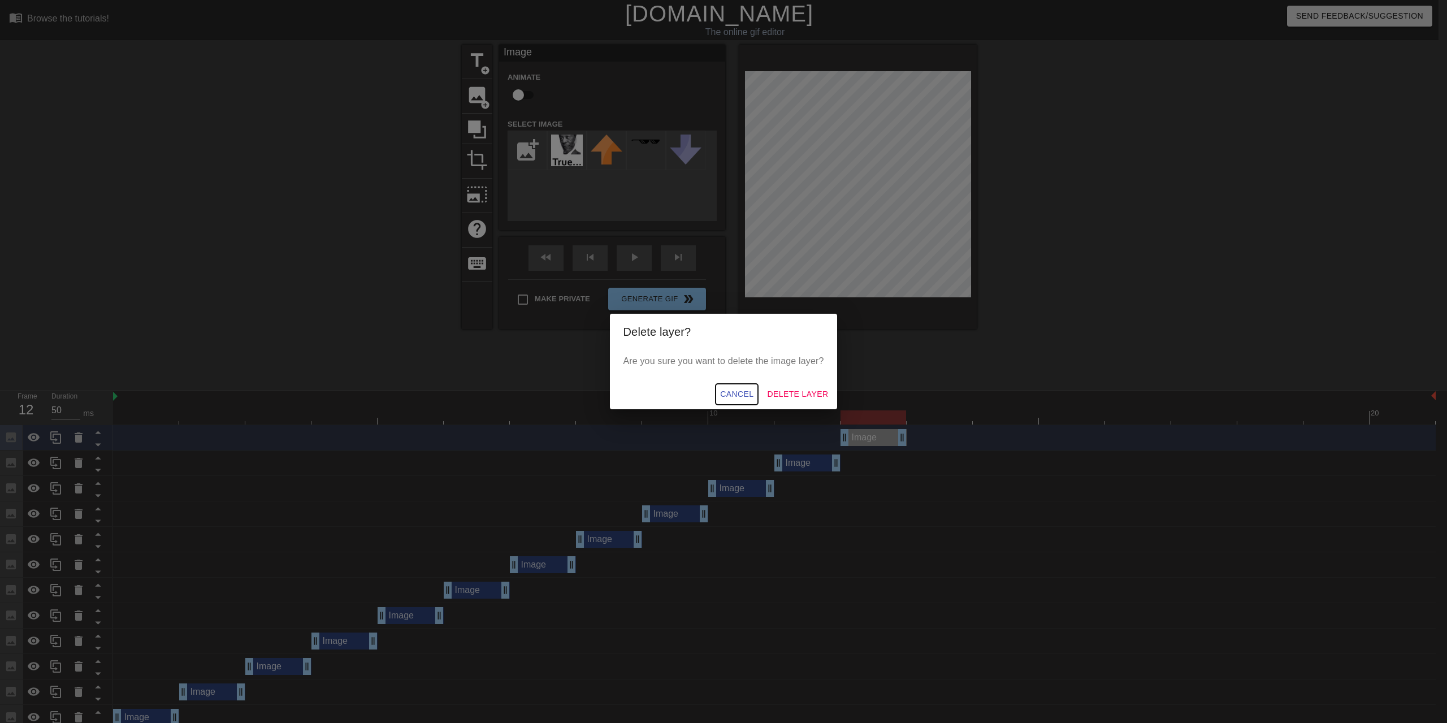
click at [748, 396] on span "Cancel" at bounding box center [736, 394] width 33 height 14
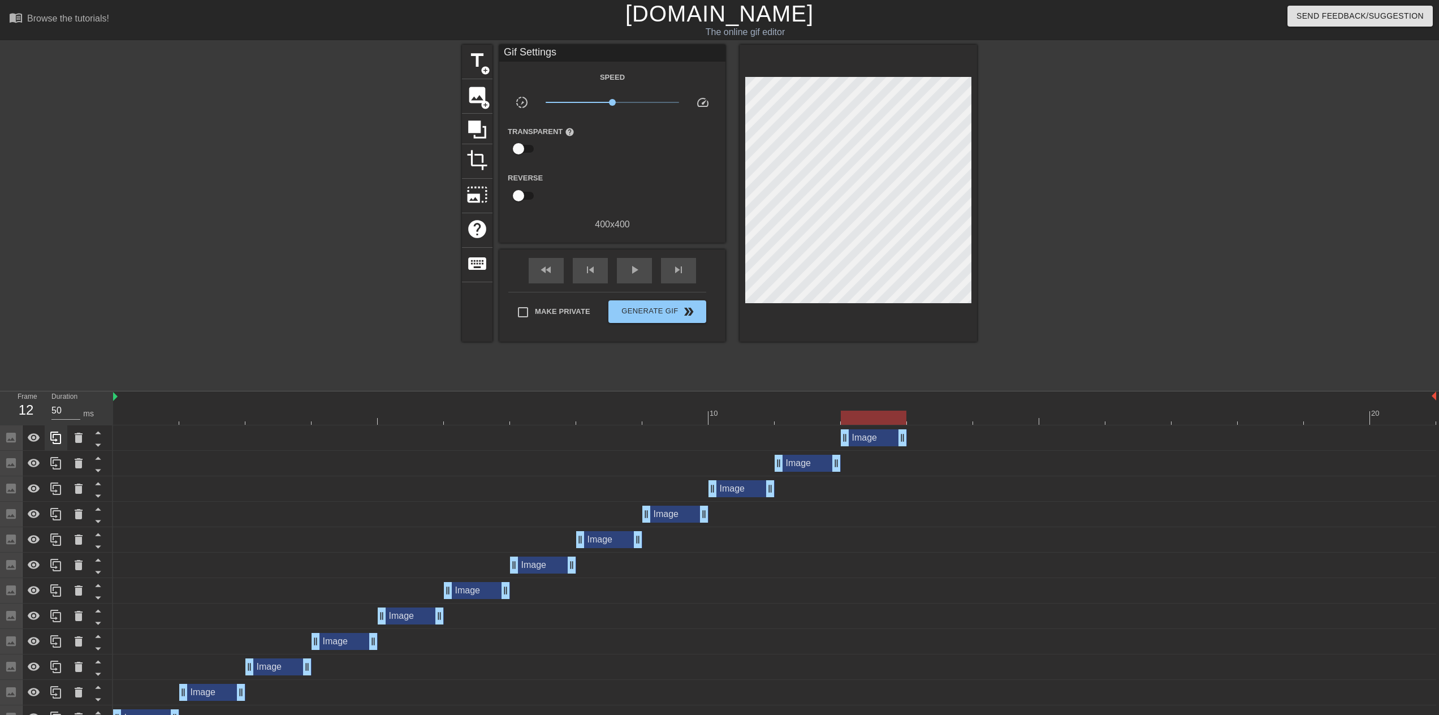
click at [55, 438] on icon at bounding box center [56, 438] width 14 height 14
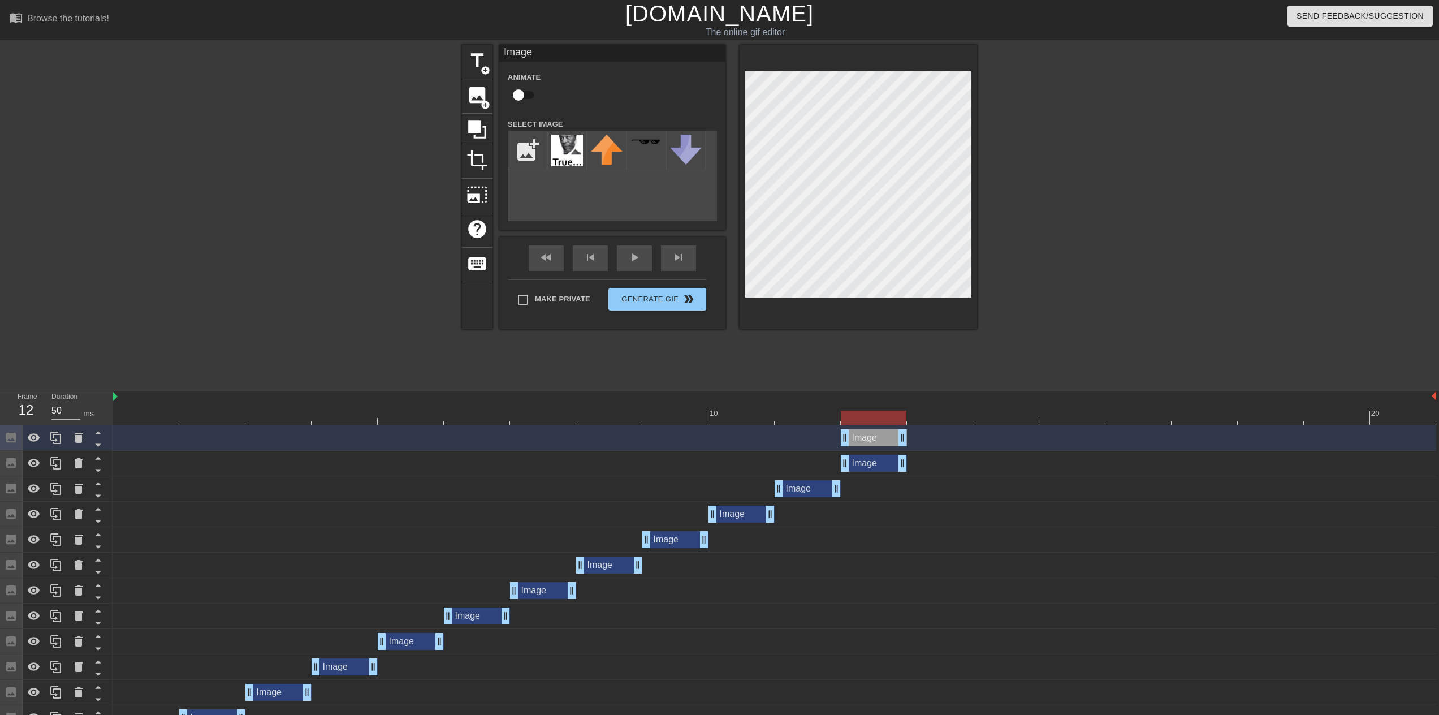
drag, startPoint x: 854, startPoint y: 435, endPoint x: 950, endPoint y: 439, distance: 96.2
click at [907, 439] on div "Image drag_handle drag_handle" at bounding box center [874, 437] width 66 height 17
click at [55, 438] on icon at bounding box center [56, 438] width 14 height 14
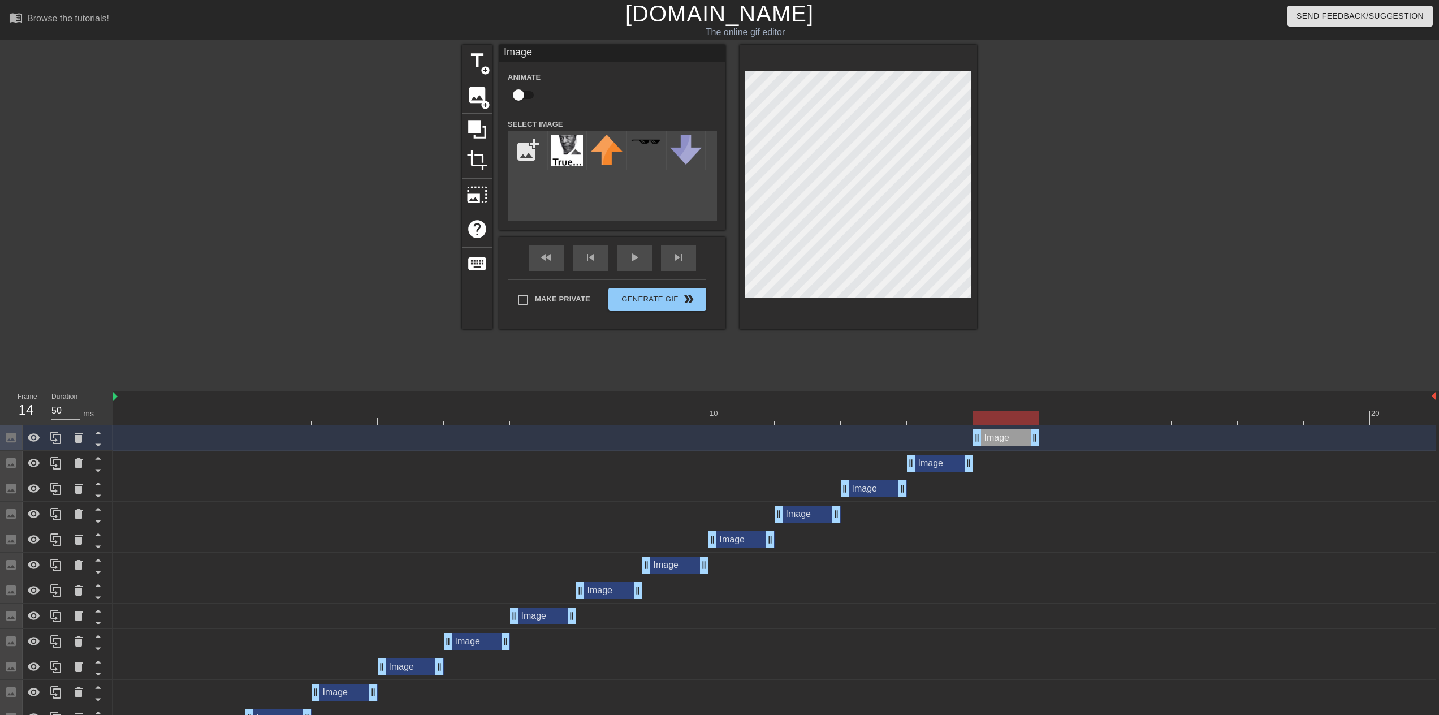
drag, startPoint x: 933, startPoint y: 441, endPoint x: 998, endPoint y: 437, distance: 65.1
click at [998, 437] on div "Image drag_handle drag_handle" at bounding box center [1006, 437] width 66 height 17
click at [53, 432] on icon at bounding box center [56, 438] width 14 height 14
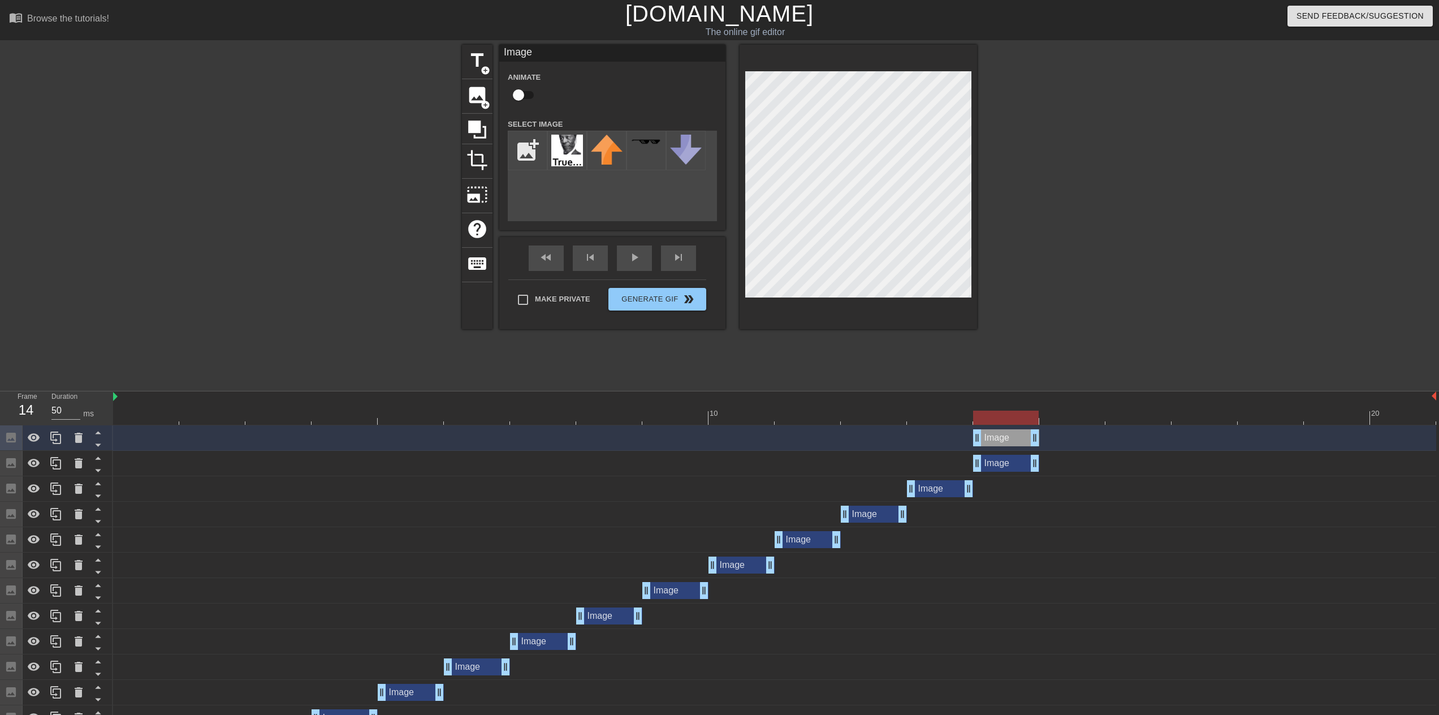
drag, startPoint x: 999, startPoint y: 433, endPoint x: 1059, endPoint y: 438, distance: 59.5
click at [1039, 438] on div "Image drag_handle drag_handle" at bounding box center [1006, 437] width 66 height 17
click at [56, 441] on icon at bounding box center [55, 437] width 11 height 12
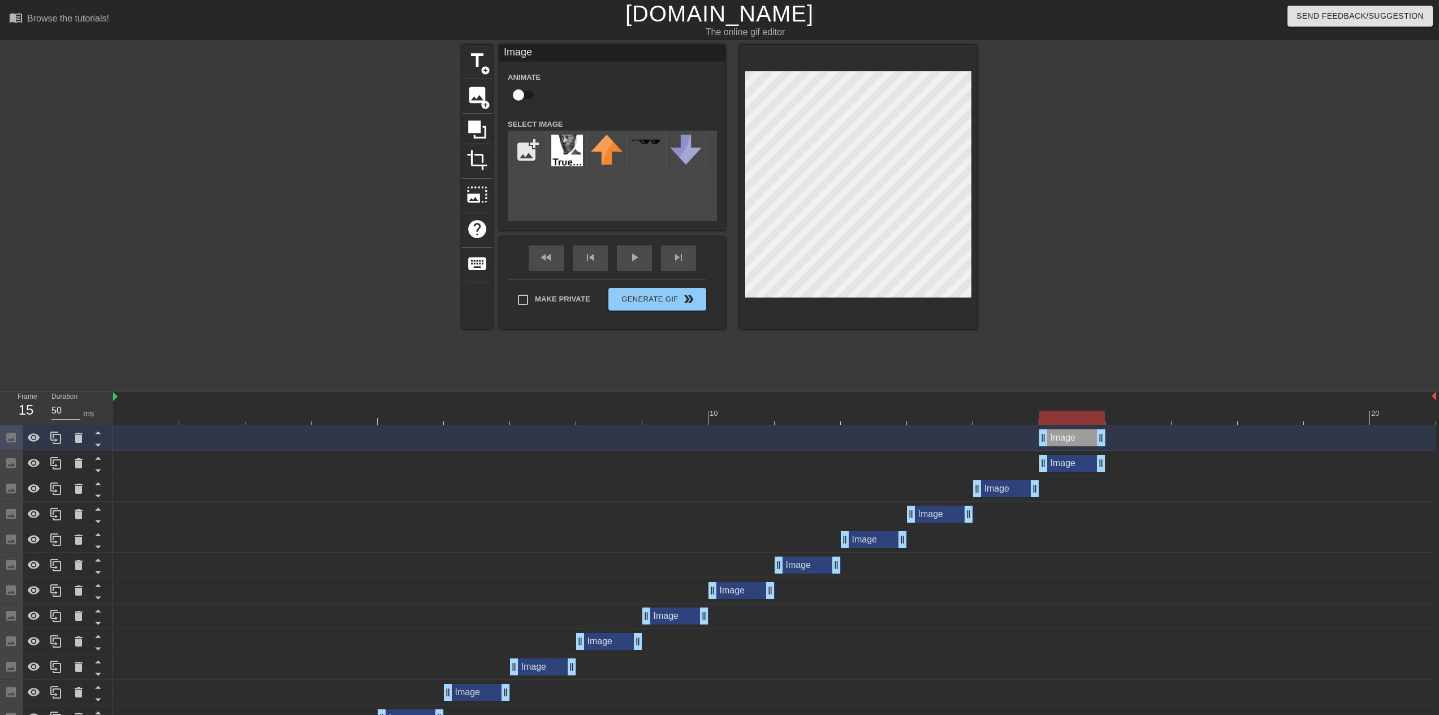
drag, startPoint x: 1112, startPoint y: 444, endPoint x: 1131, endPoint y: 441, distance: 18.9
click at [1105, 442] on div "Image drag_handle drag_handle" at bounding box center [1072, 437] width 66 height 17
drag, startPoint x: 54, startPoint y: 440, endPoint x: 863, endPoint y: 452, distance: 809.0
click at [862, 452] on div "Frame 16 Duration 50 ms 10 20 Image drag_handle drag_handle Image drag_handle d…" at bounding box center [719, 611] width 1439 height 441
click at [47, 445] on div at bounding box center [56, 437] width 23 height 25
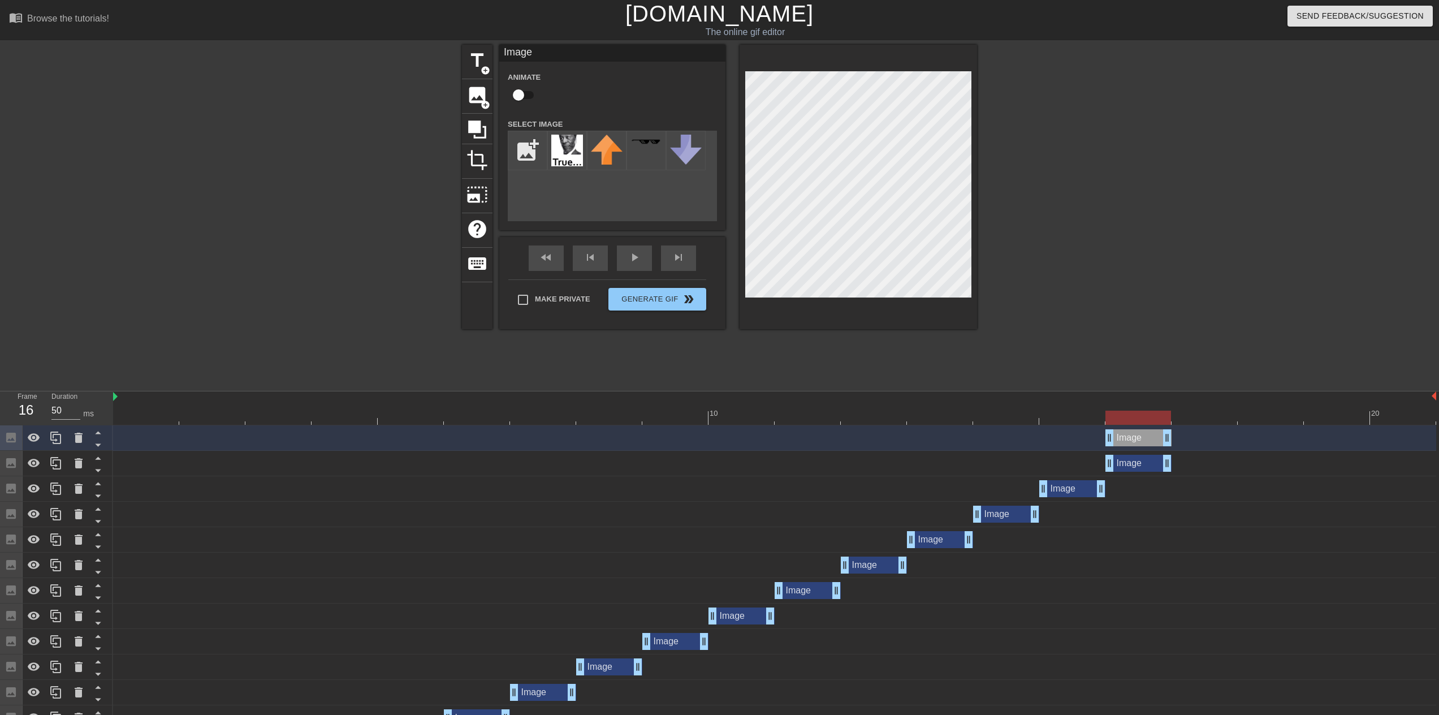
click at [1121, 434] on div "Image drag_handle drag_handle" at bounding box center [1138, 437] width 66 height 17
click at [674, 263] on span "skip_next" at bounding box center [679, 257] width 14 height 14
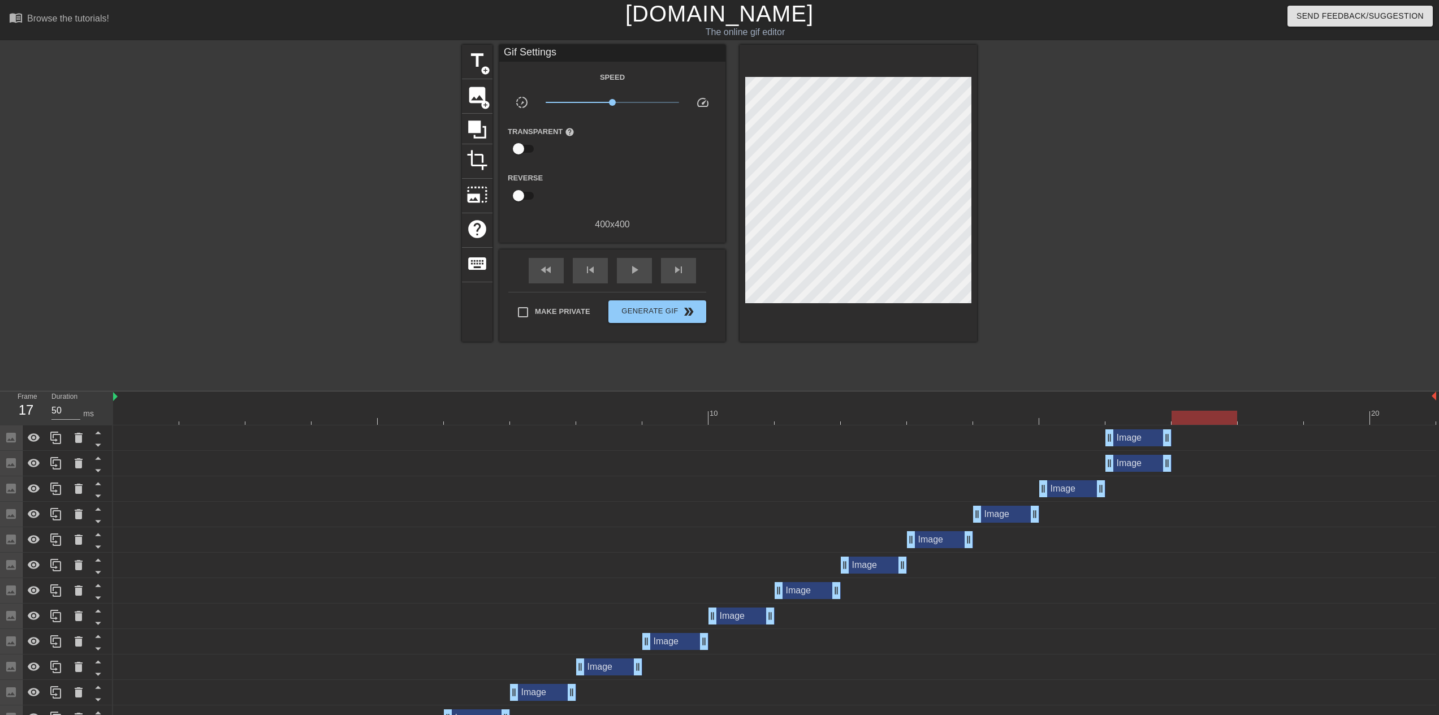
click at [564, 271] on div "fast_rewind skip_previous play_arrow skip_next" at bounding box center [612, 270] width 184 height 42
click at [557, 272] on div "fast_rewind" at bounding box center [546, 270] width 35 height 25
click at [1124, 432] on div "Image drag_handle drag_handle" at bounding box center [1138, 437] width 66 height 17
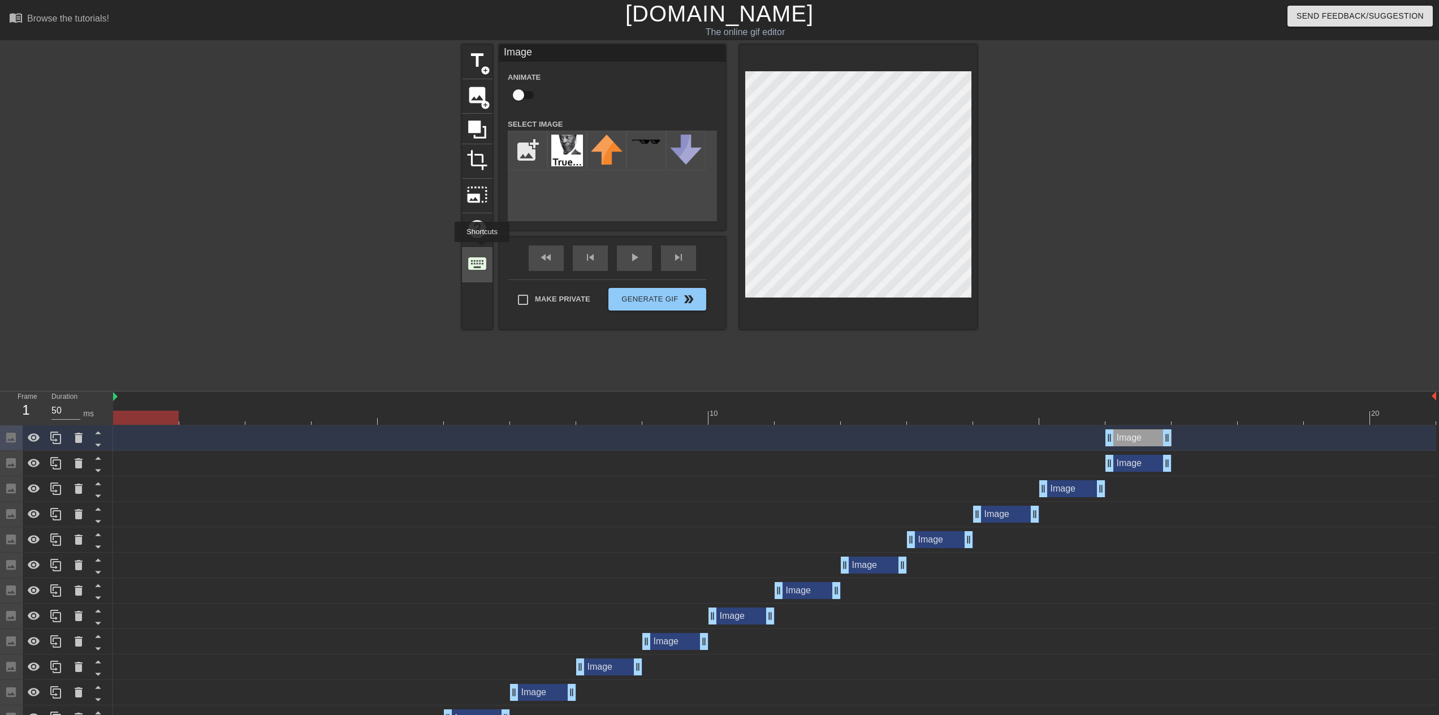
click at [482, 253] on span "keyboard" at bounding box center [476, 263] width 21 height 21
drag, startPoint x: 1131, startPoint y: 439, endPoint x: 1193, endPoint y: 439, distance: 62.7
click at [1171, 439] on div "Image drag_handle drag_handle" at bounding box center [1138, 437] width 66 height 17
click at [50, 434] on icon at bounding box center [56, 438] width 14 height 14
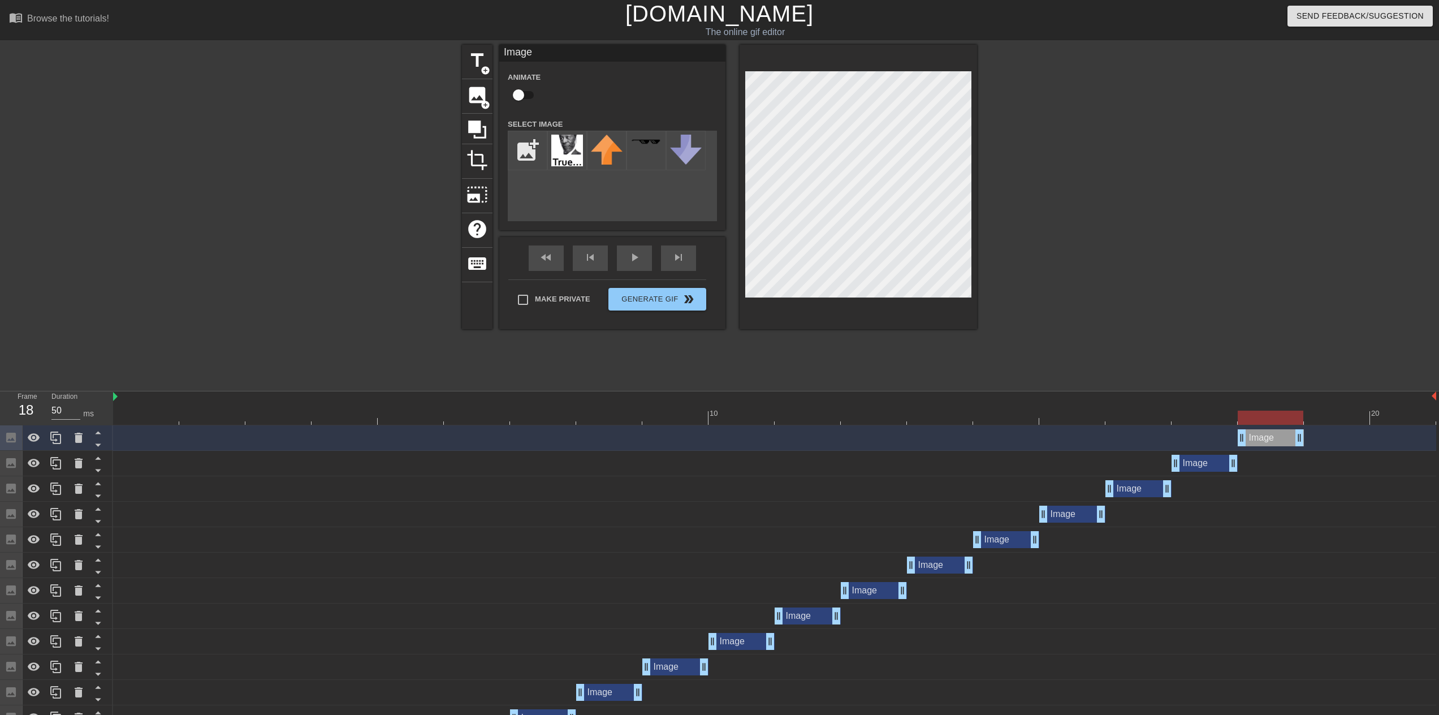
drag, startPoint x: 1219, startPoint y: 439, endPoint x: 1275, endPoint y: 436, distance: 56.0
click at [1275, 436] on div "Image drag_handle drag_handle" at bounding box center [1270, 437] width 66 height 17
click at [59, 441] on icon at bounding box center [56, 438] width 14 height 14
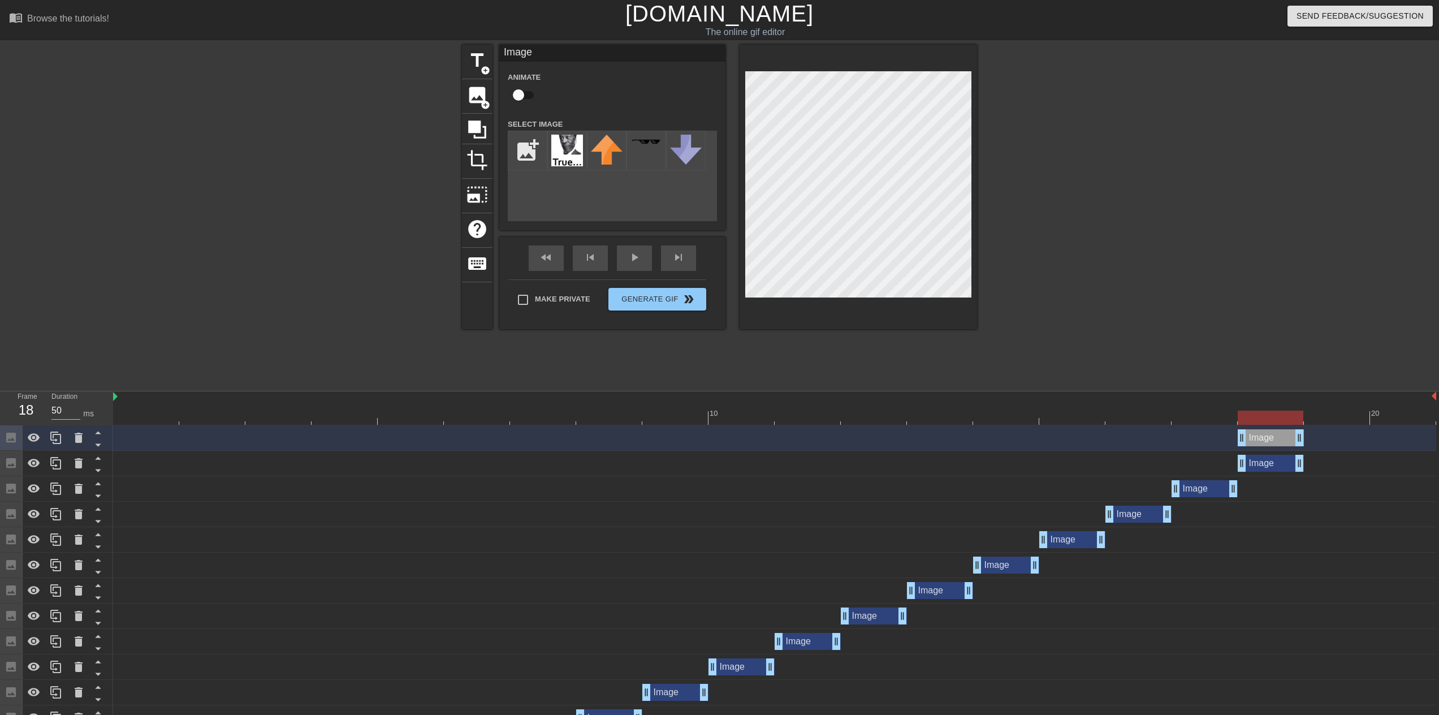
drag, startPoint x: 1266, startPoint y: 441, endPoint x: 1324, endPoint y: 440, distance: 58.2
click at [1304, 440] on div "Image drag_handle drag_handle" at bounding box center [1270, 437] width 66 height 17
click at [56, 437] on icon at bounding box center [56, 438] width 14 height 14
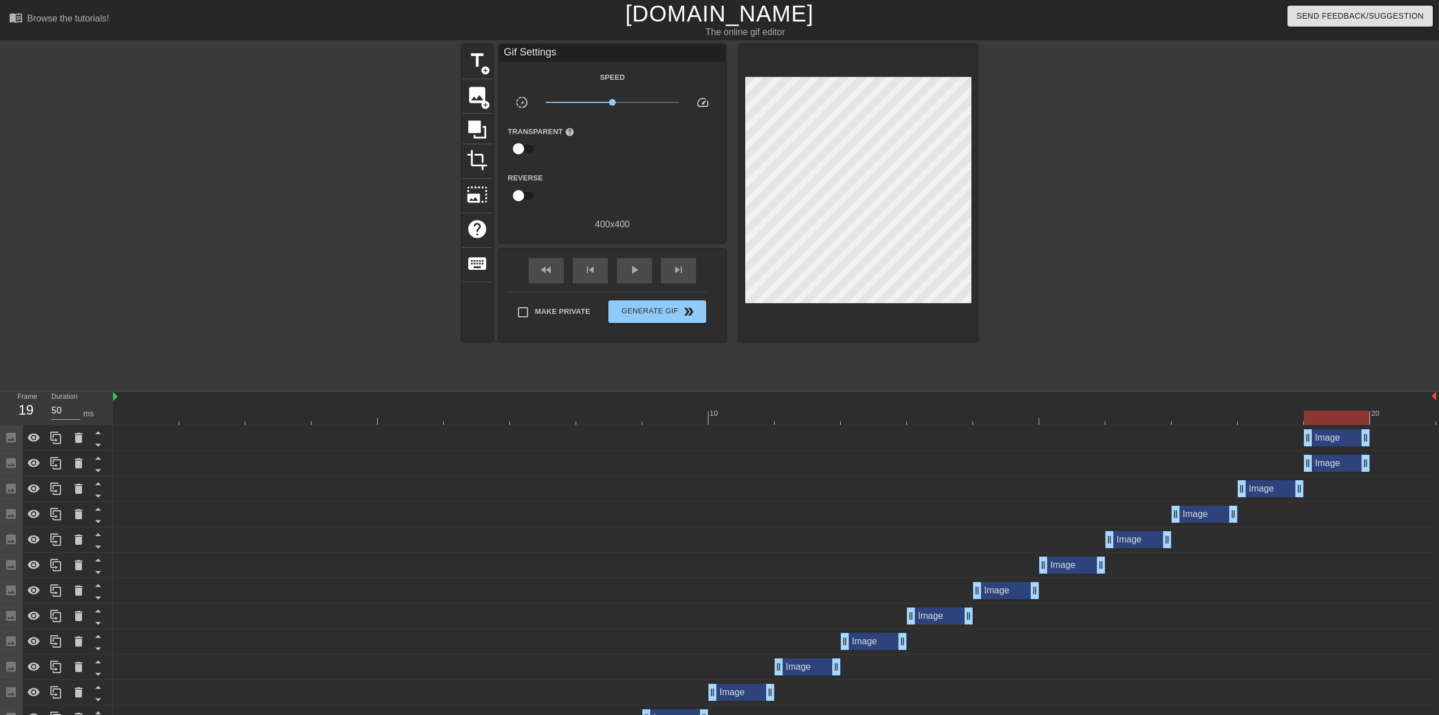
drag, startPoint x: 1340, startPoint y: 446, endPoint x: 1371, endPoint y: 444, distance: 31.1
click at [1371, 444] on div "Image drag_handle drag_handle" at bounding box center [774, 437] width 1323 height 25
drag, startPoint x: 1366, startPoint y: 441, endPoint x: 1385, endPoint y: 440, distance: 19.3
click at [1370, 440] on div "Image drag_handle drag_handle" at bounding box center [1337, 437] width 66 height 17
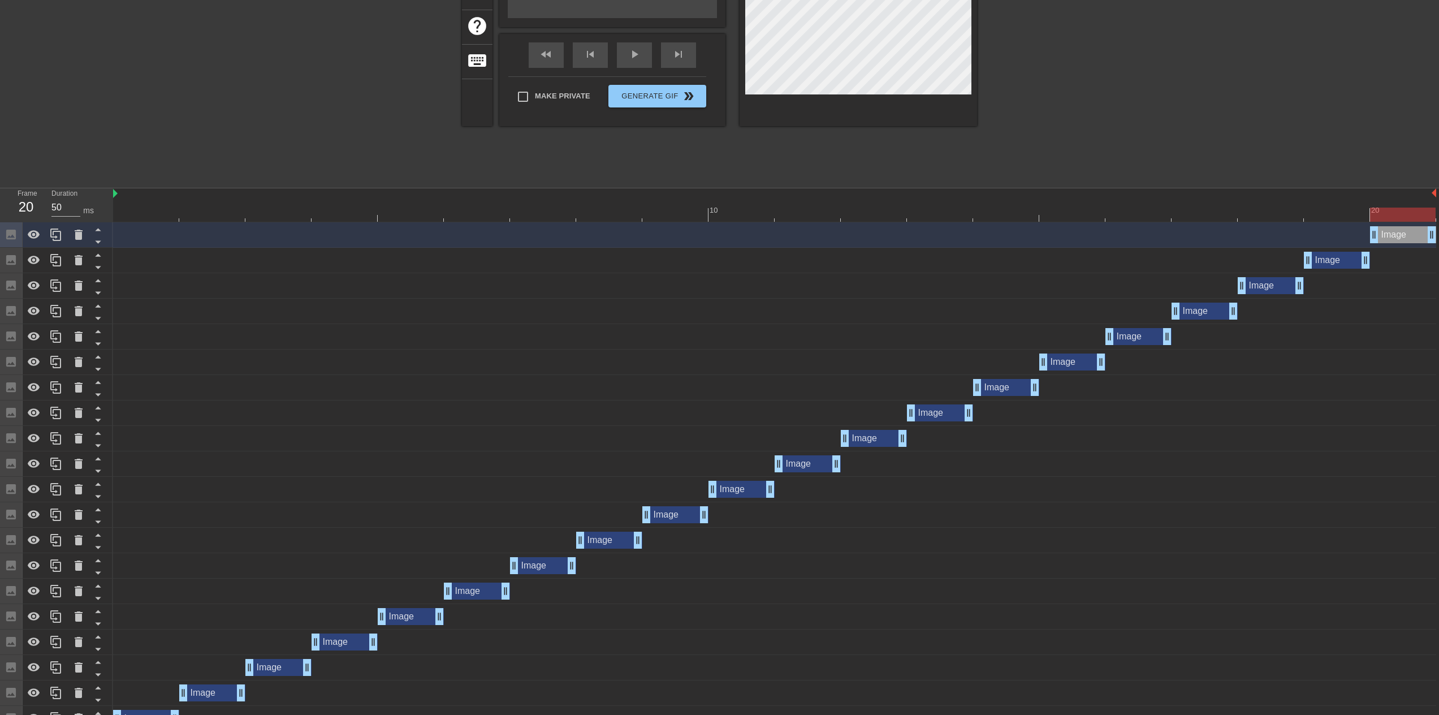
scroll to position [222, 0]
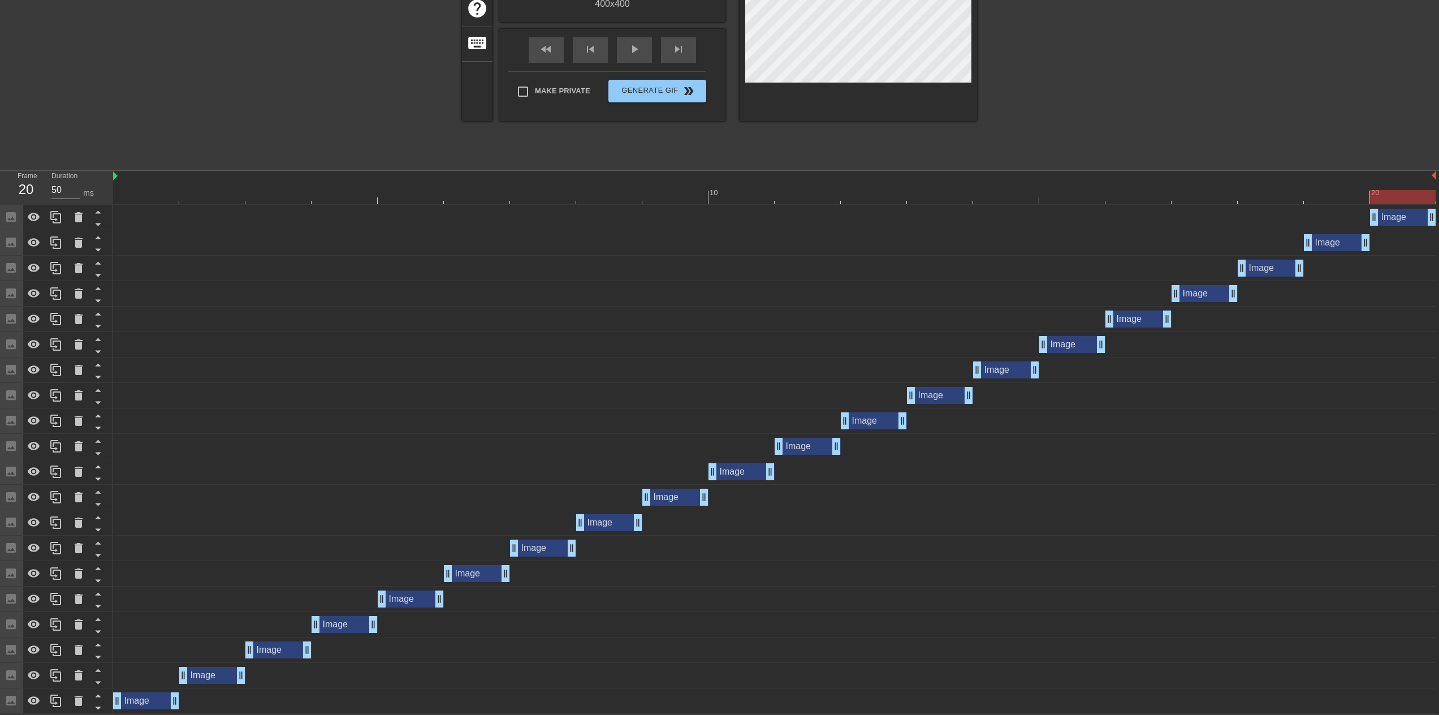
click at [211, 696] on div "Image drag_handle drag_handle" at bounding box center [774, 700] width 1323 height 17
click at [133, 700] on div "Image drag_handle drag_handle" at bounding box center [146, 700] width 66 height 17
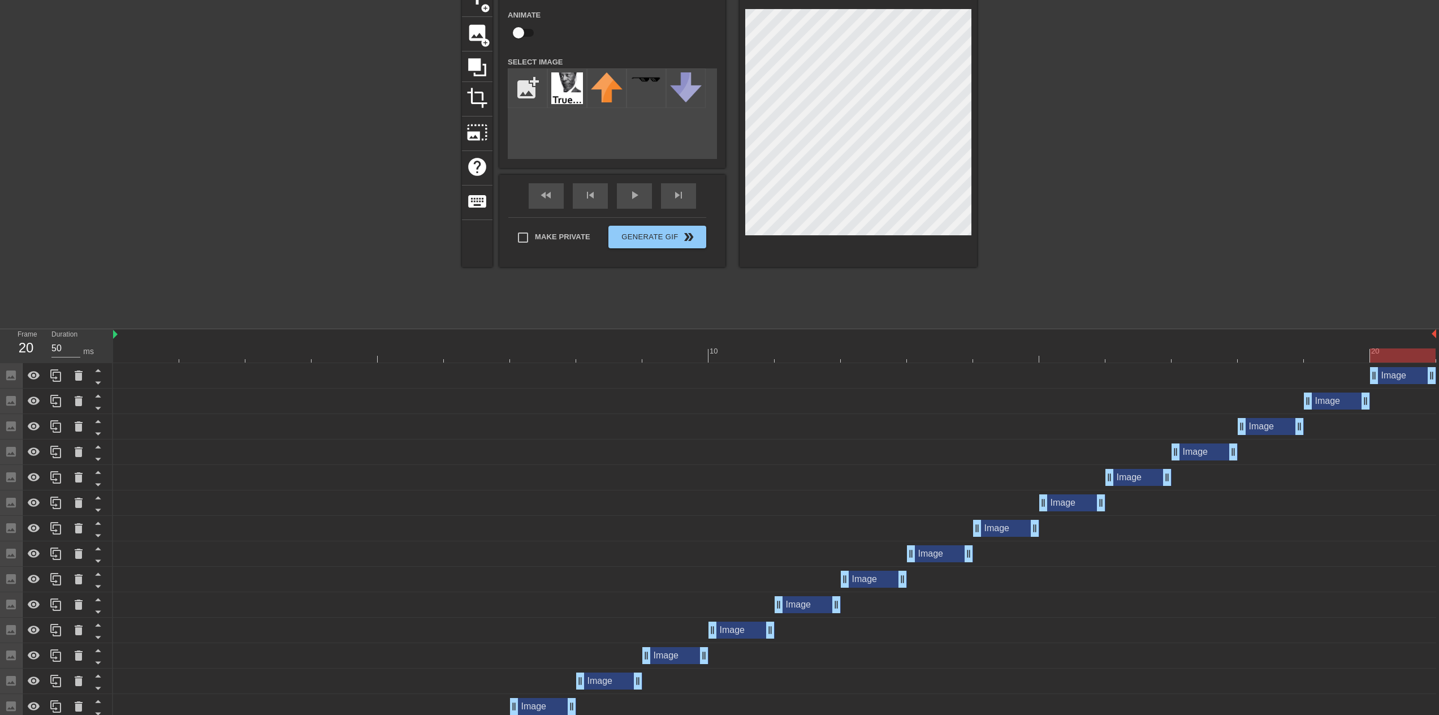
scroll to position [0, 0]
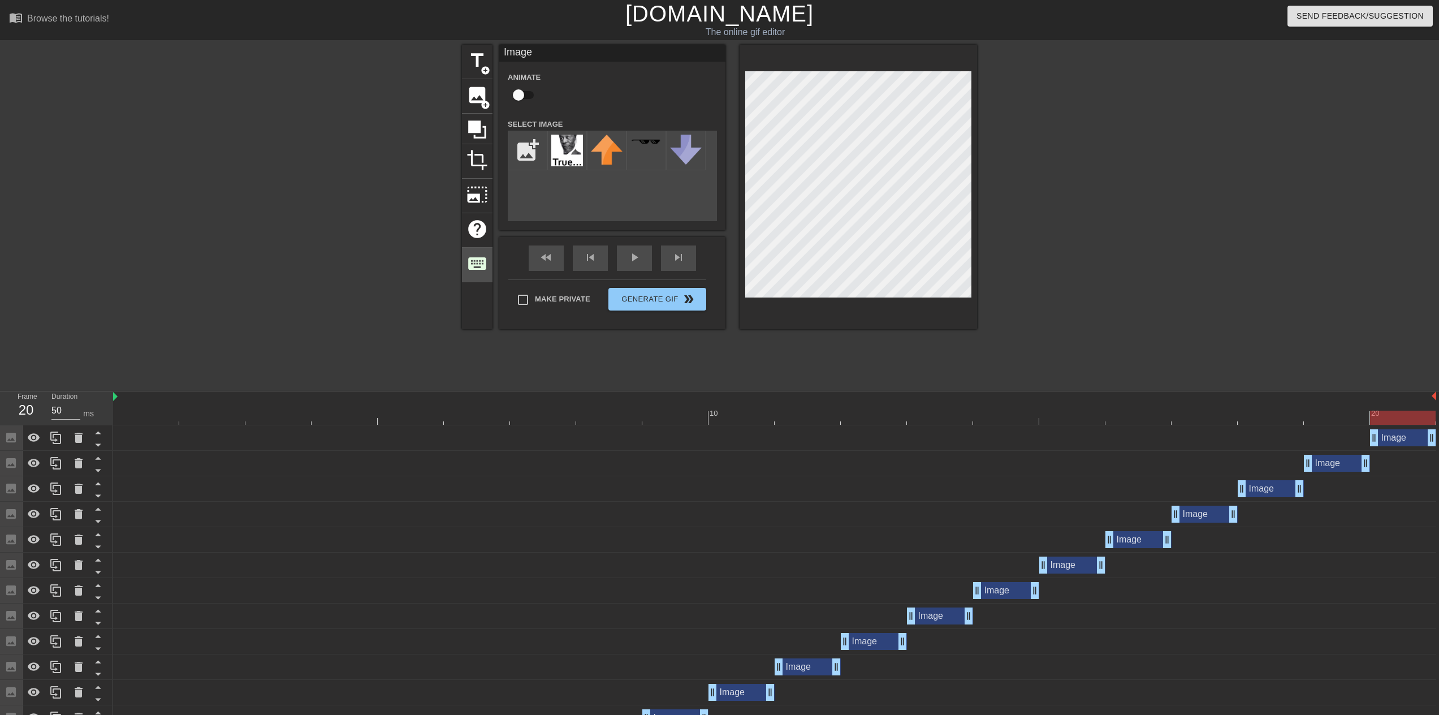
click at [474, 262] on span "keyboard" at bounding box center [476, 263] width 21 height 21
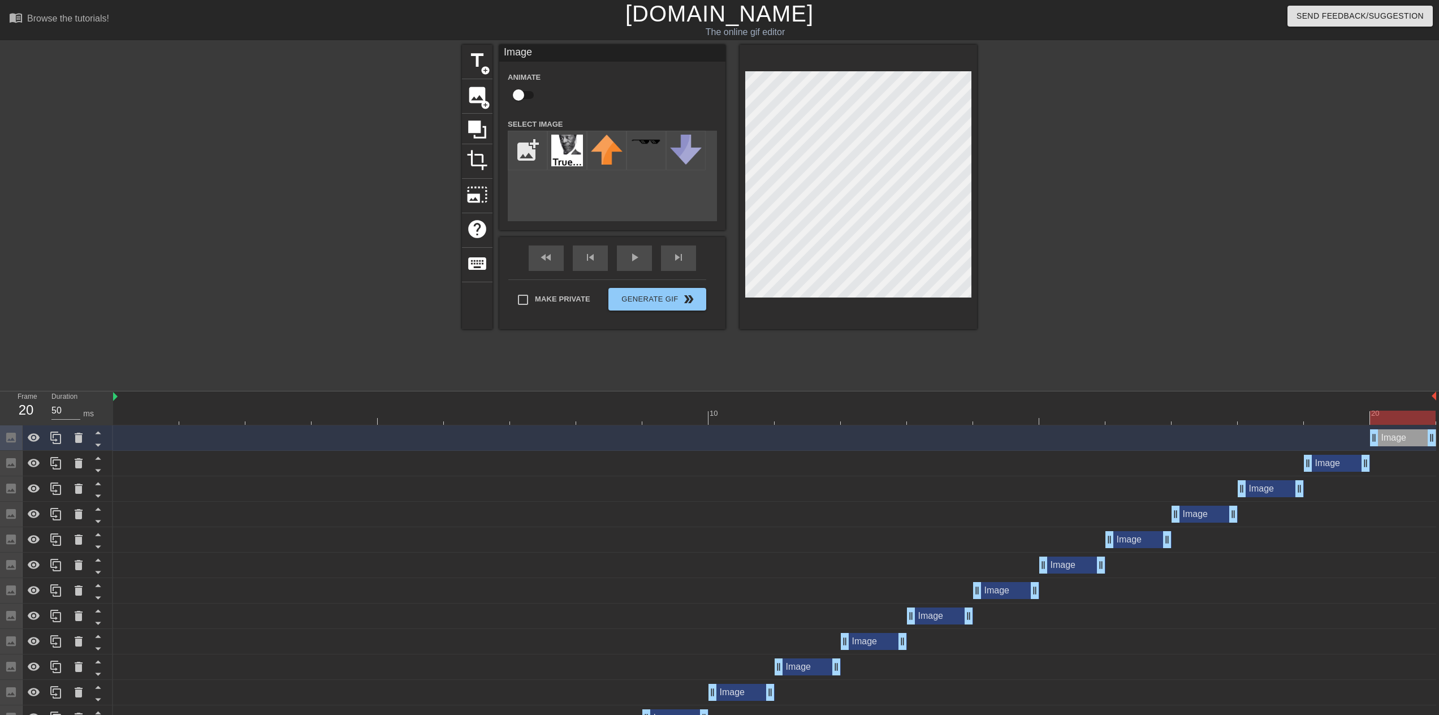
click at [1333, 466] on div "Image drag_handle drag_handle" at bounding box center [1337, 462] width 66 height 17
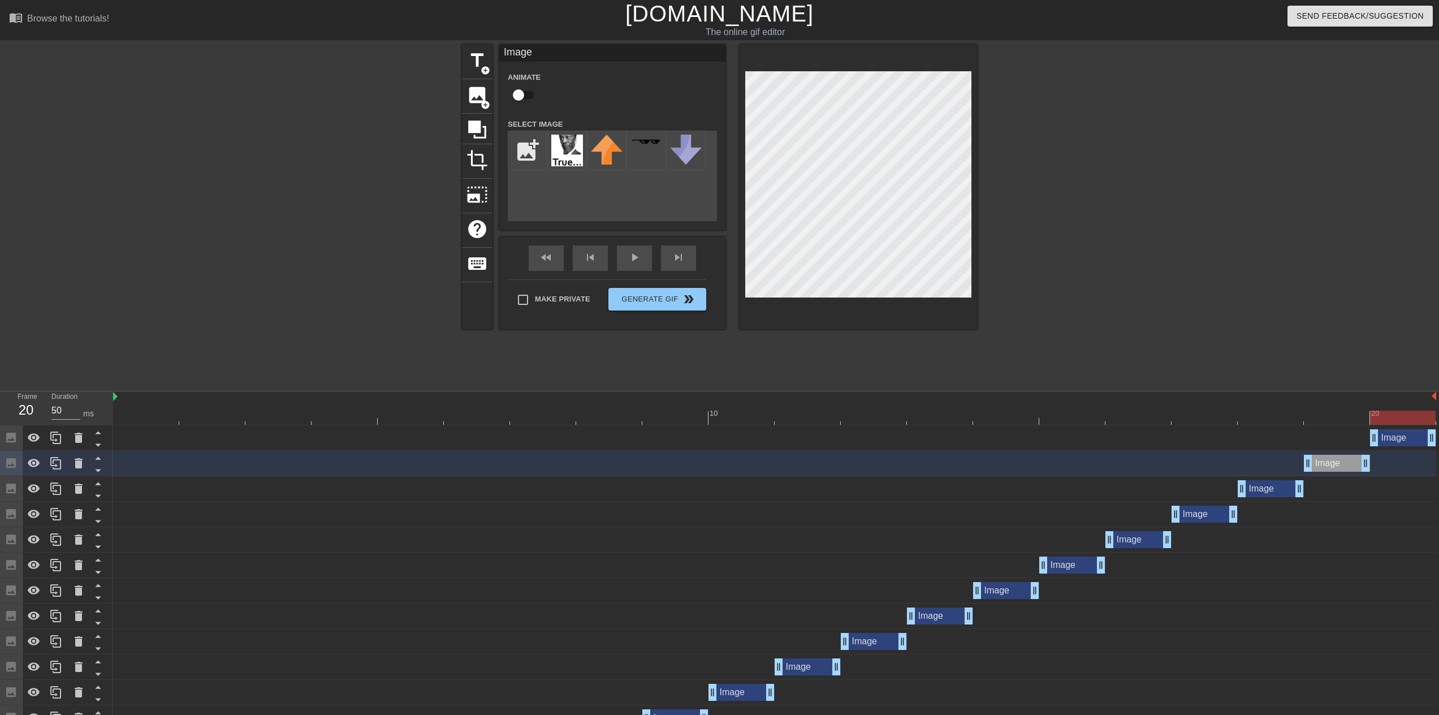
click at [1271, 491] on div "Image drag_handle drag_handle" at bounding box center [1270, 488] width 66 height 17
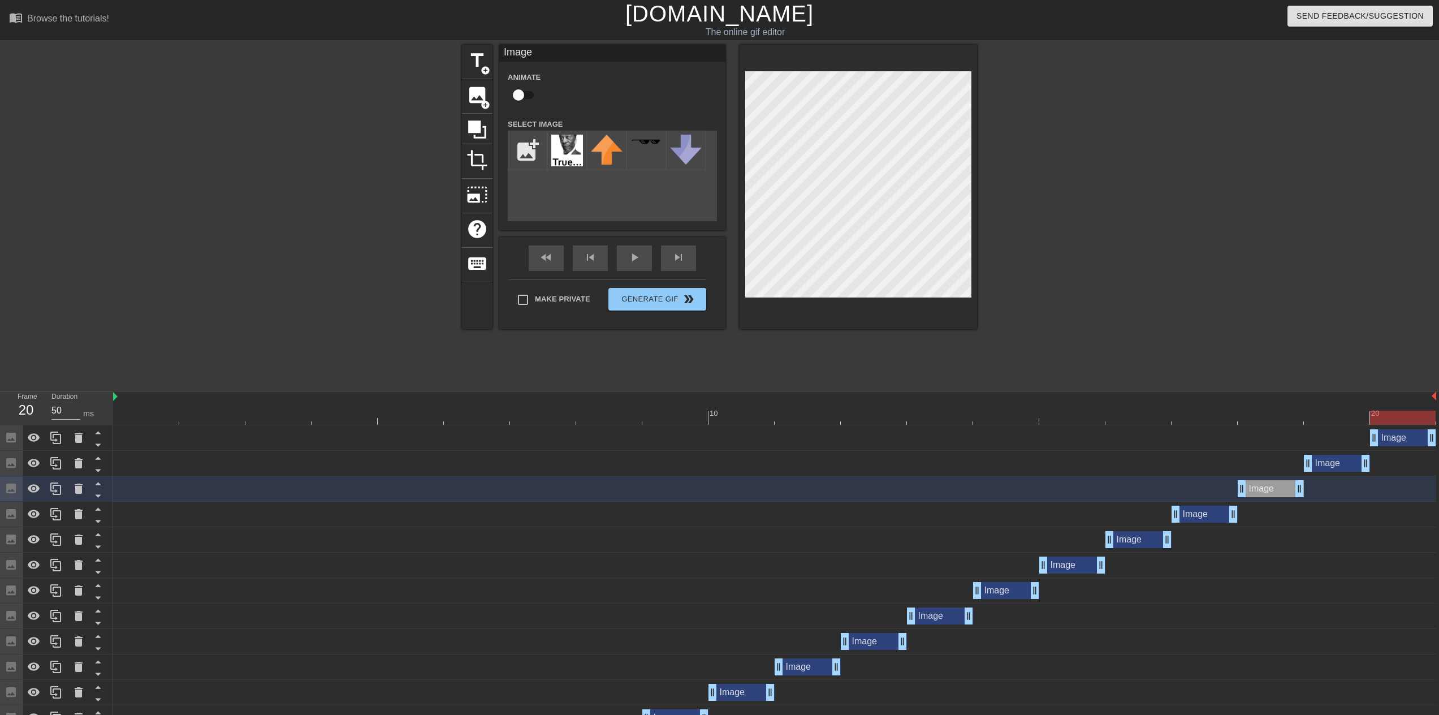
click at [1200, 510] on div "Image drag_handle drag_handle" at bounding box center [1204, 513] width 66 height 17
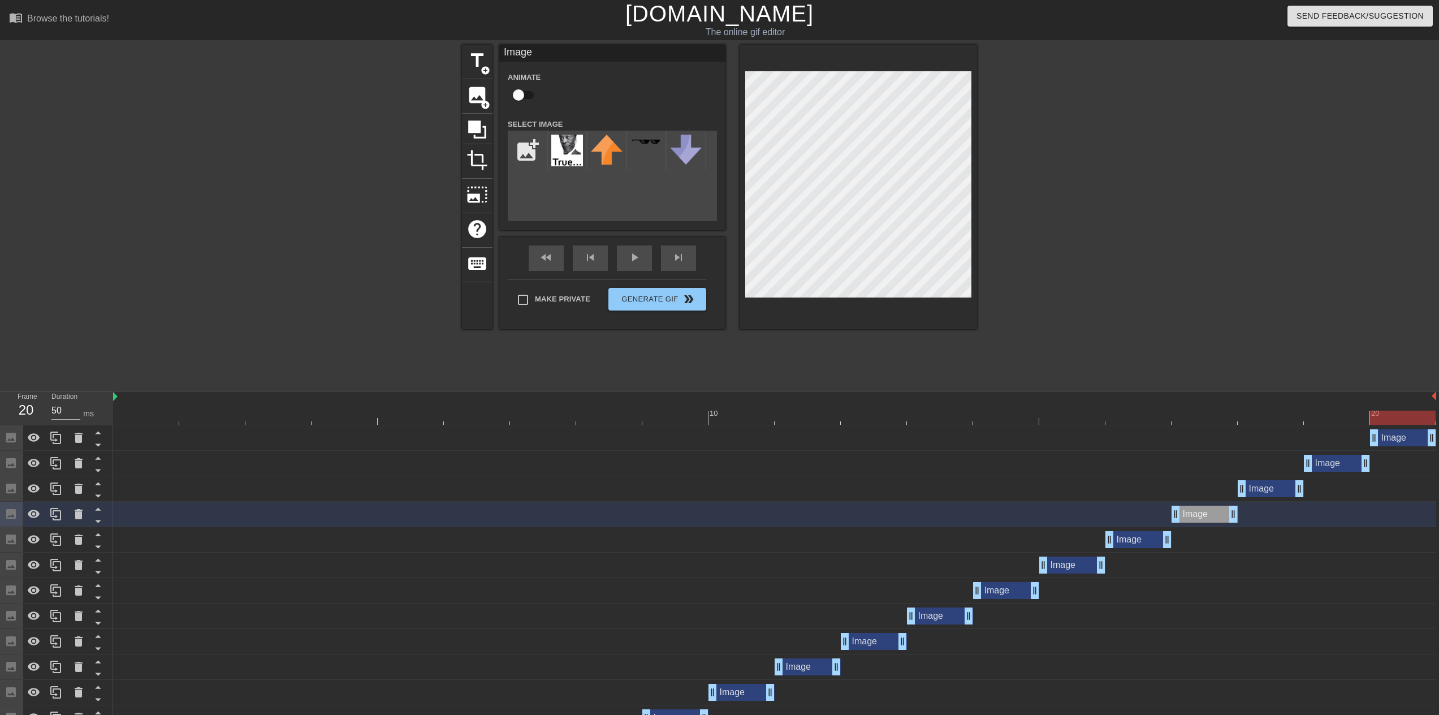
click at [1148, 539] on div "Image drag_handle drag_handle" at bounding box center [1138, 539] width 66 height 17
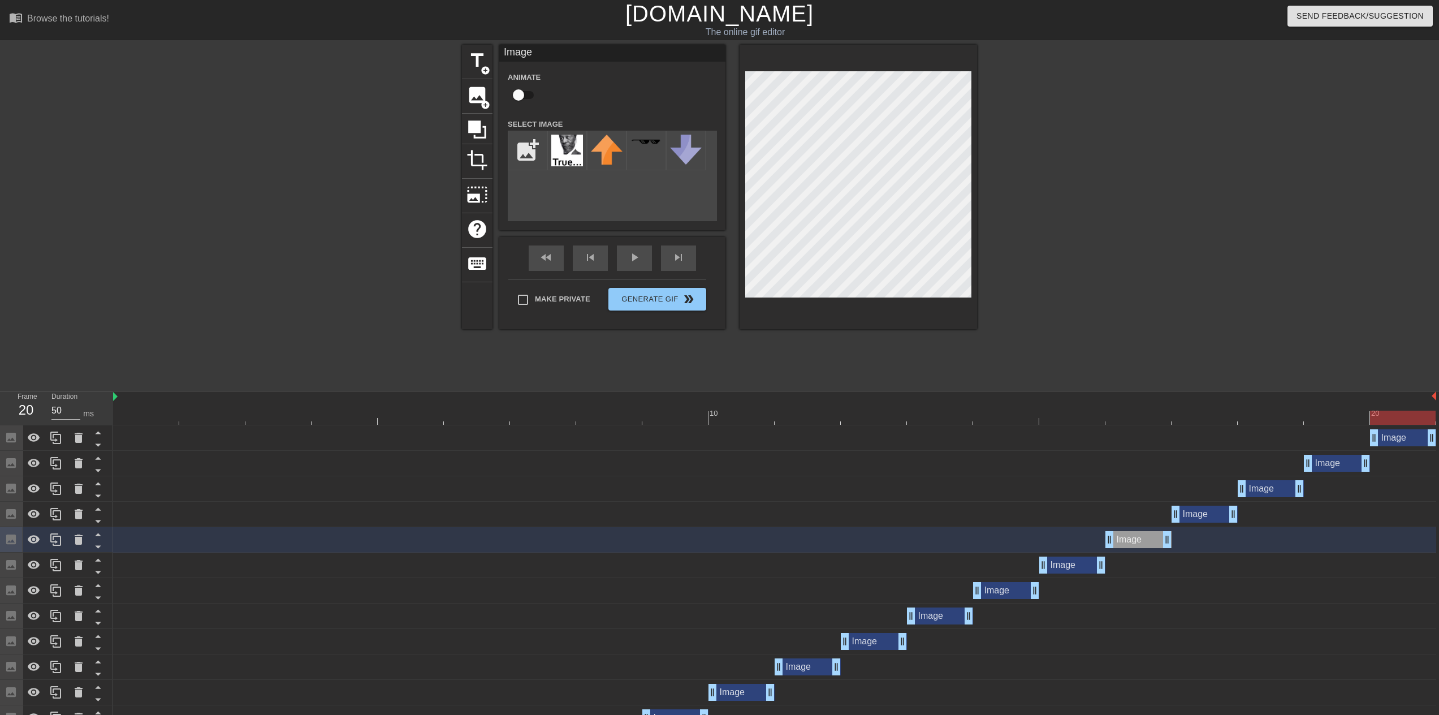
click at [1335, 418] on div at bounding box center [774, 417] width 1323 height 14
click at [1389, 415] on div at bounding box center [774, 417] width 1323 height 14
click at [151, 422] on div at bounding box center [774, 417] width 1323 height 14
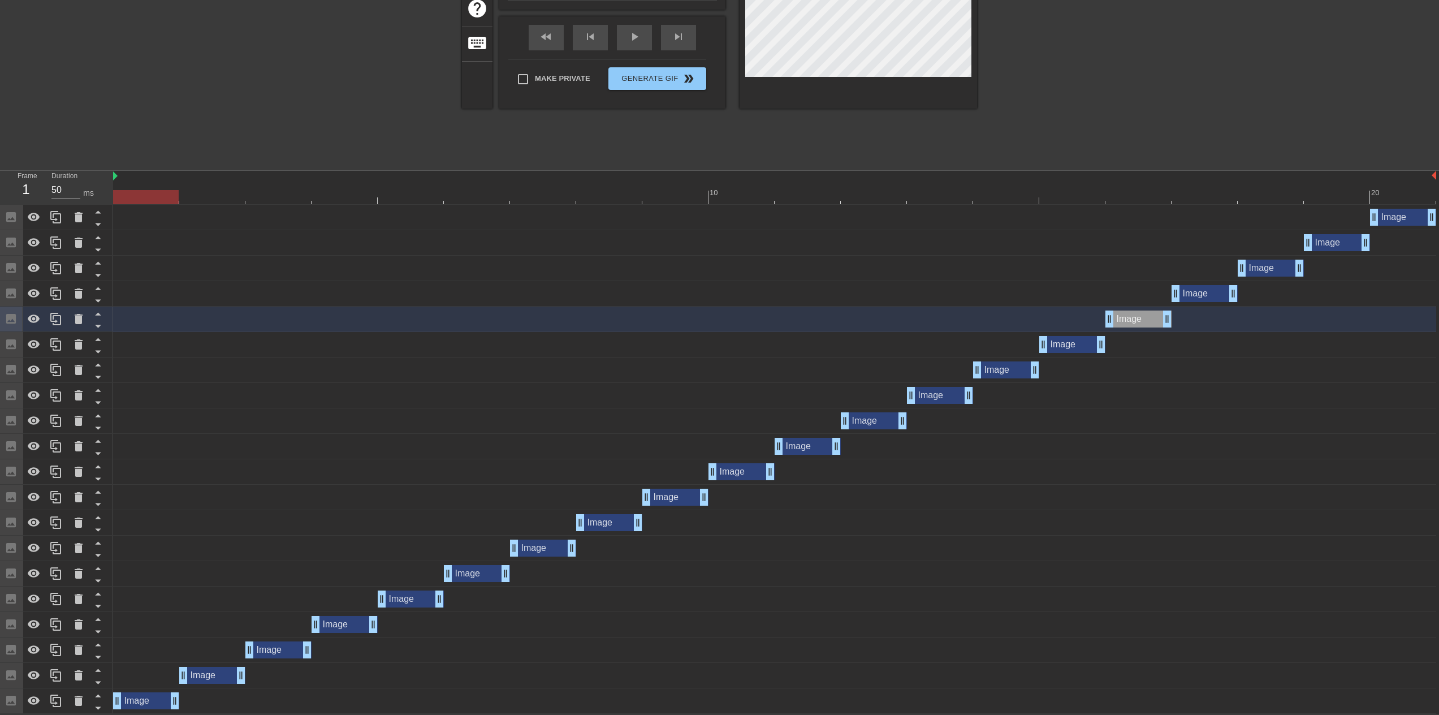
click at [153, 699] on div "Image drag_handle drag_handle" at bounding box center [146, 700] width 66 height 17
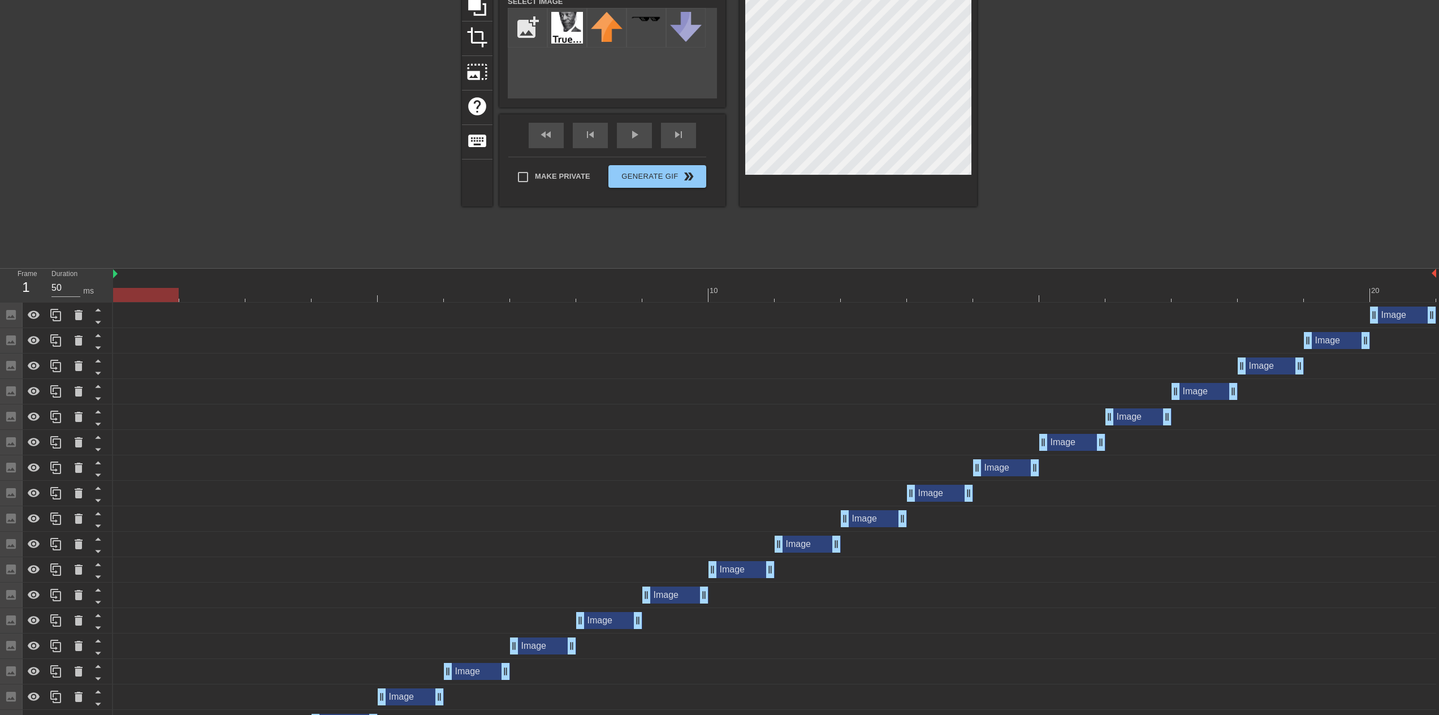
scroll to position [0, 0]
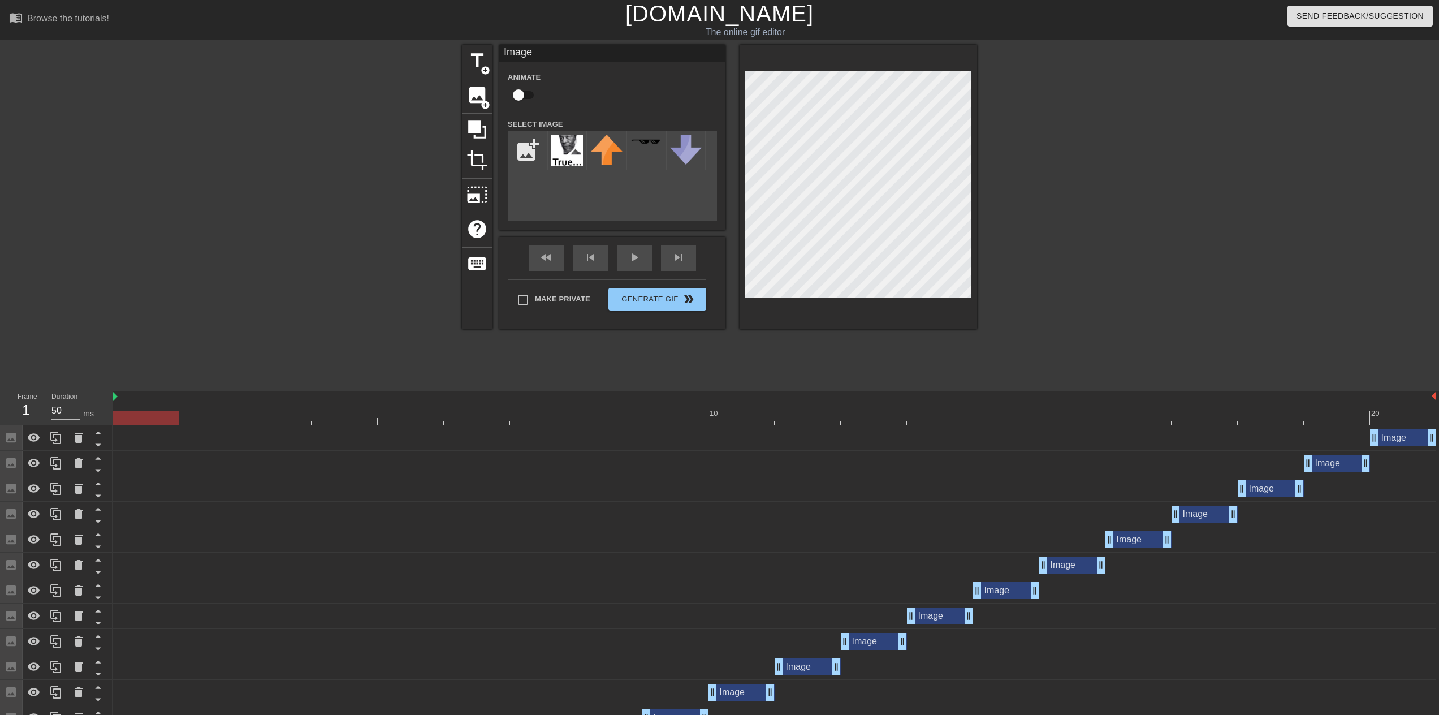
click at [140, 417] on div at bounding box center [146, 417] width 66 height 14
click at [194, 419] on div at bounding box center [774, 417] width 1323 height 14
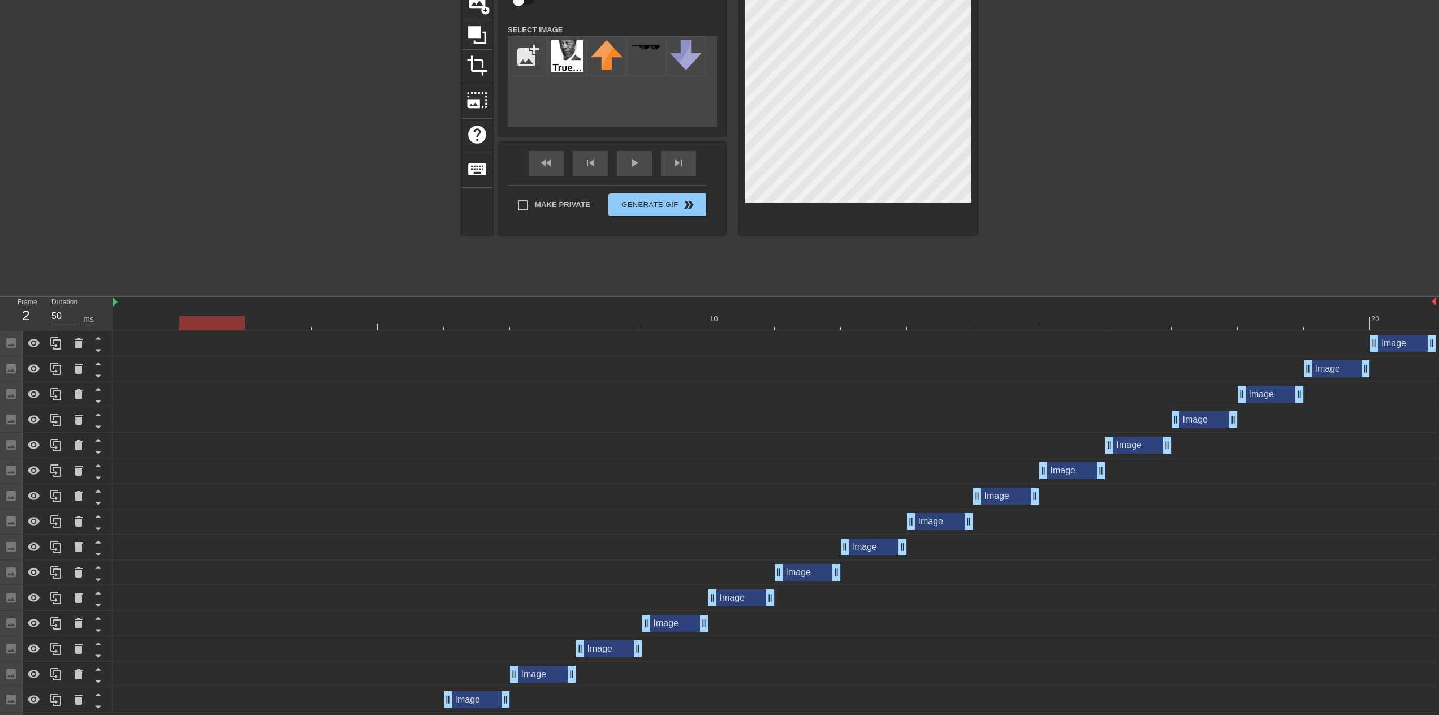
scroll to position [222, 0]
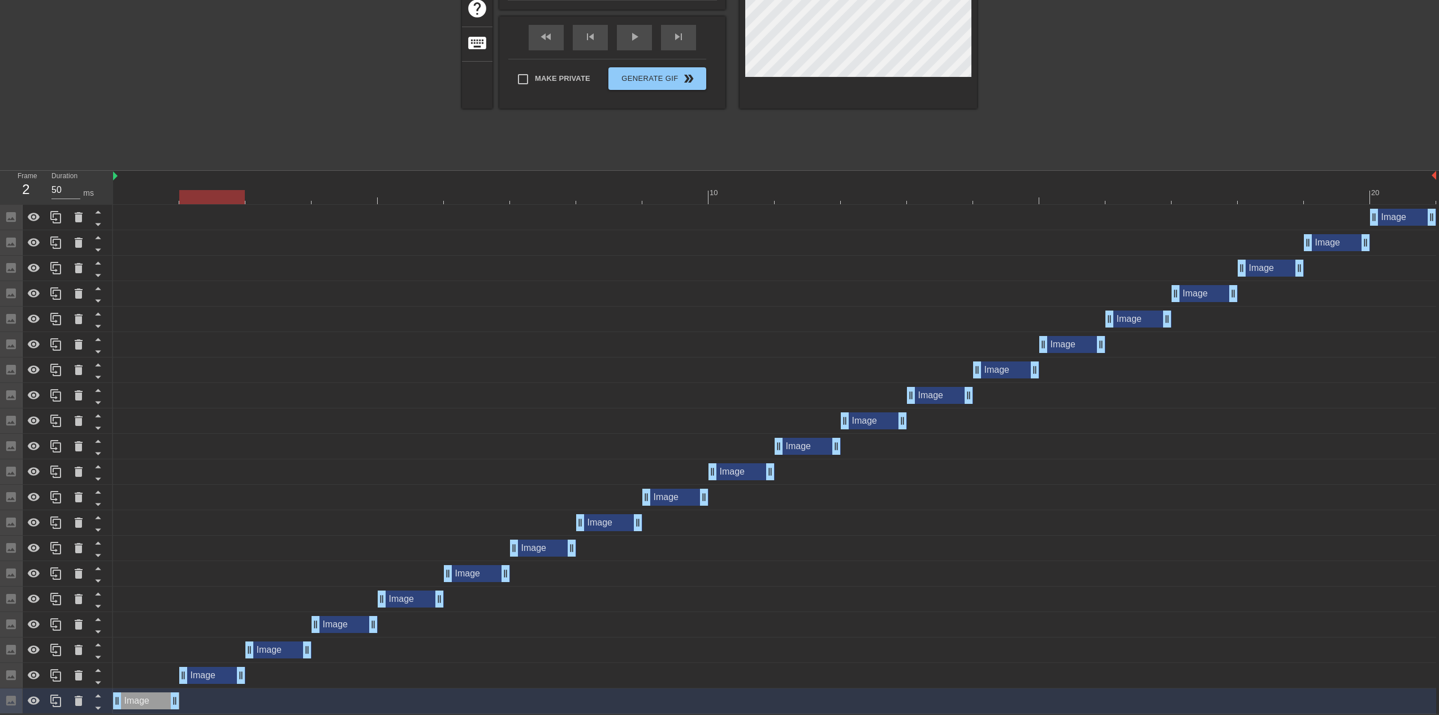
click at [282, 644] on div "Image drag_handle drag_handle" at bounding box center [278, 649] width 66 height 17
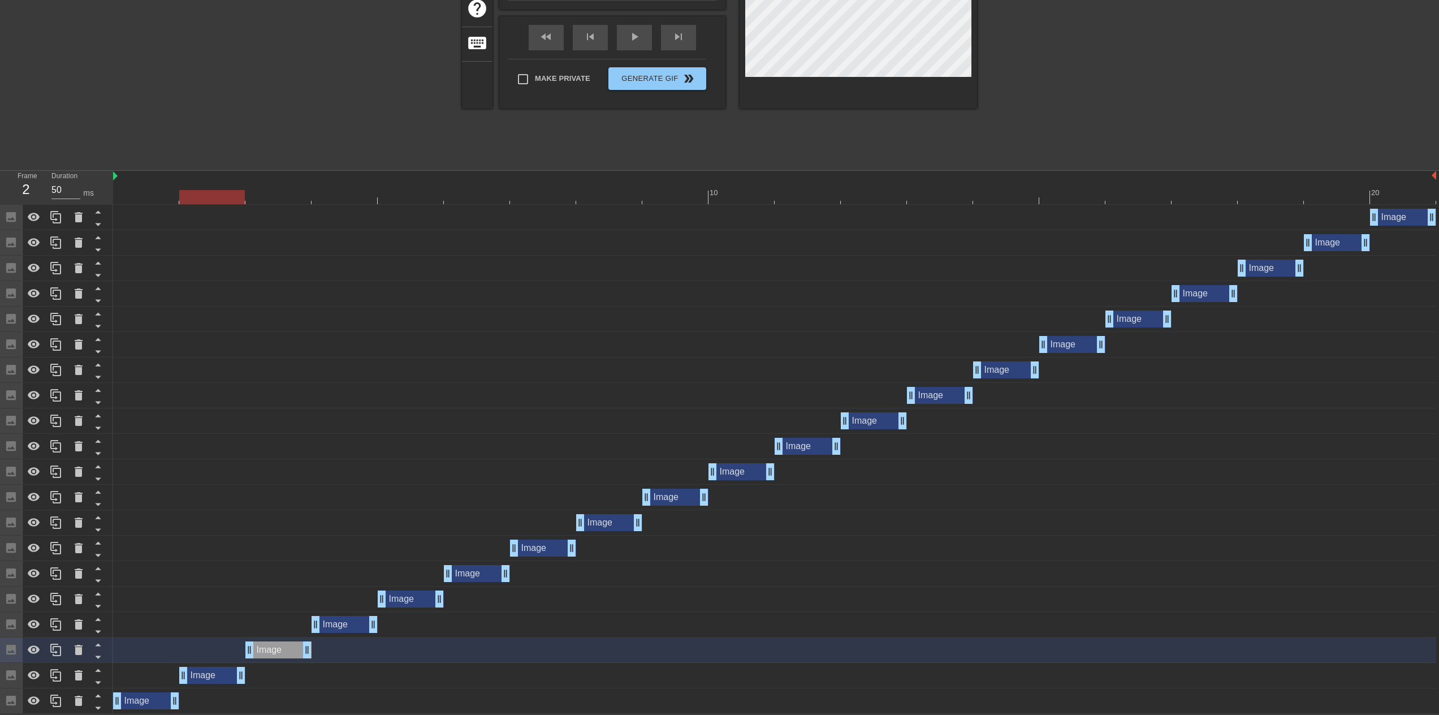
click at [217, 675] on div "Image drag_handle drag_handle" at bounding box center [212, 674] width 66 height 17
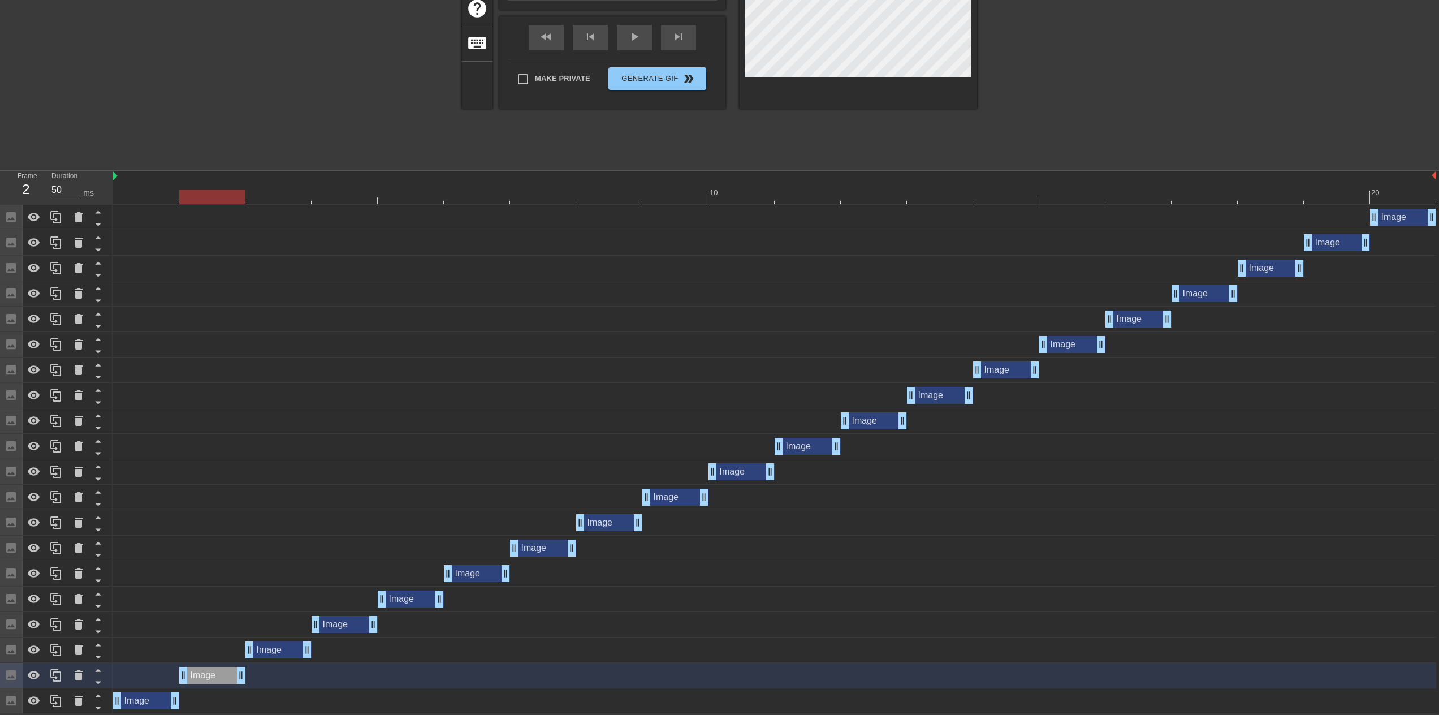
click at [278, 647] on div "Image drag_handle drag_handle" at bounding box center [278, 649] width 66 height 17
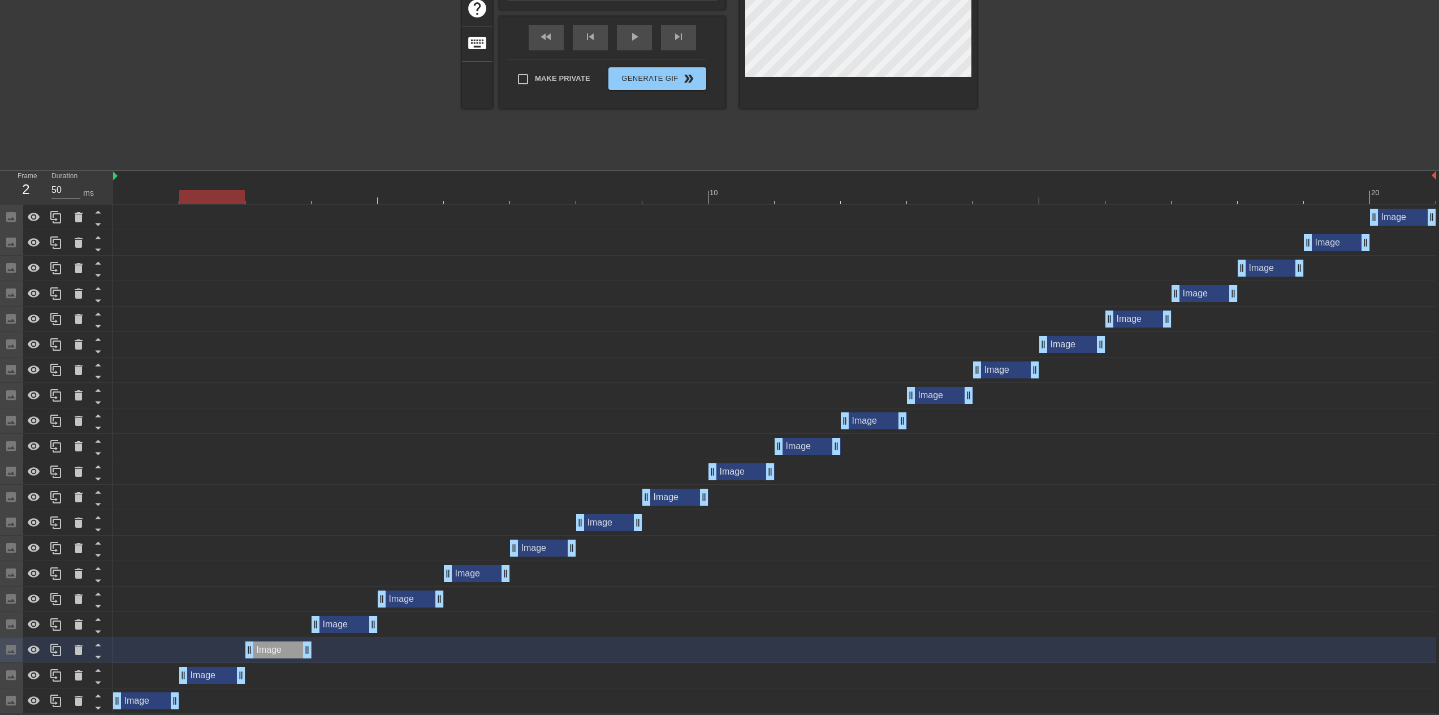
click at [284, 202] on div at bounding box center [774, 197] width 1323 height 14
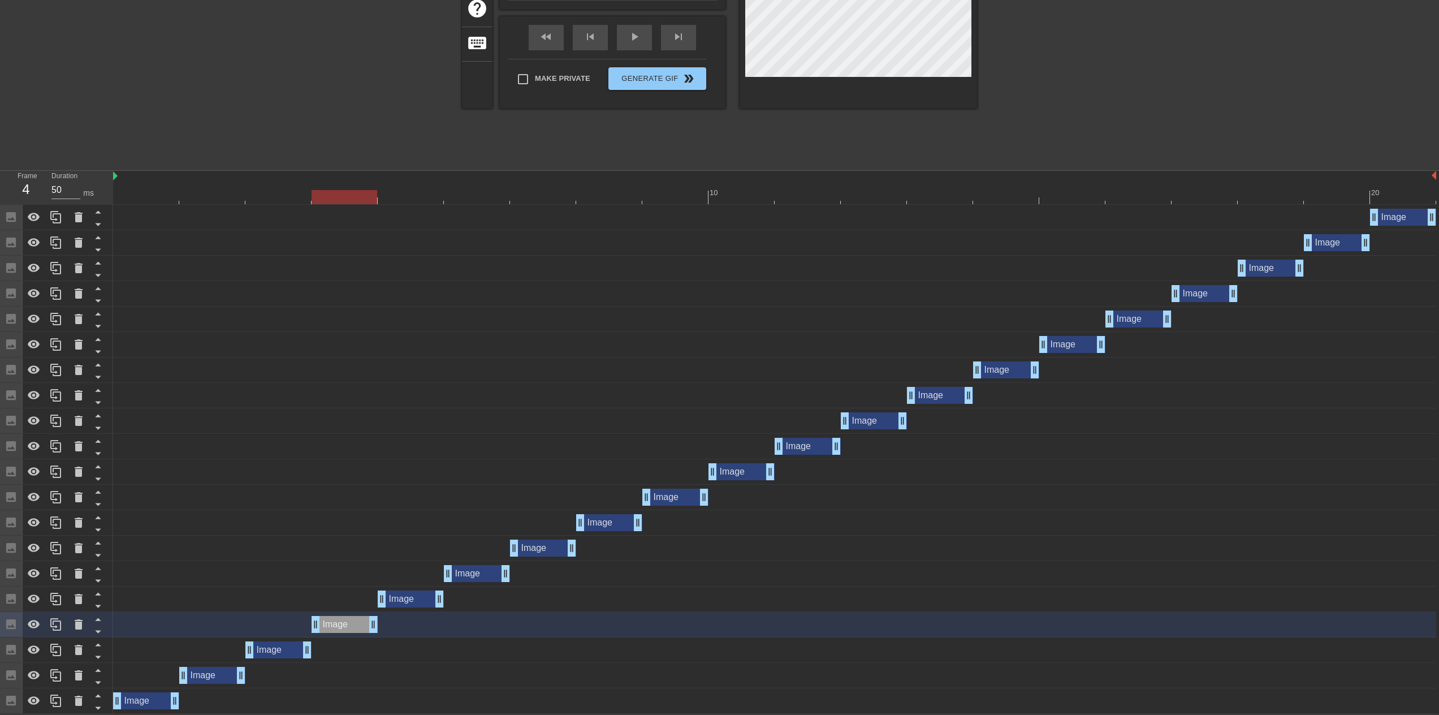
click at [156, 697] on div "Image drag_handle drag_handle" at bounding box center [146, 700] width 66 height 17
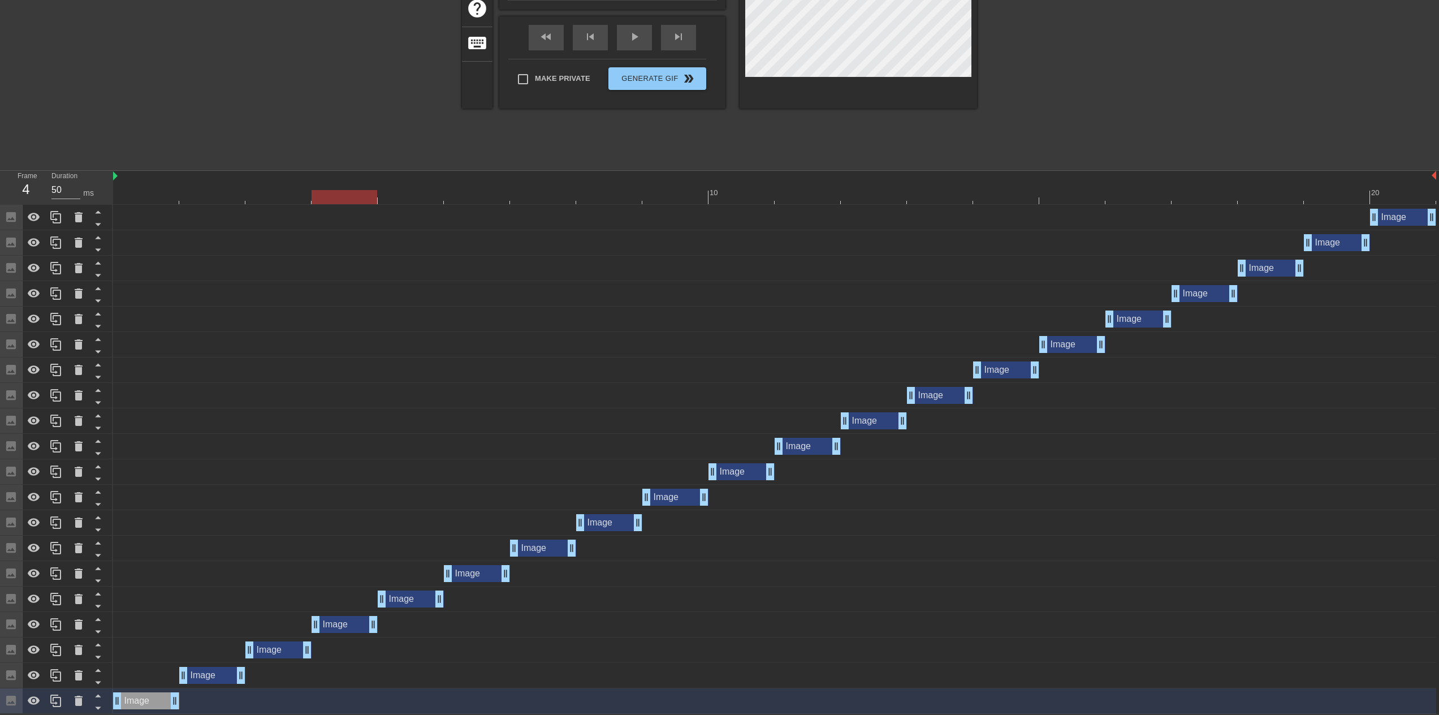
click at [332, 626] on div "Image drag_handle drag_handle" at bounding box center [344, 624] width 66 height 17
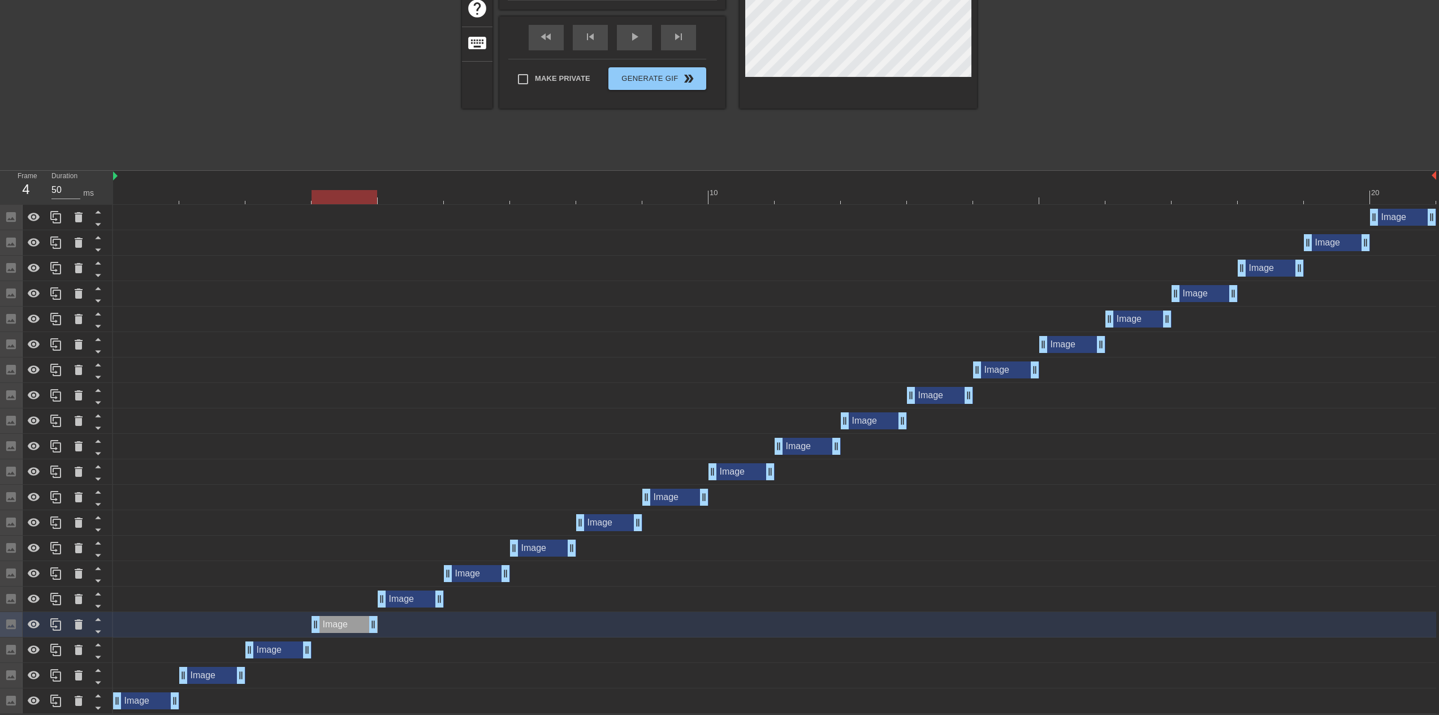
click at [404, 596] on div "Image drag_handle drag_handle" at bounding box center [411, 598] width 66 height 17
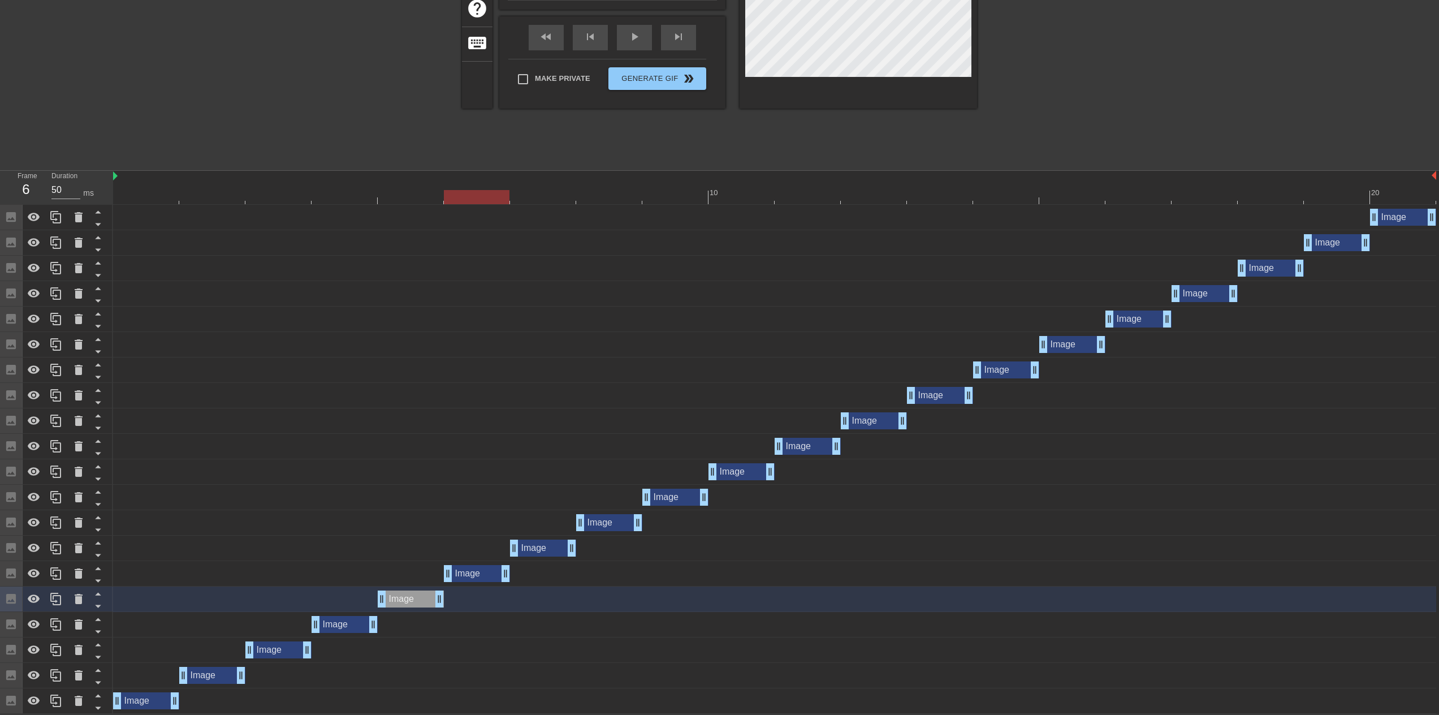
click at [480, 566] on div "Image drag_handle drag_handle" at bounding box center [477, 573] width 66 height 17
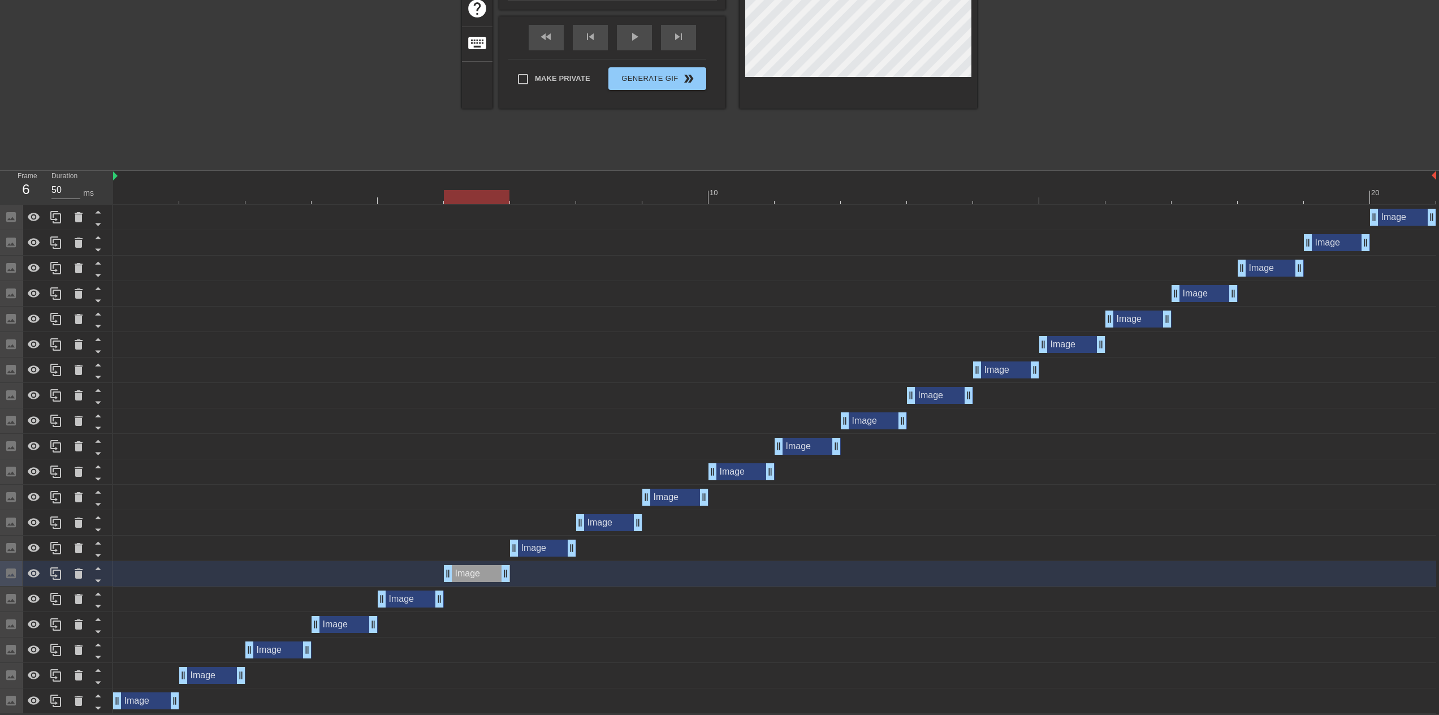
click at [546, 550] on div "Image drag_handle drag_handle" at bounding box center [543, 547] width 66 height 17
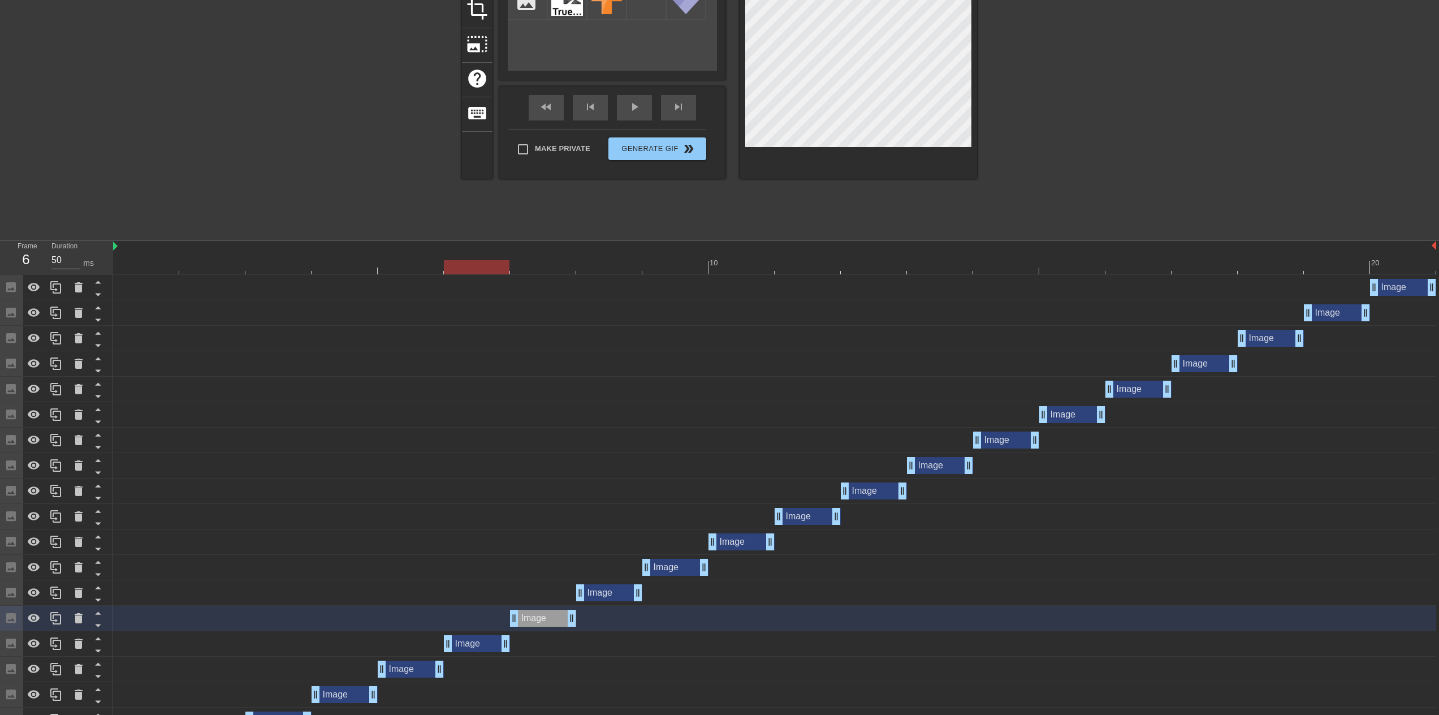
scroll to position [52, 0]
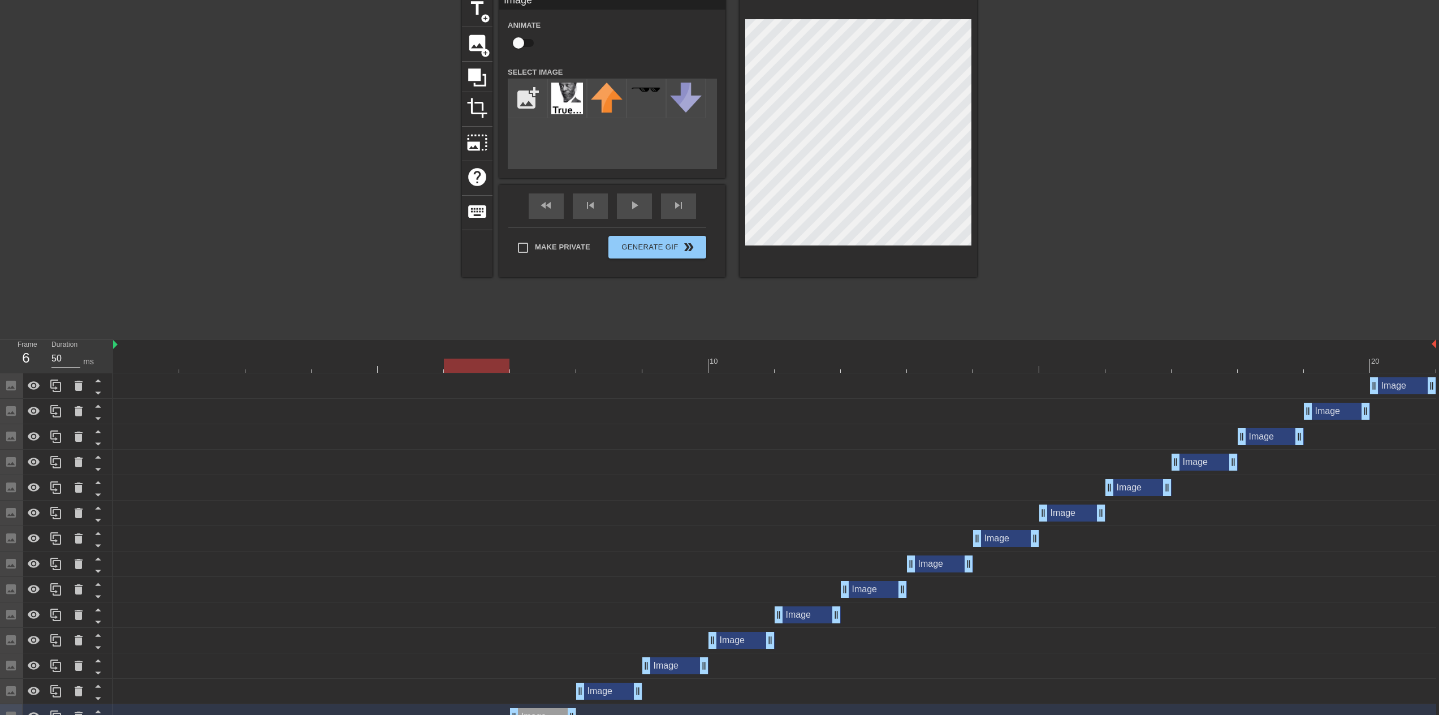
click at [547, 366] on div at bounding box center [774, 365] width 1323 height 14
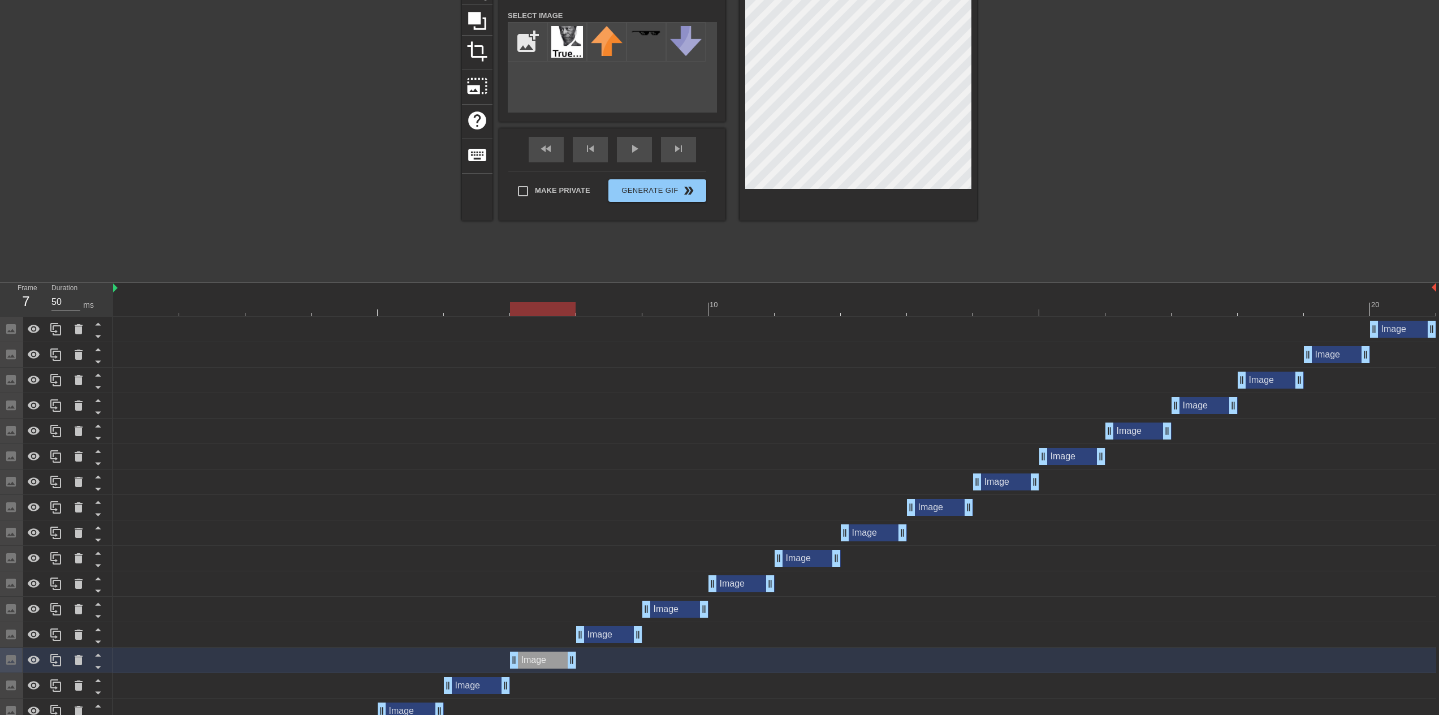
click at [591, 633] on div "Image drag_handle drag_handle" at bounding box center [609, 634] width 66 height 17
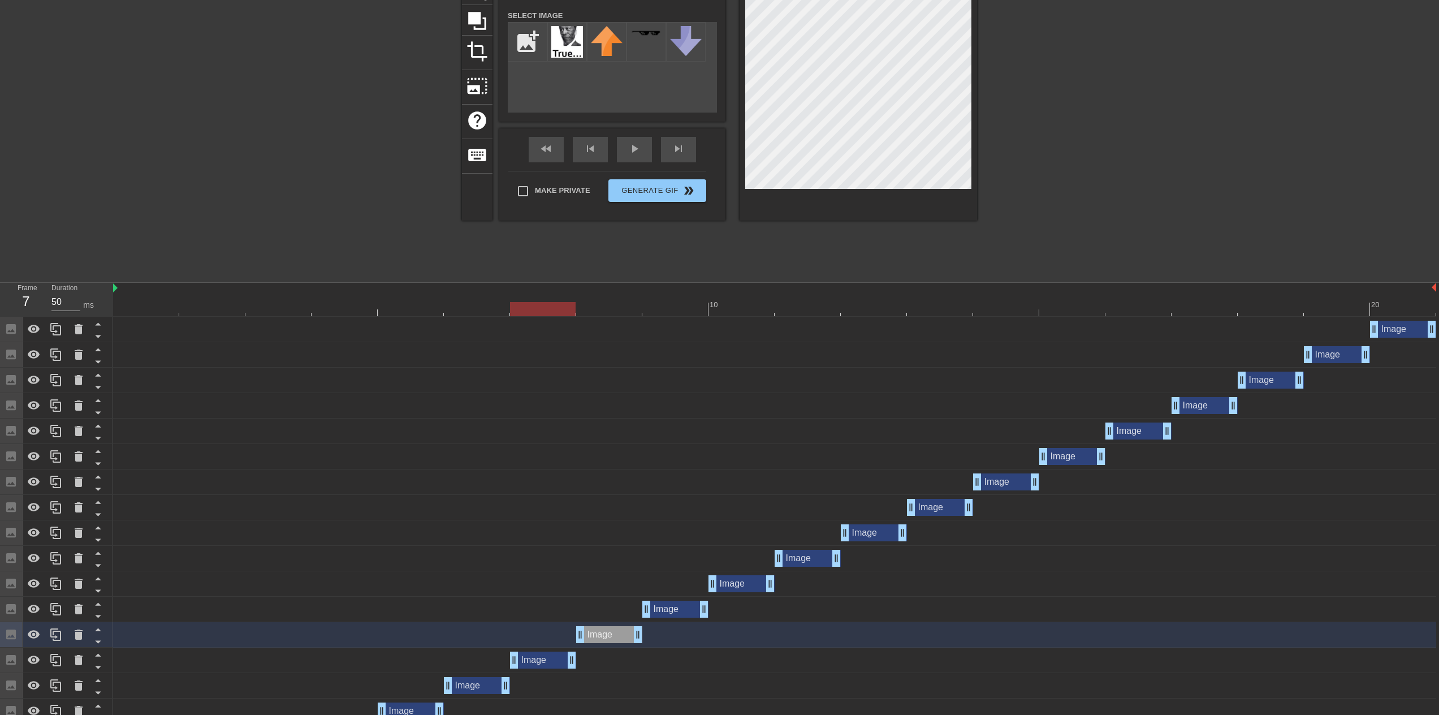
click at [612, 314] on div at bounding box center [774, 309] width 1323 height 14
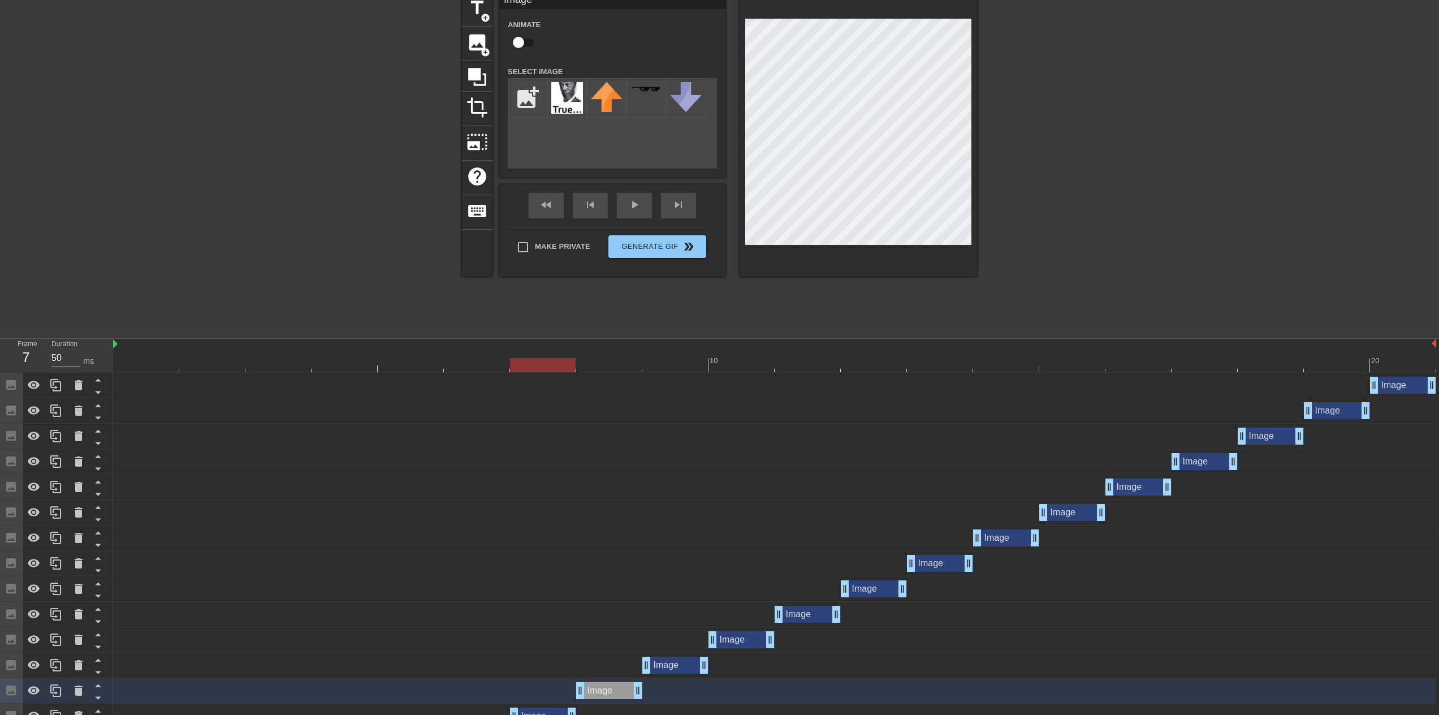
scroll to position [52, 0]
click at [549, 366] on div at bounding box center [543, 365] width 66 height 14
click at [673, 369] on div at bounding box center [774, 365] width 1323 height 14
click at [676, 665] on div "Image drag_handle drag_handle" at bounding box center [675, 665] width 66 height 17
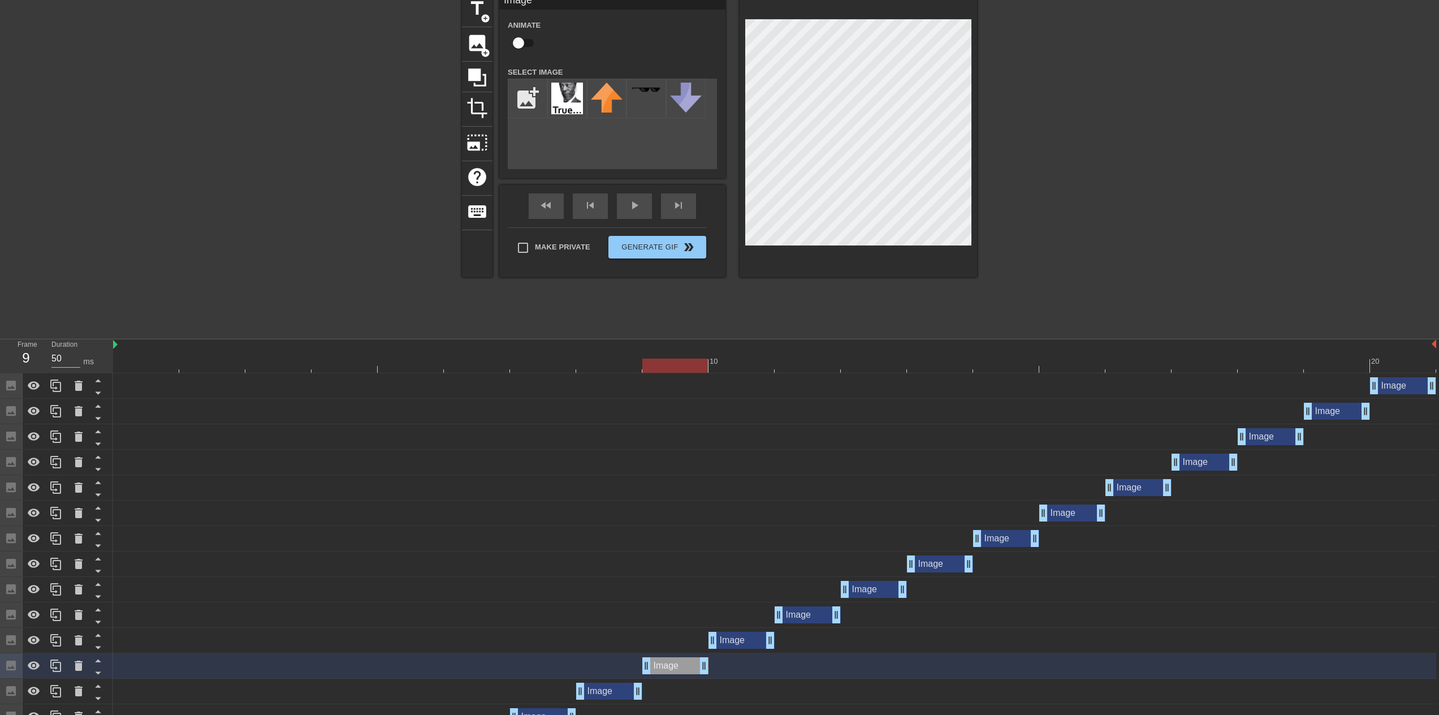
click at [722, 646] on div "Image drag_handle drag_handle" at bounding box center [741, 639] width 66 height 17
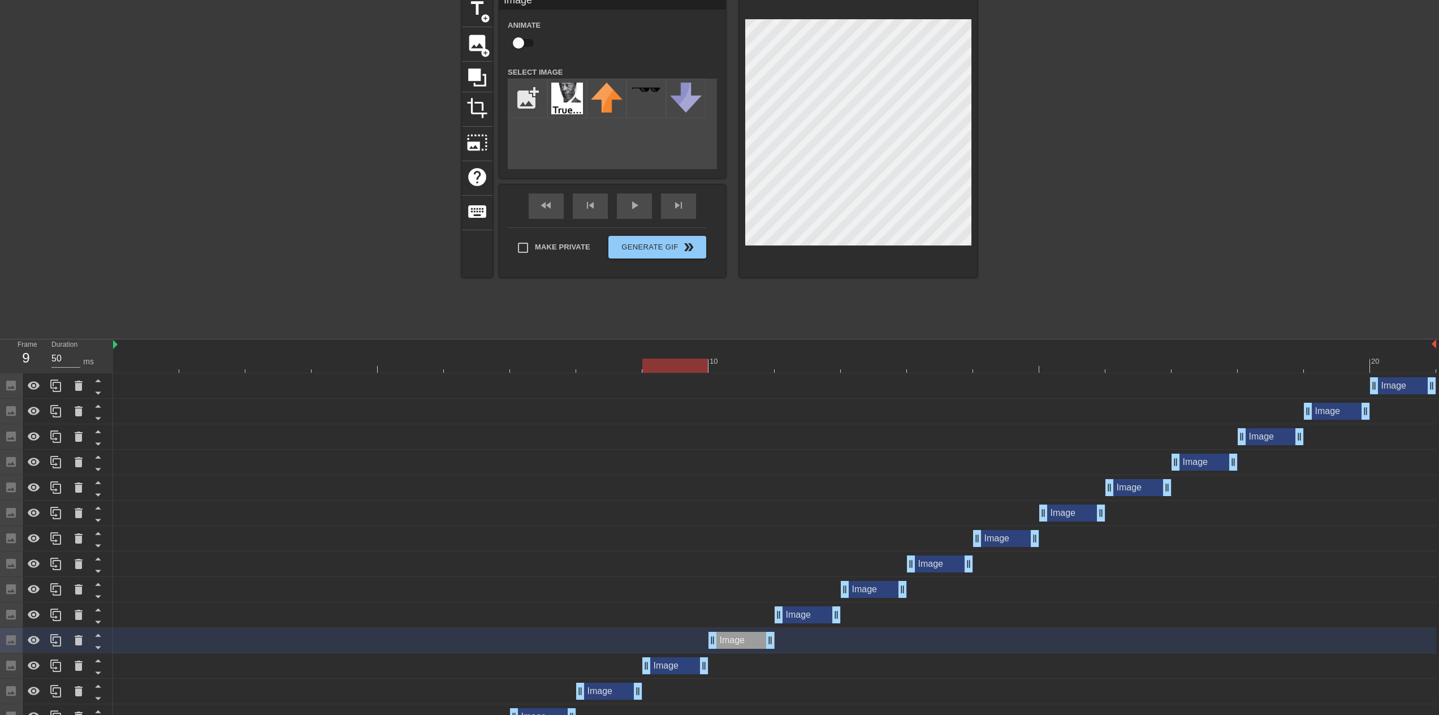
click at [736, 370] on div at bounding box center [774, 365] width 1323 height 14
click at [734, 643] on div "Image drag_handle drag_handle" at bounding box center [741, 639] width 66 height 17
click at [800, 610] on div "Image drag_handle drag_handle" at bounding box center [807, 614] width 66 height 17
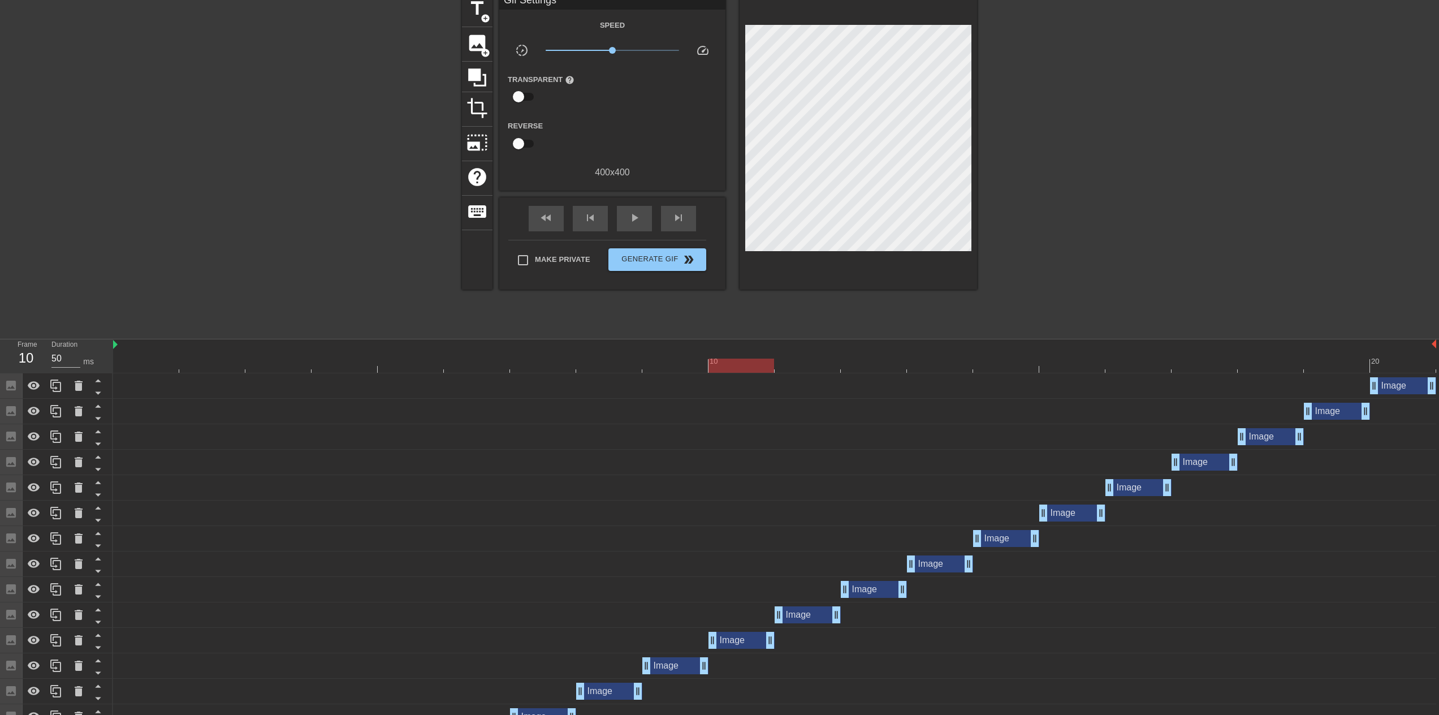
click at [807, 374] on div "Image drag_handle drag_handle" at bounding box center [774, 385] width 1323 height 25
click at [806, 370] on div at bounding box center [774, 365] width 1323 height 14
click at [813, 612] on div "Image drag_handle drag_handle" at bounding box center [807, 614] width 66 height 17
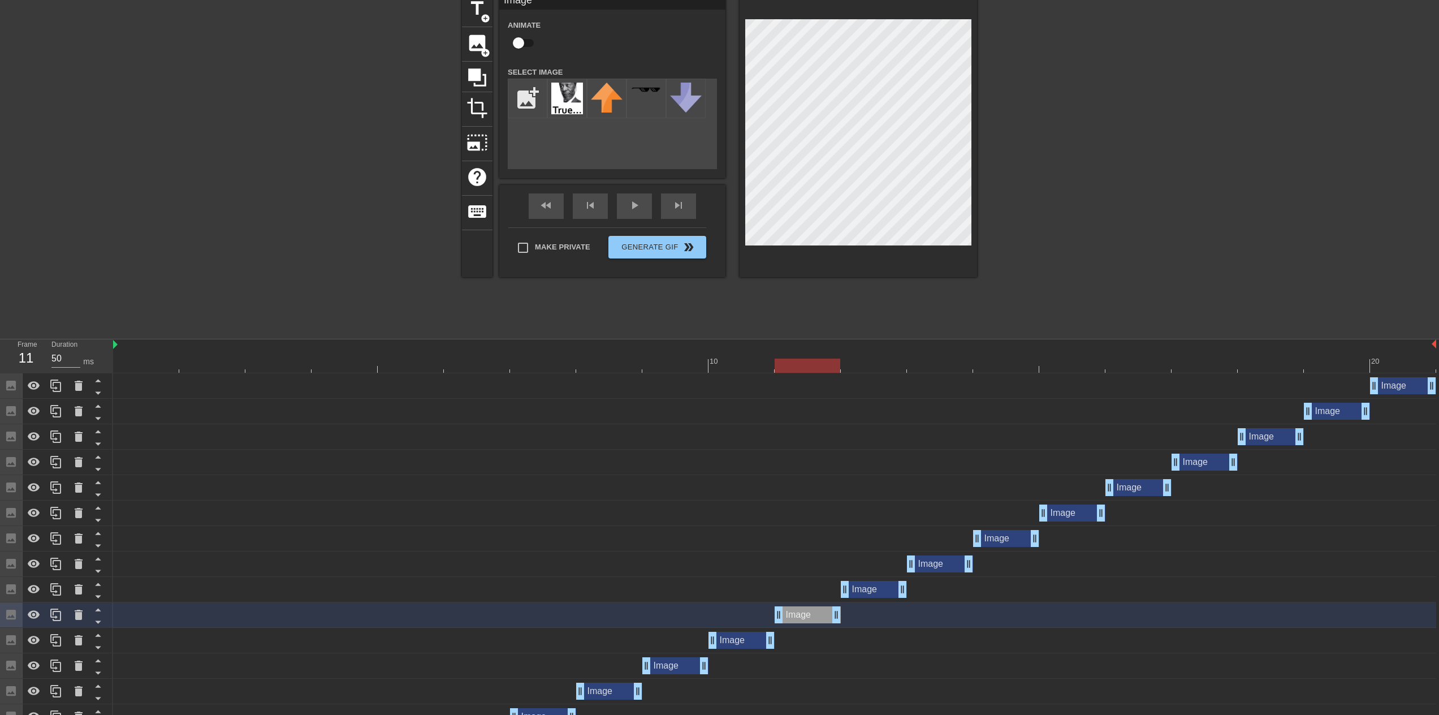
click at [864, 365] on div at bounding box center [774, 365] width 1323 height 14
click at [856, 591] on div "Image drag_handle drag_handle" at bounding box center [874, 589] width 66 height 17
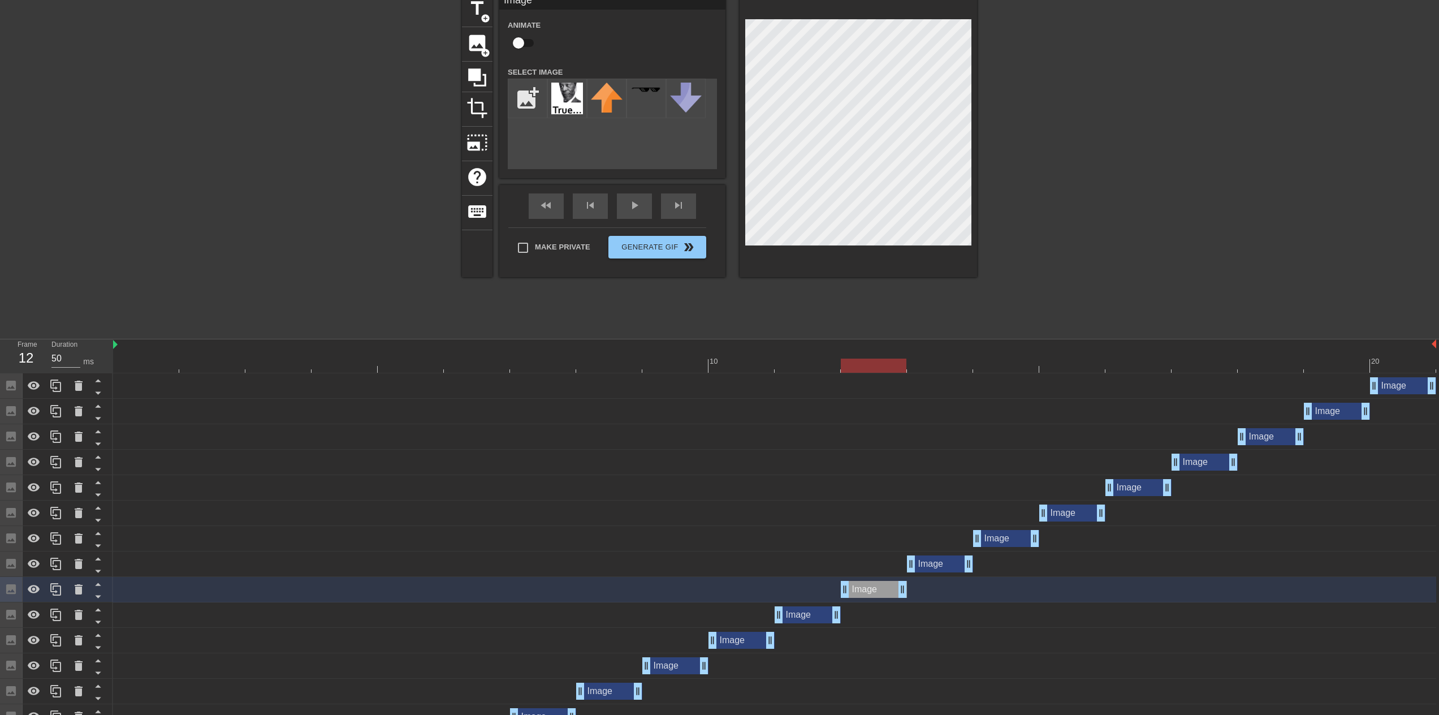
click at [932, 565] on div "Image drag_handle drag_handle" at bounding box center [940, 563] width 66 height 17
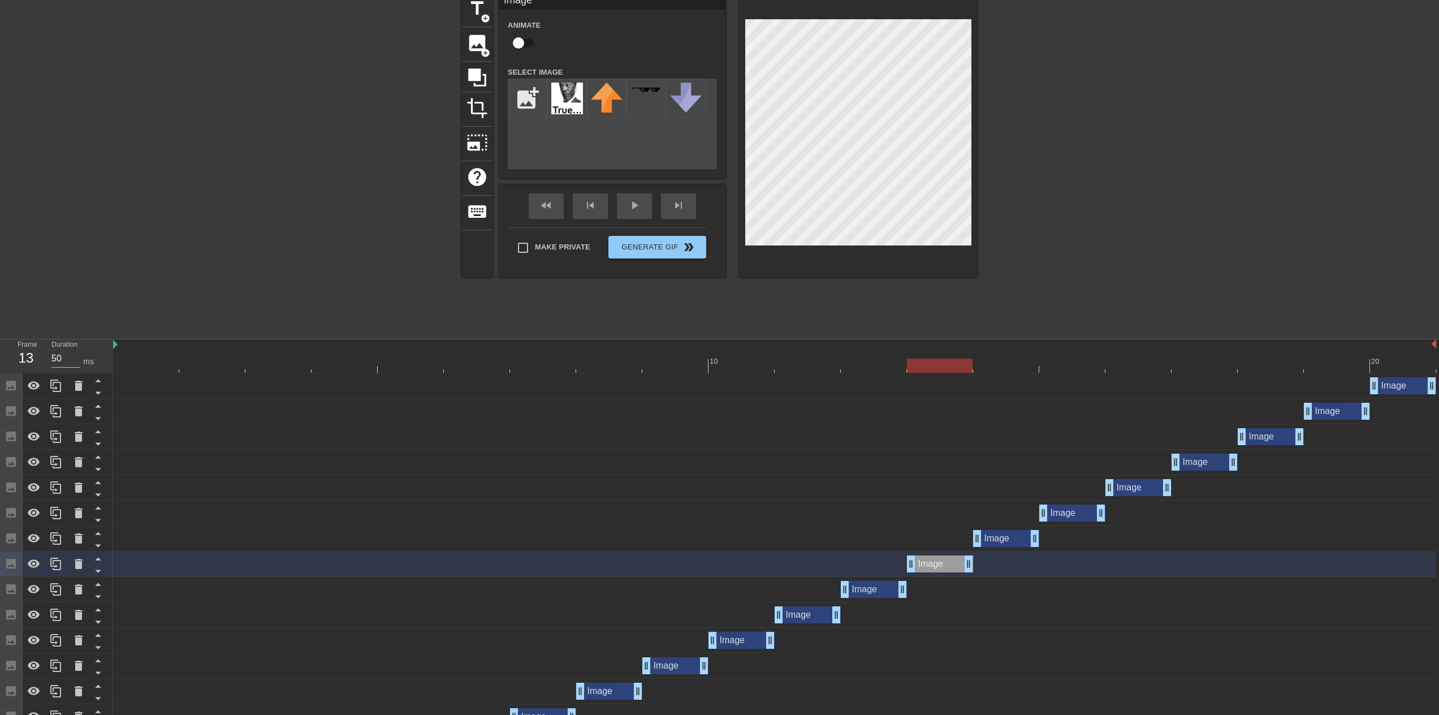
click at [936, 369] on div at bounding box center [774, 365] width 1323 height 14
click at [998, 365] on div at bounding box center [774, 365] width 1323 height 14
click at [1001, 535] on div "Image drag_handle drag_handle" at bounding box center [1006, 538] width 66 height 17
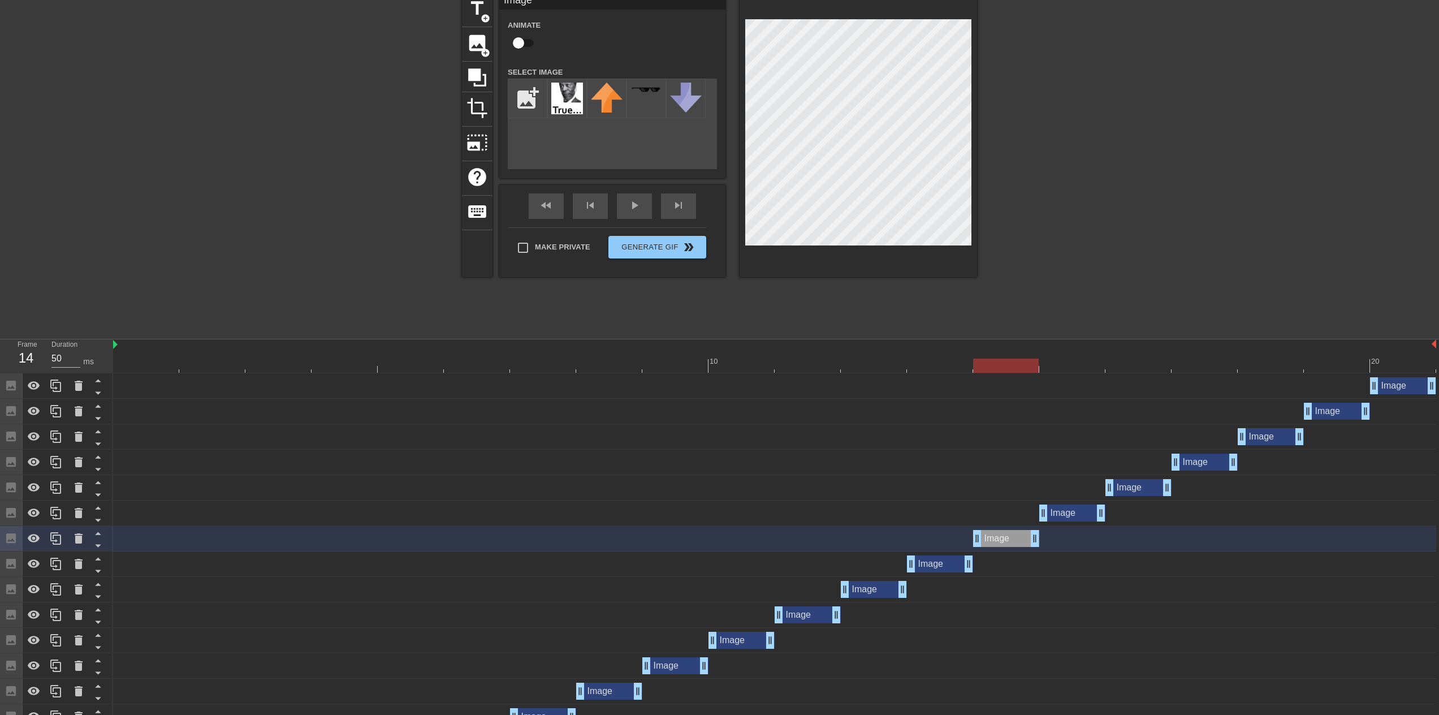
click at [1062, 363] on div at bounding box center [774, 365] width 1323 height 14
click at [1076, 513] on div "Image drag_handle drag_handle" at bounding box center [1072, 512] width 66 height 17
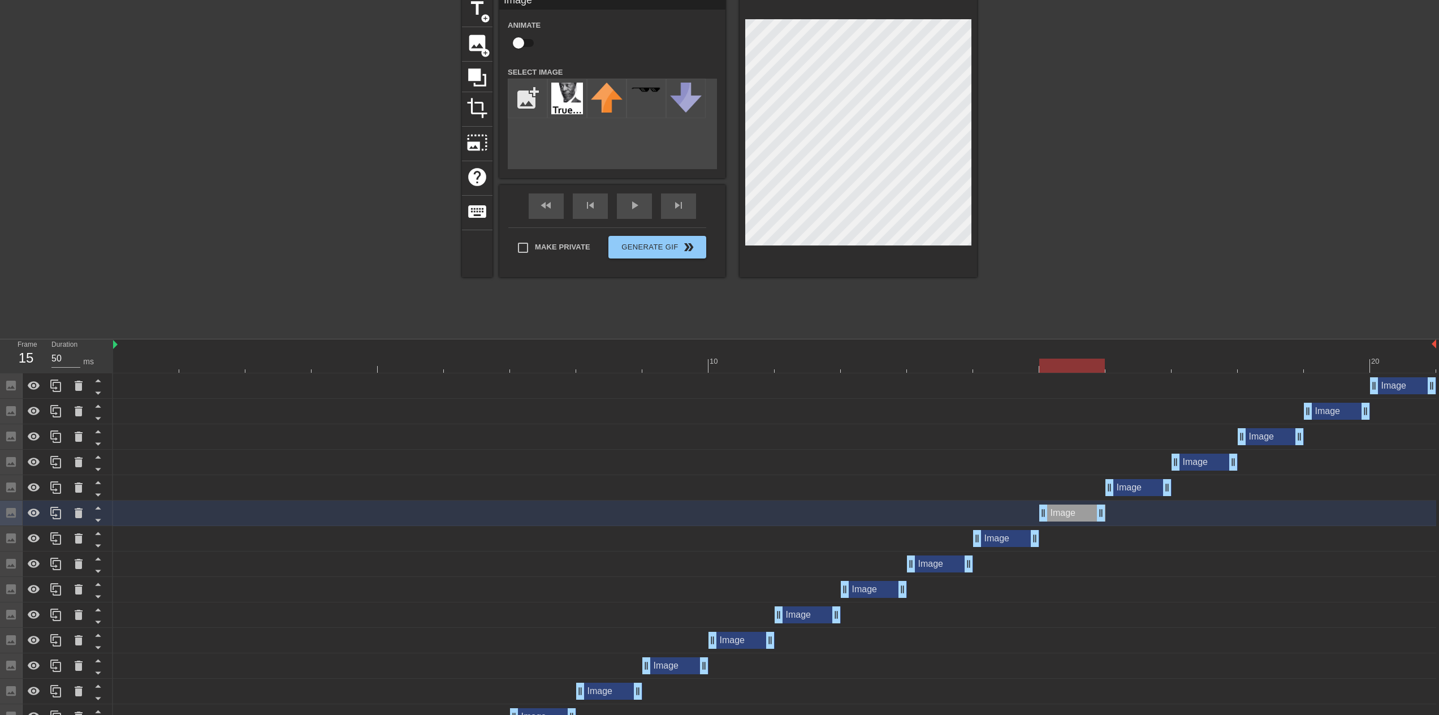
click at [1119, 366] on div at bounding box center [774, 365] width 1323 height 14
click at [1137, 486] on div "Image drag_handle drag_handle" at bounding box center [1138, 487] width 66 height 17
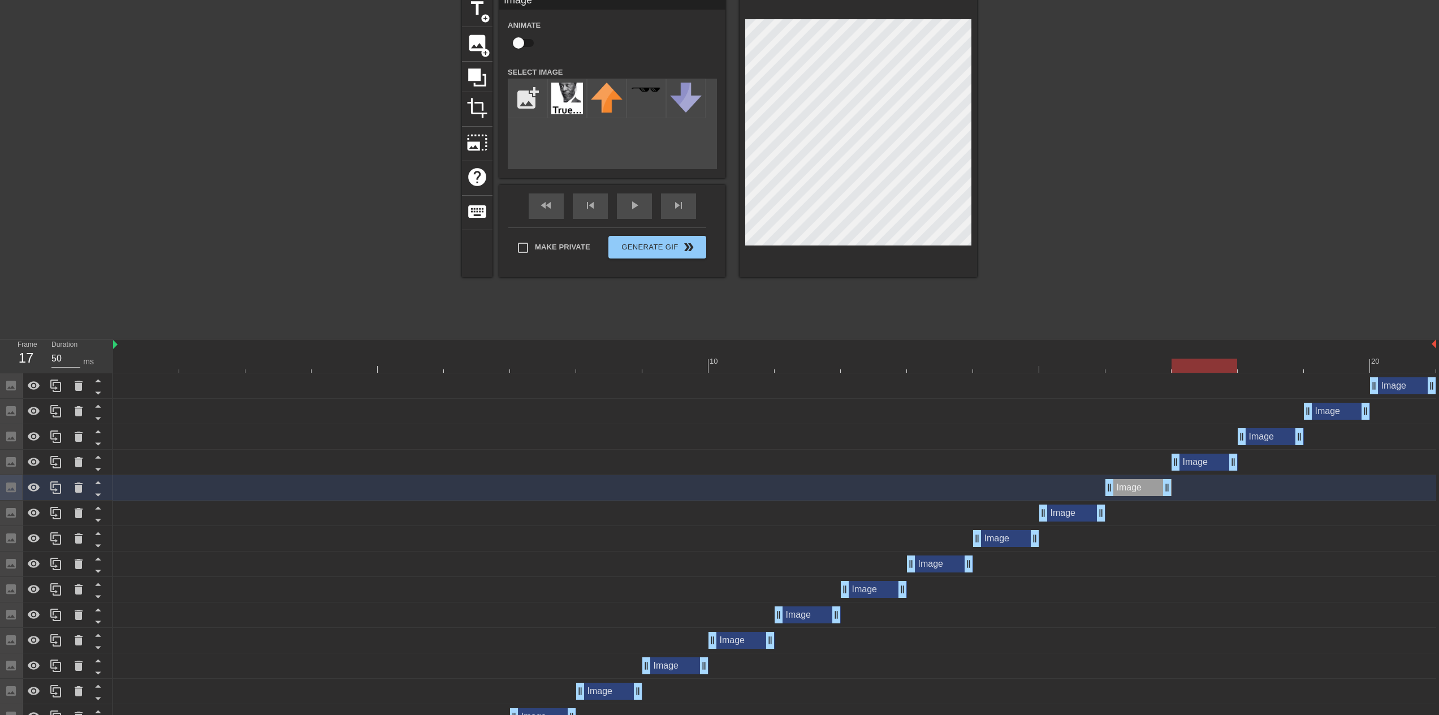
click at [1188, 367] on div at bounding box center [774, 365] width 1323 height 14
click at [1209, 460] on div "Image drag_handle drag_handle" at bounding box center [1204, 461] width 66 height 17
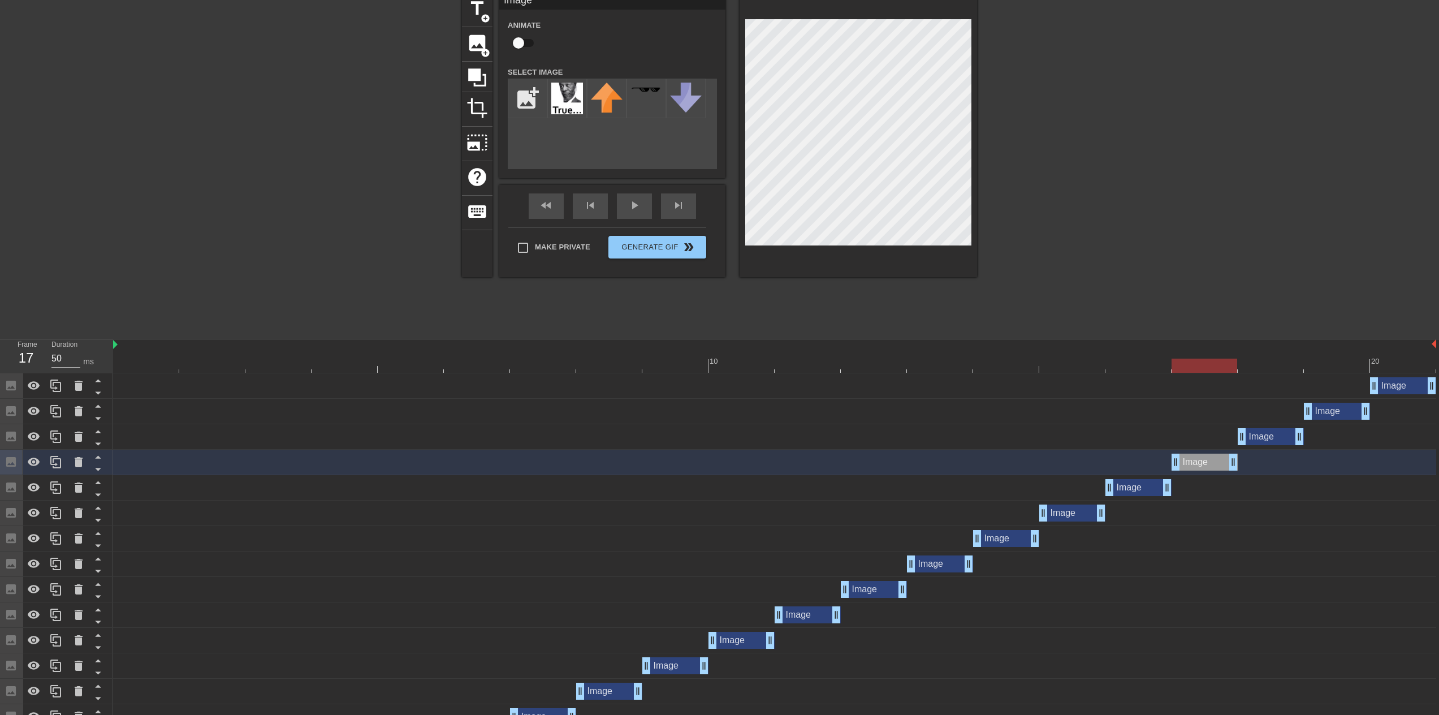
click at [1244, 368] on div at bounding box center [774, 365] width 1323 height 14
click at [1249, 436] on div "Image drag_handle drag_handle" at bounding box center [1270, 436] width 66 height 17
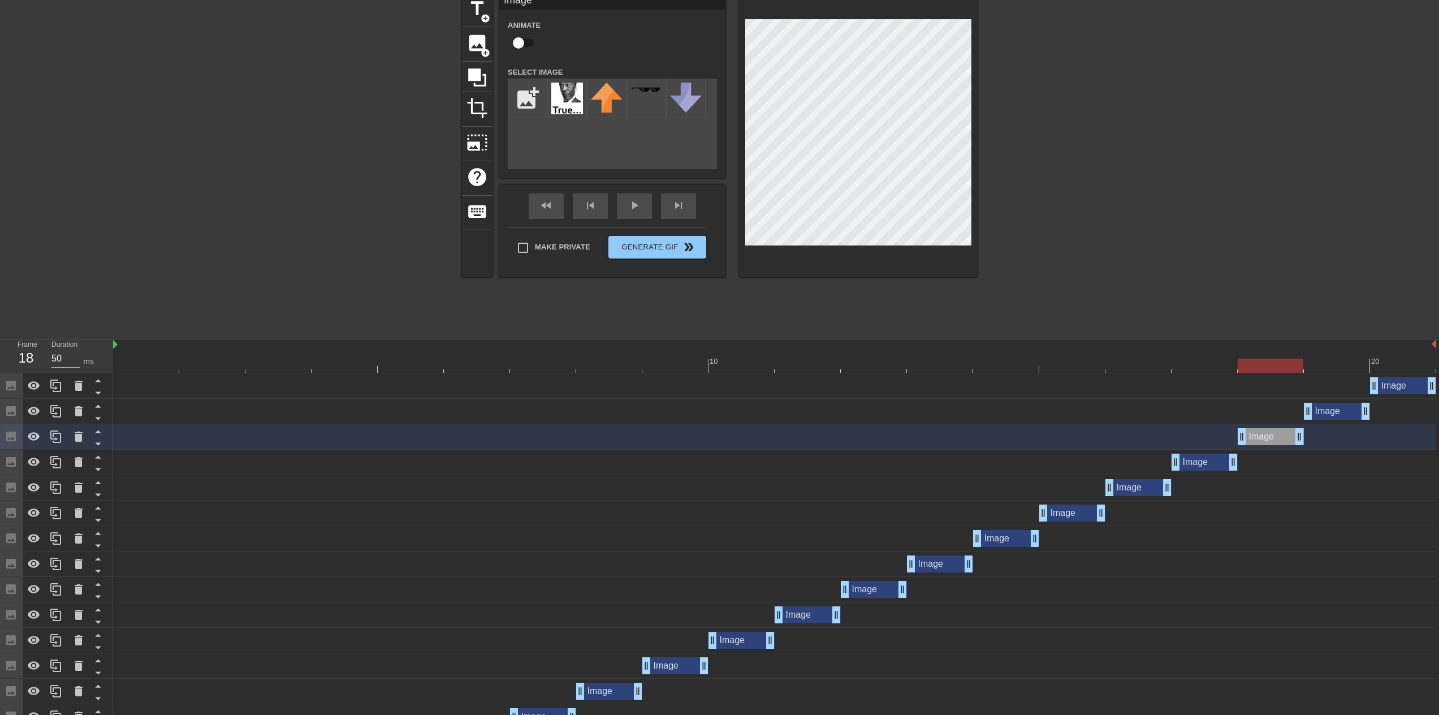
click at [1339, 362] on div at bounding box center [774, 365] width 1323 height 14
click at [1342, 414] on div "Image drag_handle drag_handle" at bounding box center [1337, 410] width 66 height 17
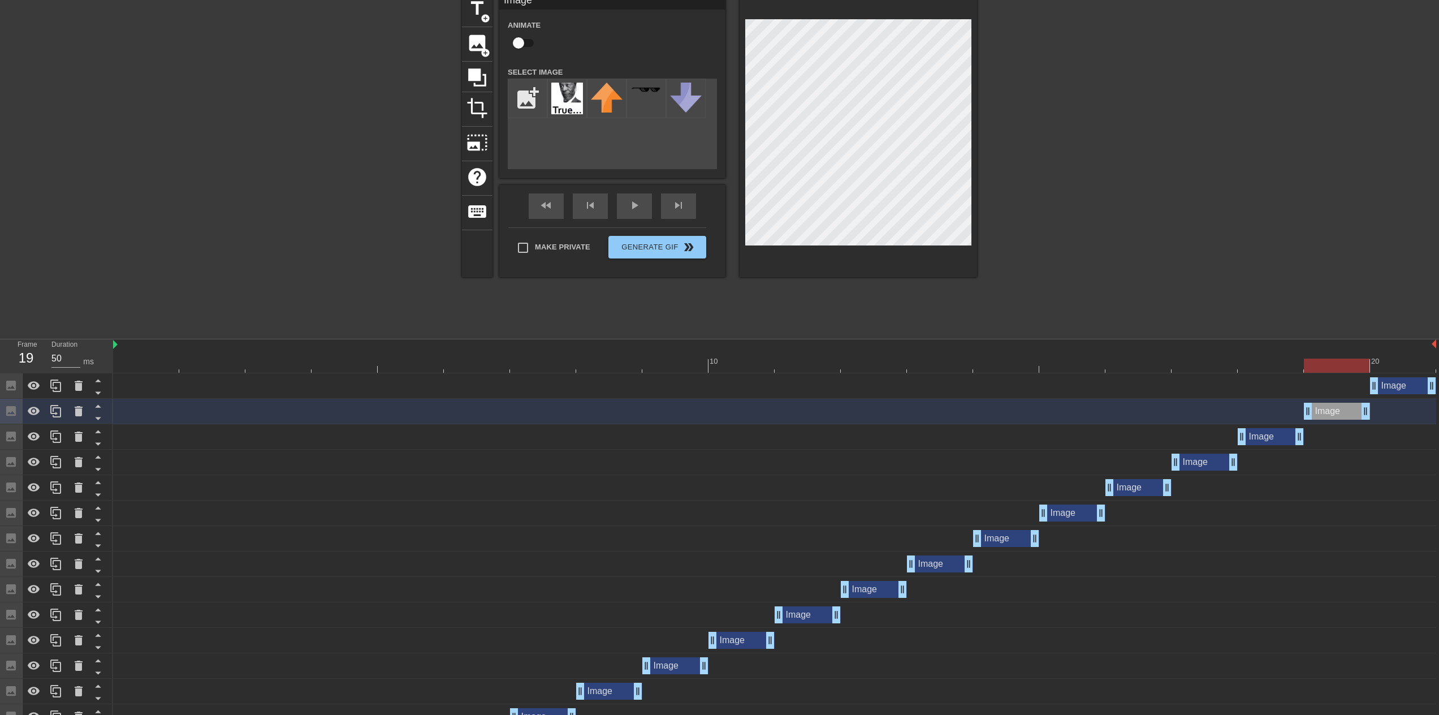
click at [1380, 365] on div at bounding box center [774, 365] width 1323 height 14
click at [1392, 386] on div "Image drag_handle drag_handle" at bounding box center [1403, 385] width 66 height 17
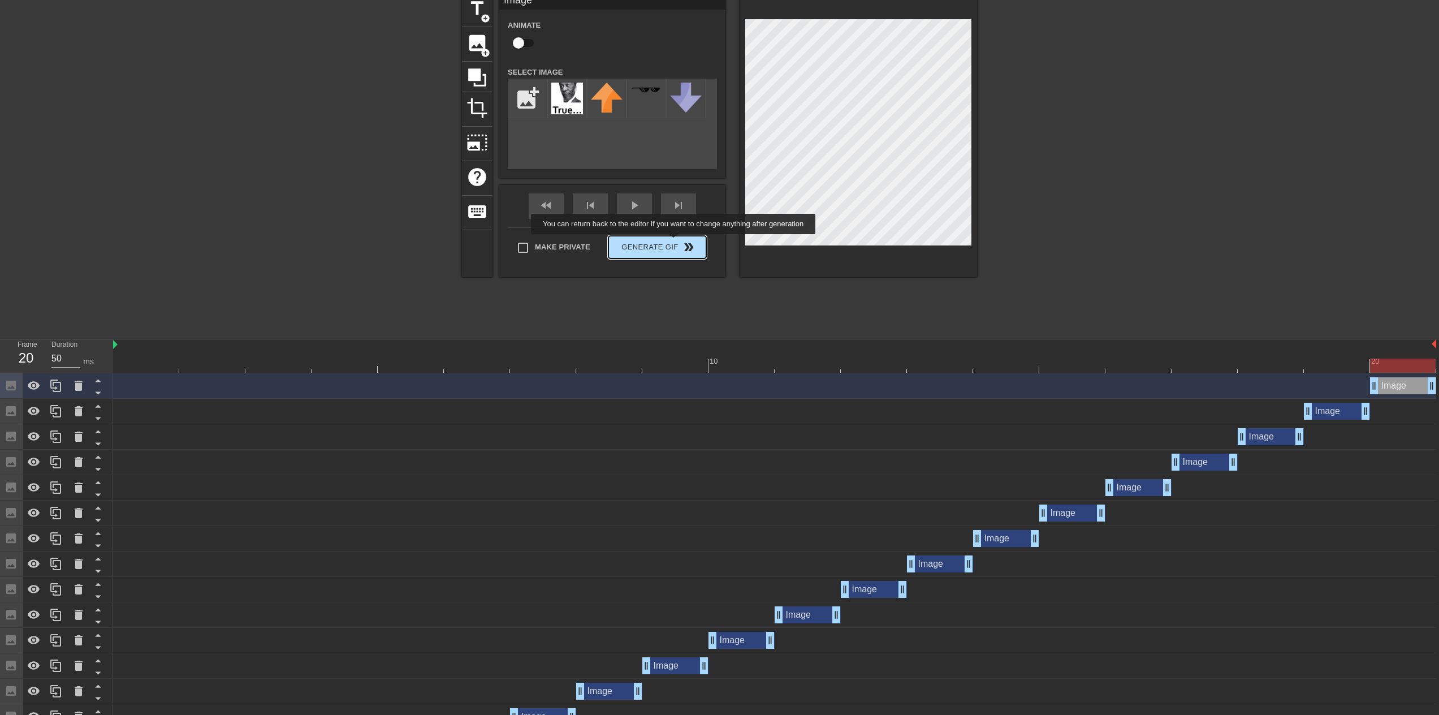
click at [669, 246] on div "Make Private Generate Gif double_arrow" at bounding box center [607, 249] width 198 height 45
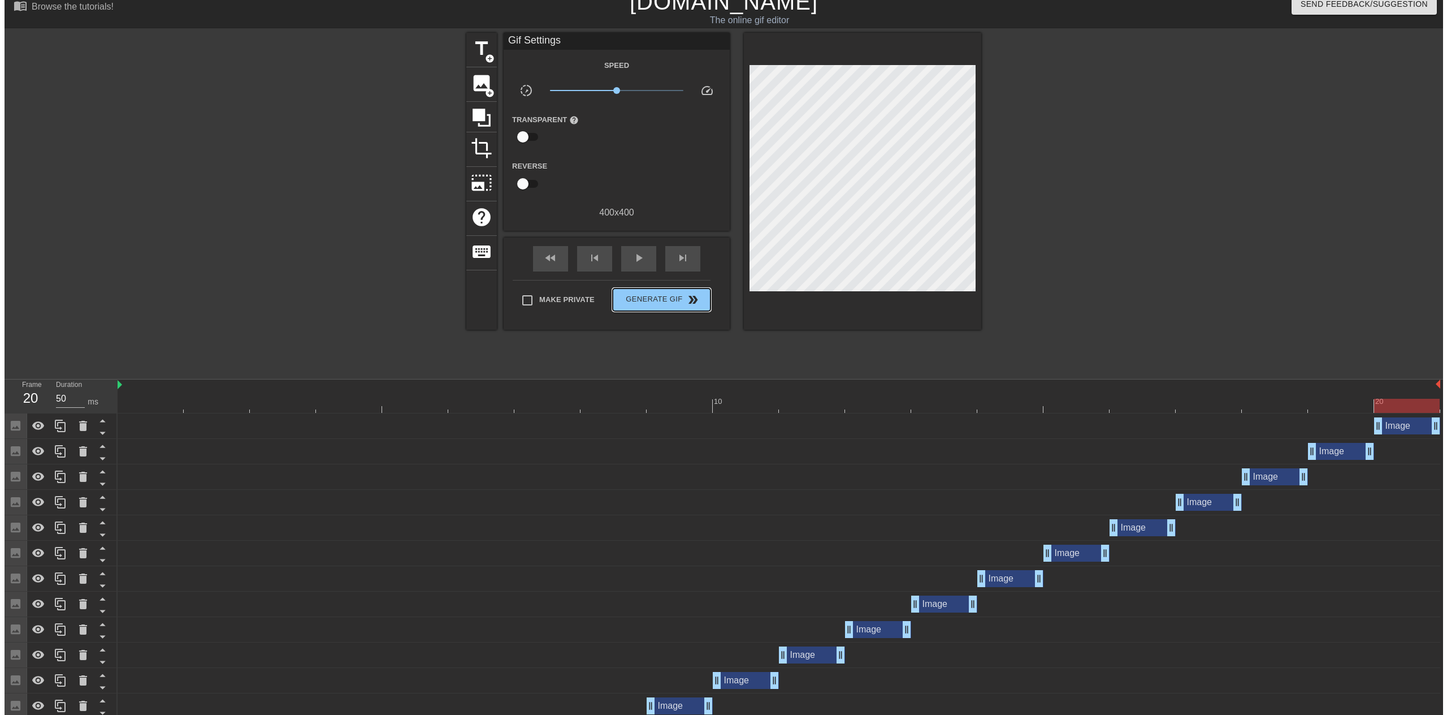
scroll to position [0, 0]
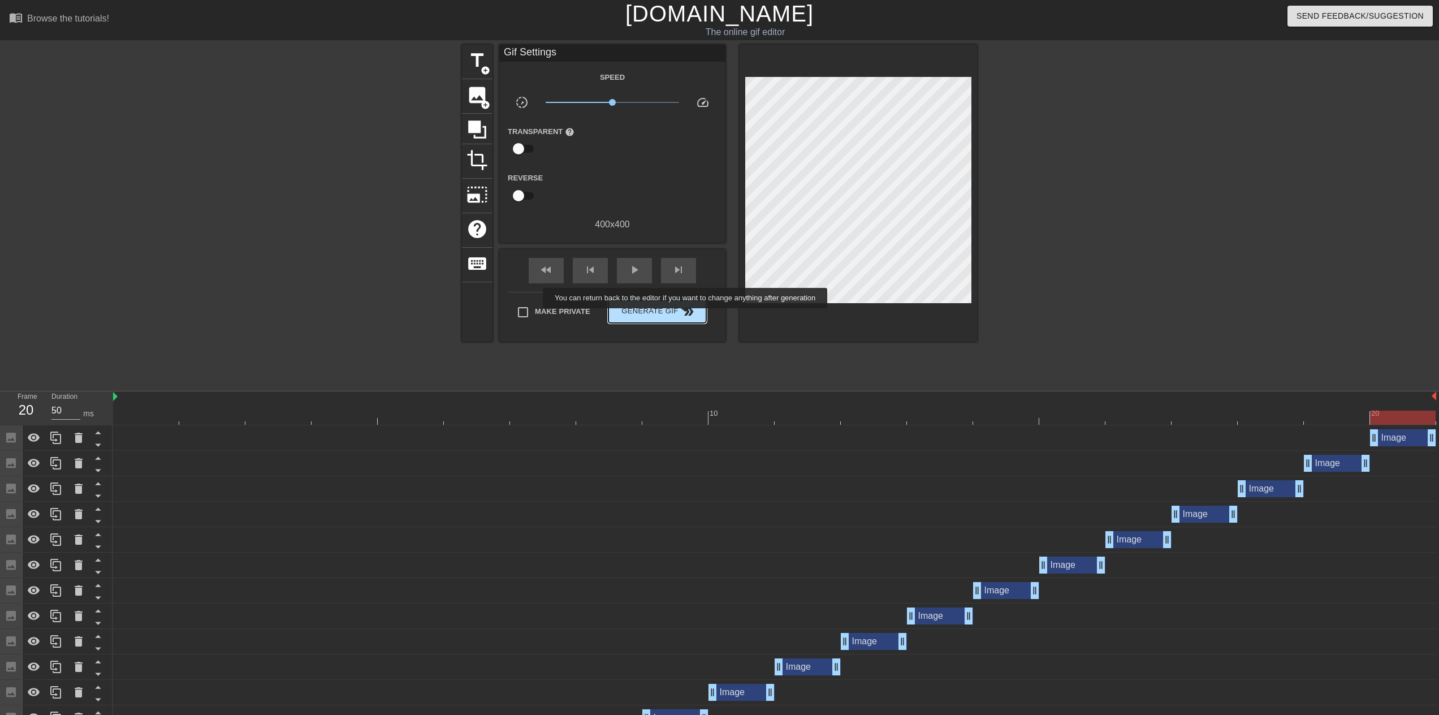
click at [686, 316] on span "double_arrow" at bounding box center [689, 312] width 14 height 14
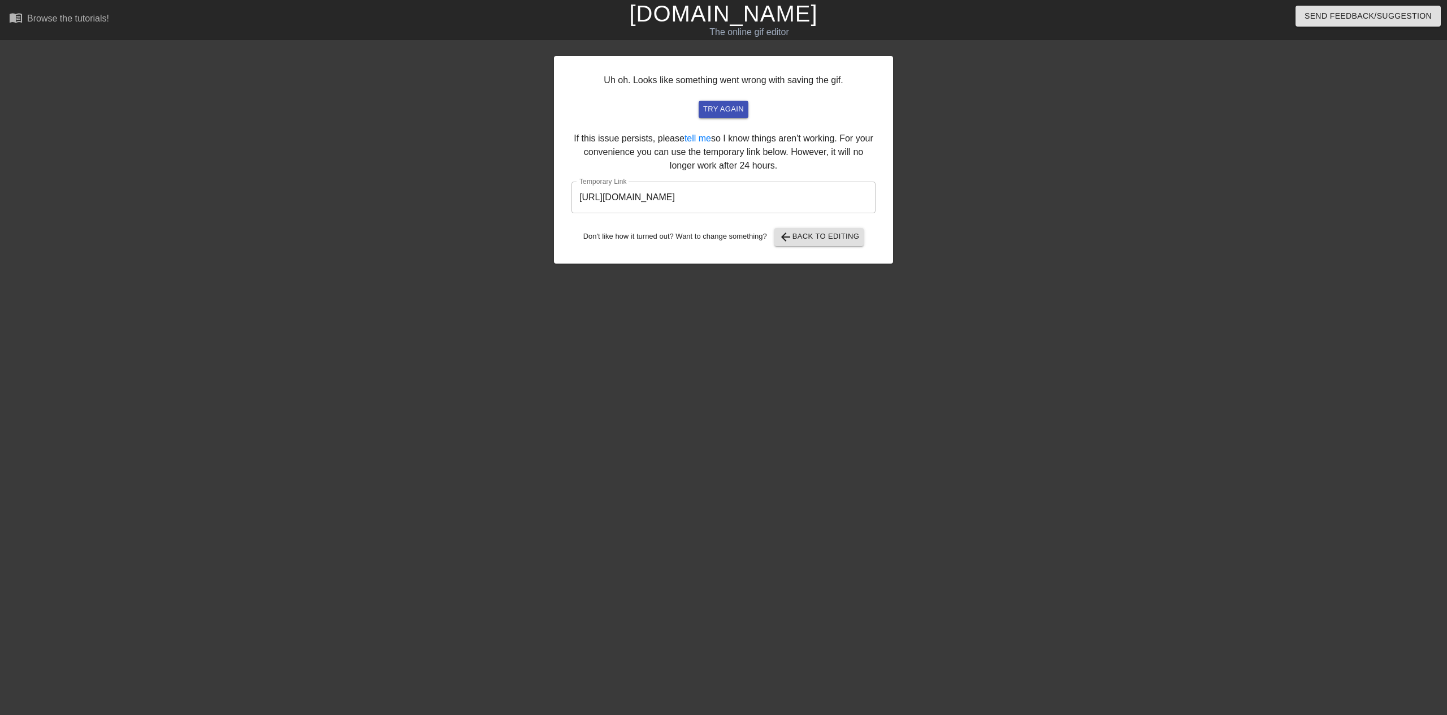
click at [716, 198] on input "https://www.gifntext.com/temp_generations/Qx6qqPAN.gif" at bounding box center [723, 197] width 304 height 32
click at [683, 9] on link "[DOMAIN_NAME]" at bounding box center [723, 13] width 188 height 25
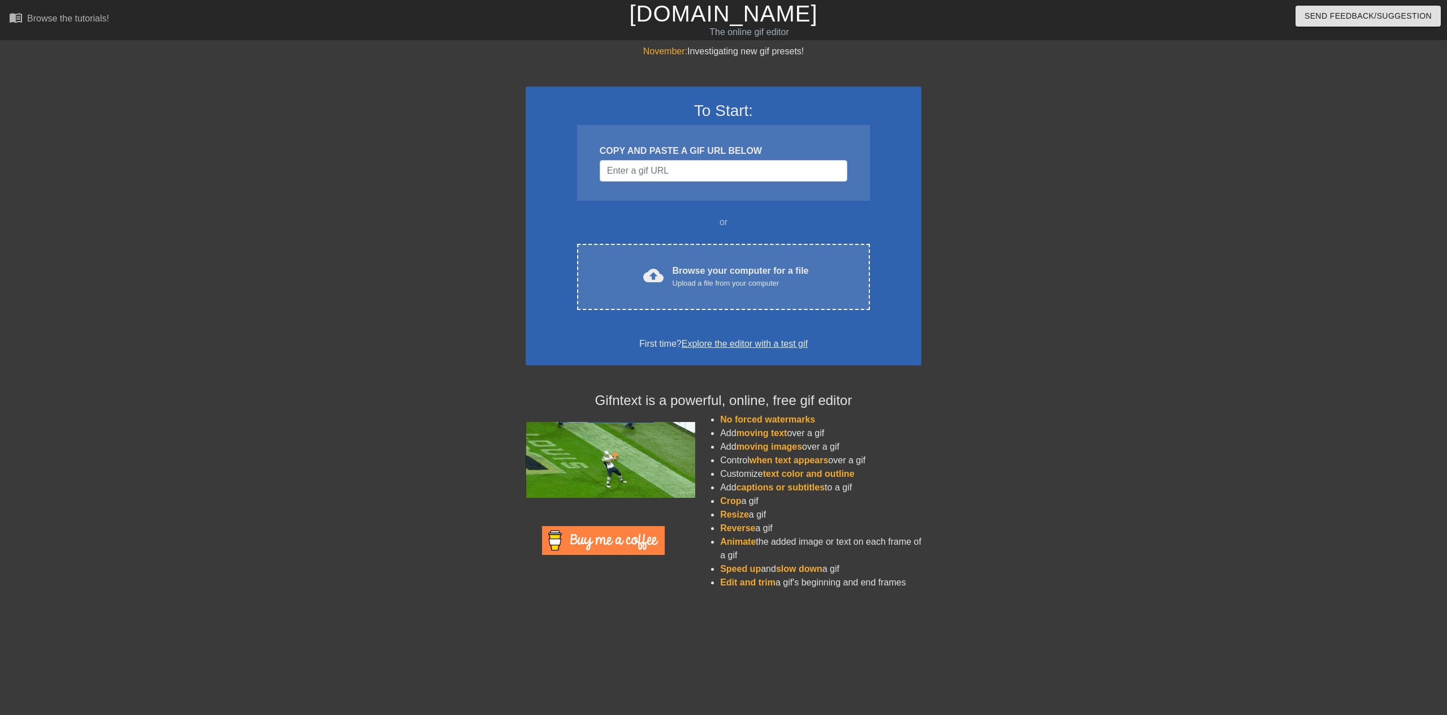
click at [673, 166] on input "Username" at bounding box center [724, 170] width 248 height 21
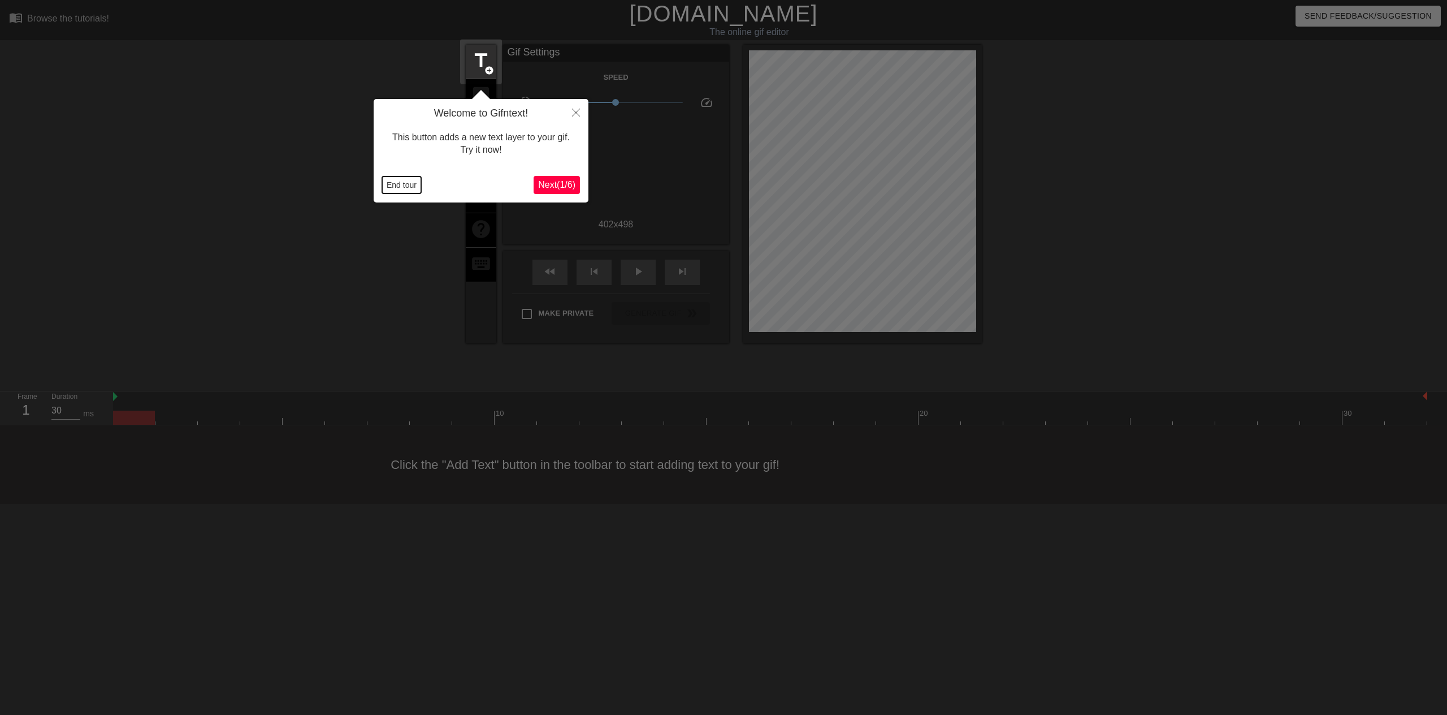
click at [421, 189] on button "End tour" at bounding box center [401, 184] width 39 height 17
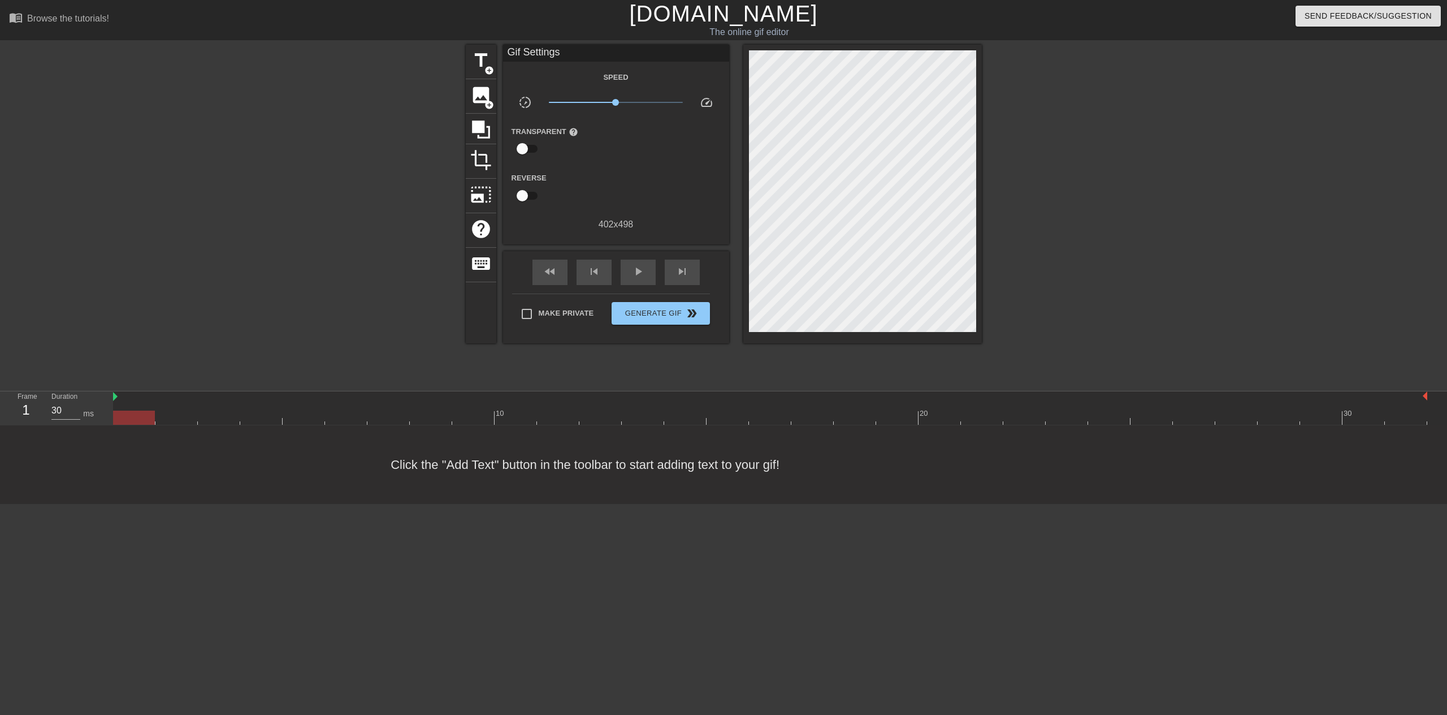
click at [145, 378] on div "title add_circle image add_circle crop photo_size_select_large help keyboard Gi…" at bounding box center [723, 214] width 1447 height 339
click at [147, 408] on div at bounding box center [134, 409] width 42 height 14
click at [176, 417] on div at bounding box center [770, 417] width 1314 height 14
click at [136, 417] on div at bounding box center [770, 417] width 1314 height 14
click at [636, 276] on span "play_arrow" at bounding box center [638, 272] width 14 height 14
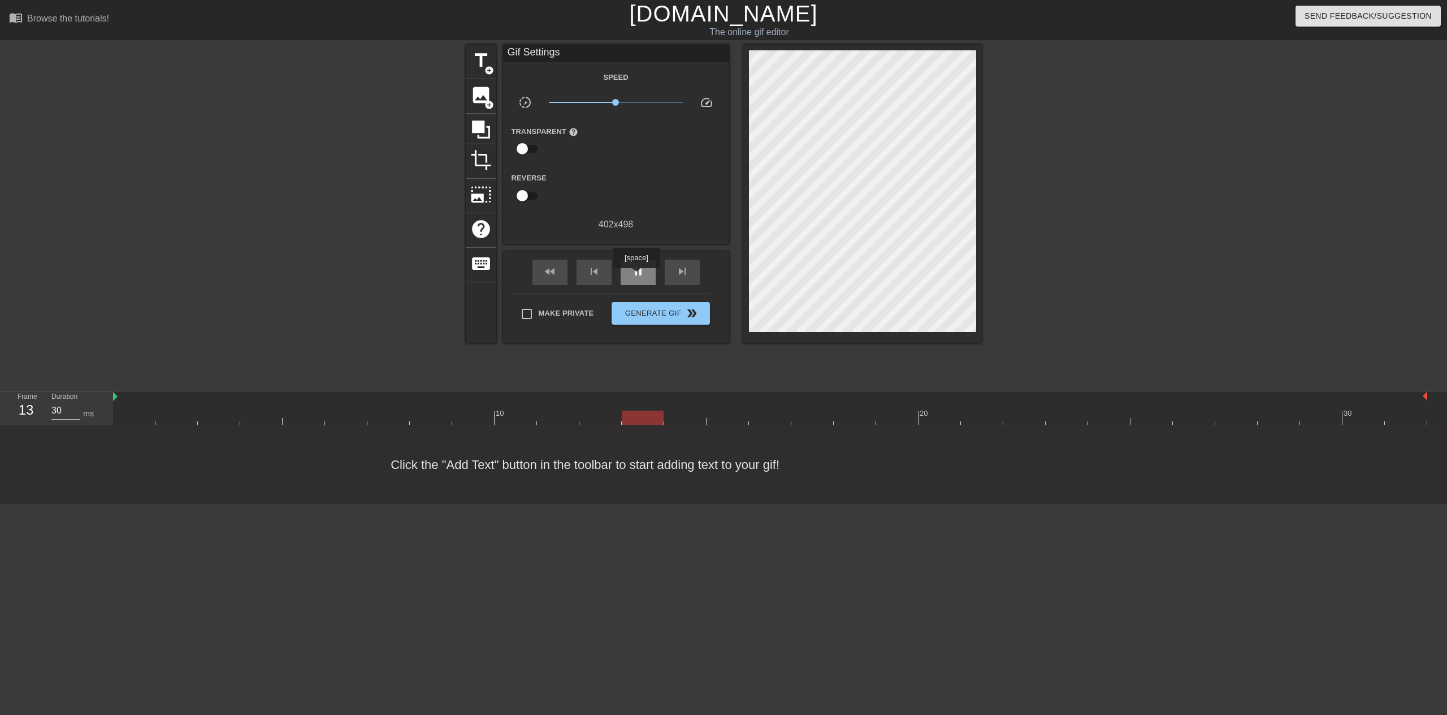
type input "40"
click at [636, 276] on span "pause" at bounding box center [638, 272] width 14 height 14
click at [527, 145] on input "checkbox" at bounding box center [522, 148] width 64 height 21
click at [528, 147] on input "checkbox" at bounding box center [533, 148] width 64 height 21
checkbox input "false"
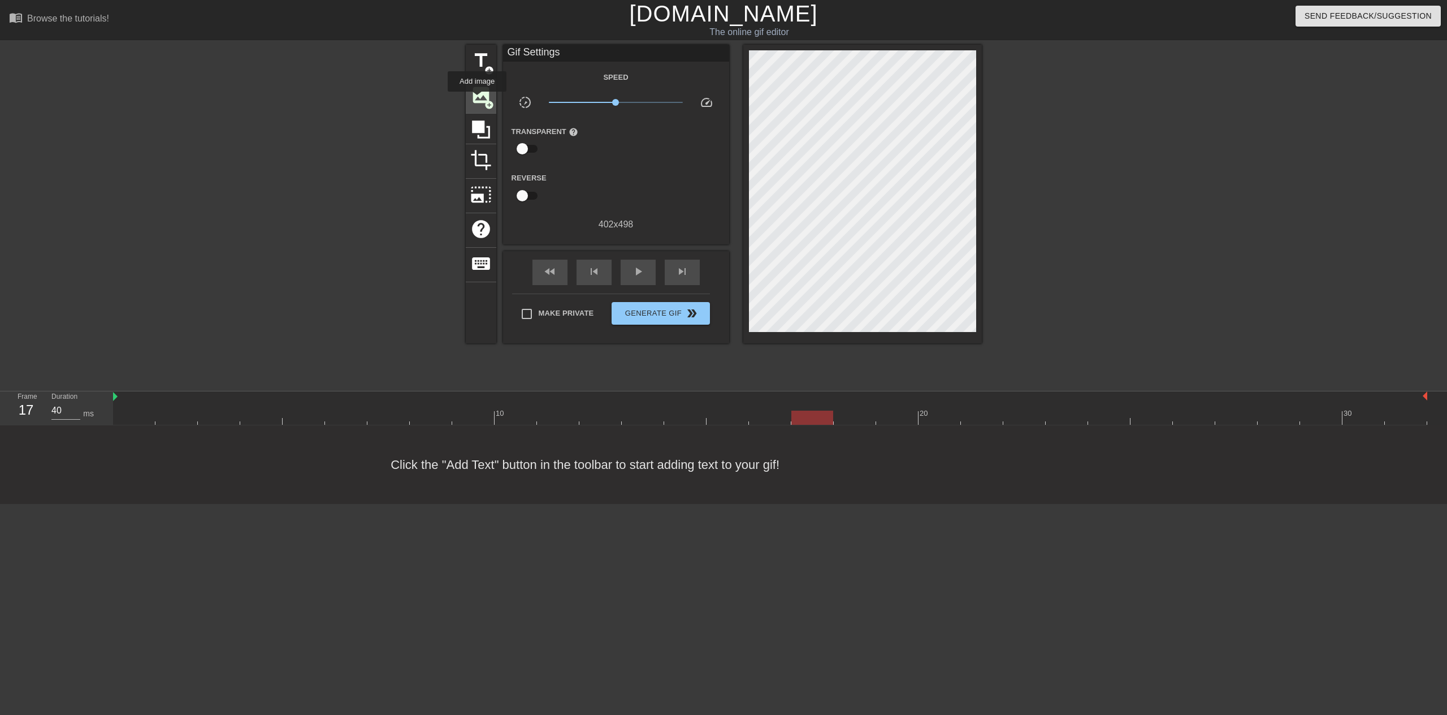
click at [477, 99] on span "image" at bounding box center [480, 94] width 21 height 21
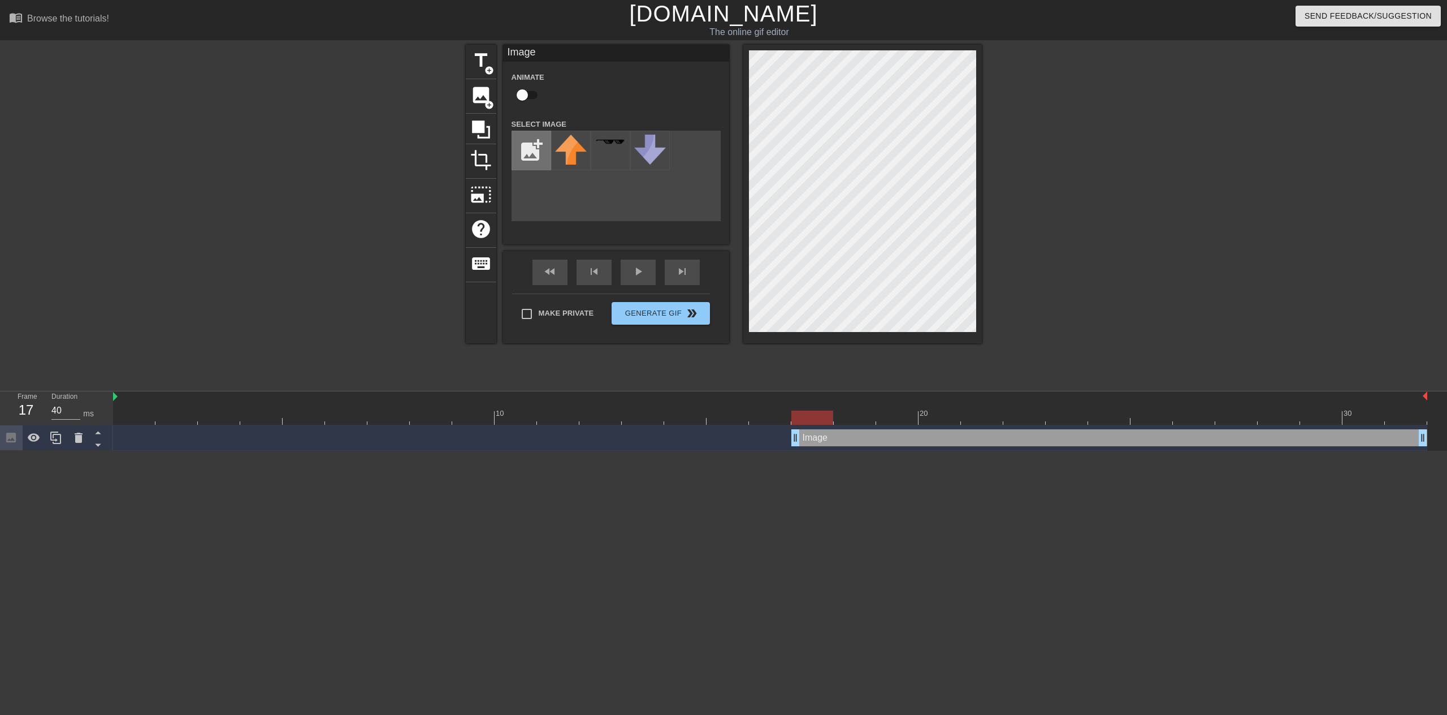
click at [539, 157] on input "file" at bounding box center [531, 150] width 38 height 38
drag, startPoint x: 566, startPoint y: 160, endPoint x: 545, endPoint y: 180, distance: 28.8
click at [547, 186] on div "add_photo_alternate 61 %" at bounding box center [616, 176] width 209 height 90
click at [540, 154] on input "file" at bounding box center [531, 150] width 38 height 38
type input "C:\fakepath\[PERSON_NAME] true.webp"
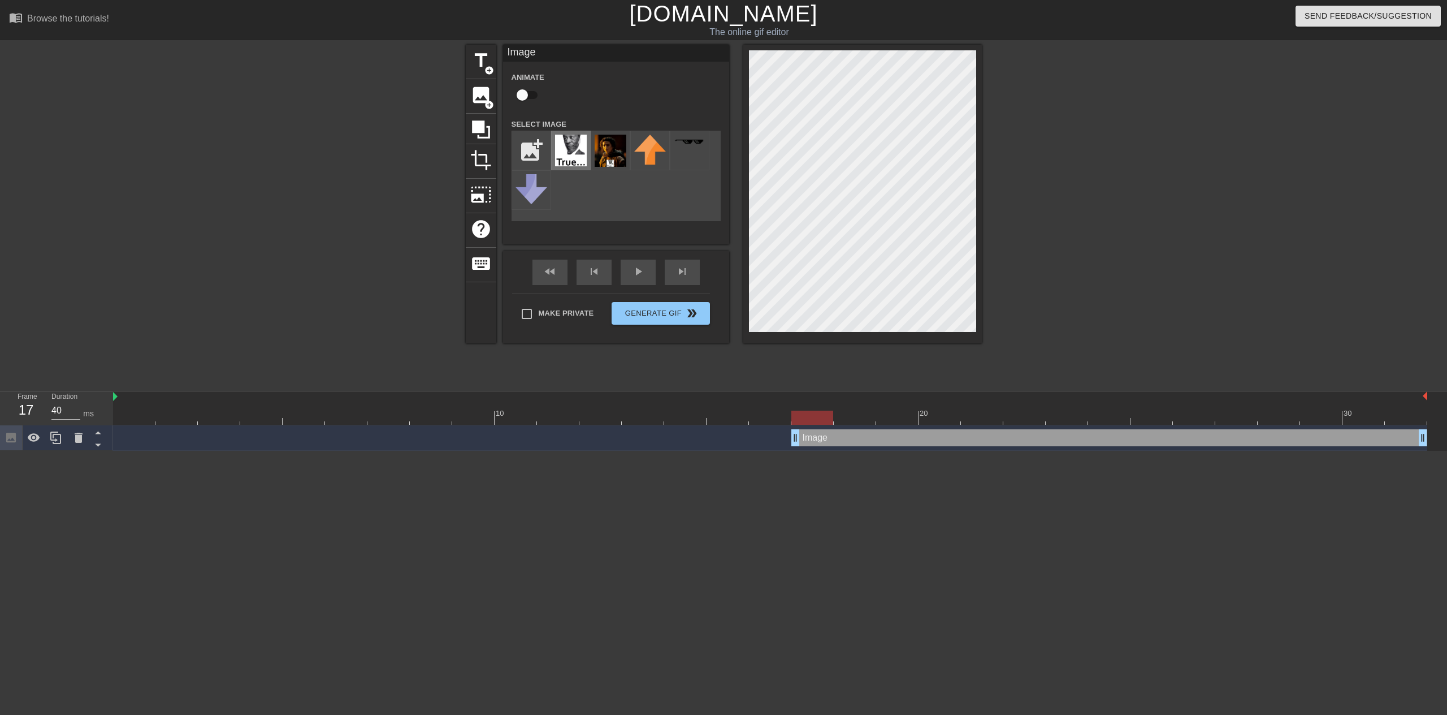
click at [570, 158] on img at bounding box center [571, 151] width 32 height 32
click at [808, 415] on div at bounding box center [812, 417] width 42 height 14
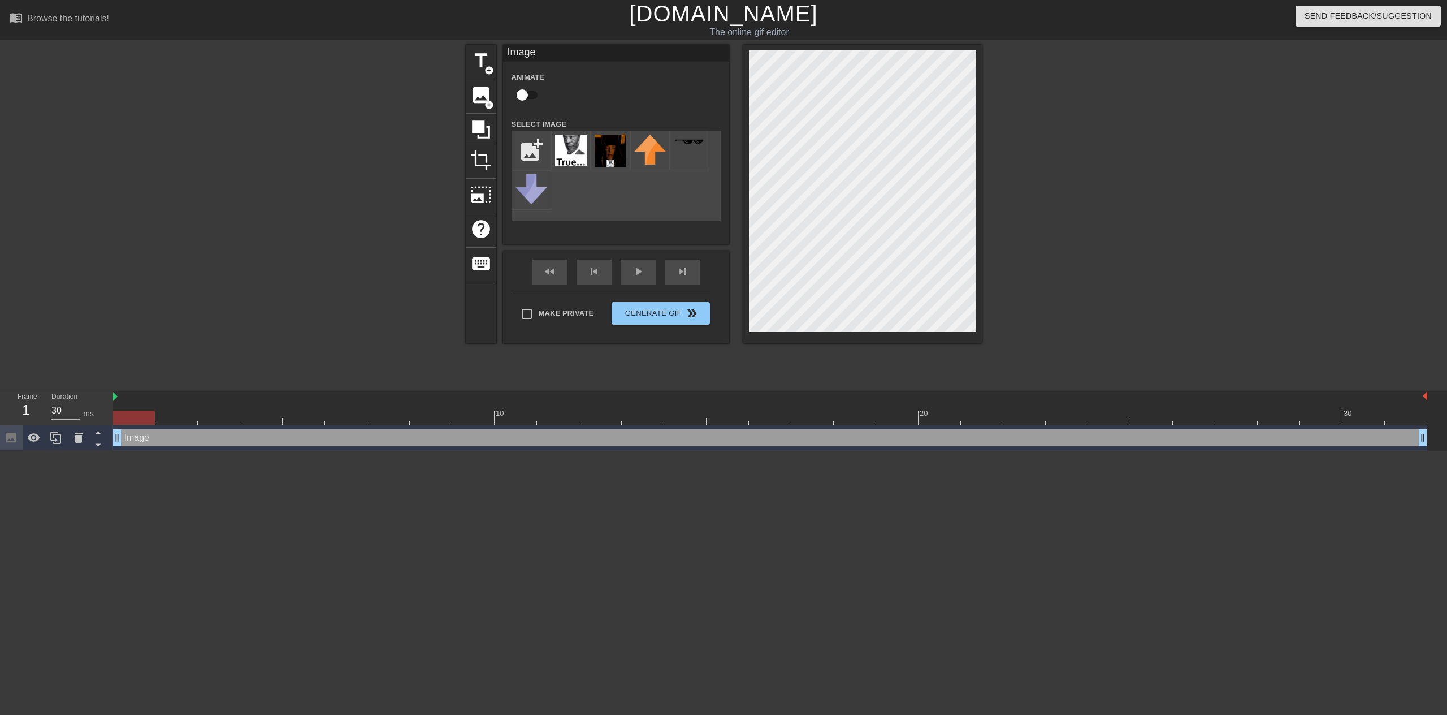
drag, startPoint x: 799, startPoint y: 437, endPoint x: 506, endPoint y: 401, distance: 295.5
click at [109, 433] on div "Frame 1 Duration 30 ms 10 20 30 Image drag_handle drag_handle" at bounding box center [723, 420] width 1447 height 59
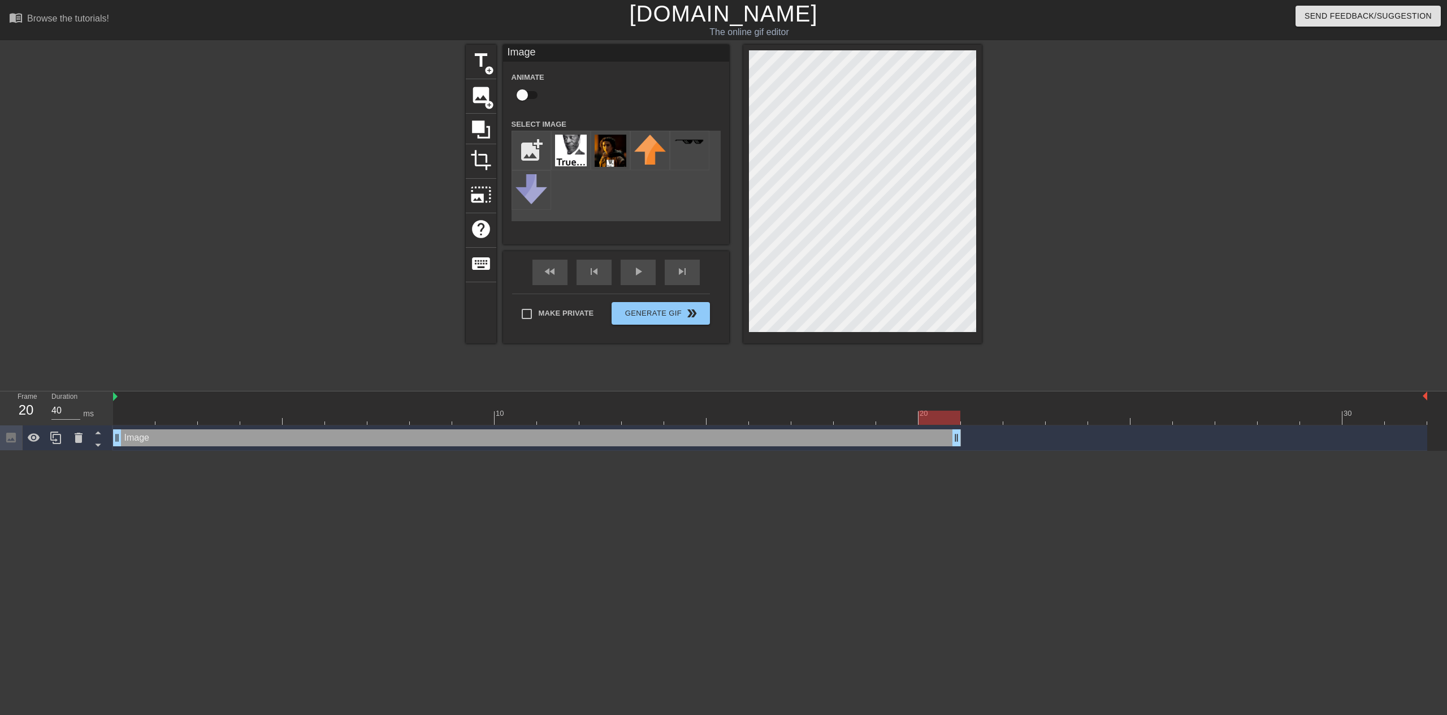
type input "30"
drag, startPoint x: 1426, startPoint y: 438, endPoint x: 876, endPoint y: 432, distance: 549.5
click at [876, 432] on div "Image drag_handle drag_handle" at bounding box center [770, 437] width 1314 height 17
click at [542, 151] on input "file" at bounding box center [531, 150] width 38 height 38
type input "C:\fakepath\morgan freeman false.jpg"
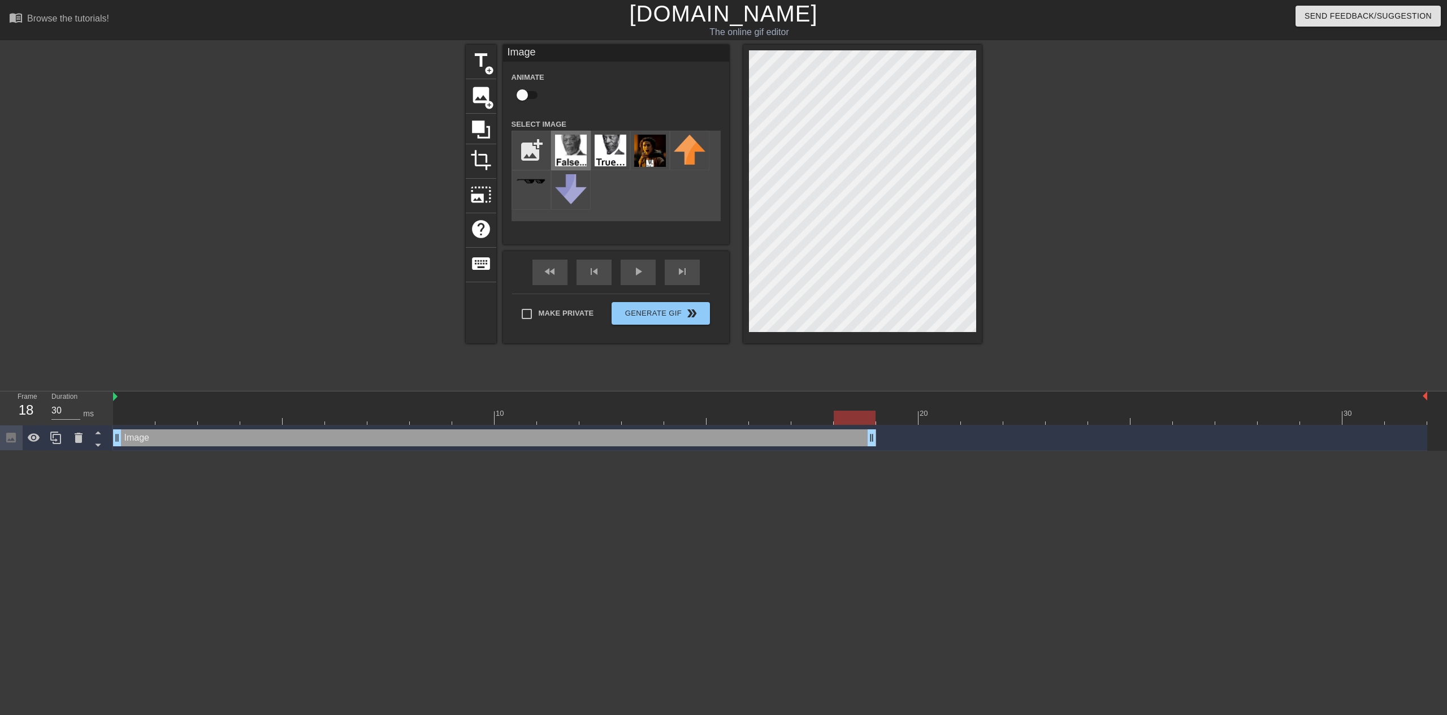
click at [569, 154] on img at bounding box center [571, 151] width 32 height 32
click at [878, 443] on div "Image drag_handle drag_handle" at bounding box center [770, 437] width 1314 height 17
click at [895, 420] on div at bounding box center [770, 417] width 1314 height 14
click at [858, 417] on div at bounding box center [770, 417] width 1314 height 14
click at [898, 451] on html "menu_book Browse the tutorials! Gifntext.com The online gif editor Send Feedbac…" at bounding box center [723, 225] width 1447 height 451
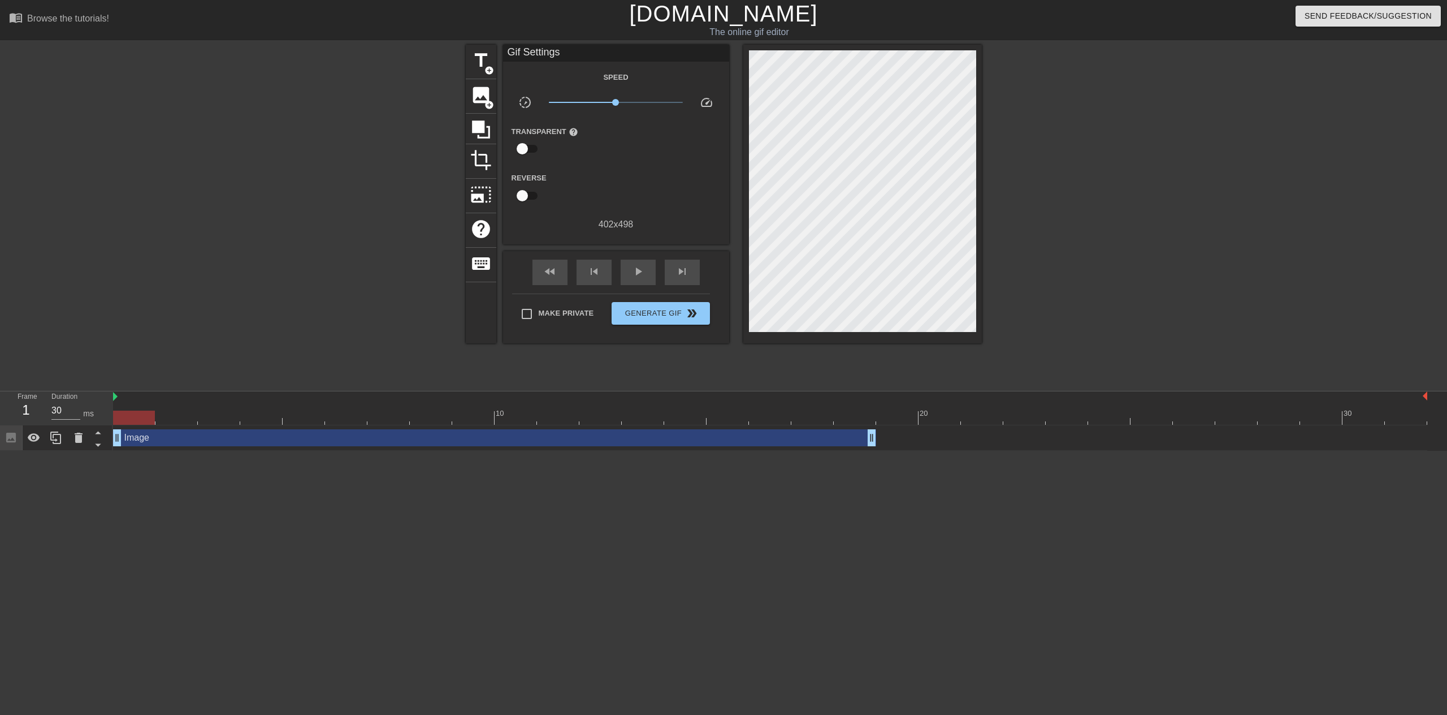
click at [138, 414] on div at bounding box center [770, 417] width 1314 height 14
click at [638, 275] on span "play_arrow" at bounding box center [638, 272] width 14 height 14
type input "30"
click at [642, 275] on span "pause" at bounding box center [638, 272] width 14 height 14
click at [640, 309] on span "Generate Gif double_arrow" at bounding box center [660, 313] width 89 height 14
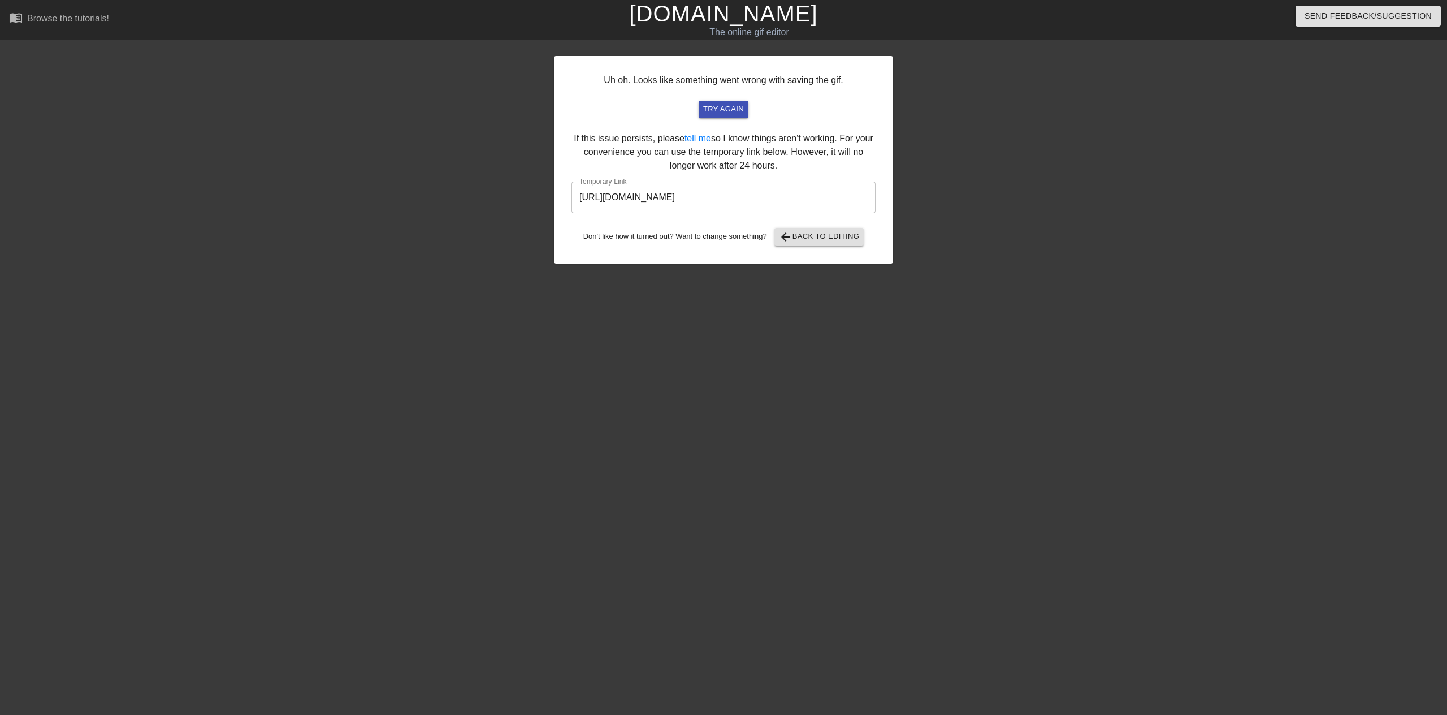
click at [626, 209] on input "https://www.gifntext.com/temp_generations/pvgsZCbM.gif" at bounding box center [723, 197] width 304 height 32
click at [825, 244] on button "arrow_back Back to Editing" at bounding box center [819, 237] width 90 height 18
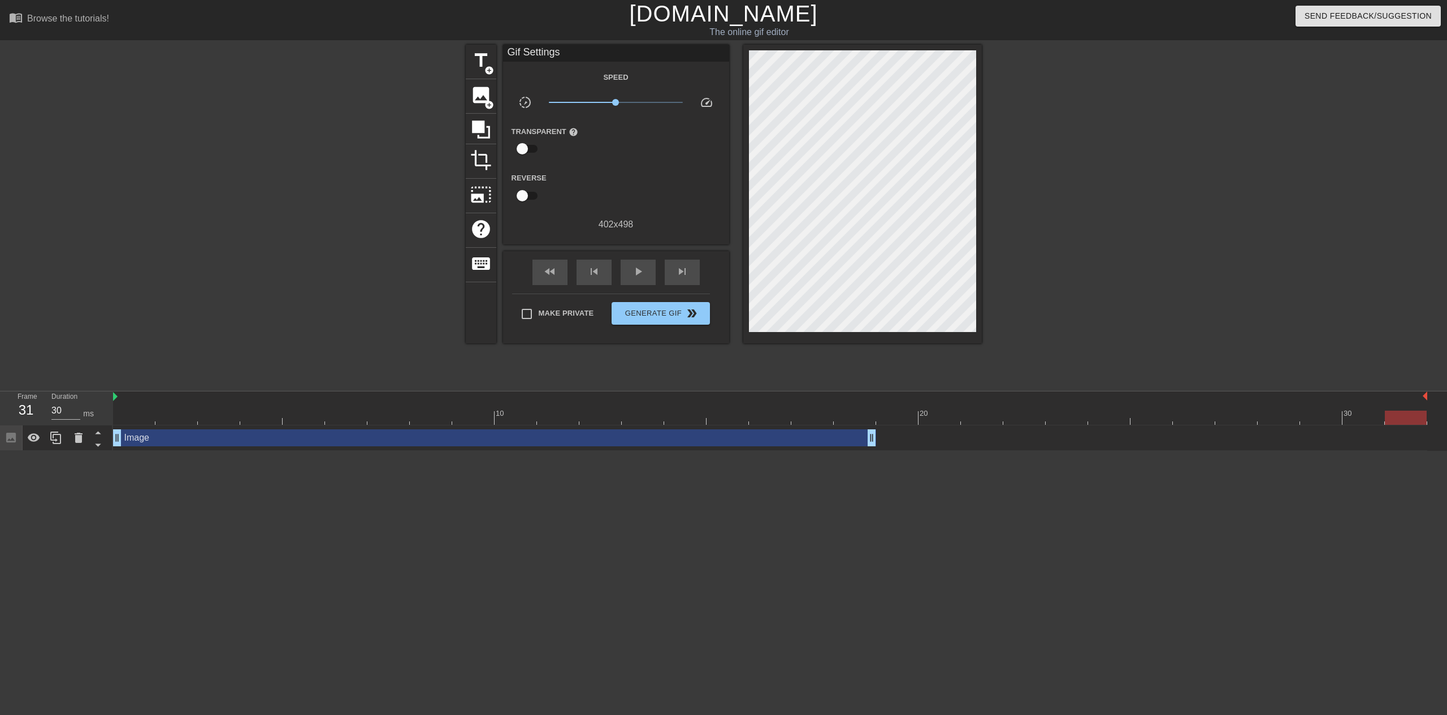
click at [689, 18] on link "[DOMAIN_NAME]" at bounding box center [723, 13] width 188 height 25
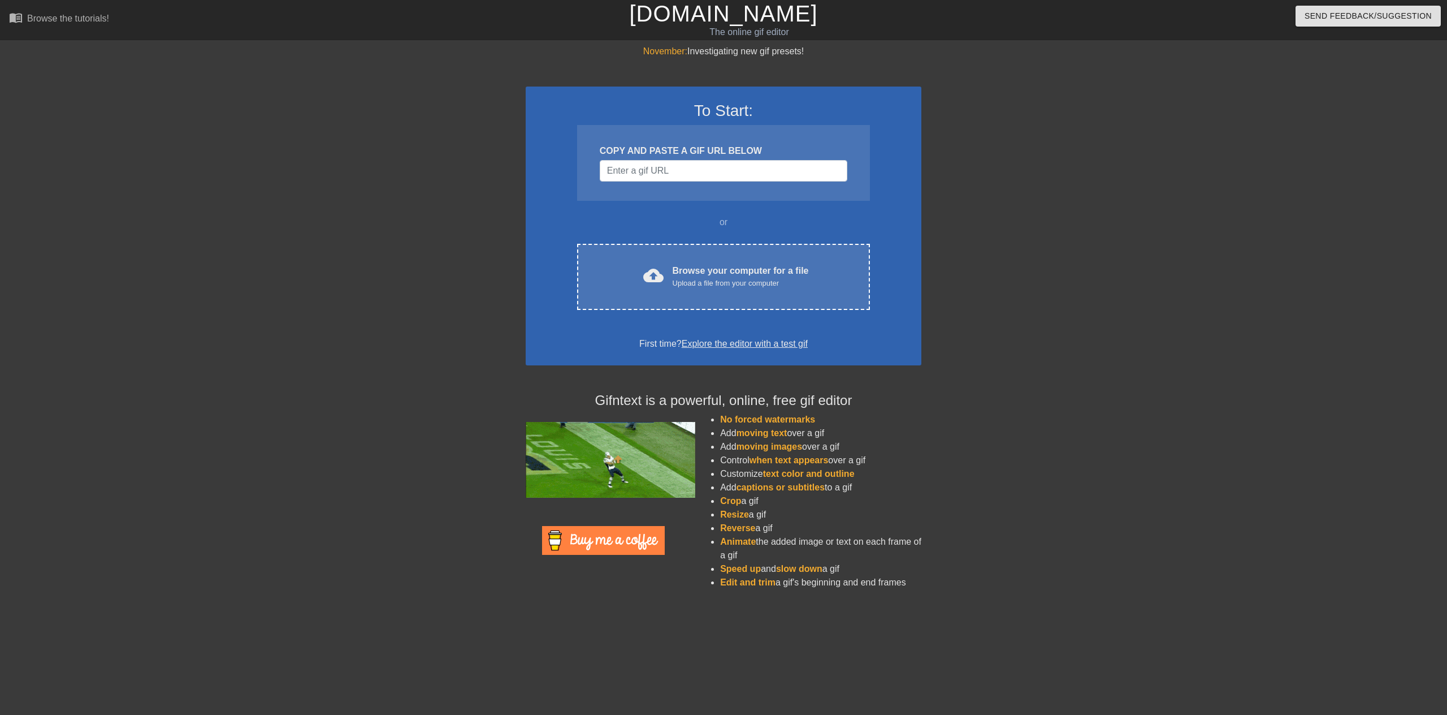
click at [657, 155] on div "COPY AND PASTE A GIF URL BELOW" at bounding box center [724, 151] width 248 height 14
click at [657, 168] on input "Username" at bounding box center [724, 170] width 248 height 21
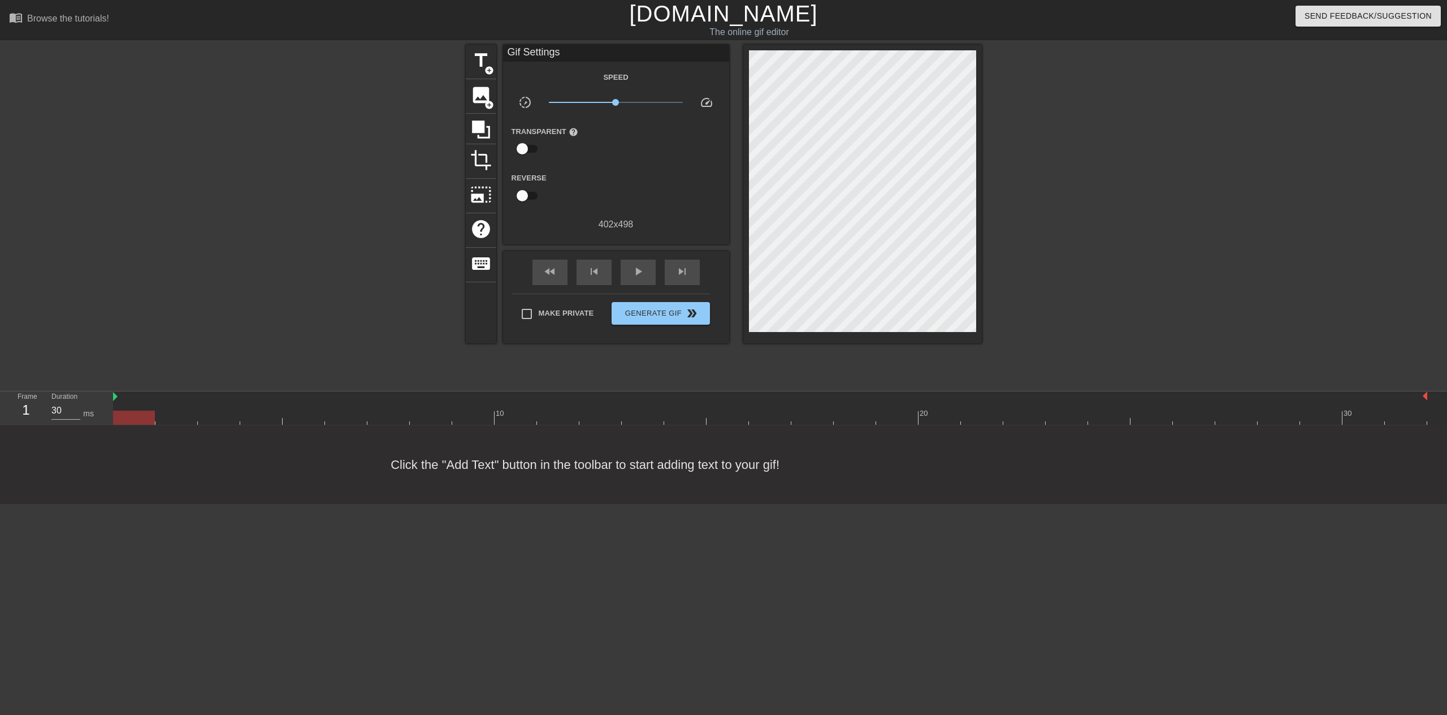
click at [706, 16] on link "[DOMAIN_NAME]" at bounding box center [723, 13] width 188 height 25
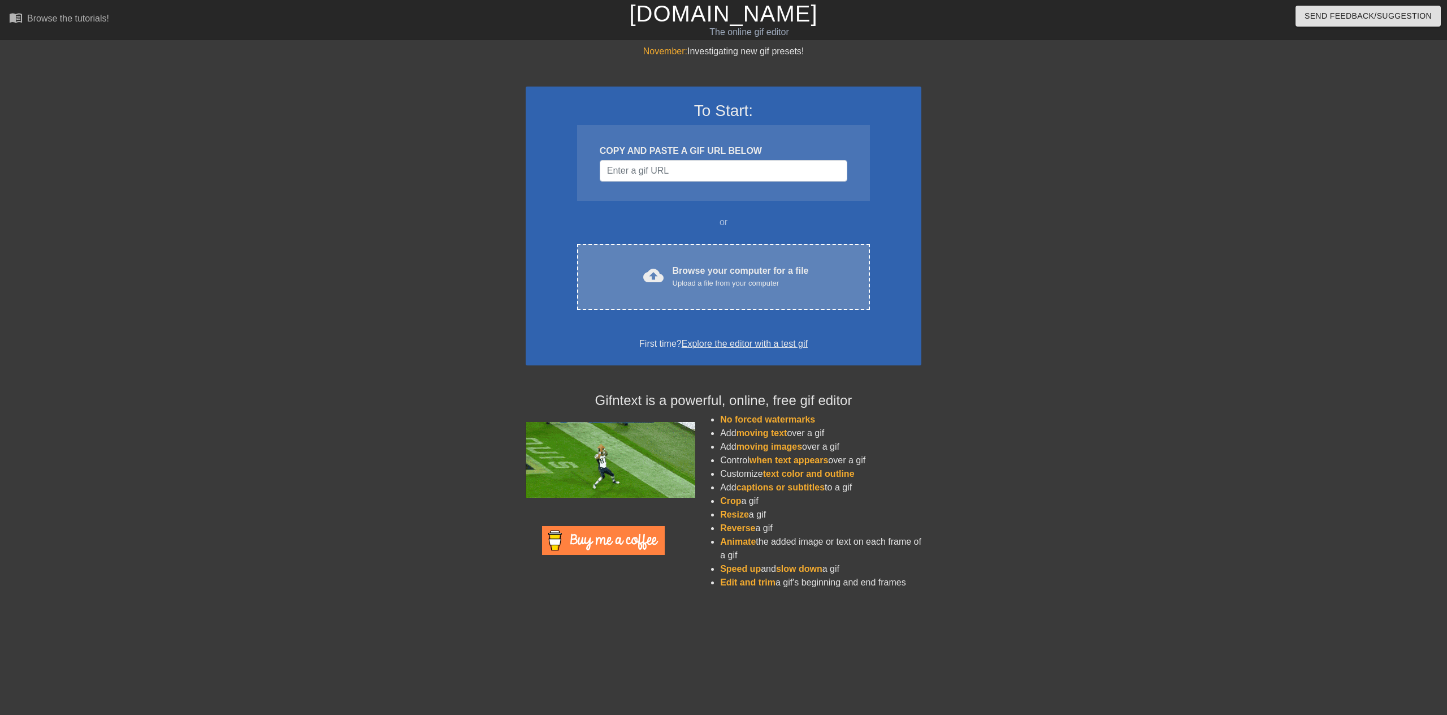
click at [689, 275] on div "Browse your computer for a file Upload a file from your computer" at bounding box center [741, 276] width 136 height 25
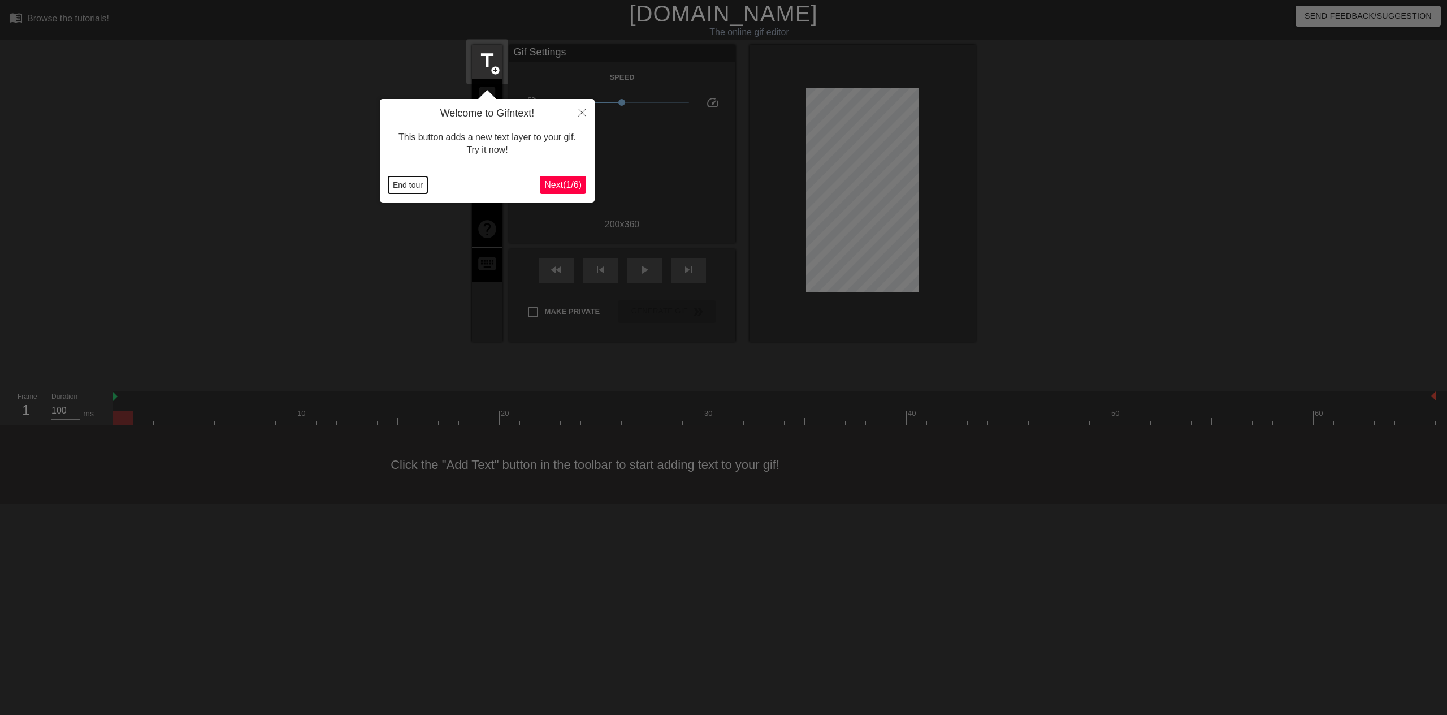
click at [413, 190] on button "End tour" at bounding box center [407, 184] width 39 height 17
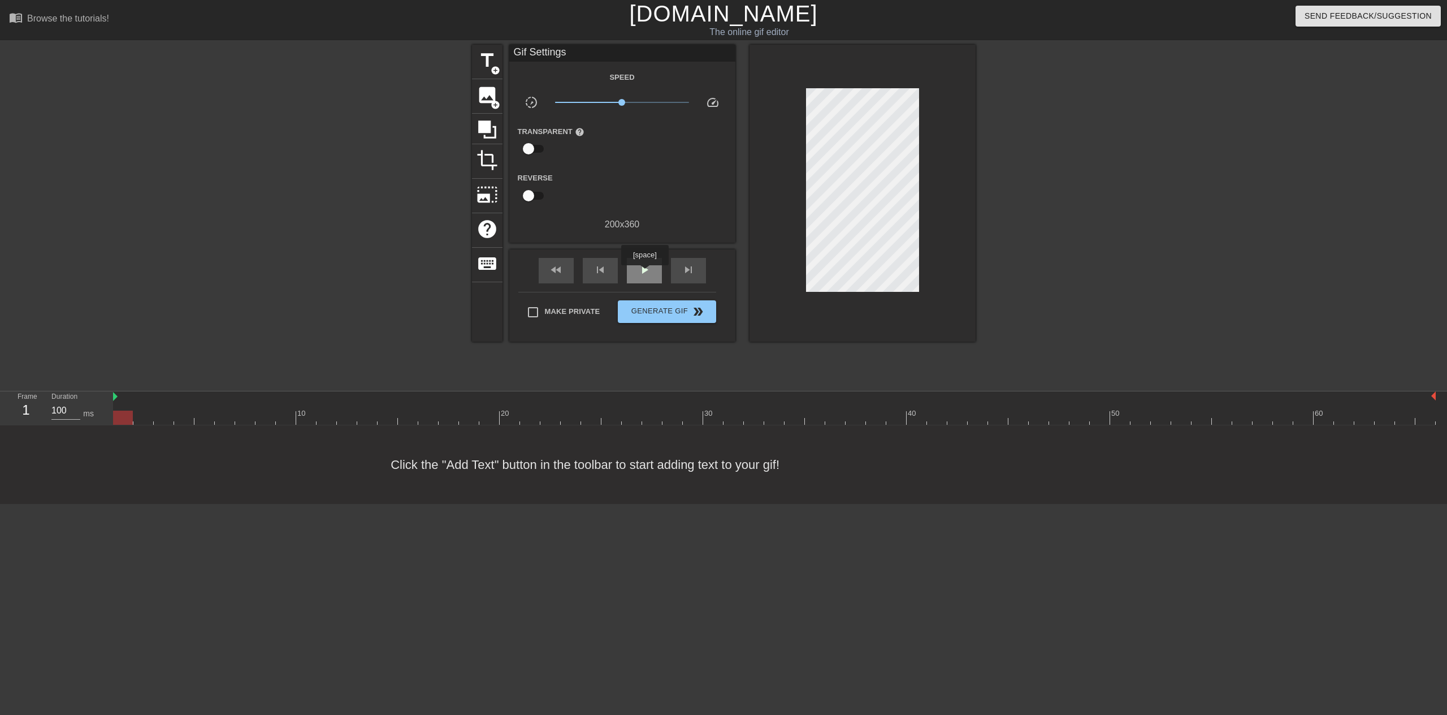
click at [644, 273] on span "play_arrow" at bounding box center [645, 270] width 14 height 14
click at [648, 271] on span "pause" at bounding box center [645, 270] width 14 height 14
click at [532, 417] on div at bounding box center [774, 417] width 1323 height 14
click at [476, 76] on div "title add_circle" at bounding box center [487, 62] width 31 height 34
click at [493, 95] on span "image" at bounding box center [487, 94] width 21 height 21
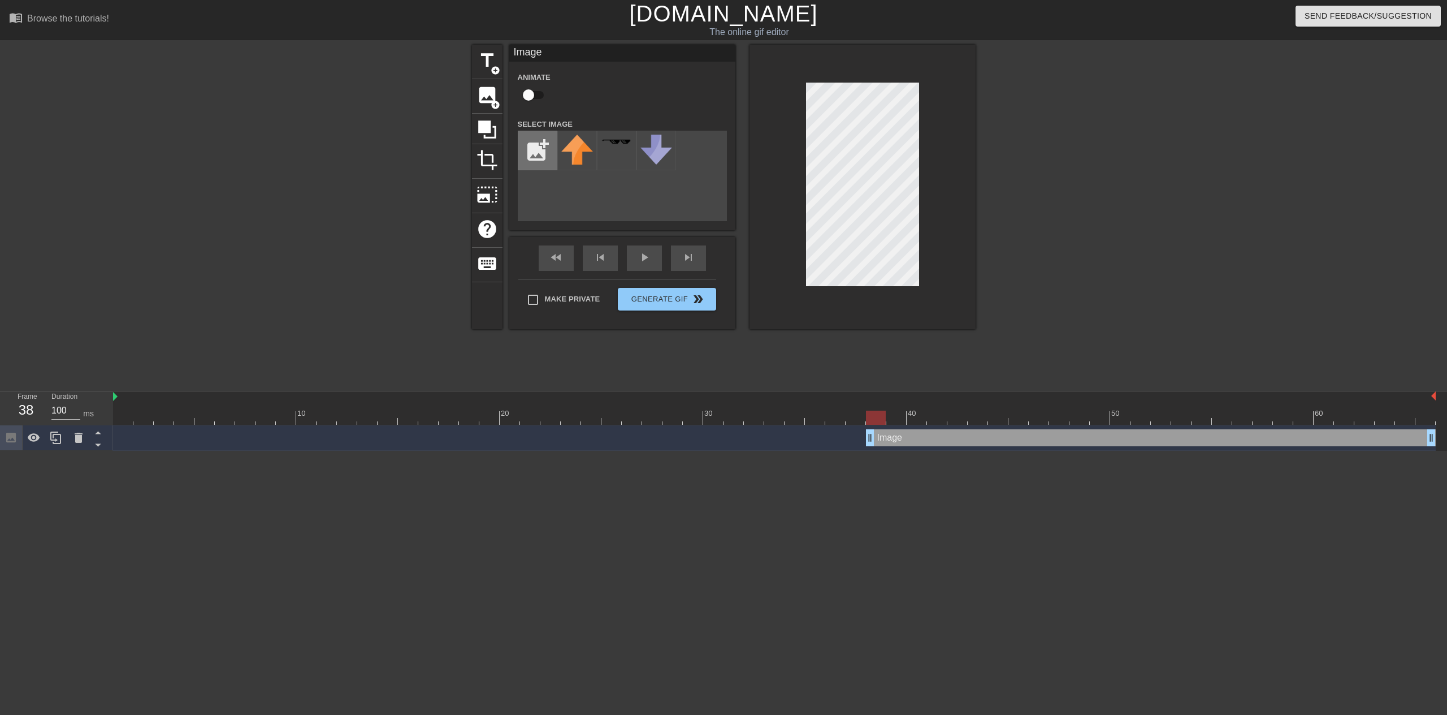
click at [552, 157] on input "file" at bounding box center [537, 150] width 38 height 38
type input "C:\fakepath\[PERSON_NAME] true.webp"
click at [583, 164] on img at bounding box center [577, 151] width 32 height 32
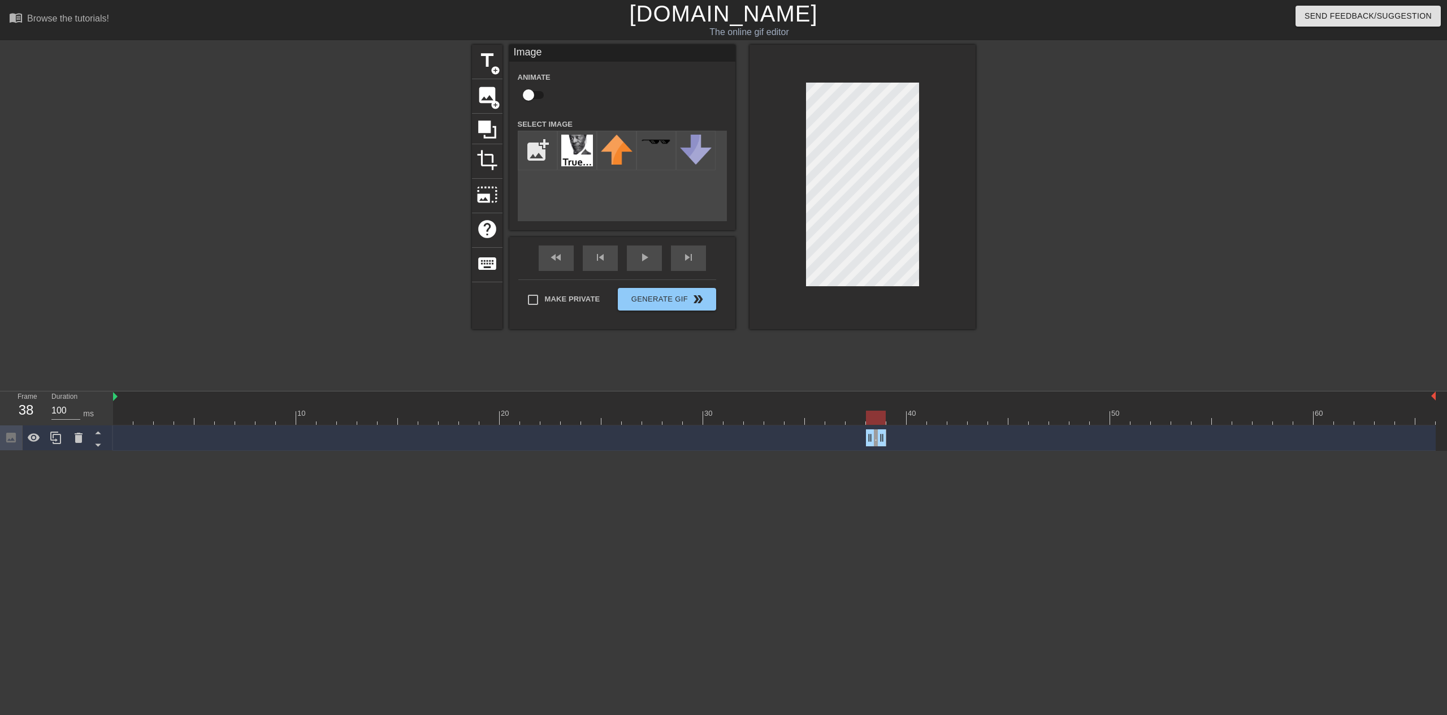
drag, startPoint x: 1434, startPoint y: 440, endPoint x: 893, endPoint y: 442, distance: 540.4
click at [893, 442] on div "Image drag_handle drag_handle" at bounding box center [774, 437] width 1323 height 17
drag, startPoint x: 874, startPoint y: 440, endPoint x: 863, endPoint y: 440, distance: 11.9
click at [868, 439] on div "Image drag_handle drag_handle" at bounding box center [866, 437] width 41 height 17
drag, startPoint x: 880, startPoint y: 438, endPoint x: 868, endPoint y: 438, distance: 11.9
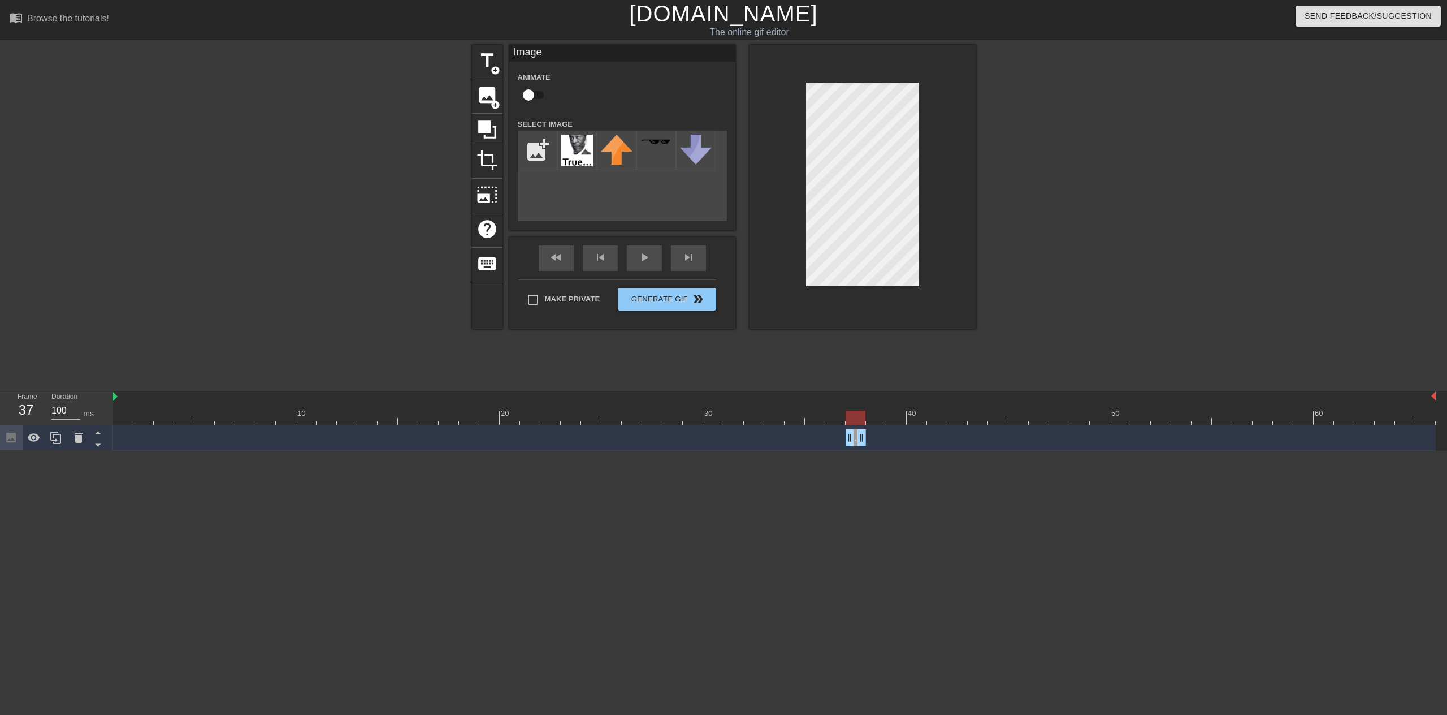
click at [868, 438] on div "Image drag_handle drag_handle" at bounding box center [774, 437] width 1323 height 17
drag, startPoint x: 855, startPoint y: 438, endPoint x: 880, endPoint y: 431, distance: 25.2
click at [880, 431] on div "Image drag_handle drag_handle" at bounding box center [876, 437] width 20 height 17
click at [50, 437] on icon at bounding box center [56, 438] width 14 height 14
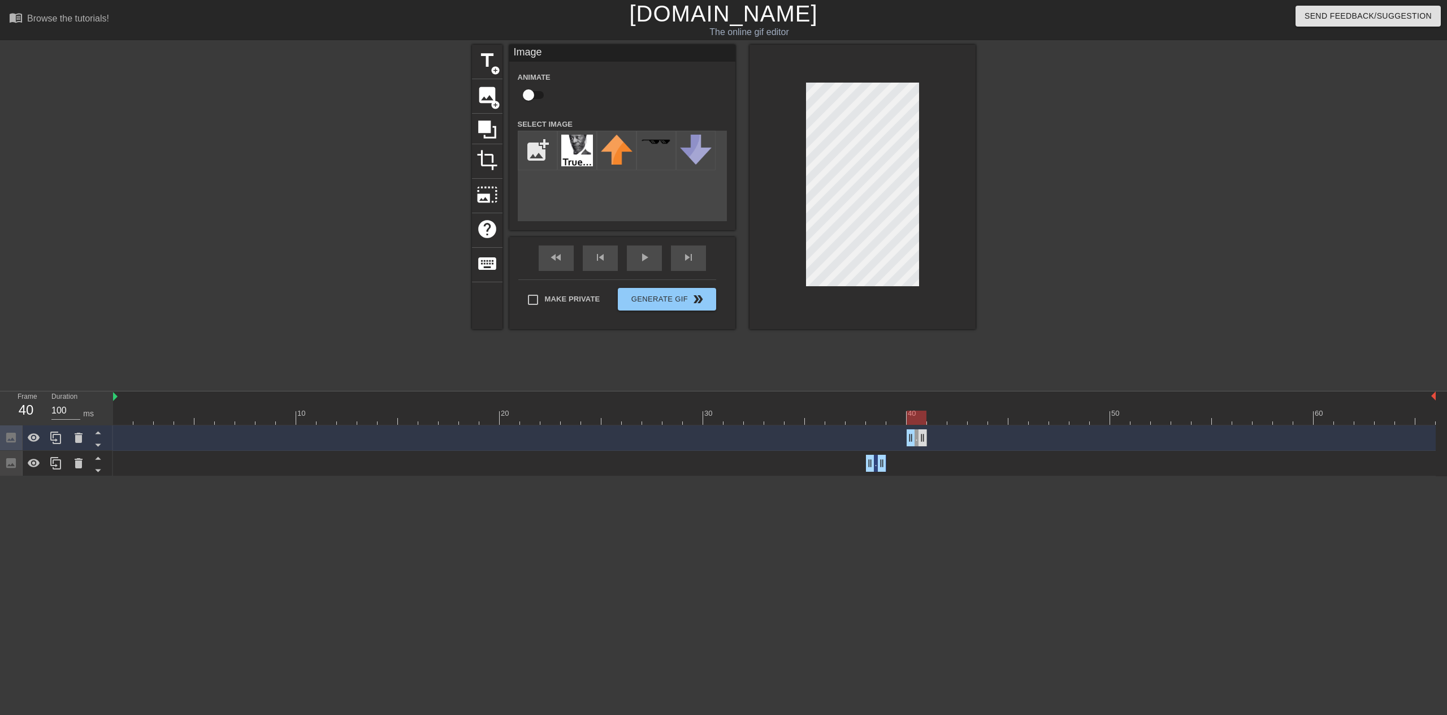
drag, startPoint x: 876, startPoint y: 439, endPoint x: 917, endPoint y: 437, distance: 41.9
click at [917, 437] on div "Image drag_handle drag_handle" at bounding box center [917, 437] width 20 height 17
click at [959, 417] on div at bounding box center [774, 417] width 1323 height 14
click at [1088, 421] on div at bounding box center [774, 417] width 1323 height 14
click at [629, 256] on div "fast_rewind skip_previous play_arrow skip_next" at bounding box center [622, 258] width 184 height 42
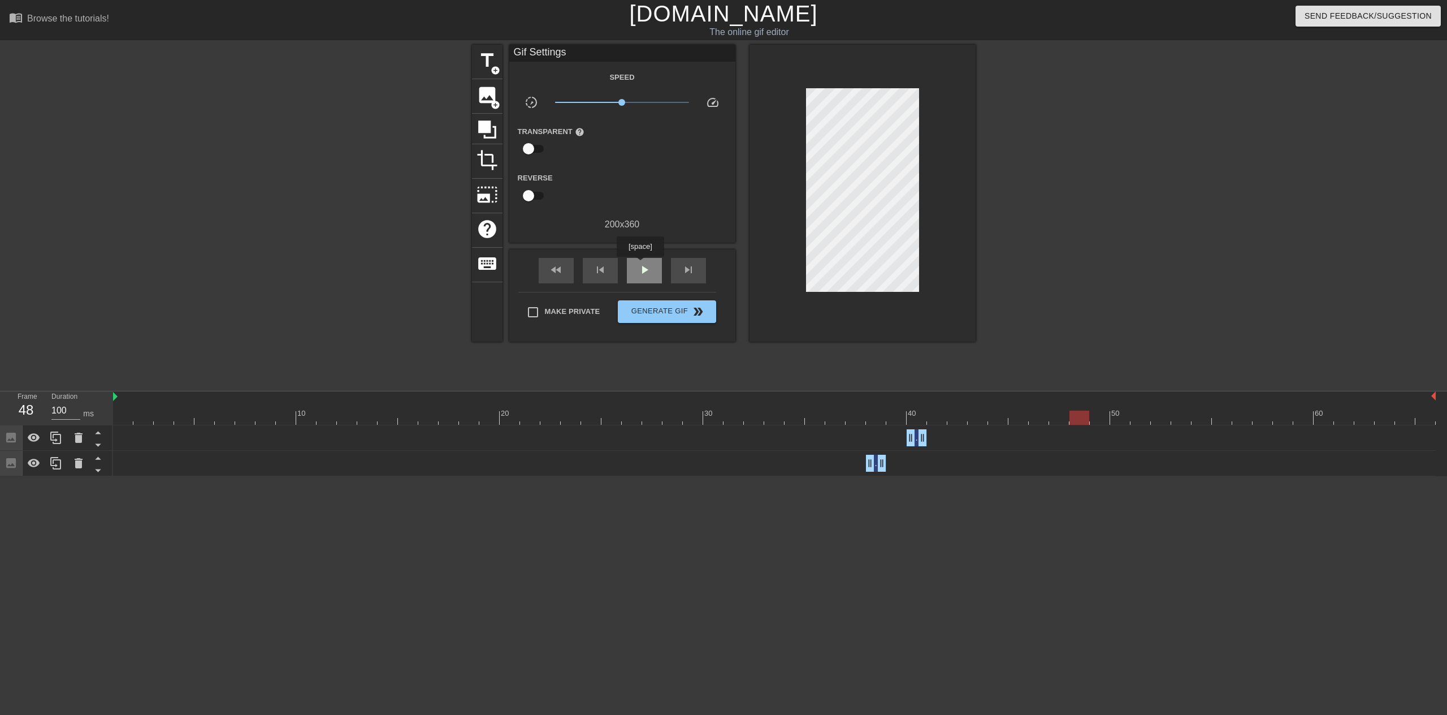
click at [640, 265] on span "play_arrow" at bounding box center [645, 270] width 14 height 14
click at [644, 270] on span "pause" at bounding box center [645, 270] width 14 height 14
click at [53, 438] on icon at bounding box center [56, 438] width 14 height 14
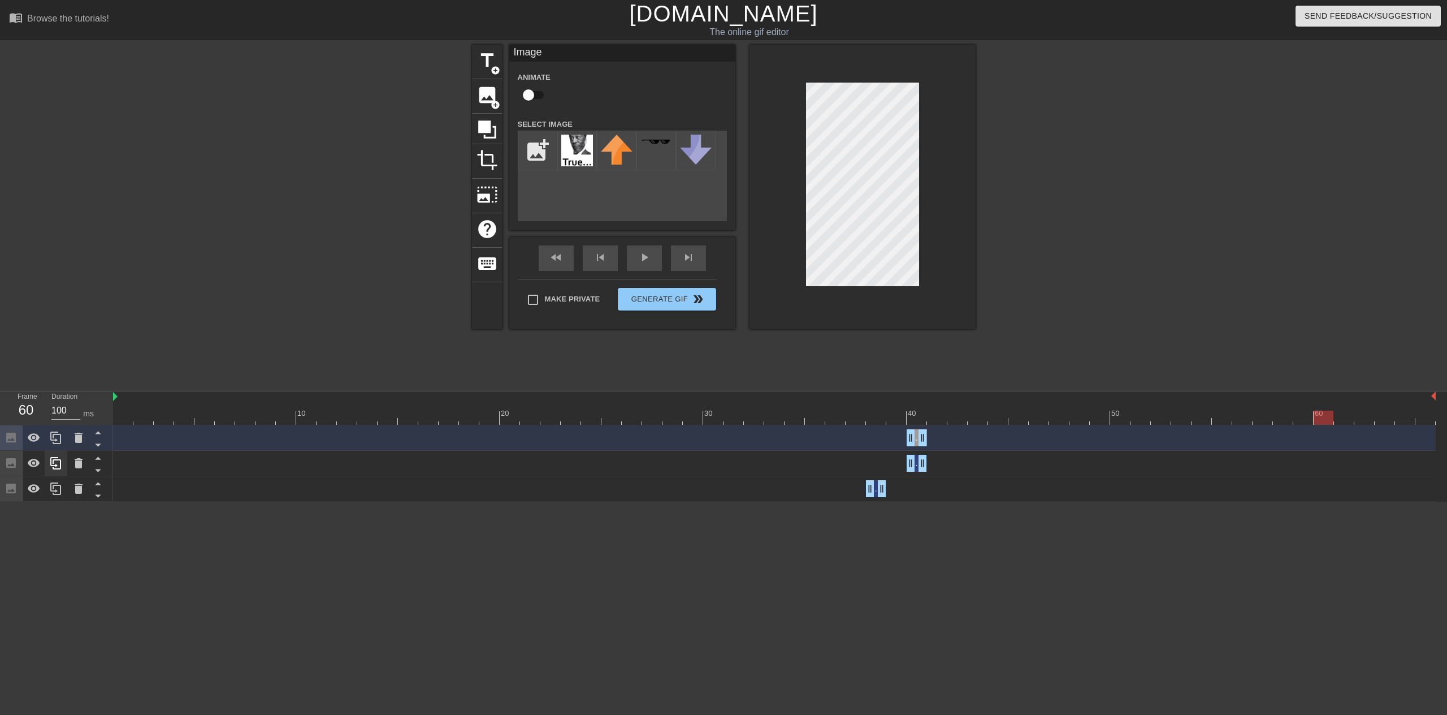
click at [53, 438] on icon at bounding box center [56, 438] width 14 height 14
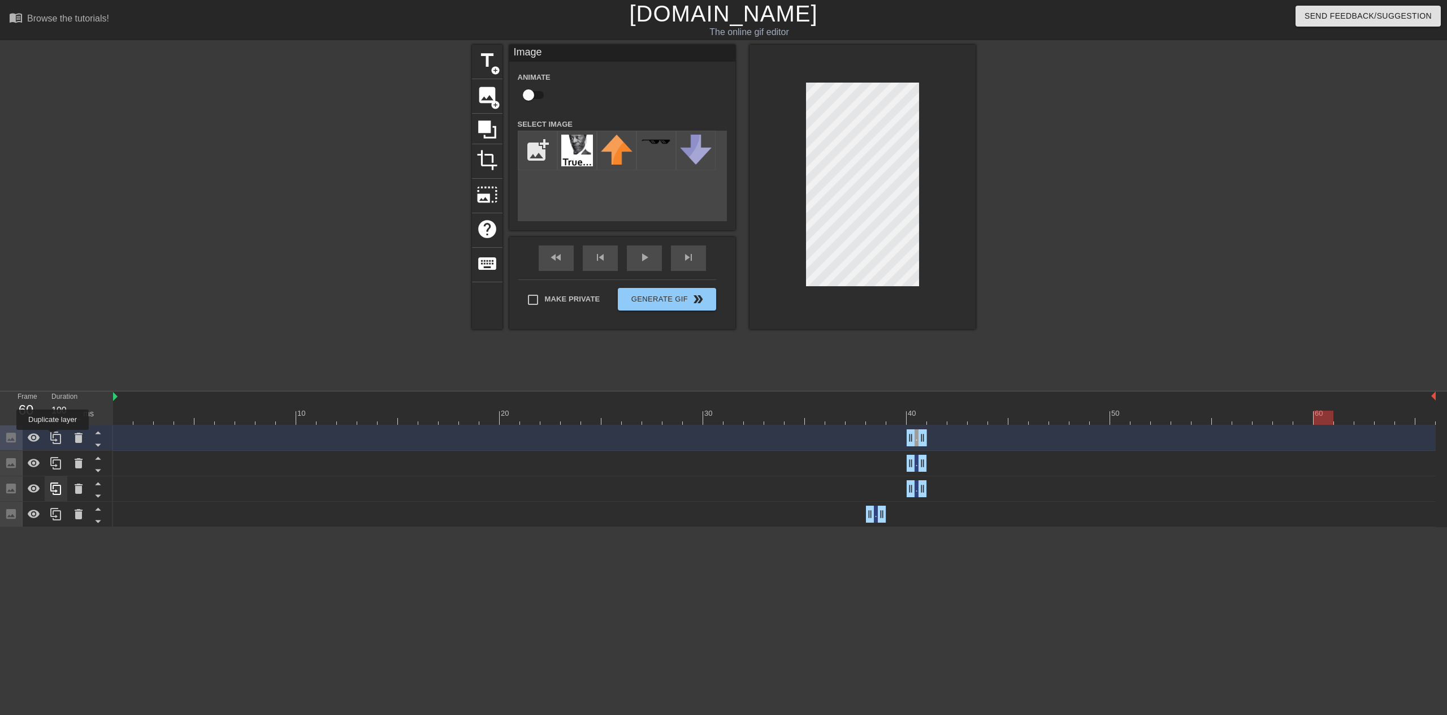
click at [53, 438] on icon at bounding box center [56, 438] width 14 height 14
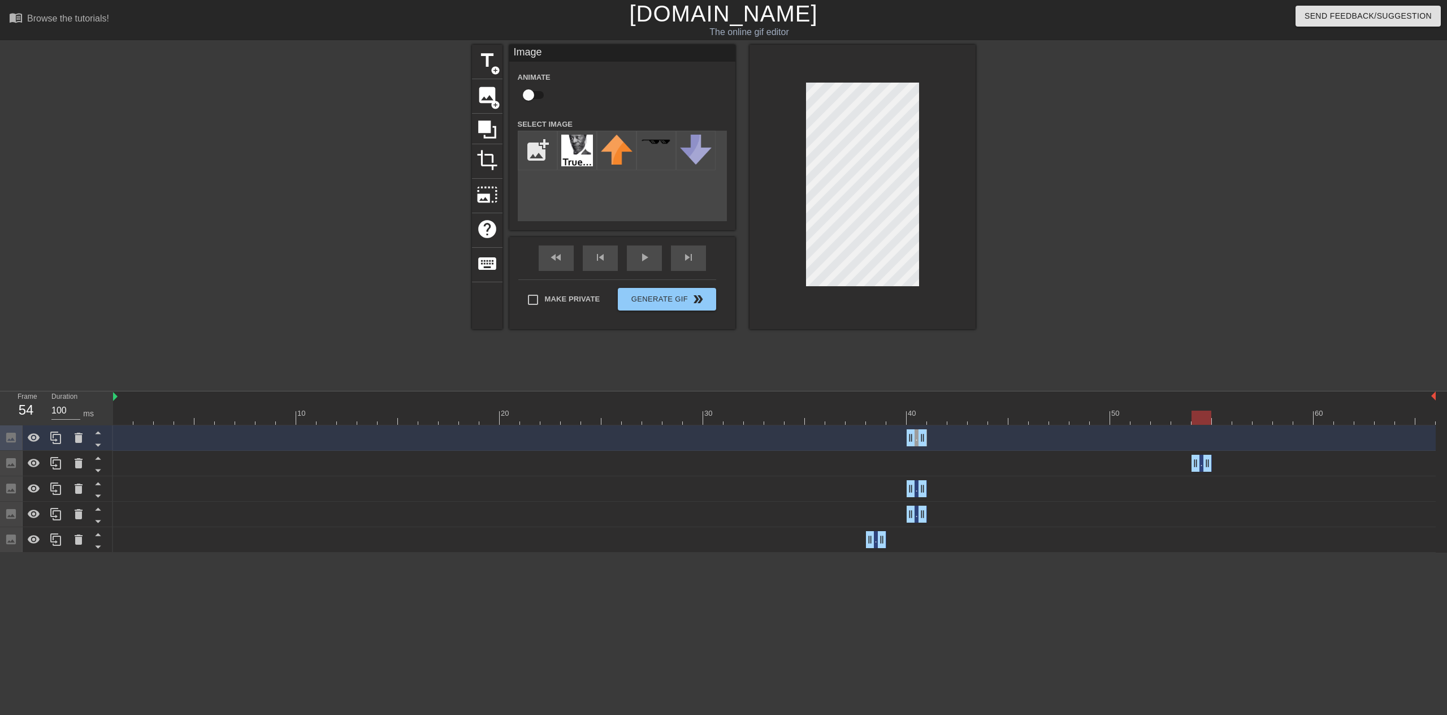
drag, startPoint x: 917, startPoint y: 469, endPoint x: 1195, endPoint y: 474, distance: 277.6
click at [1195, 474] on div "Image drag_handle drag_handle" at bounding box center [774, 463] width 1323 height 25
drag, startPoint x: 916, startPoint y: 491, endPoint x: 1010, endPoint y: 486, distance: 94.5
click at [1041, 486] on div "Image drag_handle drag_handle" at bounding box center [774, 488] width 1323 height 17
drag, startPoint x: 916, startPoint y: 488, endPoint x: 1298, endPoint y: 472, distance: 382.5
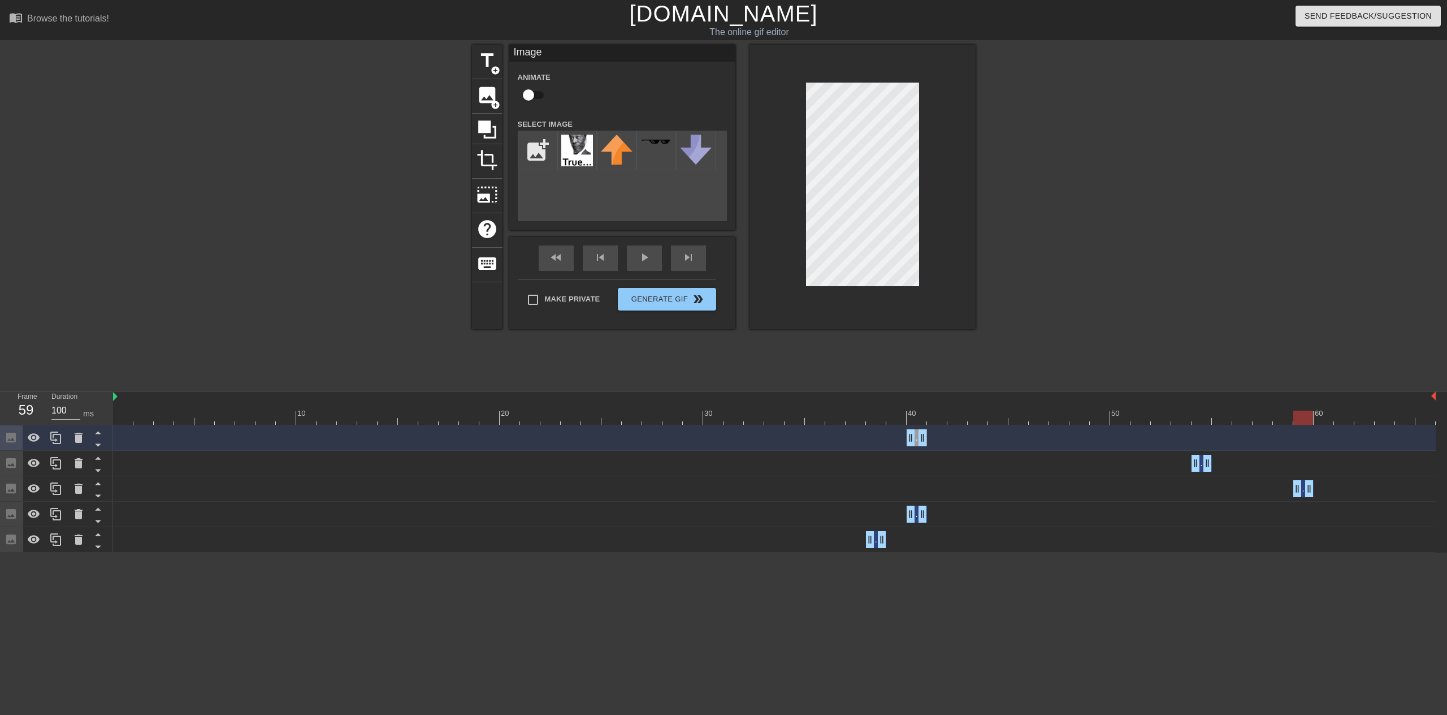
click at [1298, 472] on div "Image drag_handle drag_handle Image drag_handle drag_handle Image drag_handle d…" at bounding box center [780, 488] width 1334 height 127
drag, startPoint x: 916, startPoint y: 436, endPoint x: 1158, endPoint y: 447, distance: 242.2
click at [1158, 447] on div "Image drag_handle drag_handle" at bounding box center [774, 437] width 1323 height 25
click at [646, 256] on div "fast_rewind skip_previous play_arrow skip_next" at bounding box center [622, 258] width 184 height 42
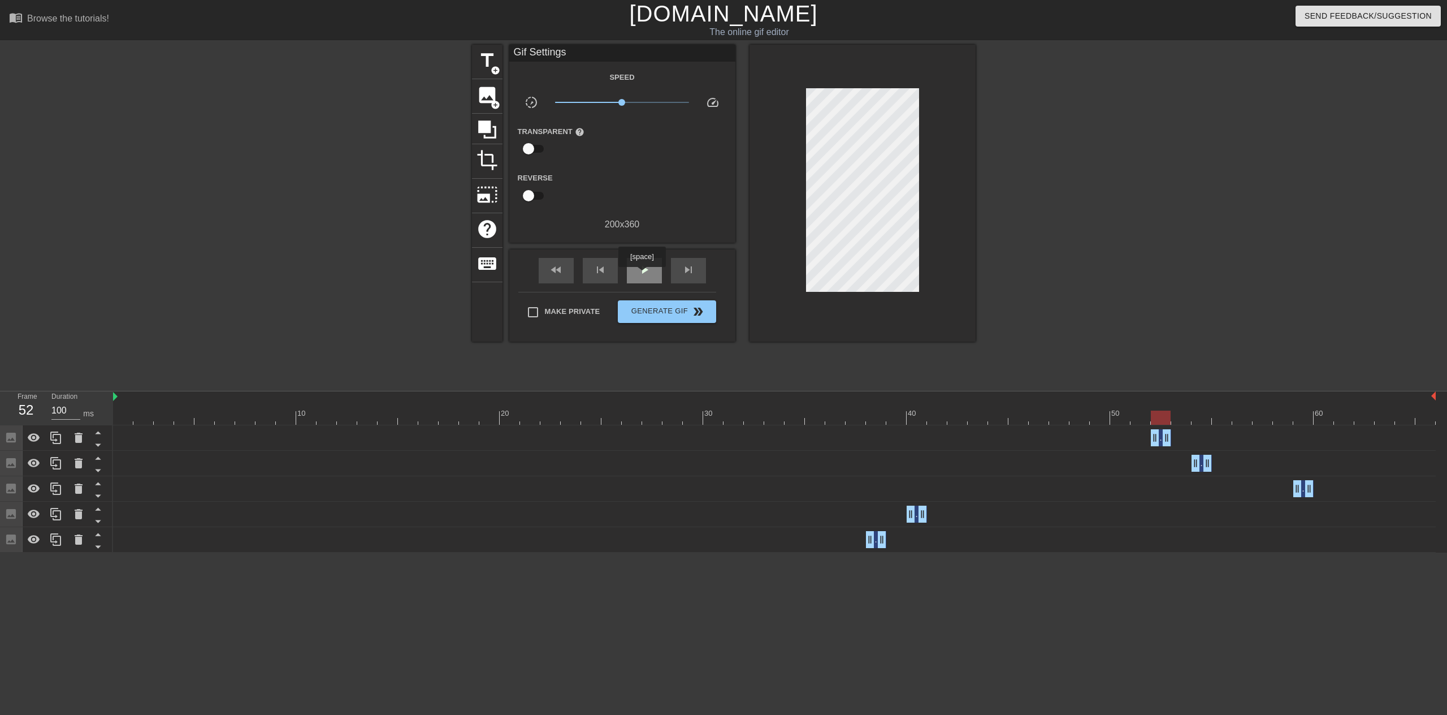
click at [642, 274] on span "play_arrow" at bounding box center [645, 270] width 14 height 14
click at [1073, 425] on div "10 20 30 40 50 60" at bounding box center [774, 408] width 1323 height 34
click at [1068, 415] on div at bounding box center [774, 417] width 1323 height 14
click at [489, 259] on span "keyboard" at bounding box center [487, 263] width 21 height 21
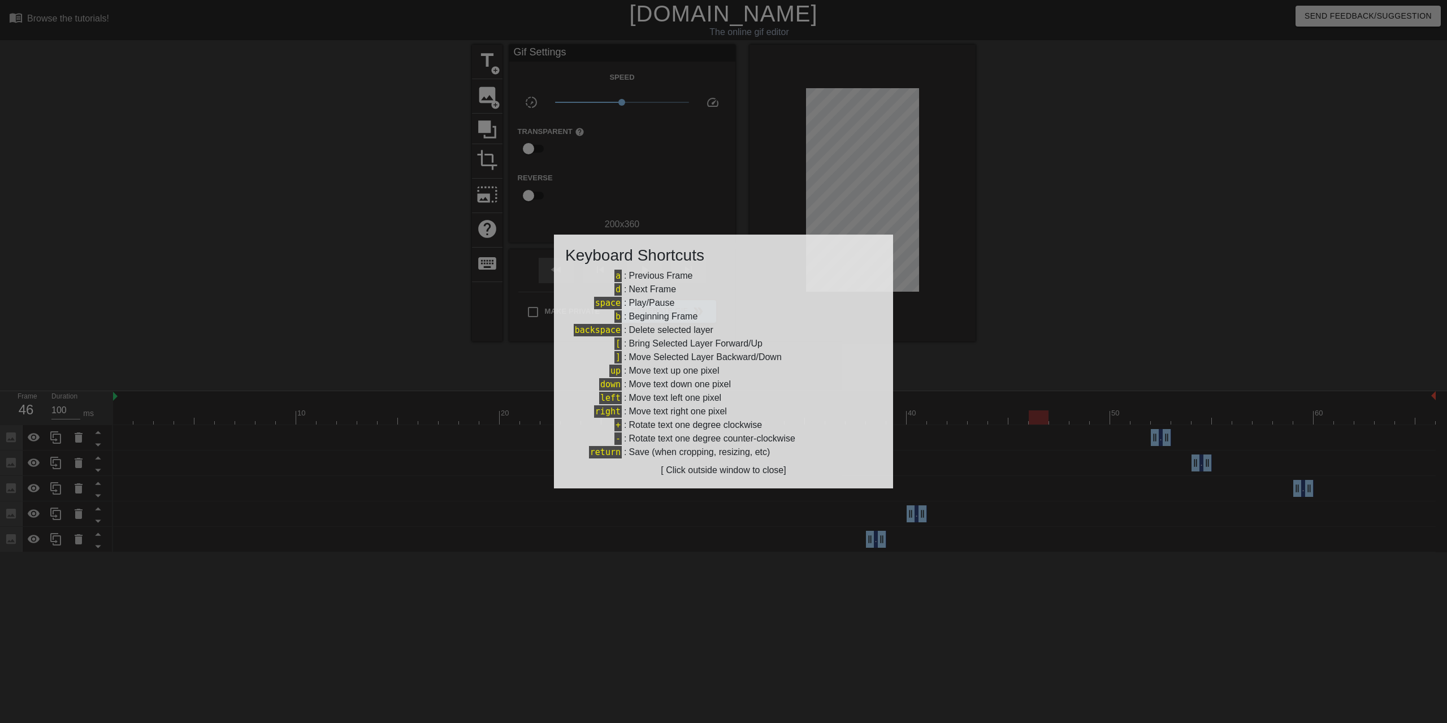
click at [388, 247] on div at bounding box center [723, 361] width 1447 height 723
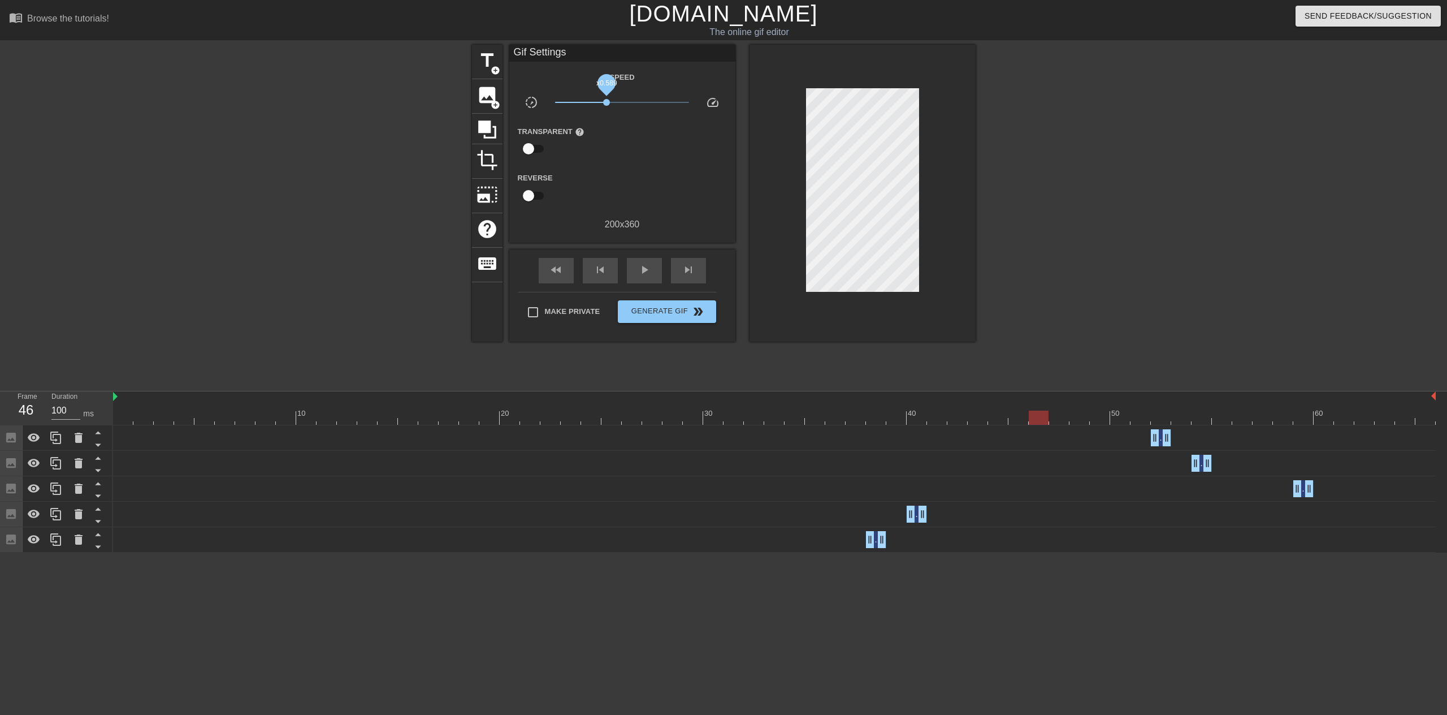
drag, startPoint x: 621, startPoint y: 103, endPoint x: 605, endPoint y: 103, distance: 15.8
click at [605, 103] on span "x0.589" at bounding box center [606, 102] width 7 height 7
click at [600, 103] on span "x0.519" at bounding box center [603, 102] width 7 height 7
click at [635, 271] on div "play_arrow" at bounding box center [644, 270] width 35 height 25
click at [634, 269] on div "pause" at bounding box center [644, 270] width 35 height 25
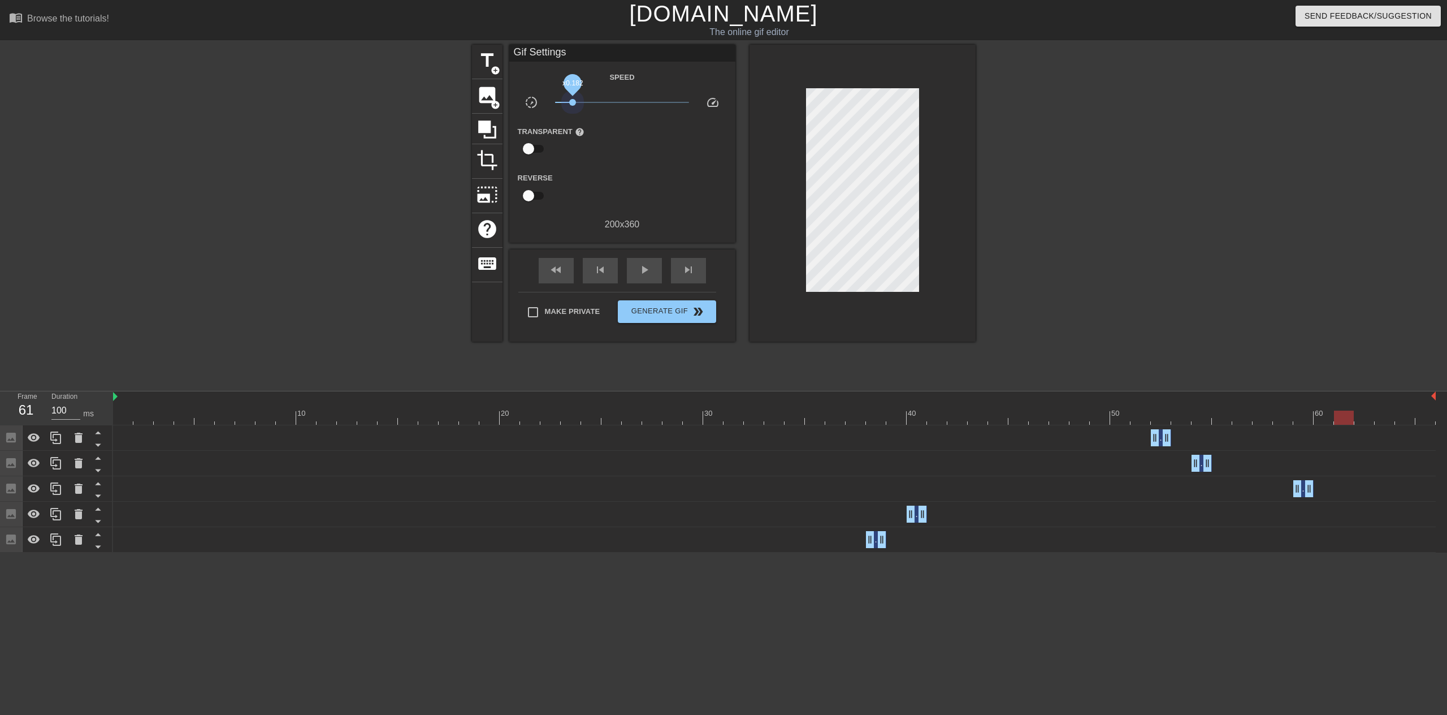
drag, startPoint x: 594, startPoint y: 105, endPoint x: 570, endPoint y: 106, distance: 23.8
click at [570, 106] on span "x0.182" at bounding box center [622, 103] width 134 height 14
click at [648, 270] on span "play_arrow" at bounding box center [645, 270] width 14 height 14
click at [1055, 416] on div at bounding box center [774, 417] width 1323 height 14
click at [634, 265] on div "play_arrow" at bounding box center [644, 270] width 35 height 25
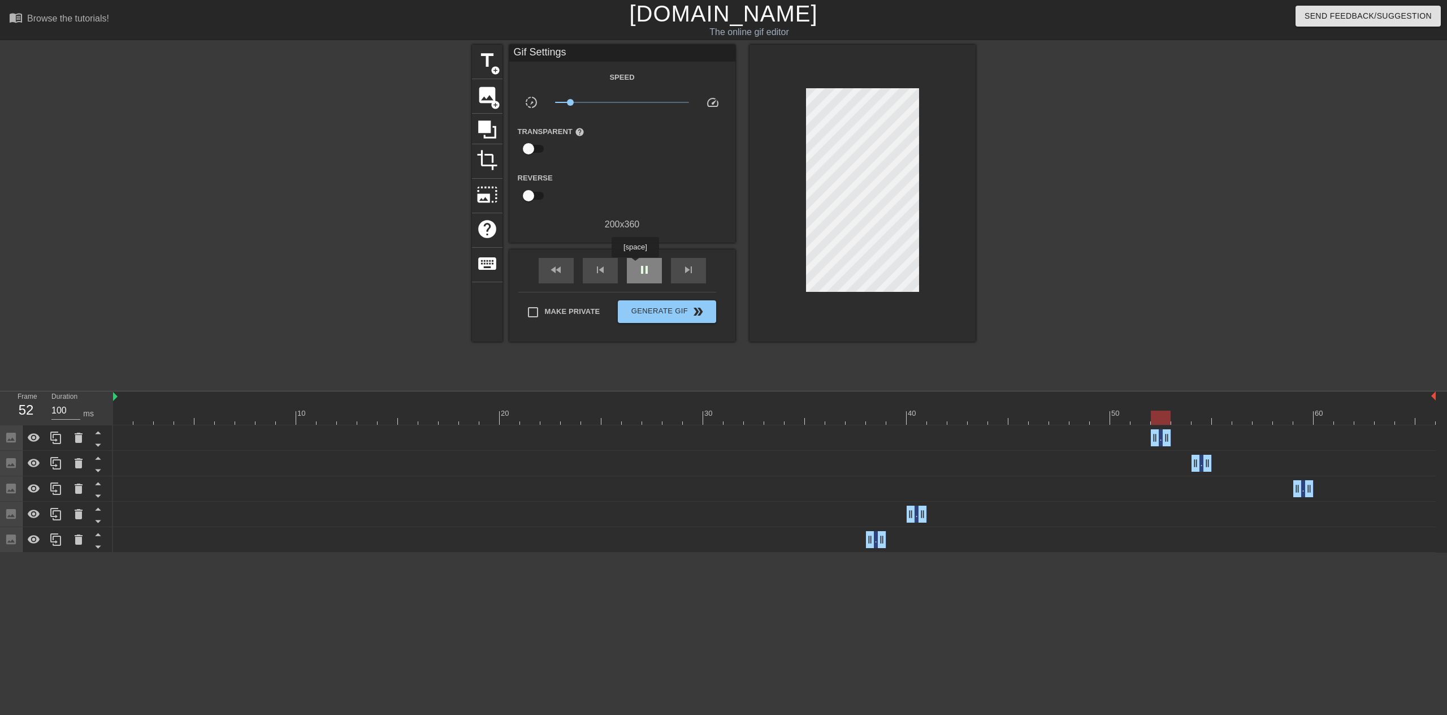
click at [635, 265] on div "pause" at bounding box center [644, 270] width 35 height 25
drag, startPoint x: 1161, startPoint y: 435, endPoint x: 1400, endPoint y: 440, distance: 239.2
click at [1400, 440] on div "Image drag_handle drag_handle" at bounding box center [1405, 437] width 20 height 17
click at [1248, 449] on div "Image drag_handle drag_handle" at bounding box center [774, 437] width 1323 height 25
click at [1194, 421] on div at bounding box center [774, 417] width 1323 height 14
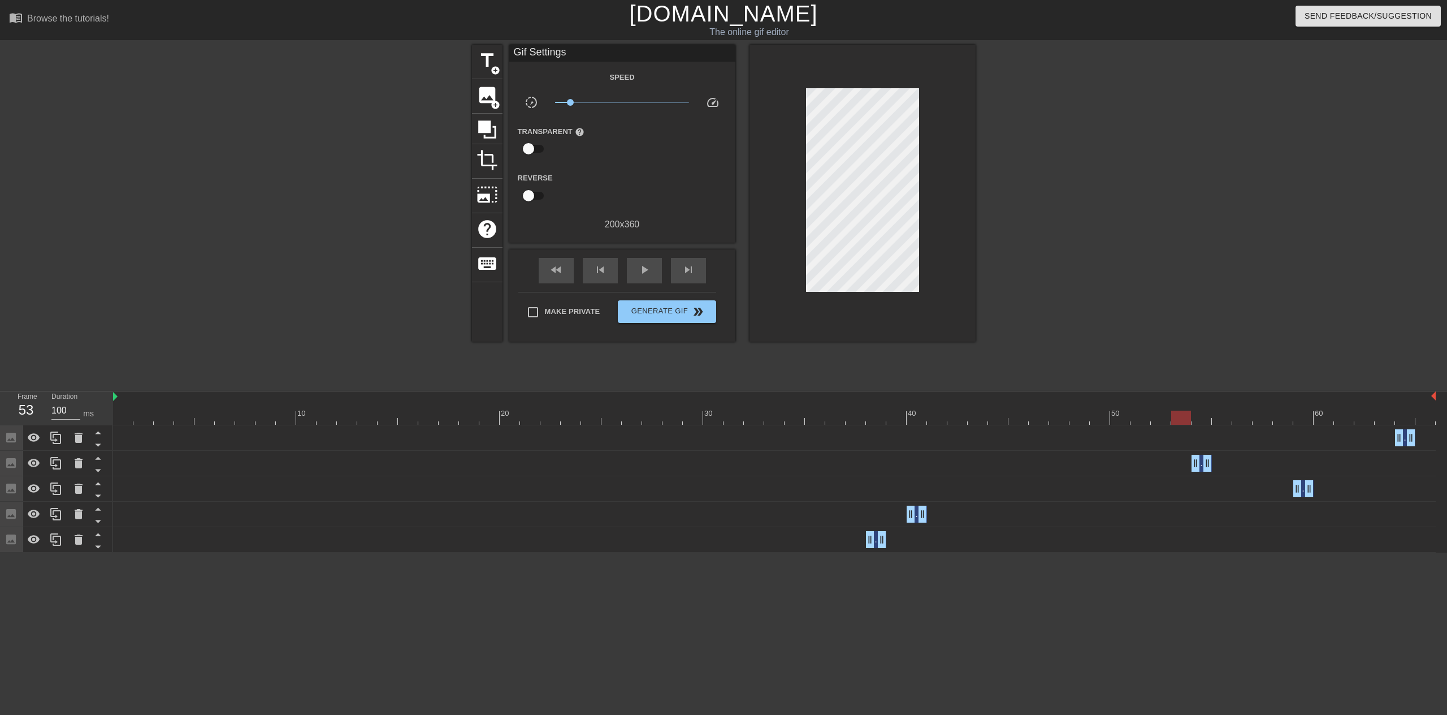
click at [1183, 420] on div at bounding box center [774, 417] width 1323 height 14
click at [634, 270] on div "play_arrow" at bounding box center [644, 270] width 35 height 25
click at [635, 270] on div "pause" at bounding box center [644, 270] width 35 height 25
drag, startPoint x: 1303, startPoint y: 487, endPoint x: 1248, endPoint y: 483, distance: 55.5
click at [1248, 483] on div "Image drag_handle drag_handle" at bounding box center [1242, 488] width 20 height 17
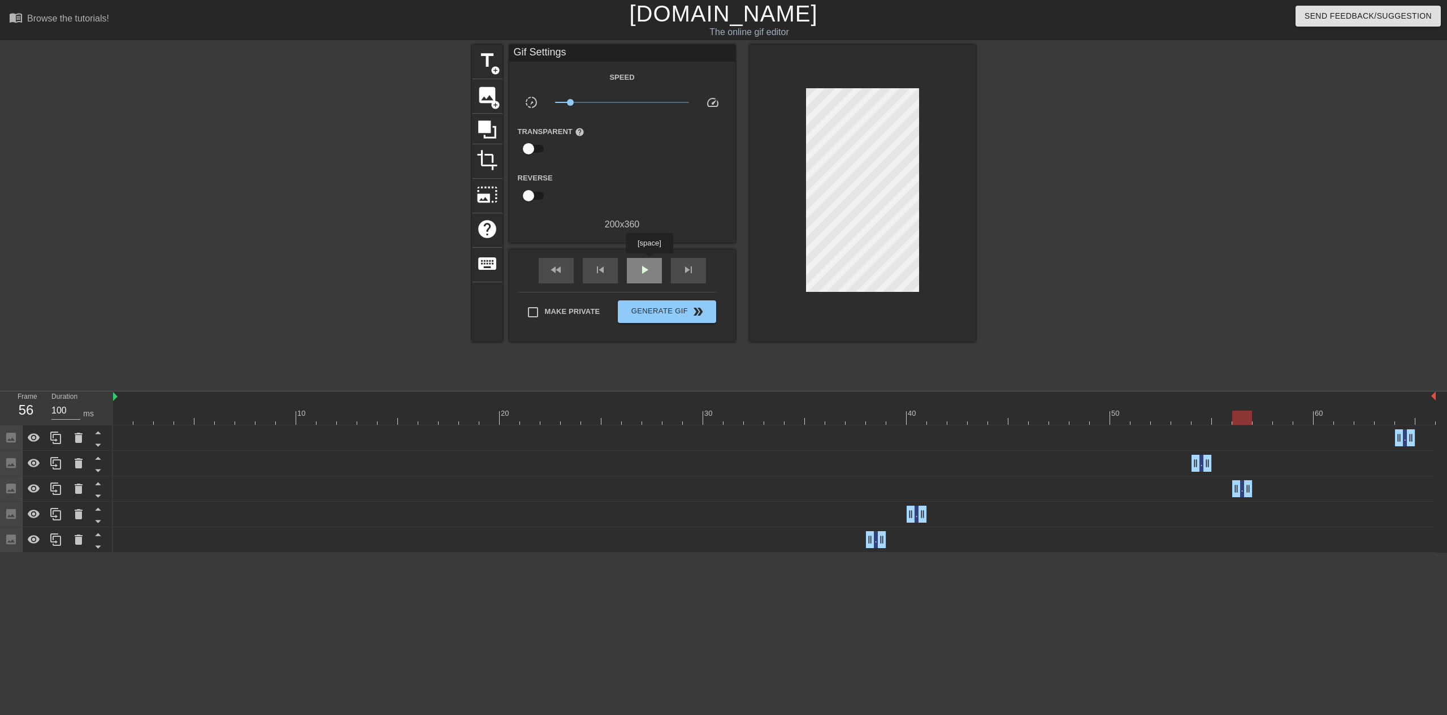
click at [649, 261] on div "play_arrow" at bounding box center [644, 270] width 35 height 25
drag, startPoint x: 1405, startPoint y: 435, endPoint x: 1310, endPoint y: 438, distance: 95.0
click at [1310, 438] on div "Image drag_handle drag_handle" at bounding box center [1303, 437] width 20 height 17
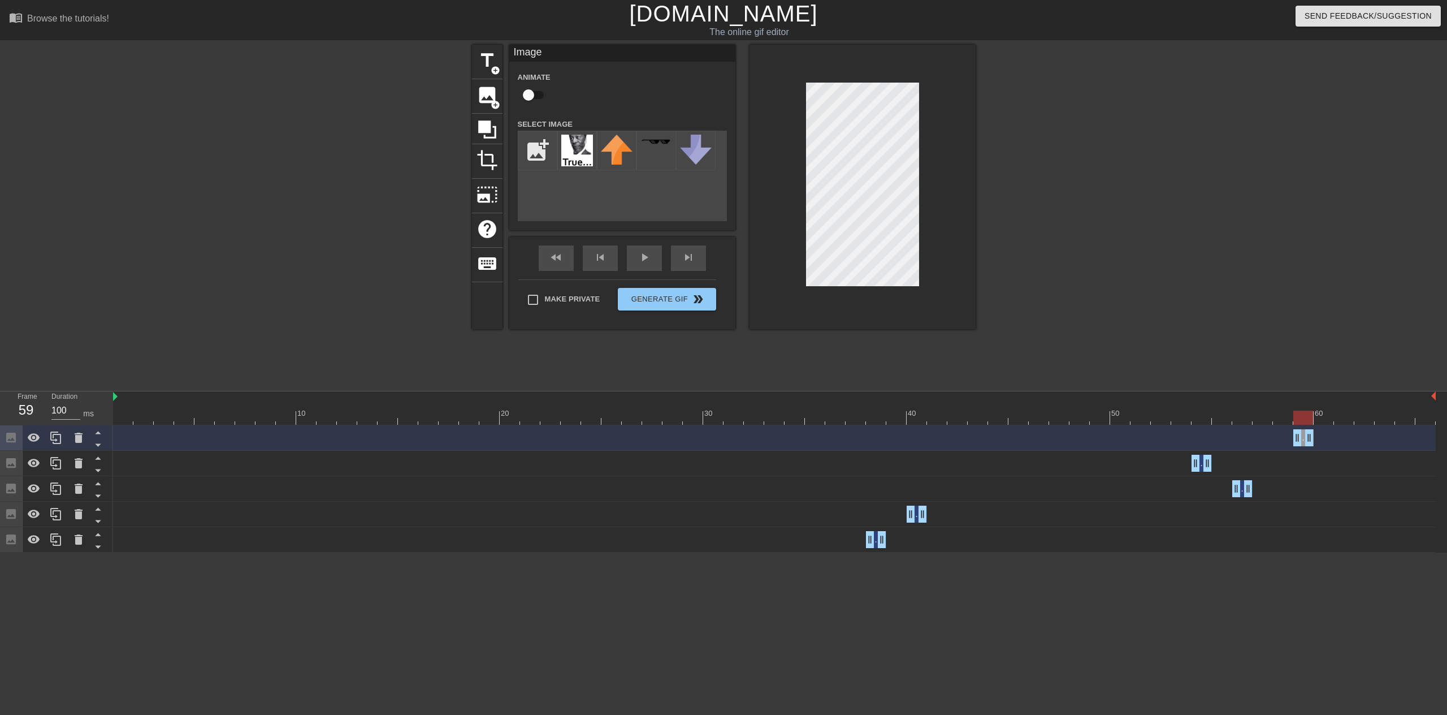
click at [1195, 415] on div at bounding box center [774, 417] width 1323 height 14
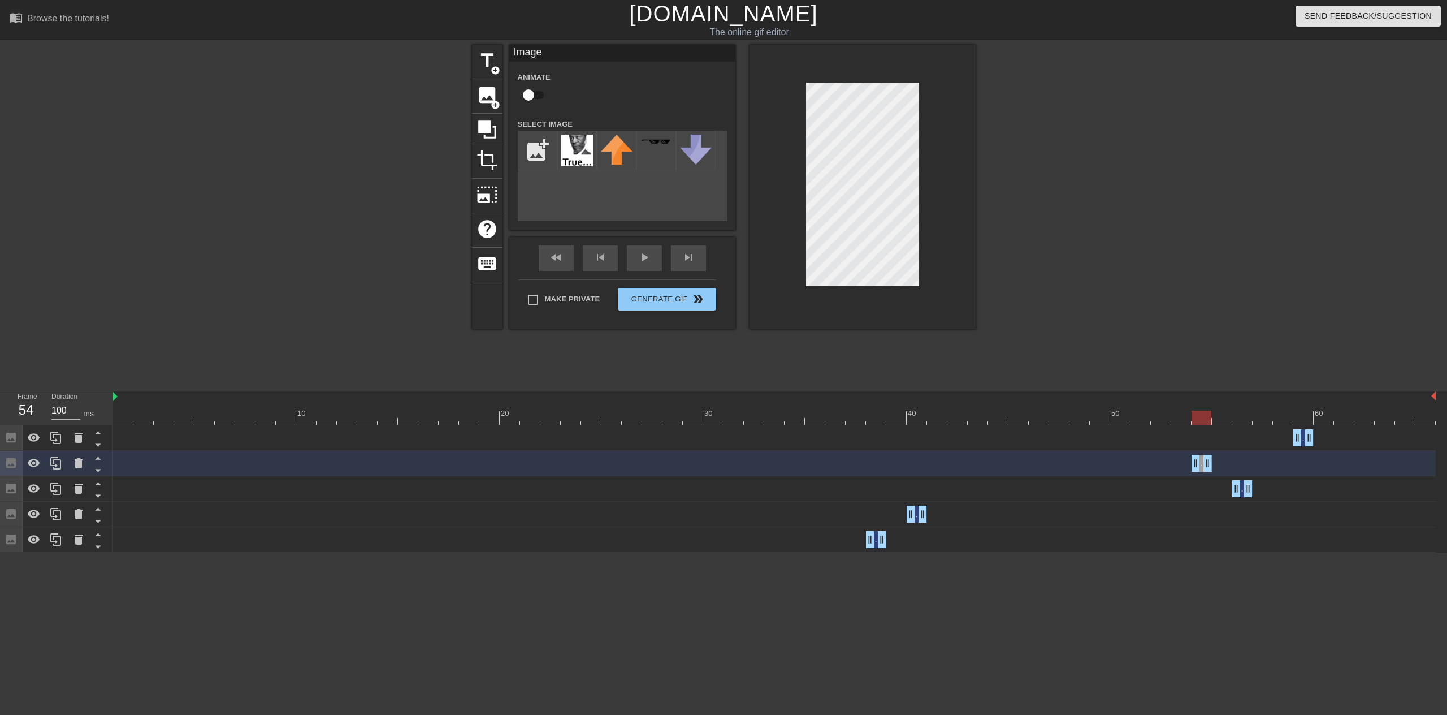
click at [1242, 417] on div at bounding box center [774, 417] width 1323 height 14
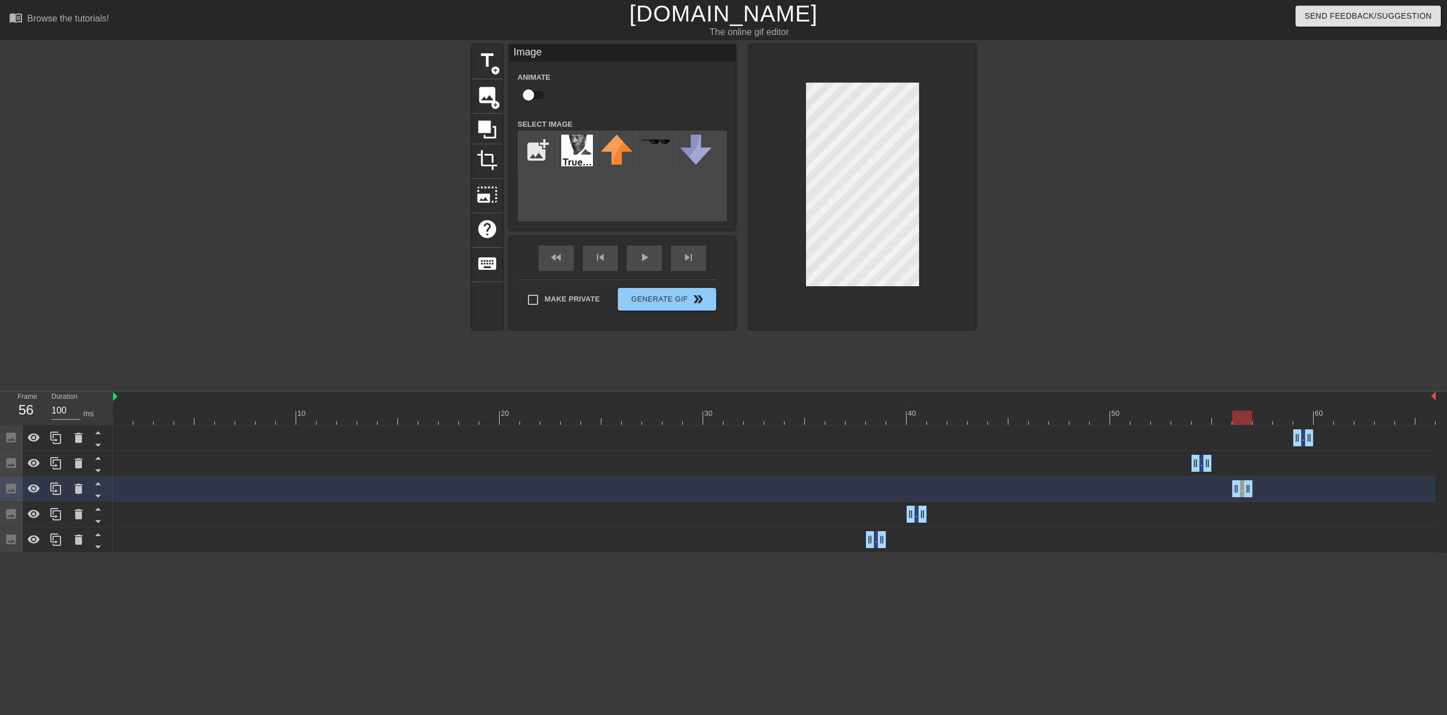
click at [751, 415] on div at bounding box center [774, 417] width 1323 height 14
click at [643, 296] on div "Make Private Generate Gif double_arrow" at bounding box center [617, 301] width 198 height 45
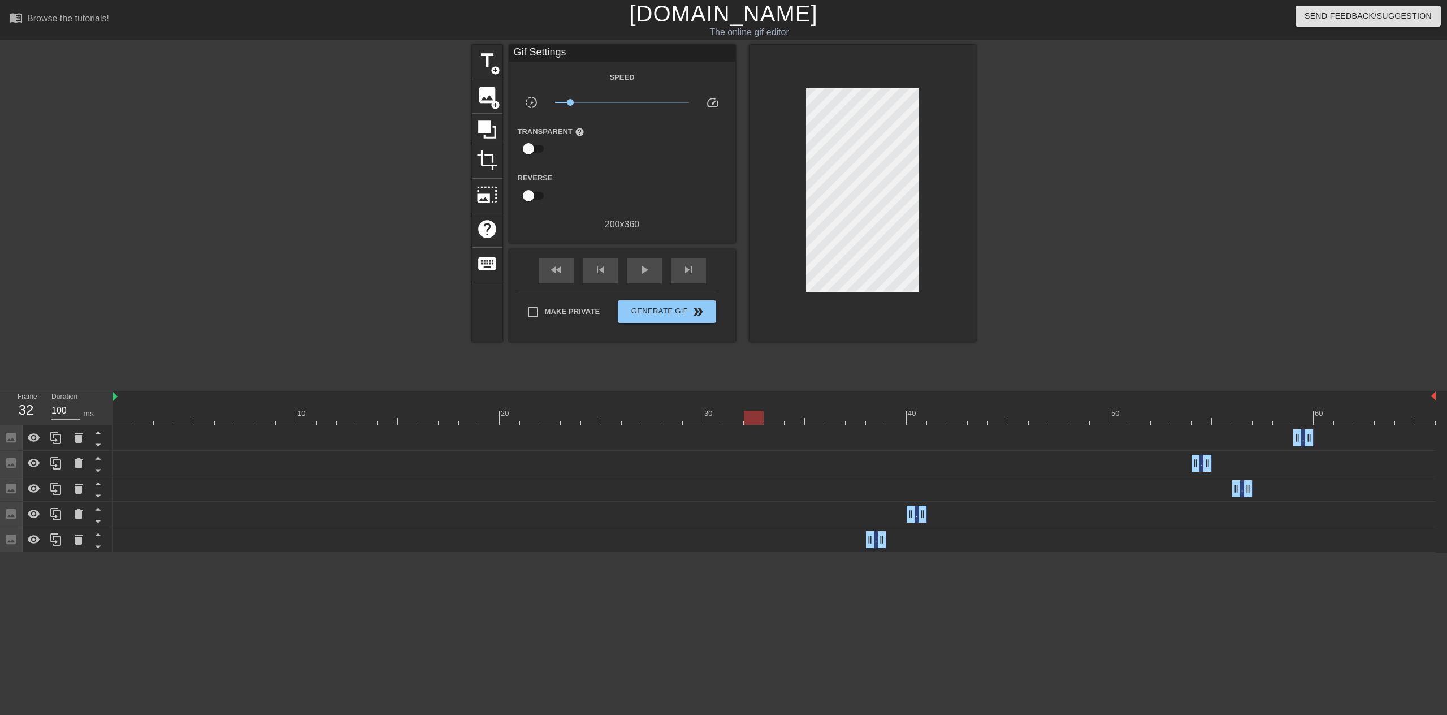
click at [415, 264] on div at bounding box center [374, 214] width 170 height 339
click at [652, 275] on div "play_arrow" at bounding box center [644, 270] width 35 height 25
click at [650, 273] on span "pause" at bounding box center [645, 270] width 14 height 14
drag, startPoint x: 568, startPoint y: 103, endPoint x: 535, endPoint y: 108, distance: 33.7
click at [535, 108] on div "slow_motion_video x0.157 speed" at bounding box center [622, 105] width 226 height 18
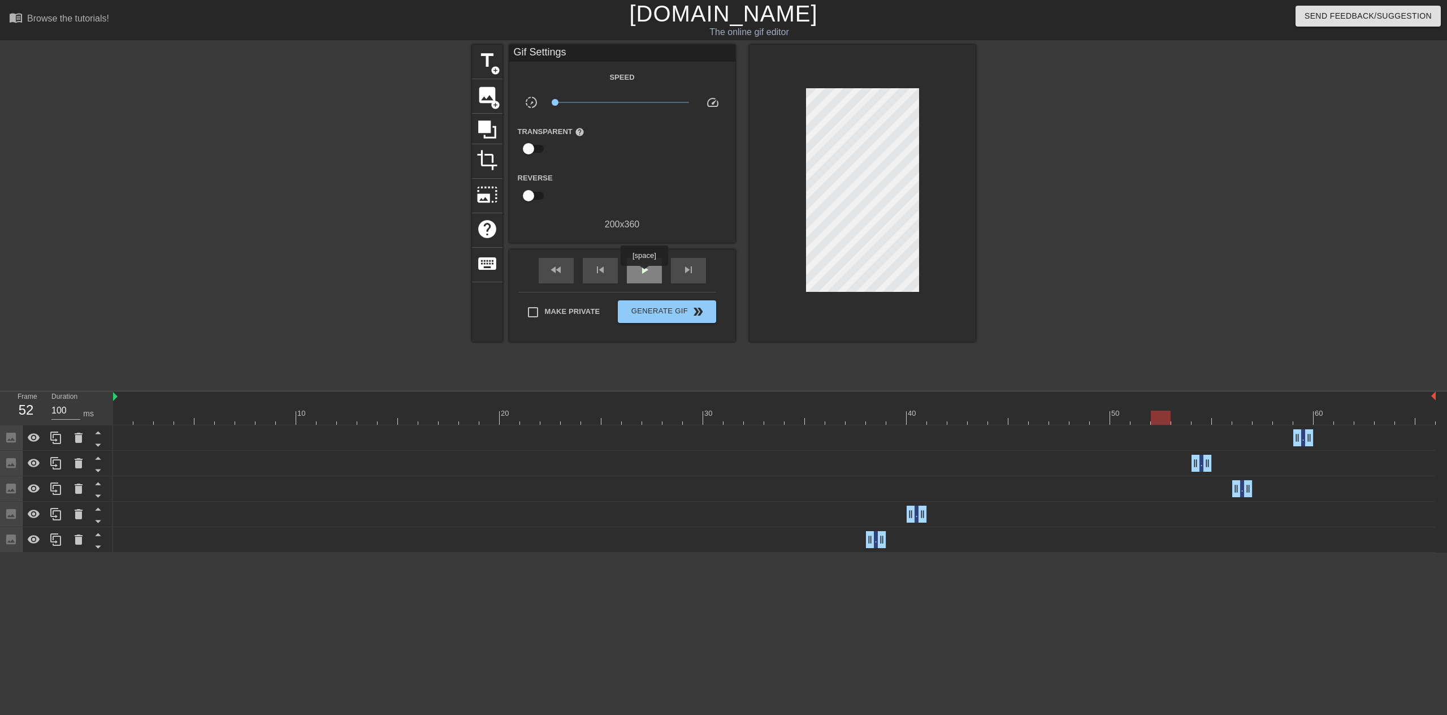
click at [644, 274] on span "play_arrow" at bounding box center [645, 270] width 14 height 14
drag, startPoint x: 558, startPoint y: 103, endPoint x: 623, endPoint y: 109, distance: 65.3
click at [623, 109] on span "x1.05" at bounding box center [622, 103] width 134 height 14
click at [677, 316] on span "Generate Gif double_arrow" at bounding box center [666, 312] width 89 height 14
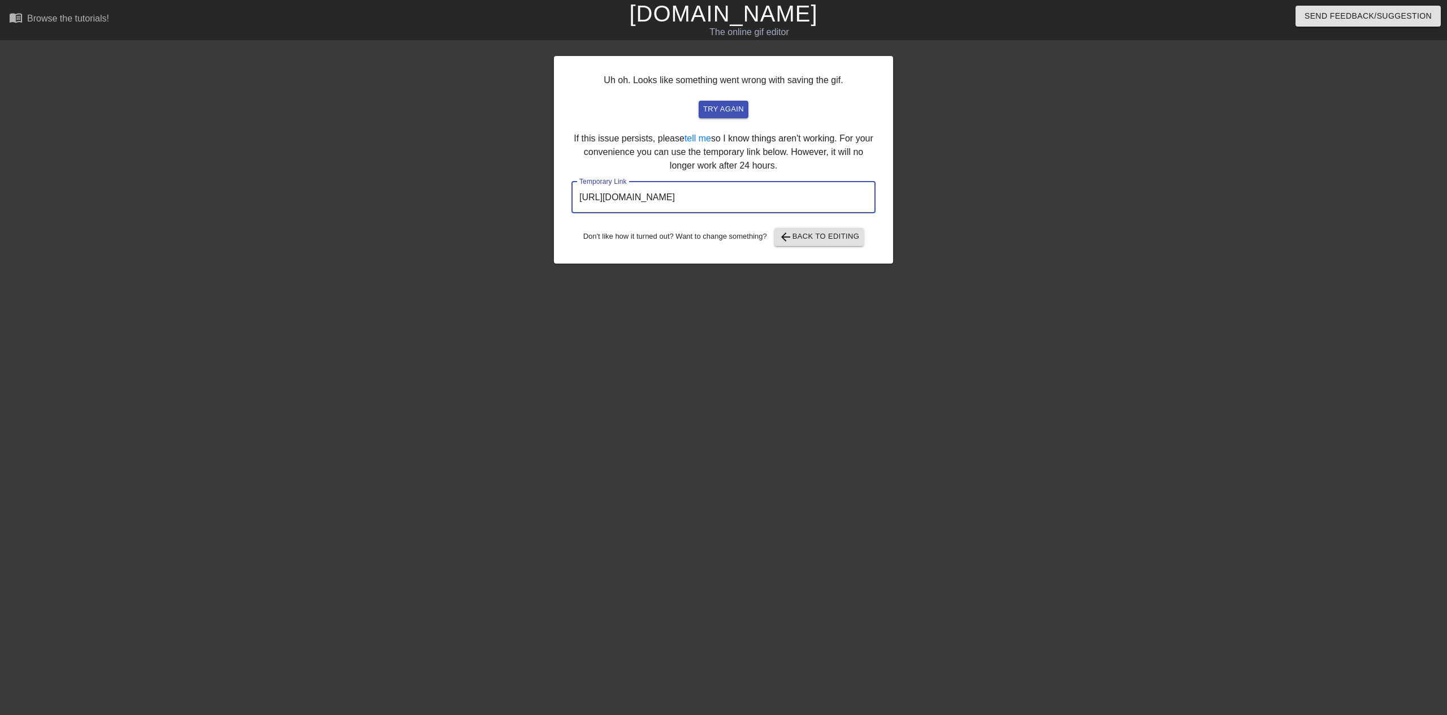
click at [747, 205] on input "[URL][DOMAIN_NAME]" at bounding box center [723, 197] width 304 height 32
click at [735, 195] on input "[URL][DOMAIN_NAME]" at bounding box center [723, 197] width 304 height 32
click at [817, 237] on span "arrow_back Back to Editing" at bounding box center [819, 237] width 81 height 14
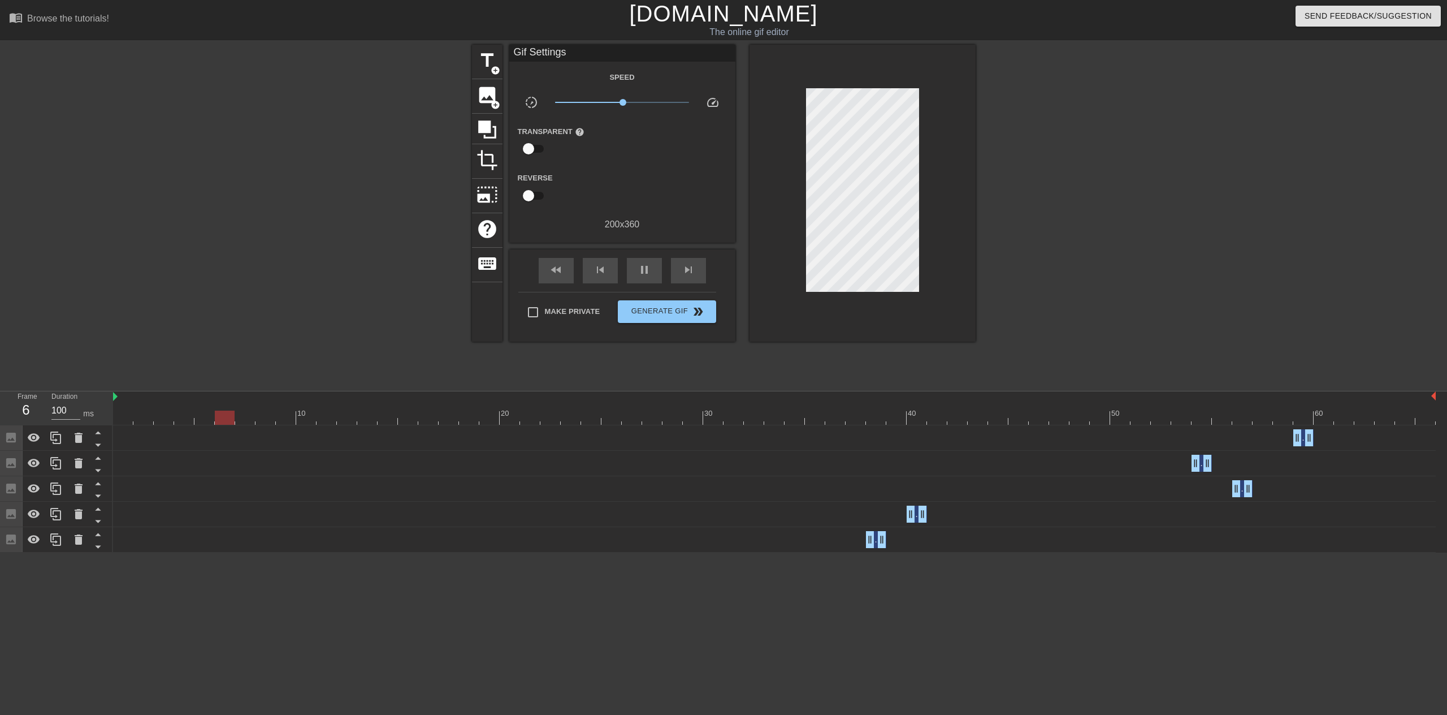
click at [1268, 419] on div at bounding box center [774, 417] width 1323 height 14
drag, startPoint x: 617, startPoint y: 102, endPoint x: 552, endPoint y: 107, distance: 65.7
click at [552, 107] on div "x0.100" at bounding box center [622, 105] width 151 height 18
click at [676, 274] on div "skip_next" at bounding box center [688, 270] width 35 height 25
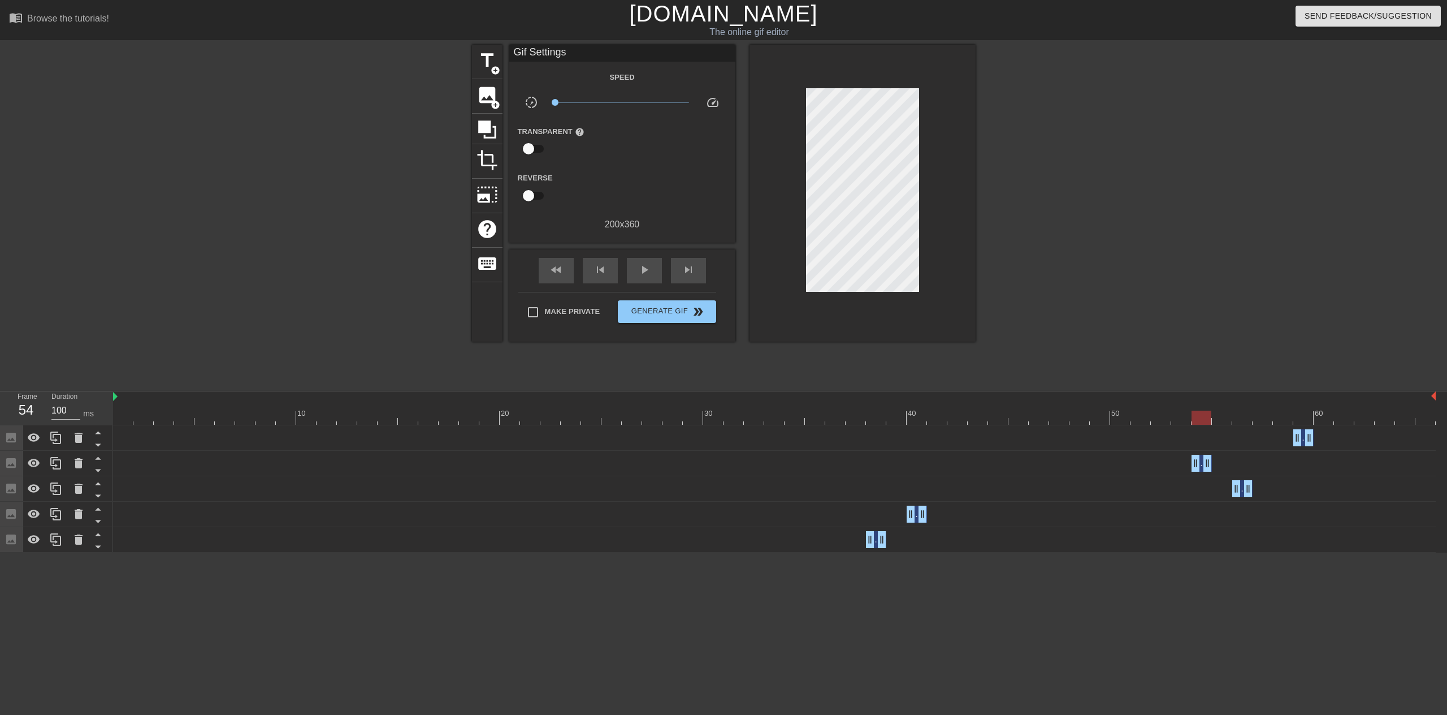
click at [1202, 416] on div at bounding box center [1202, 417] width 20 height 14
click at [651, 267] on div "play_arrow" at bounding box center [644, 270] width 35 height 25
click at [1051, 416] on div at bounding box center [774, 417] width 1323 height 14
click at [1038, 414] on div at bounding box center [774, 417] width 1323 height 14
click at [661, 275] on div "play_arrow" at bounding box center [644, 270] width 35 height 25
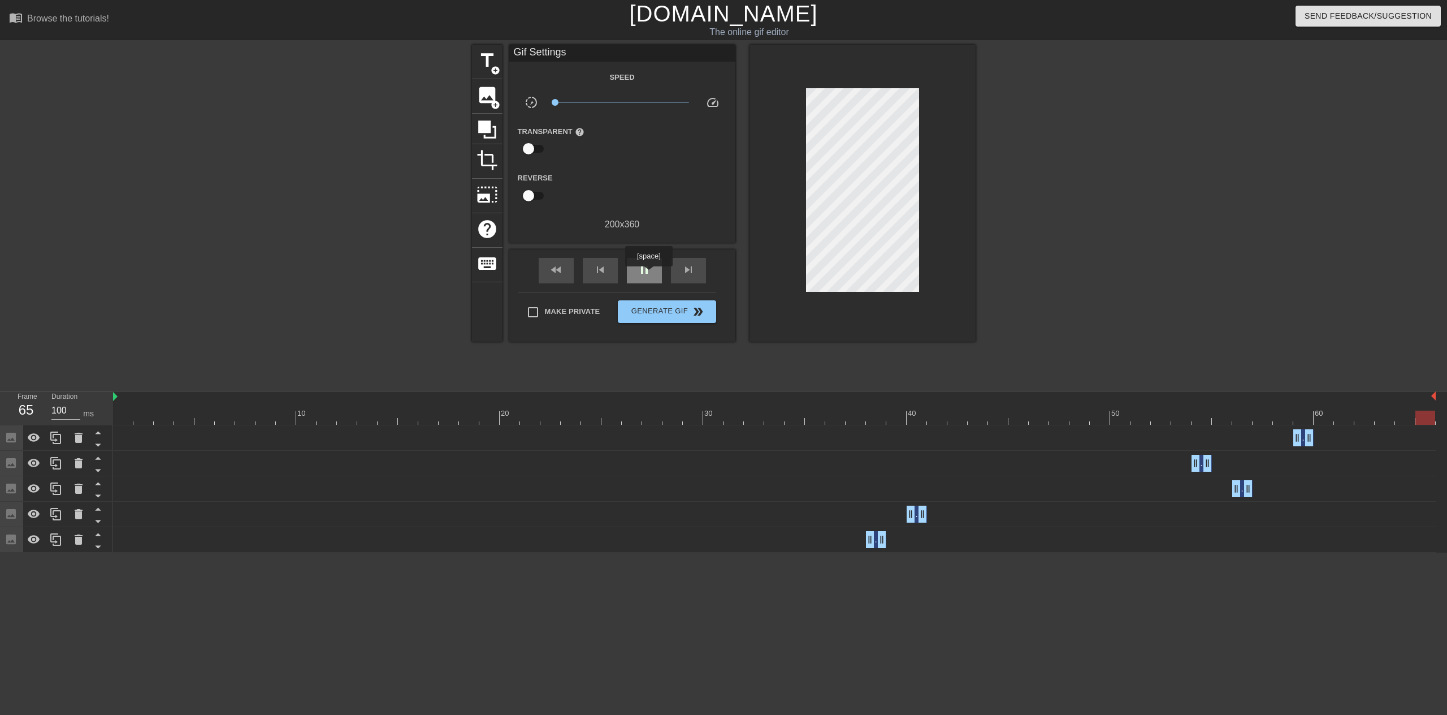
click at [648, 274] on span "pause" at bounding box center [645, 270] width 14 height 14
